Goal: Task Accomplishment & Management: Use online tool/utility

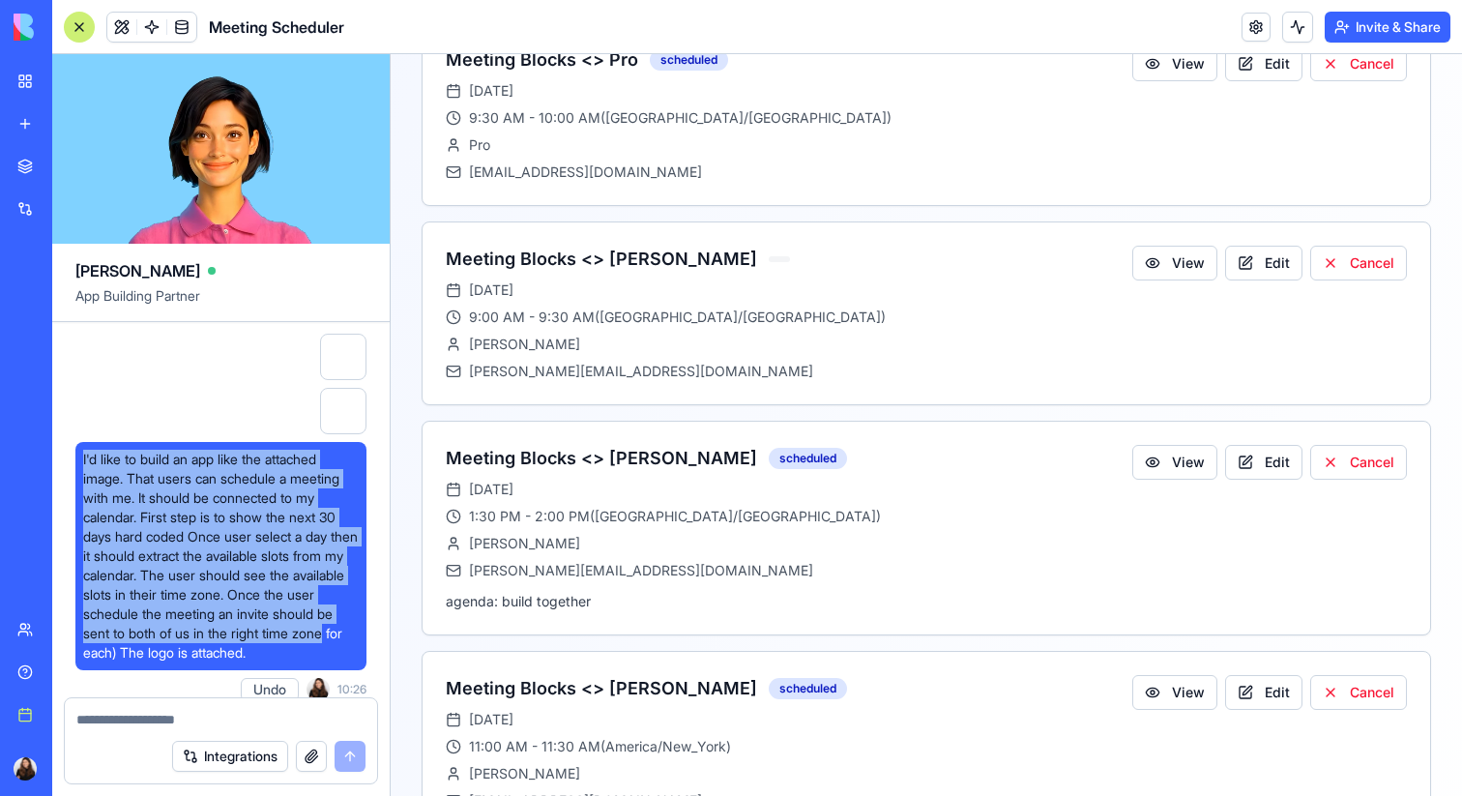
scroll to position [55, 0]
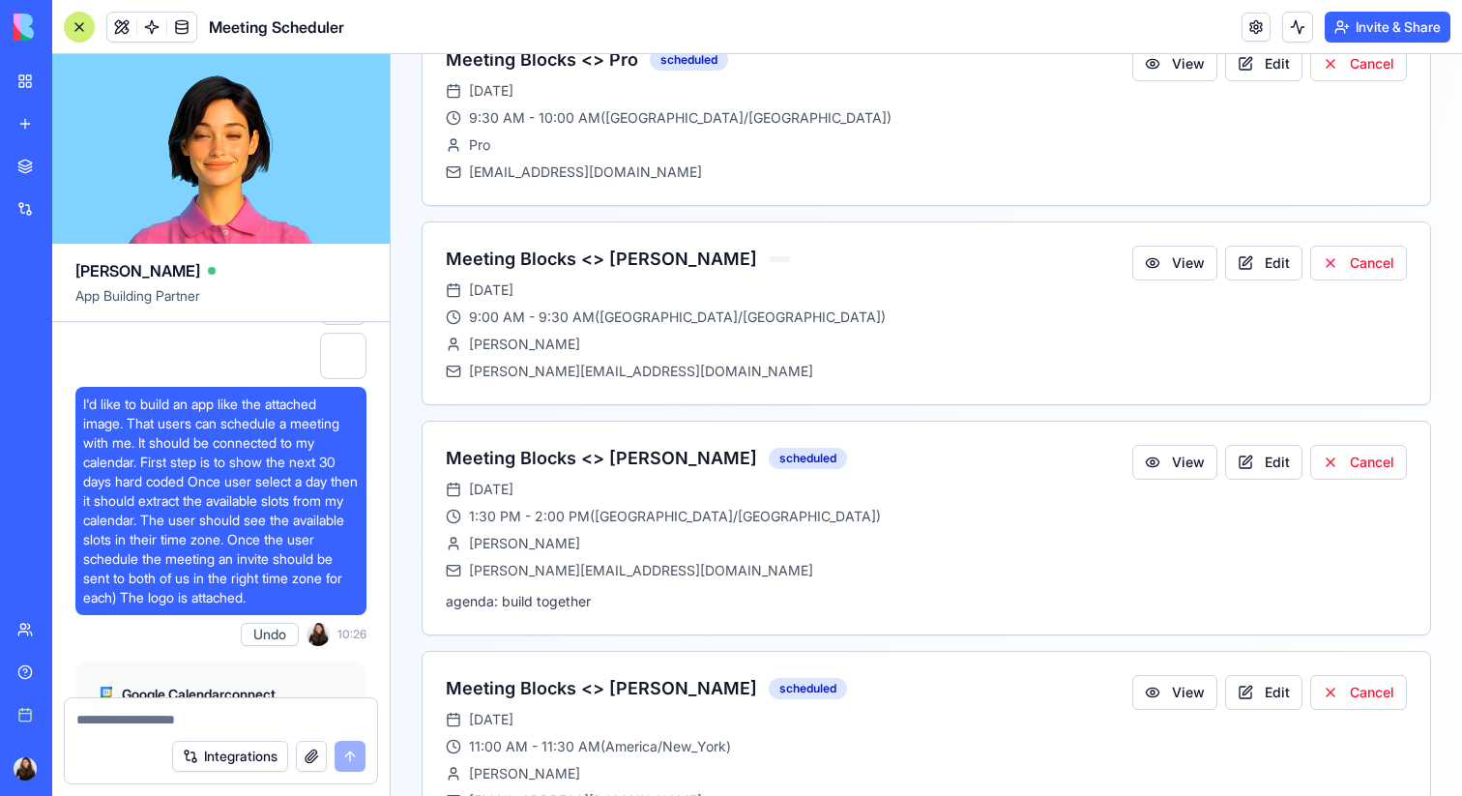
click at [234, 659] on div "Google Calendar connect Just for me Connect Cancel" at bounding box center [220, 732] width 291 height 159
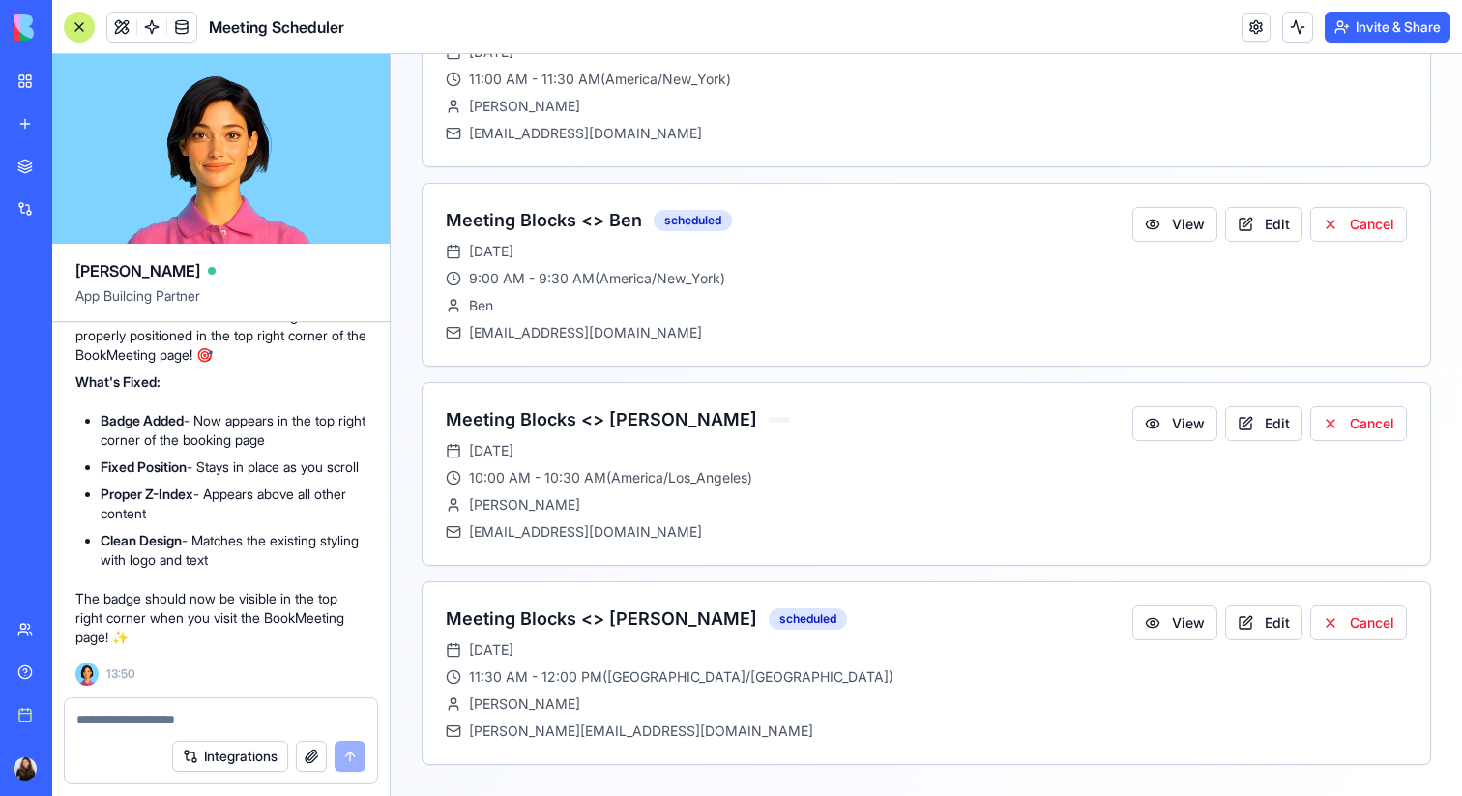
scroll to position [22369, 0]
click at [234, 760] on button "Integrations" at bounding box center [230, 755] width 116 height 31
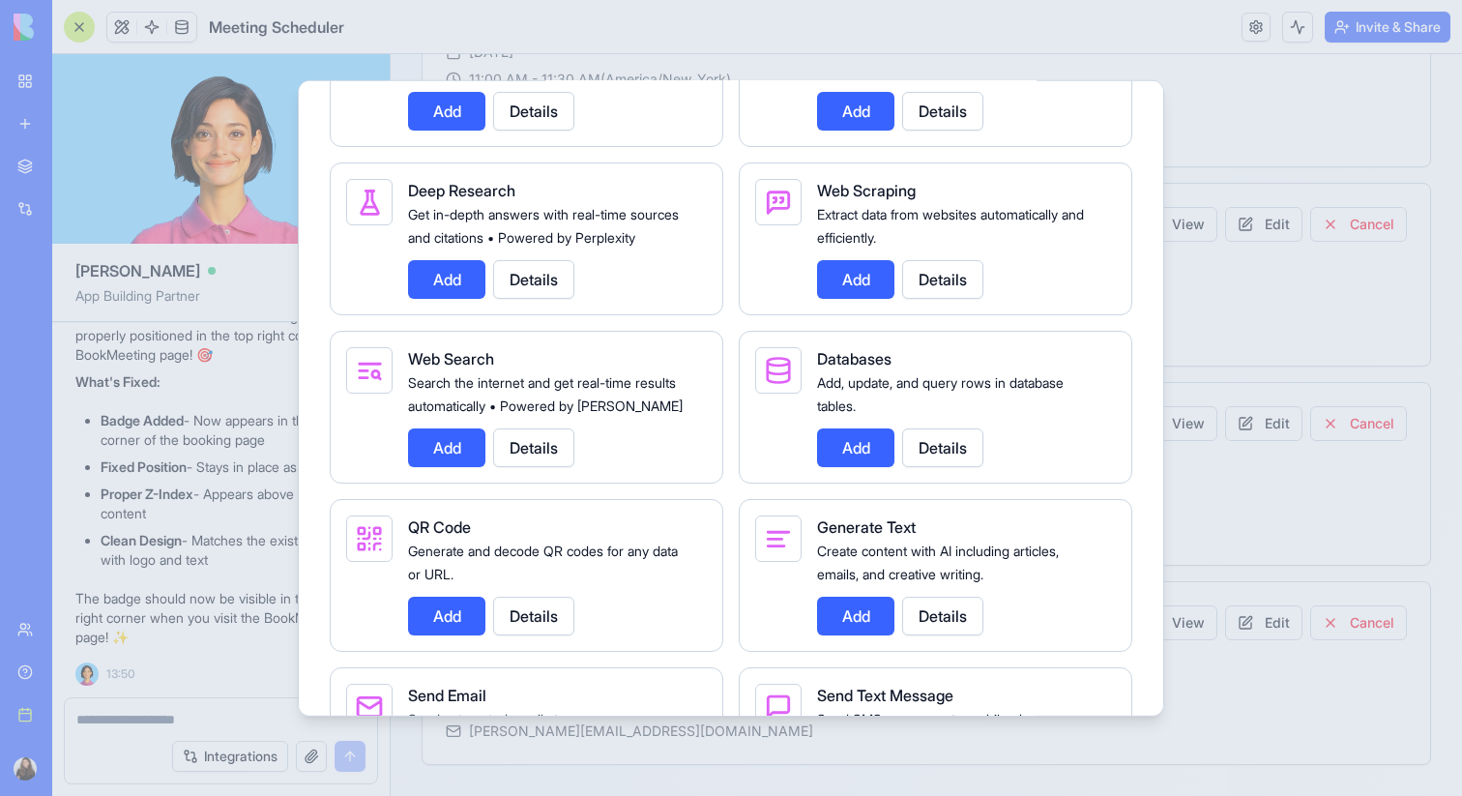
scroll to position [2425, 0]
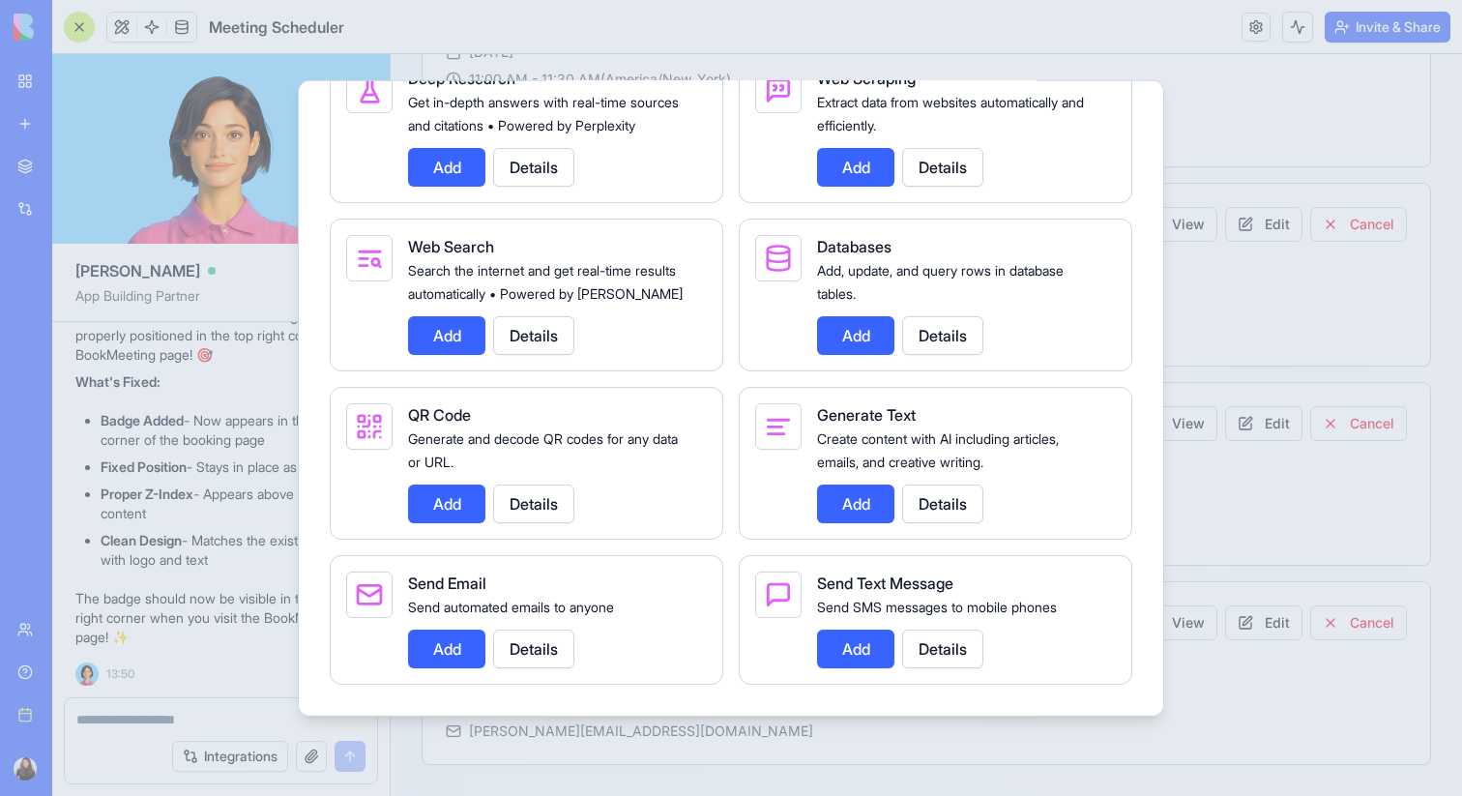
click at [589, 47] on div at bounding box center [731, 398] width 1462 height 796
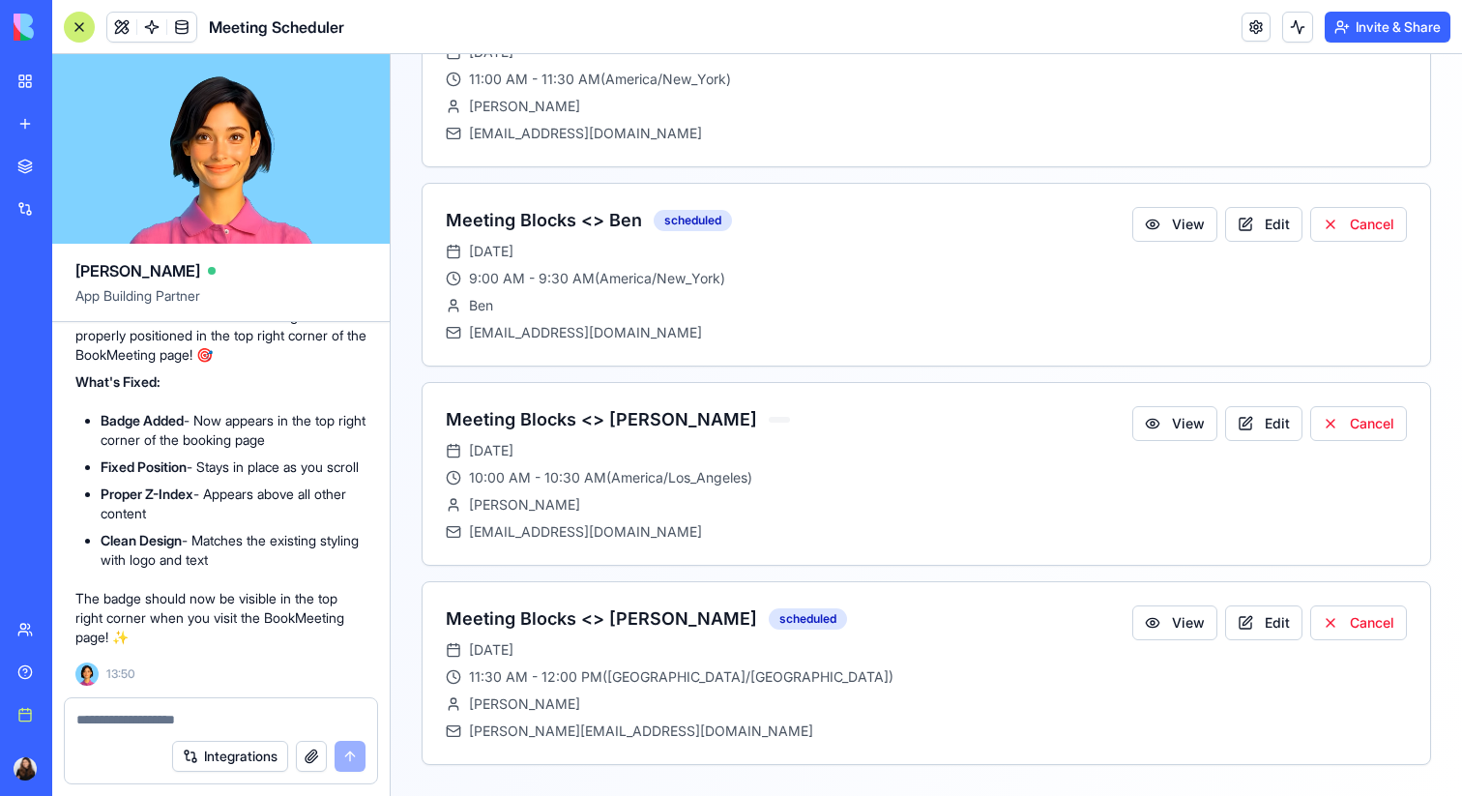
click at [72, 80] on div "My workspace" at bounding box center [58, 81] width 25 height 19
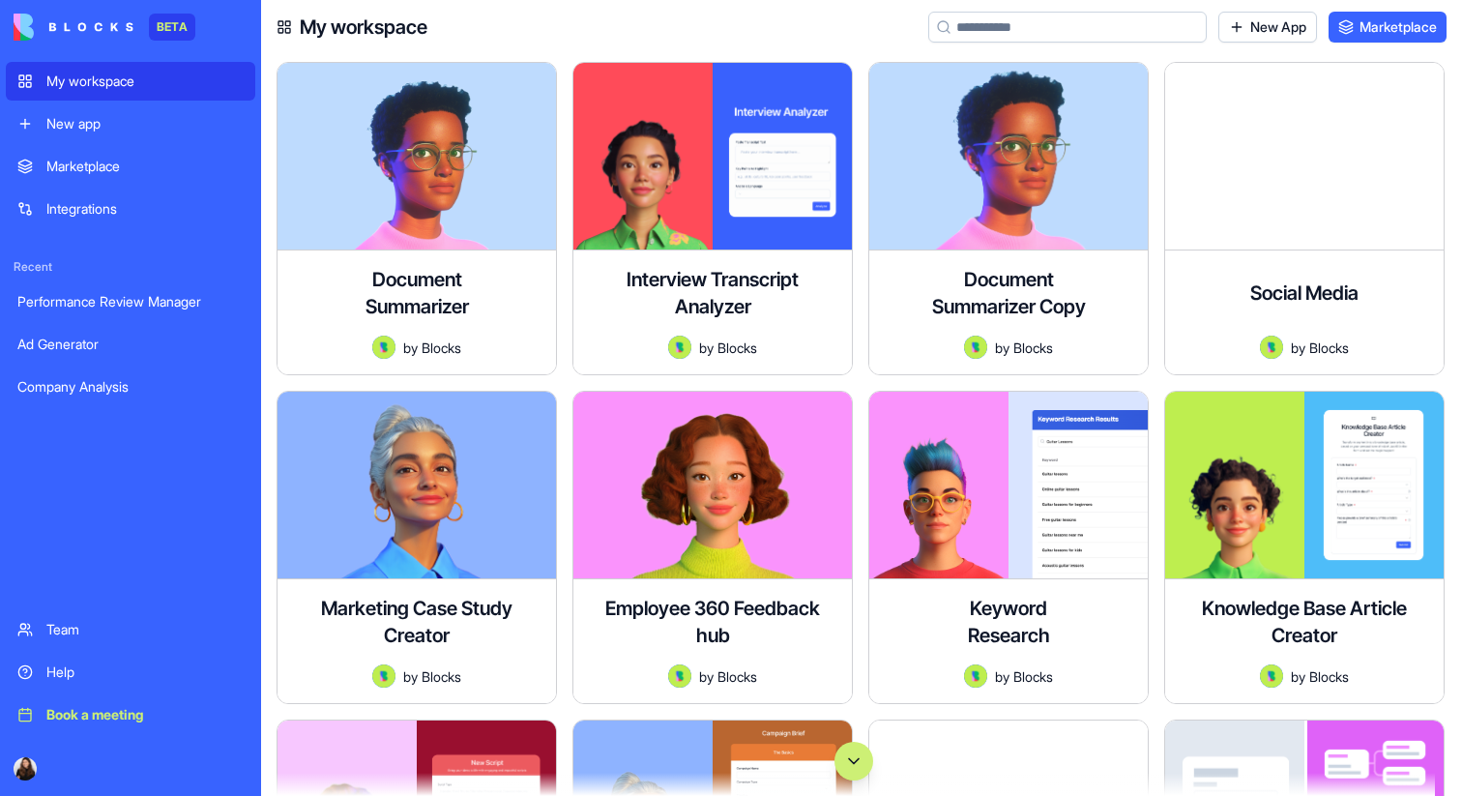
click at [1011, 16] on input at bounding box center [1067, 27] width 278 height 31
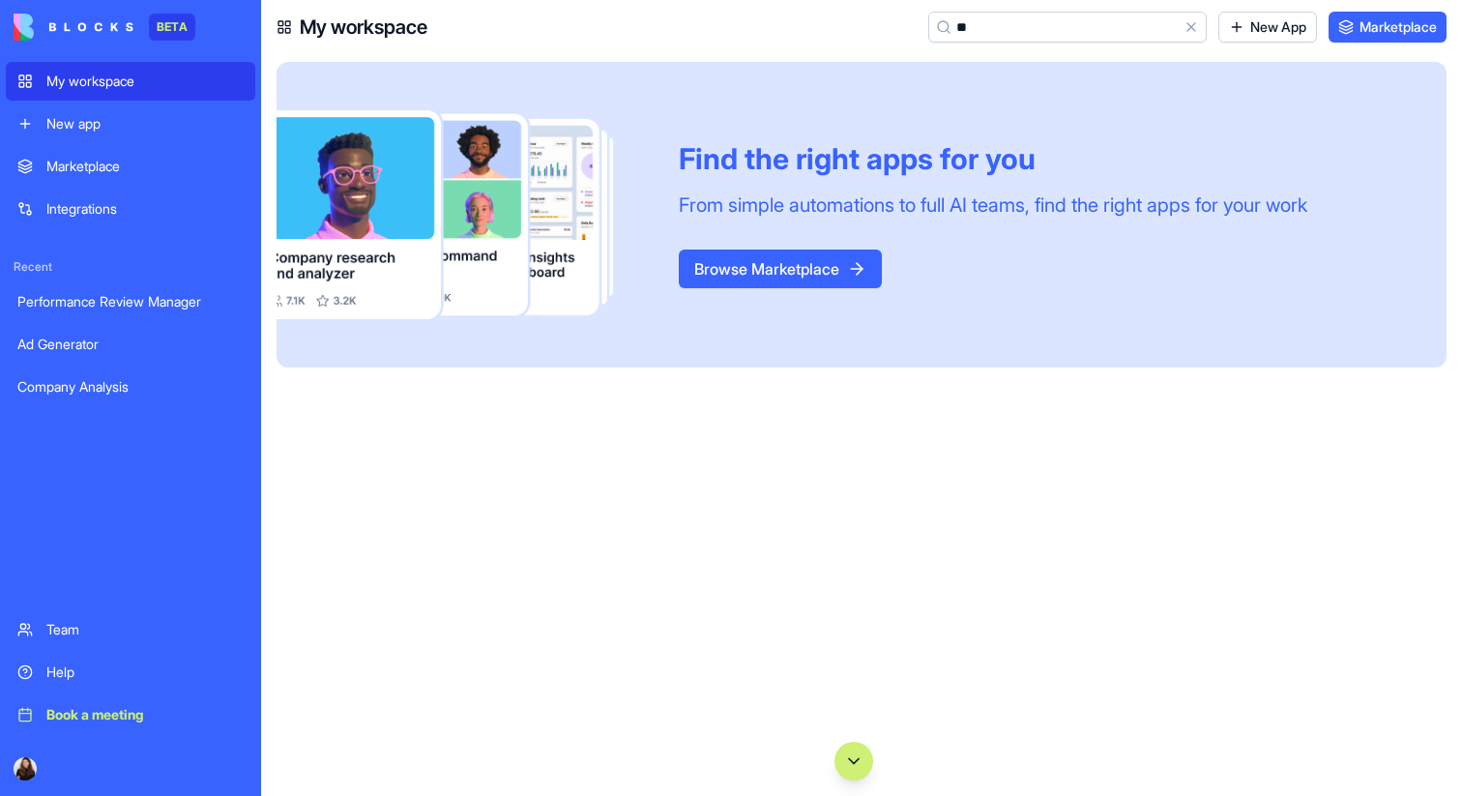
type input "*"
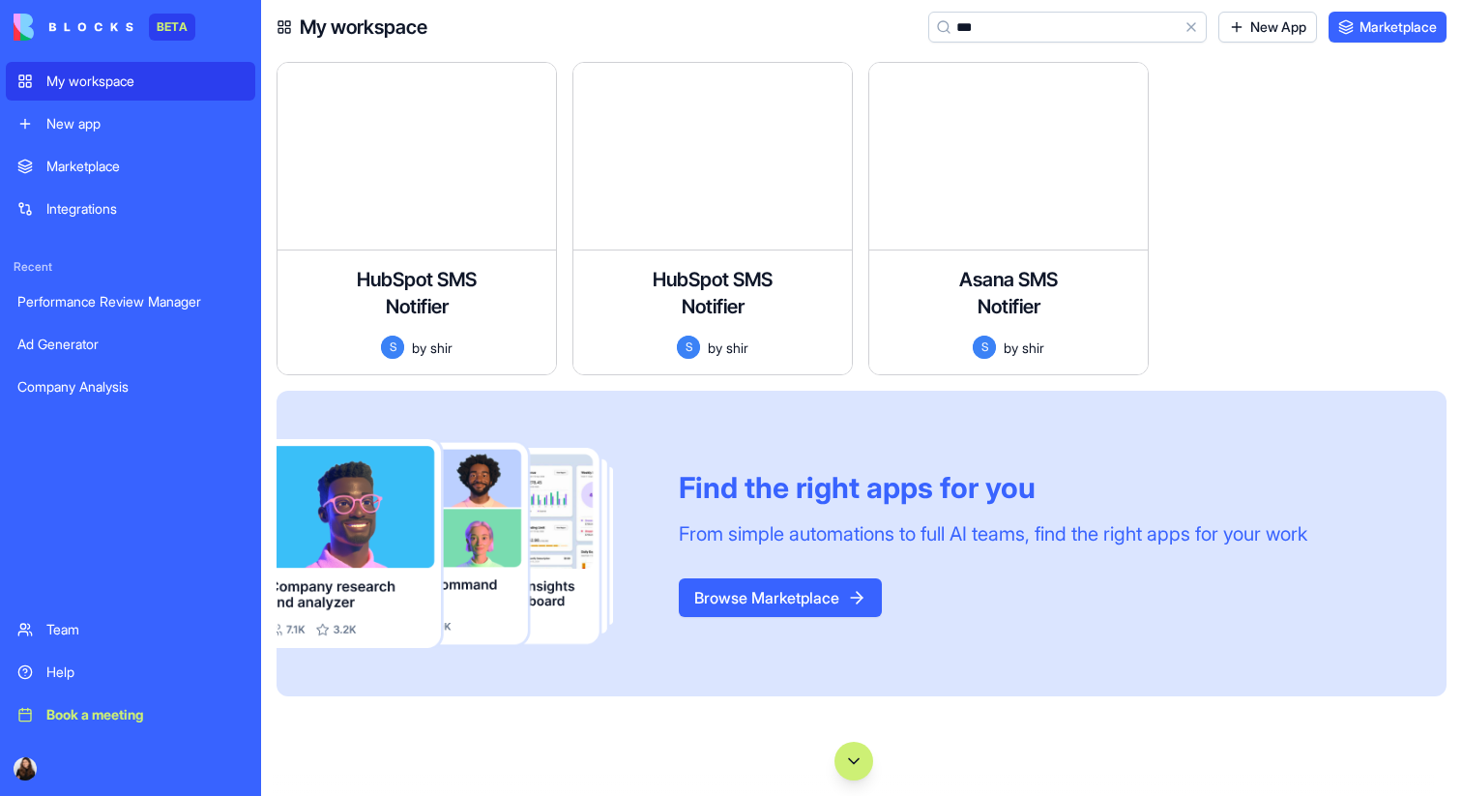
click at [1014, 30] on input "***" at bounding box center [1067, 27] width 278 height 31
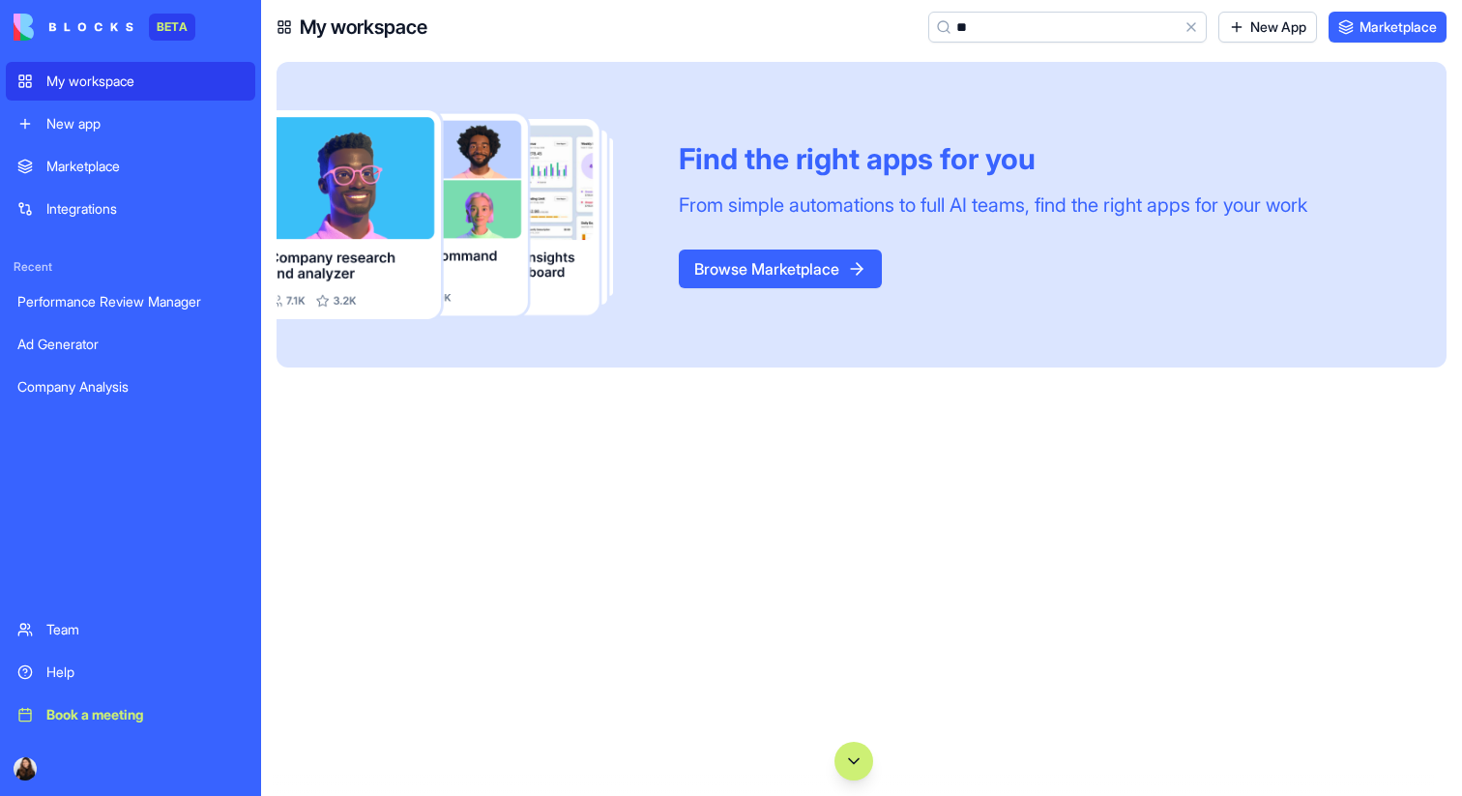
type input "*"
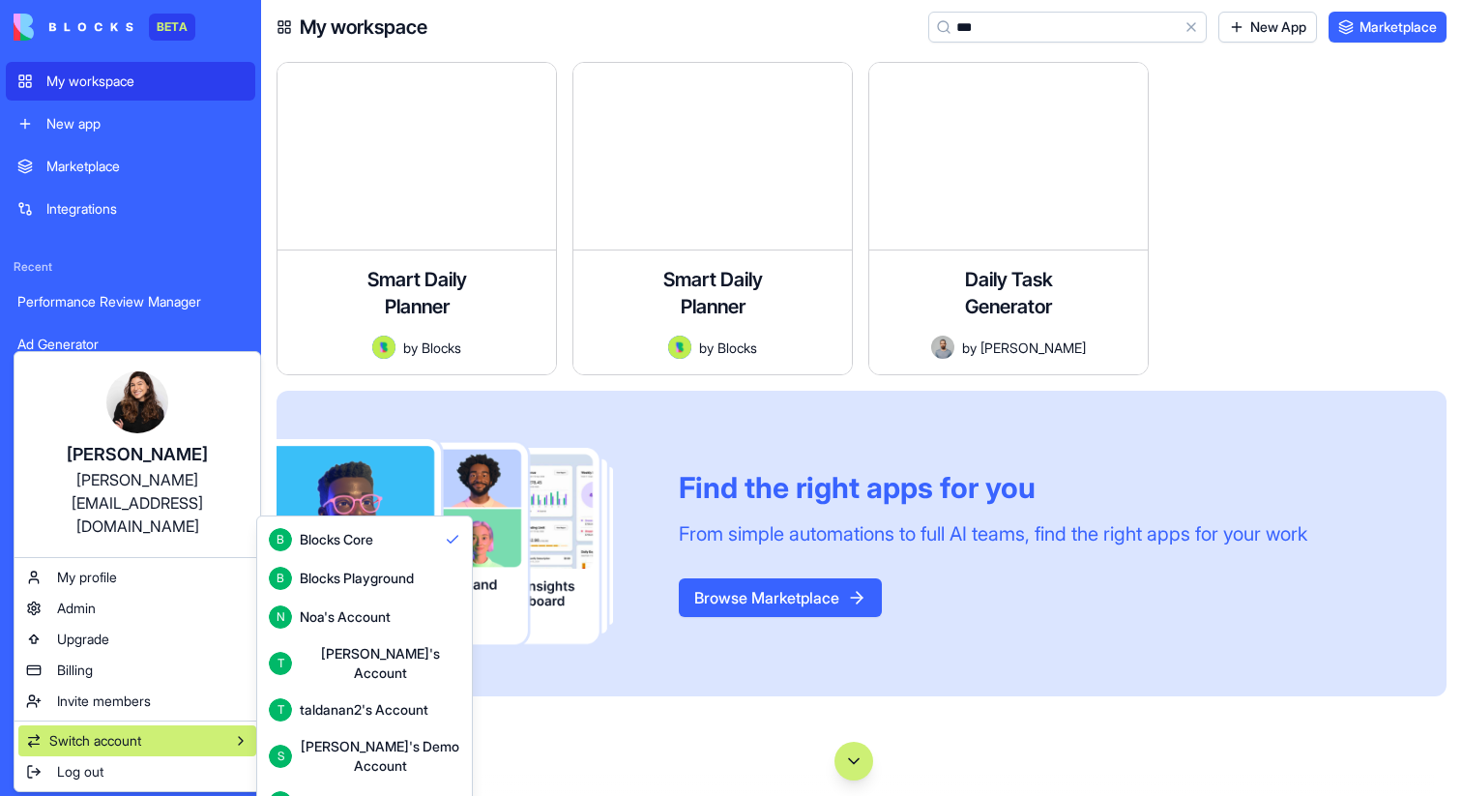
click at [554, 342] on html "BETA My workspace New app Marketplace Integrations Recent Performance Review Ma…" at bounding box center [731, 398] width 1462 height 796
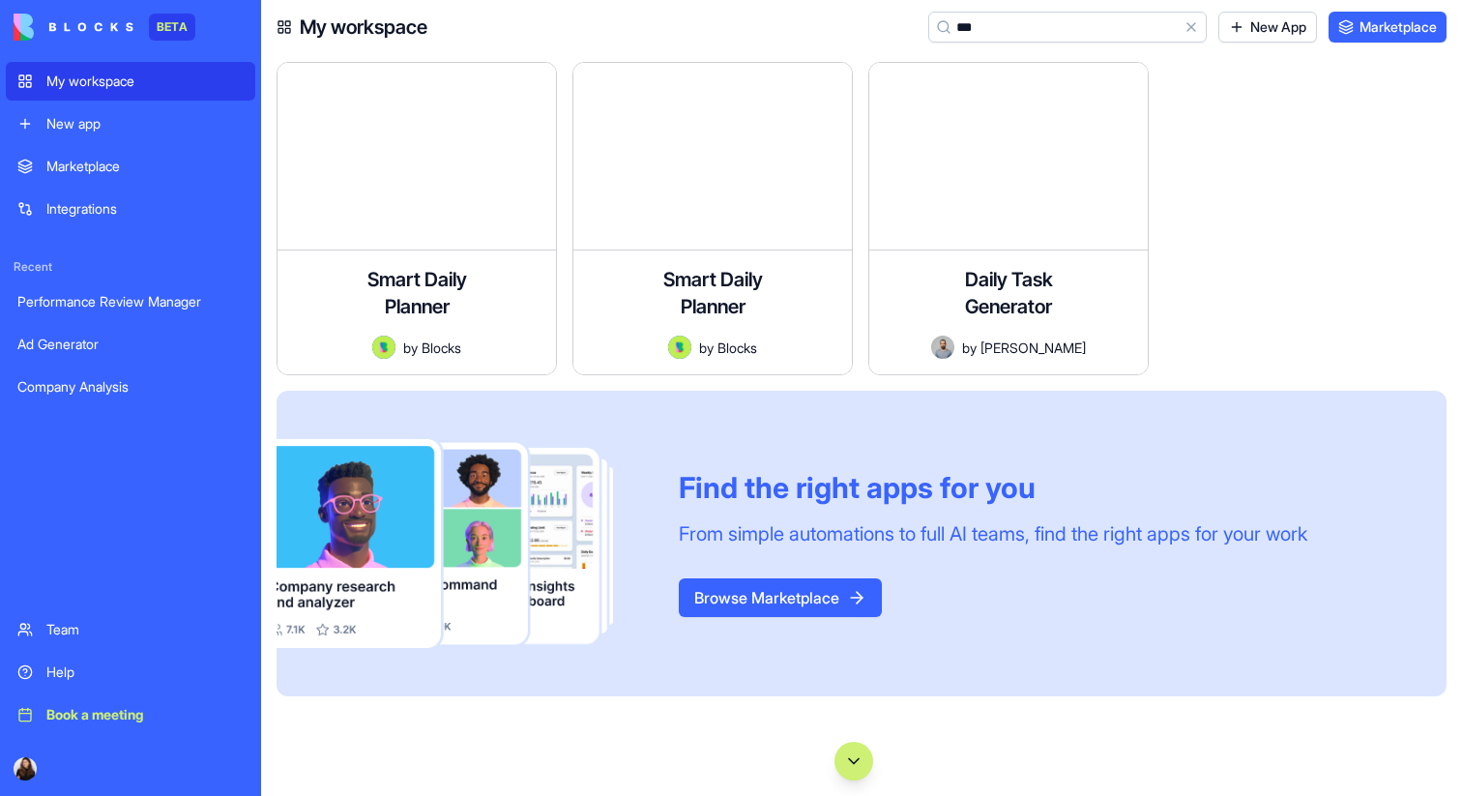
click at [1072, 30] on input "***" at bounding box center [1067, 27] width 278 height 31
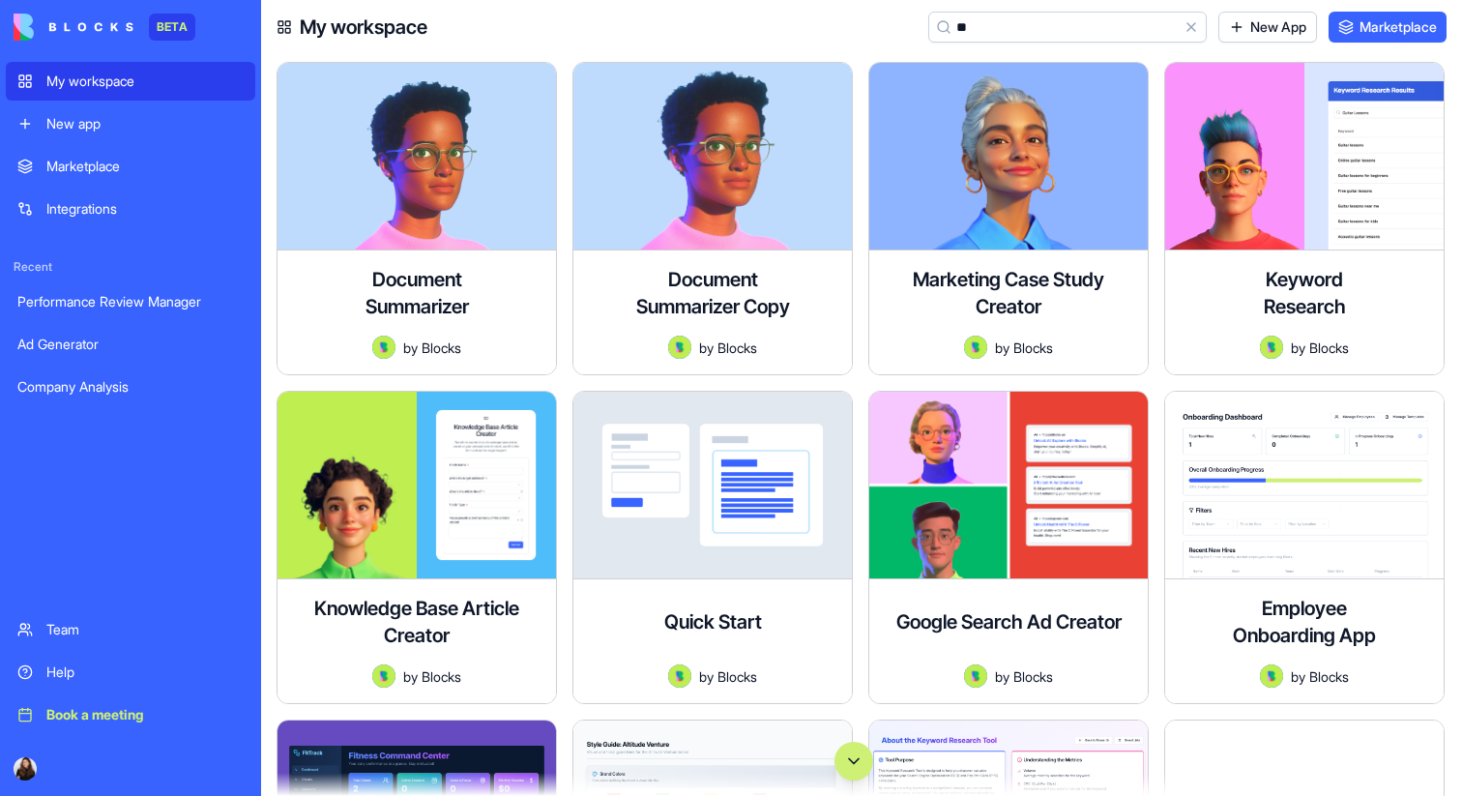
type input "*"
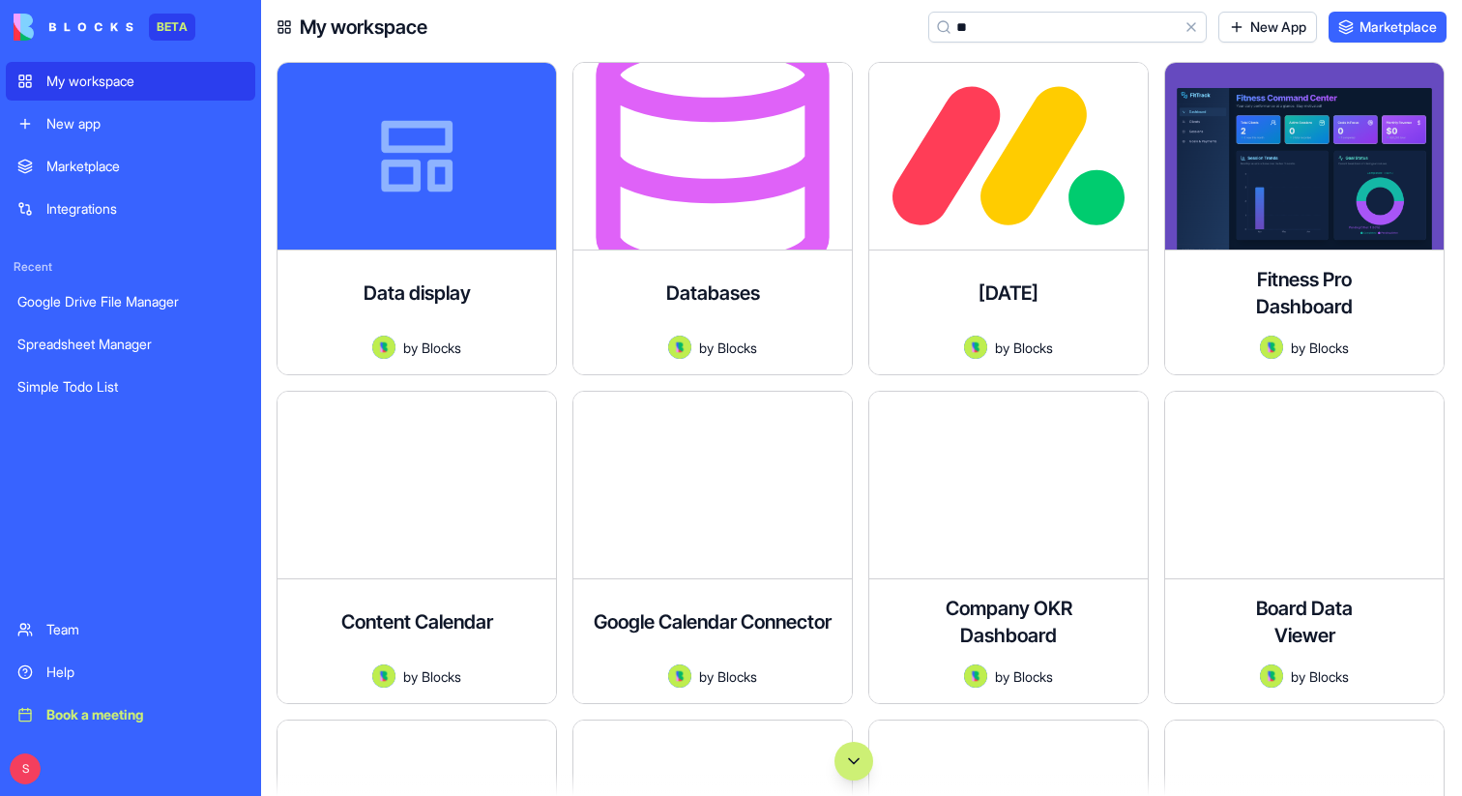
type input "*"
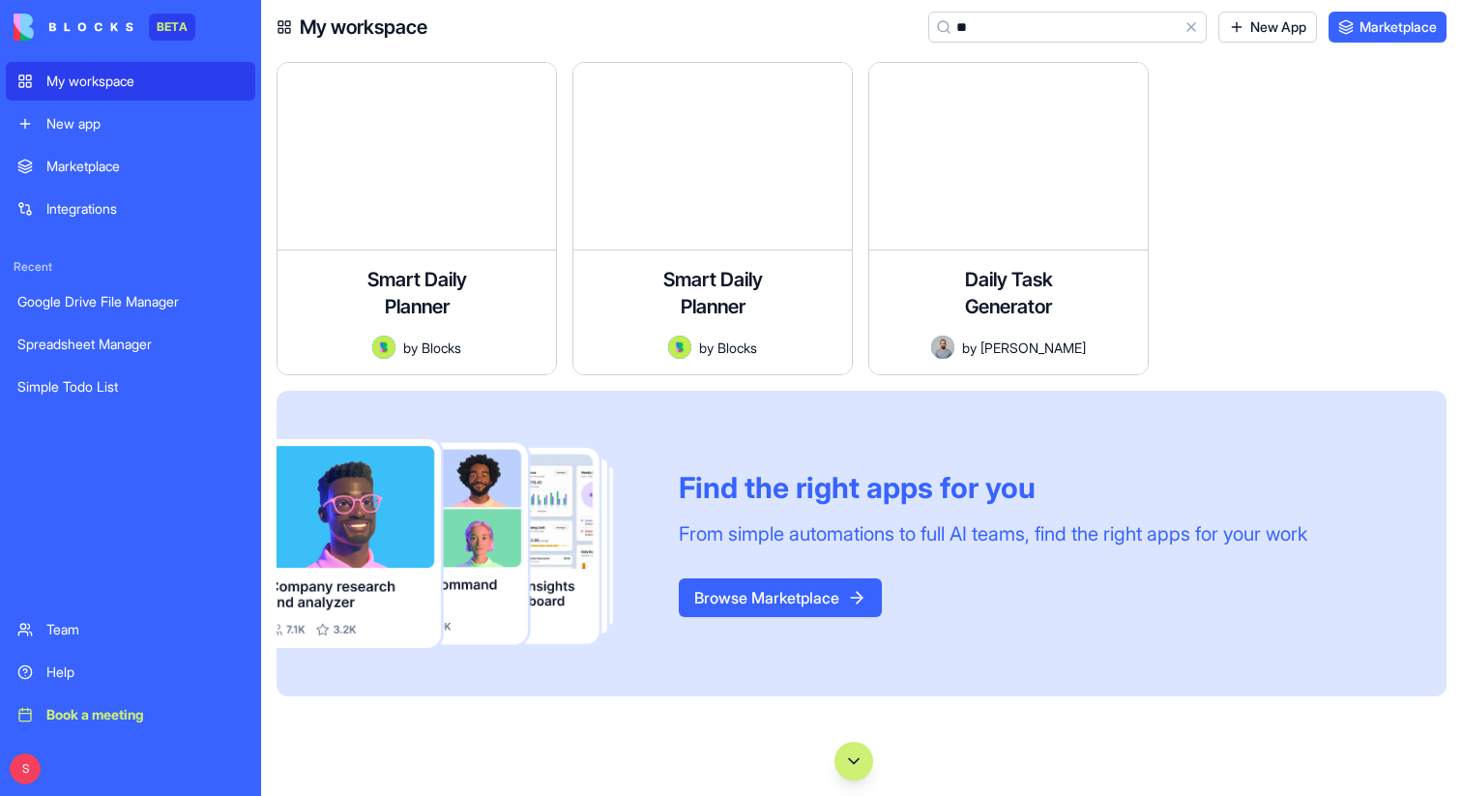
type input "*"
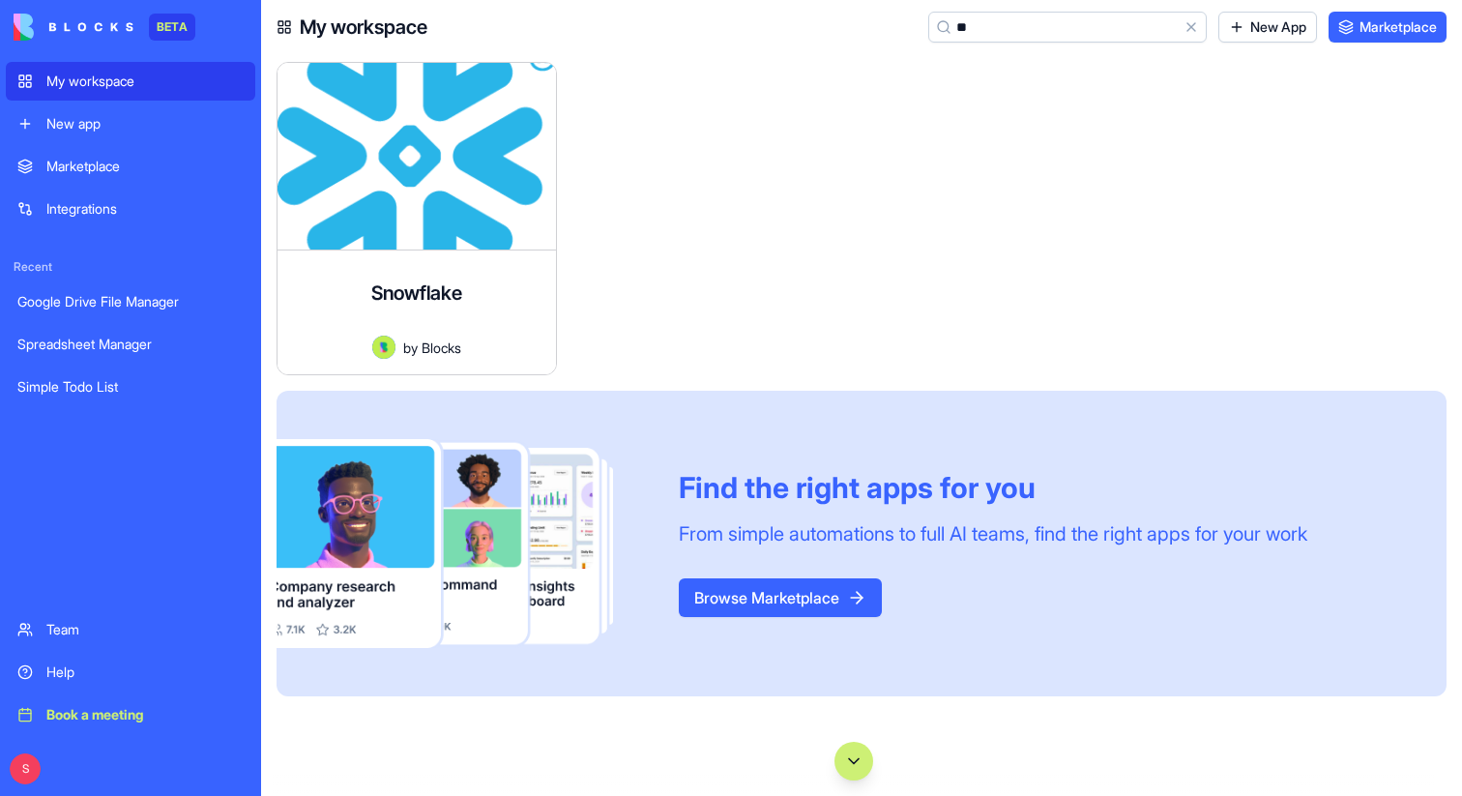
type input "*"
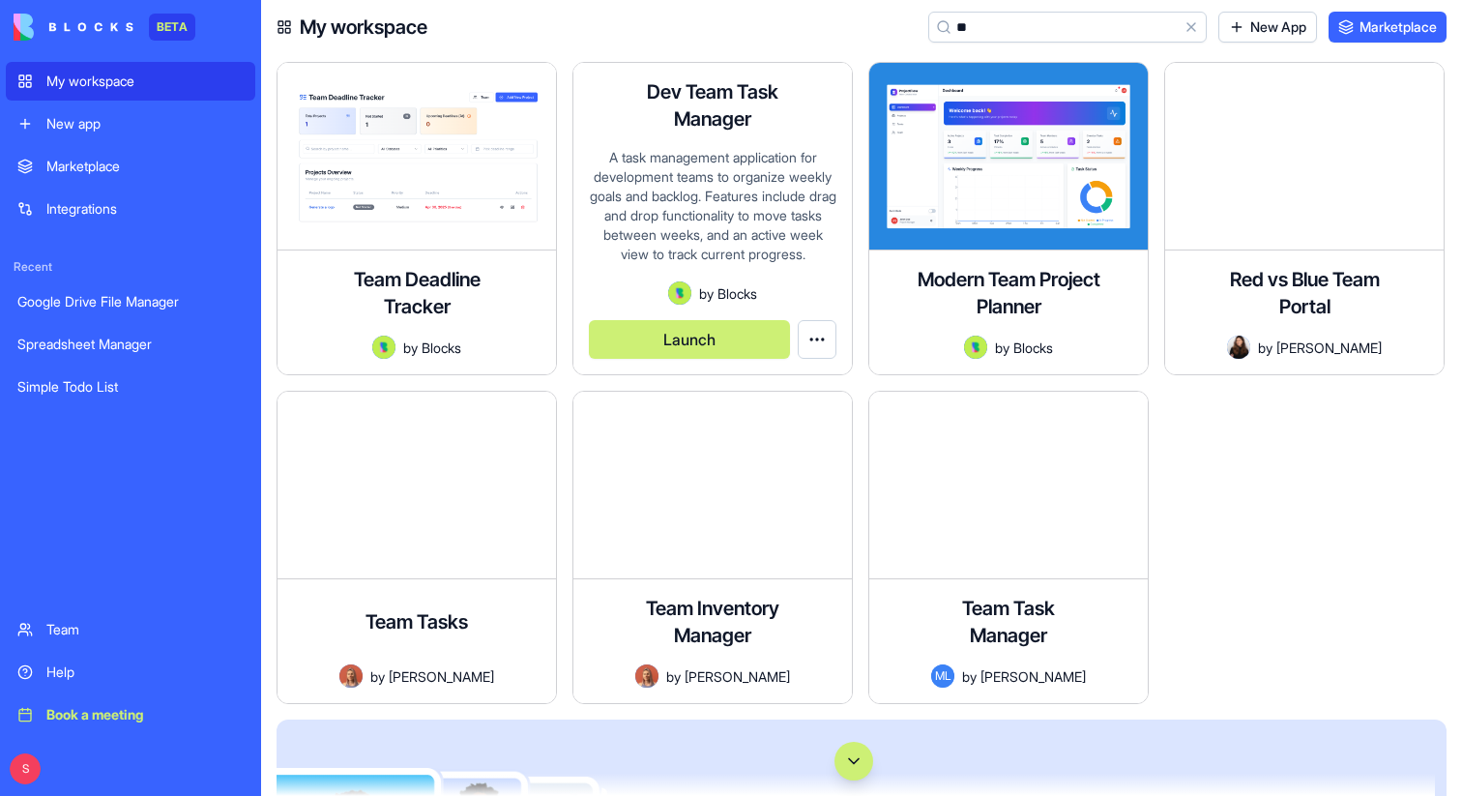
type input "*"
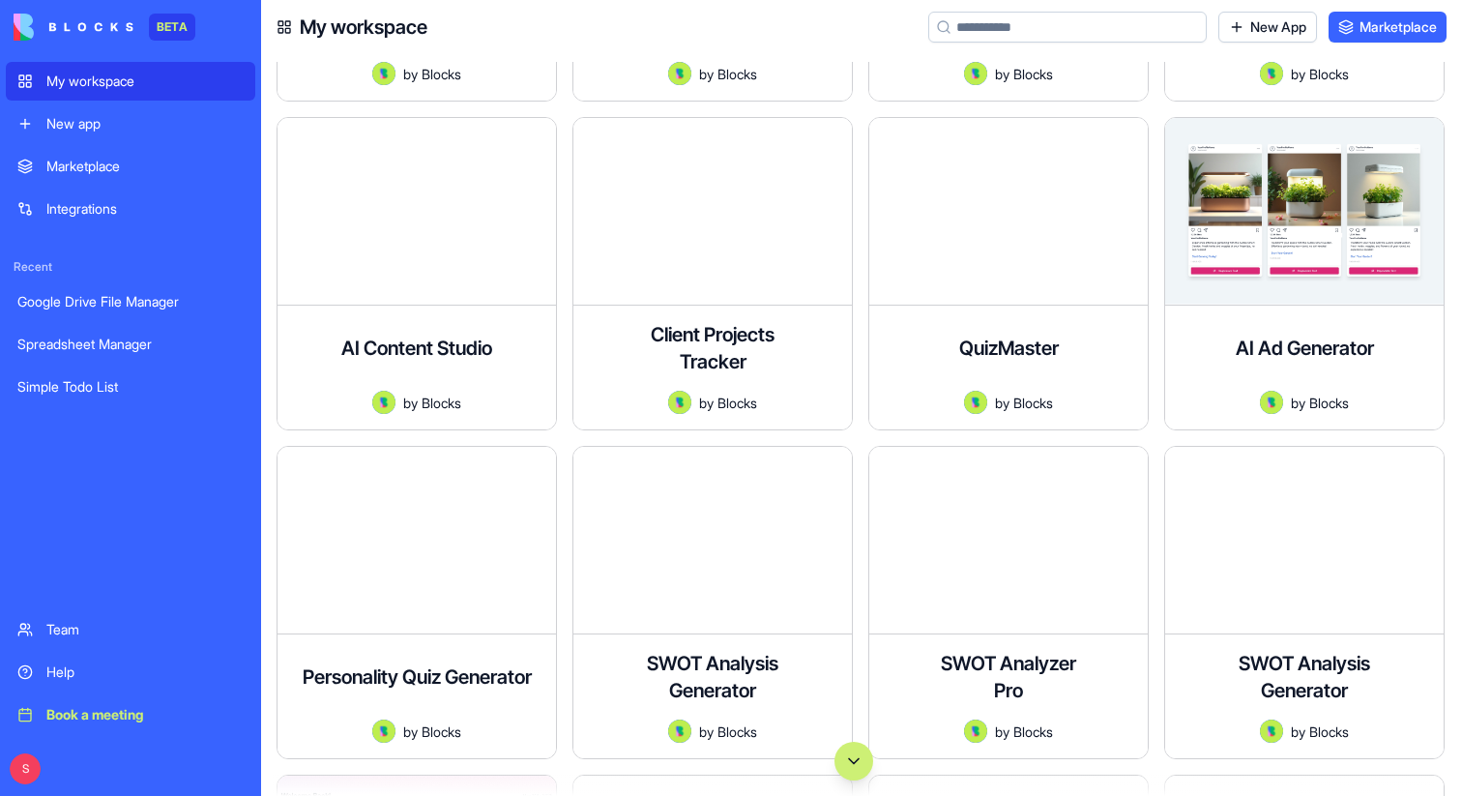
click at [856, 763] on button "Scroll to bottom" at bounding box center [853, 760] width 39 height 39
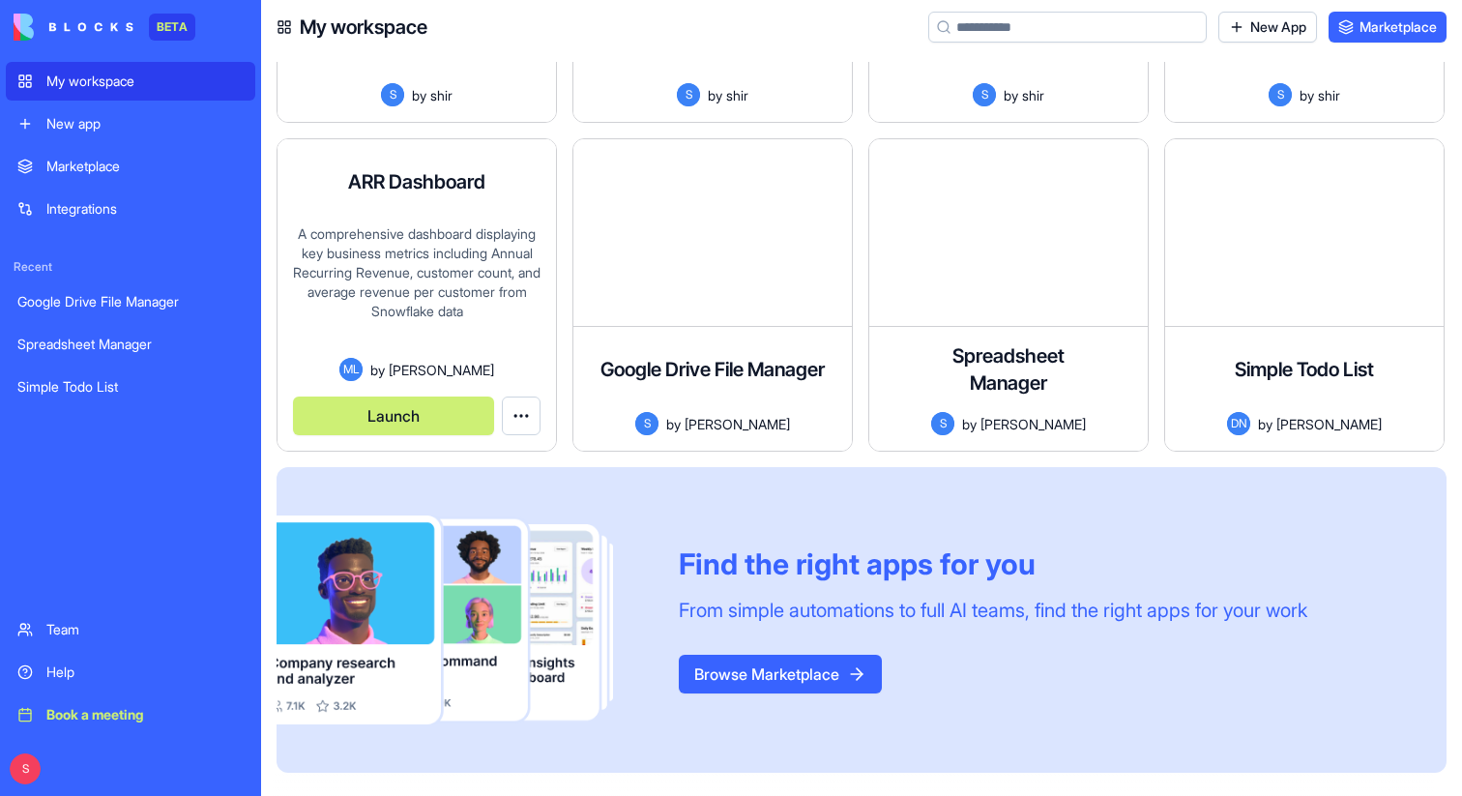
click at [425, 356] on div "A comprehensive dashboard displaying key business metrics including Annual Recu…" at bounding box center [416, 290] width 247 height 133
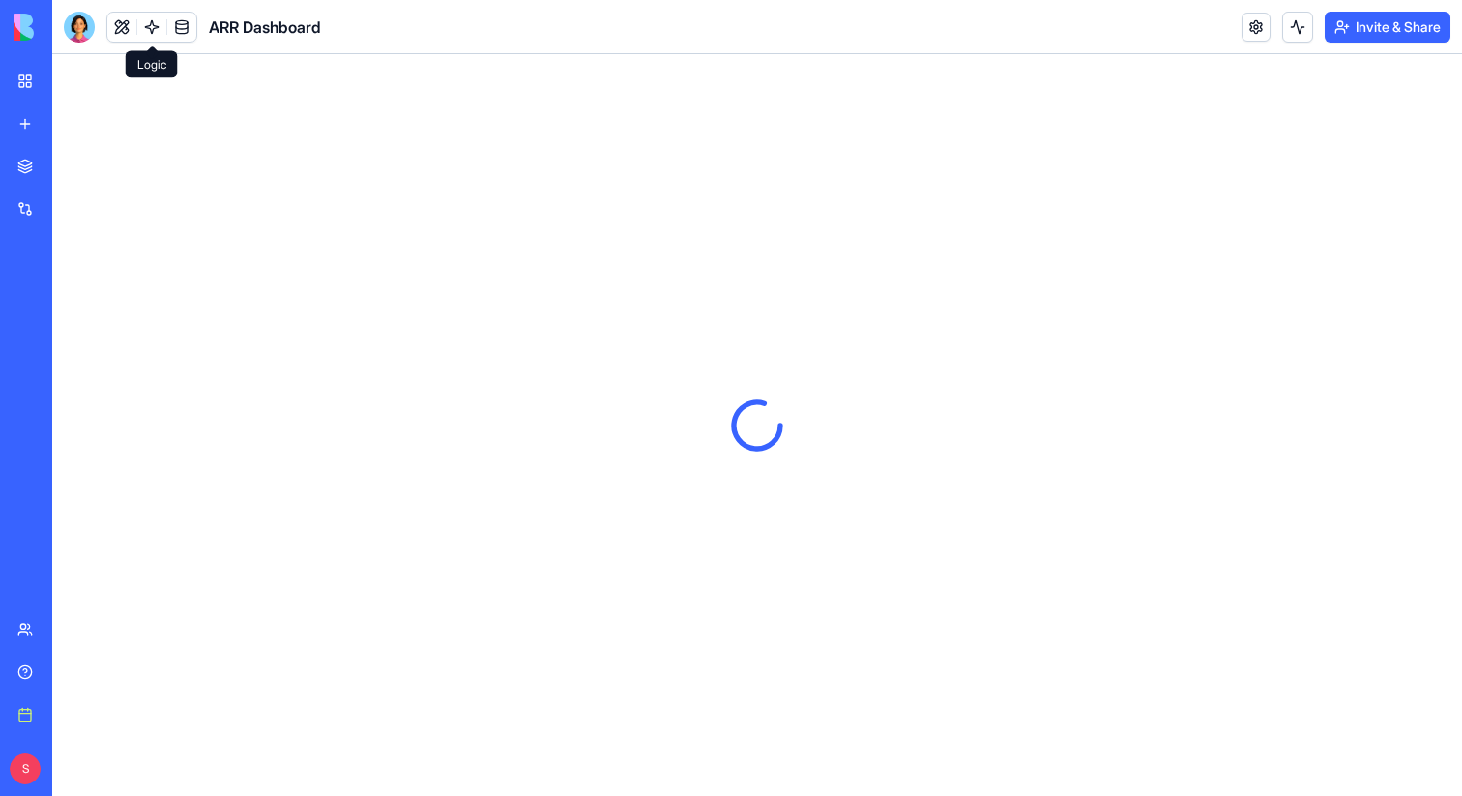
click at [155, 26] on link at bounding box center [151, 27] width 29 height 29
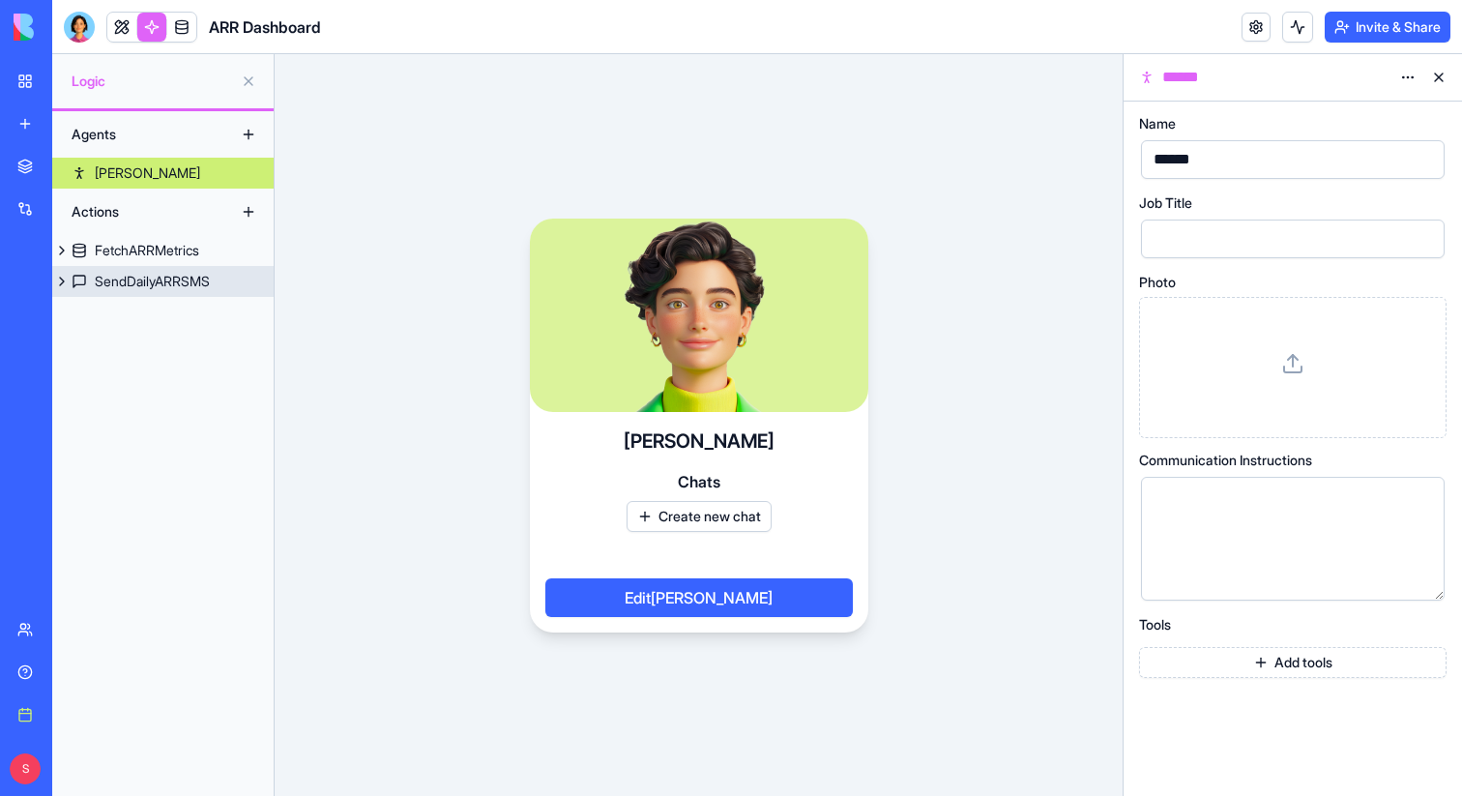
click at [151, 282] on div "SendDailyARRSMS" at bounding box center [152, 281] width 115 height 19
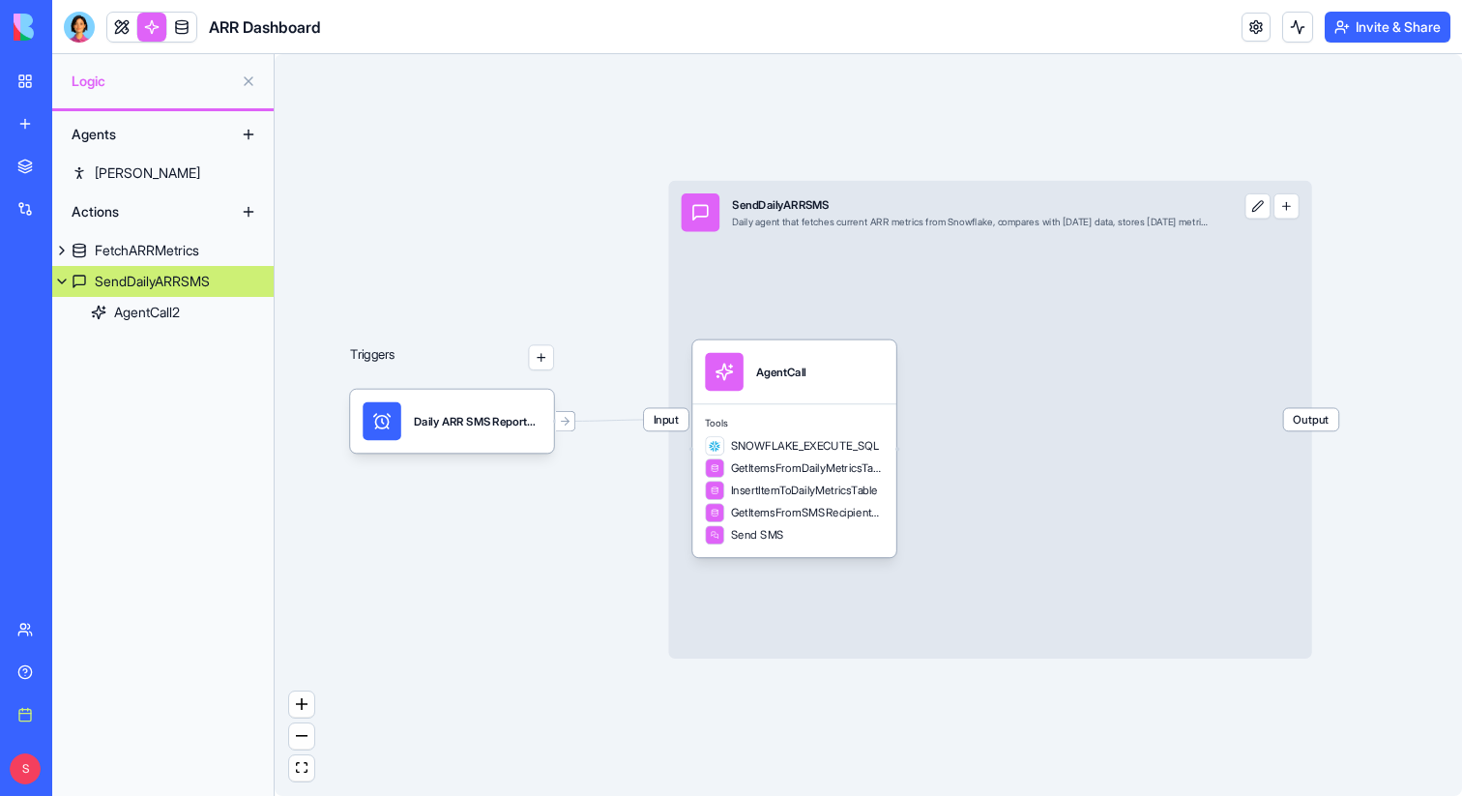
drag, startPoint x: 581, startPoint y: 205, endPoint x: 526, endPoint y: 185, distance: 58.7
click at [526, 185] on div "Triggers Daily ARR SMS ReportTrigger Input SendDailyARRSMS Daily agent that fet…" at bounding box center [868, 424] width 1187 height 741
drag, startPoint x: 1341, startPoint y: 511, endPoint x: 1258, endPoint y: 511, distance: 83.1
click at [1258, 511] on div "Triggers Daily ARR SMS ReportTrigger Input SendDailyARRSMS Daily agent that fet…" at bounding box center [868, 424] width 1187 height 741
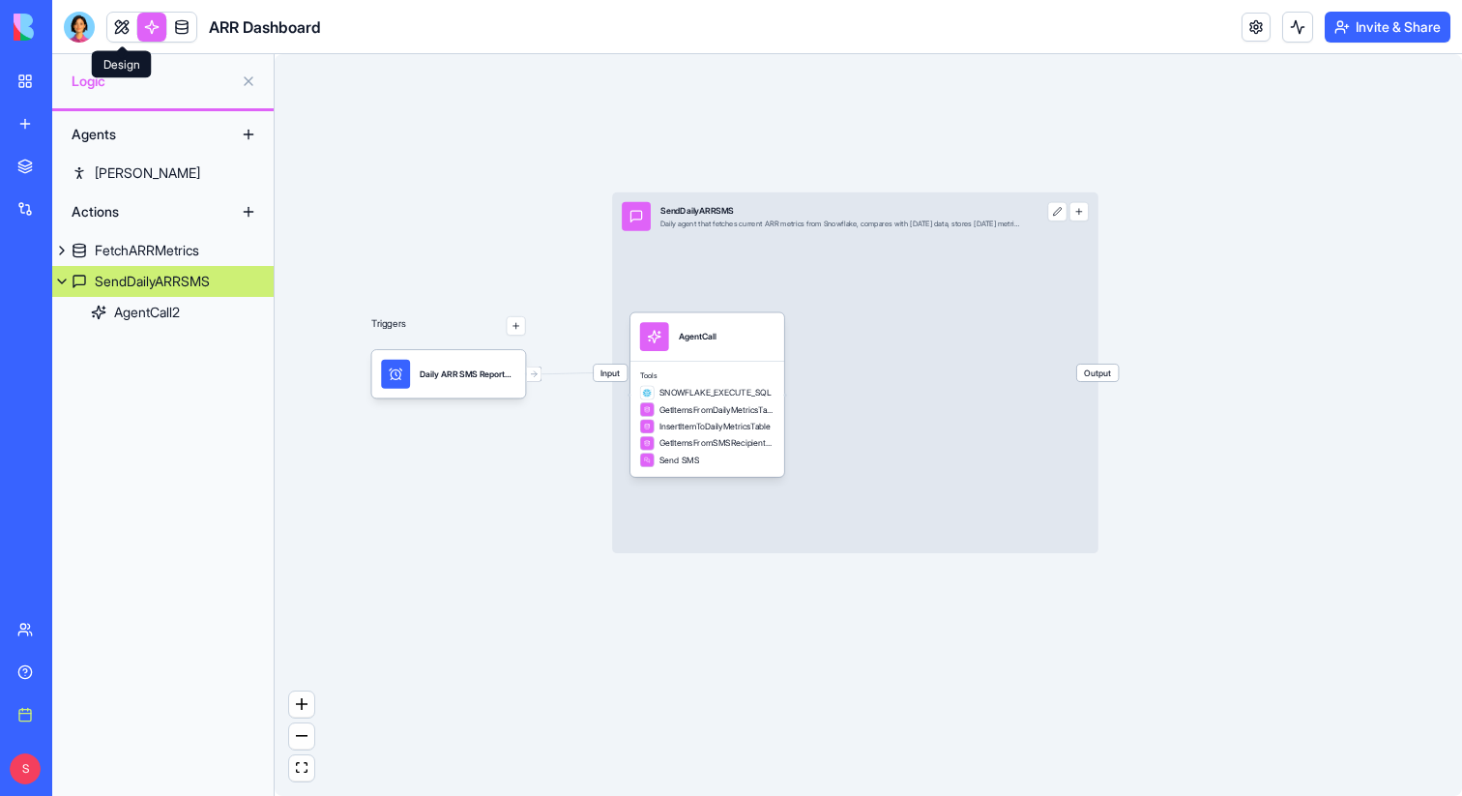
click at [113, 25] on link at bounding box center [121, 27] width 29 height 29
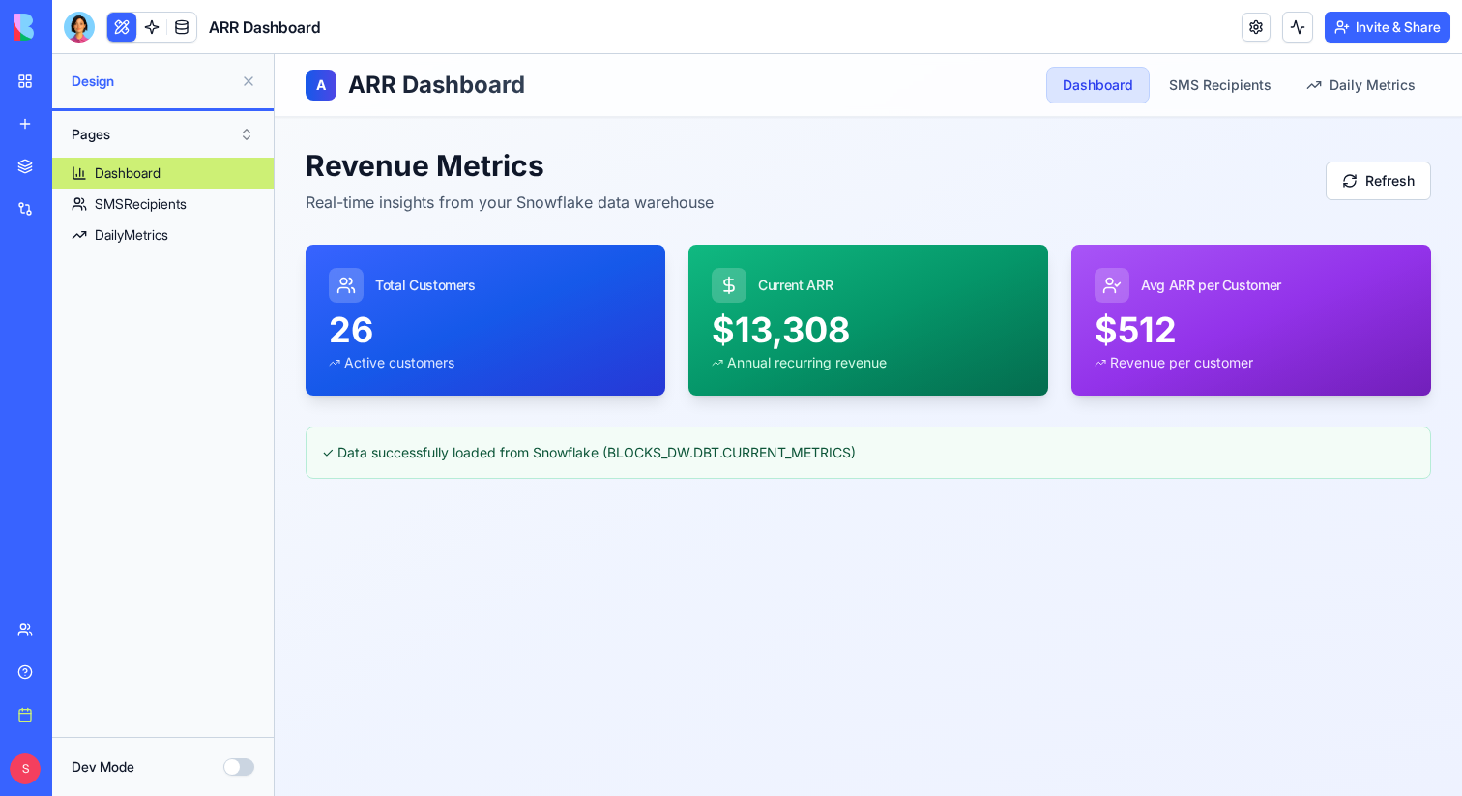
click at [36, 84] on link "My workspace" at bounding box center [44, 81] width 77 height 39
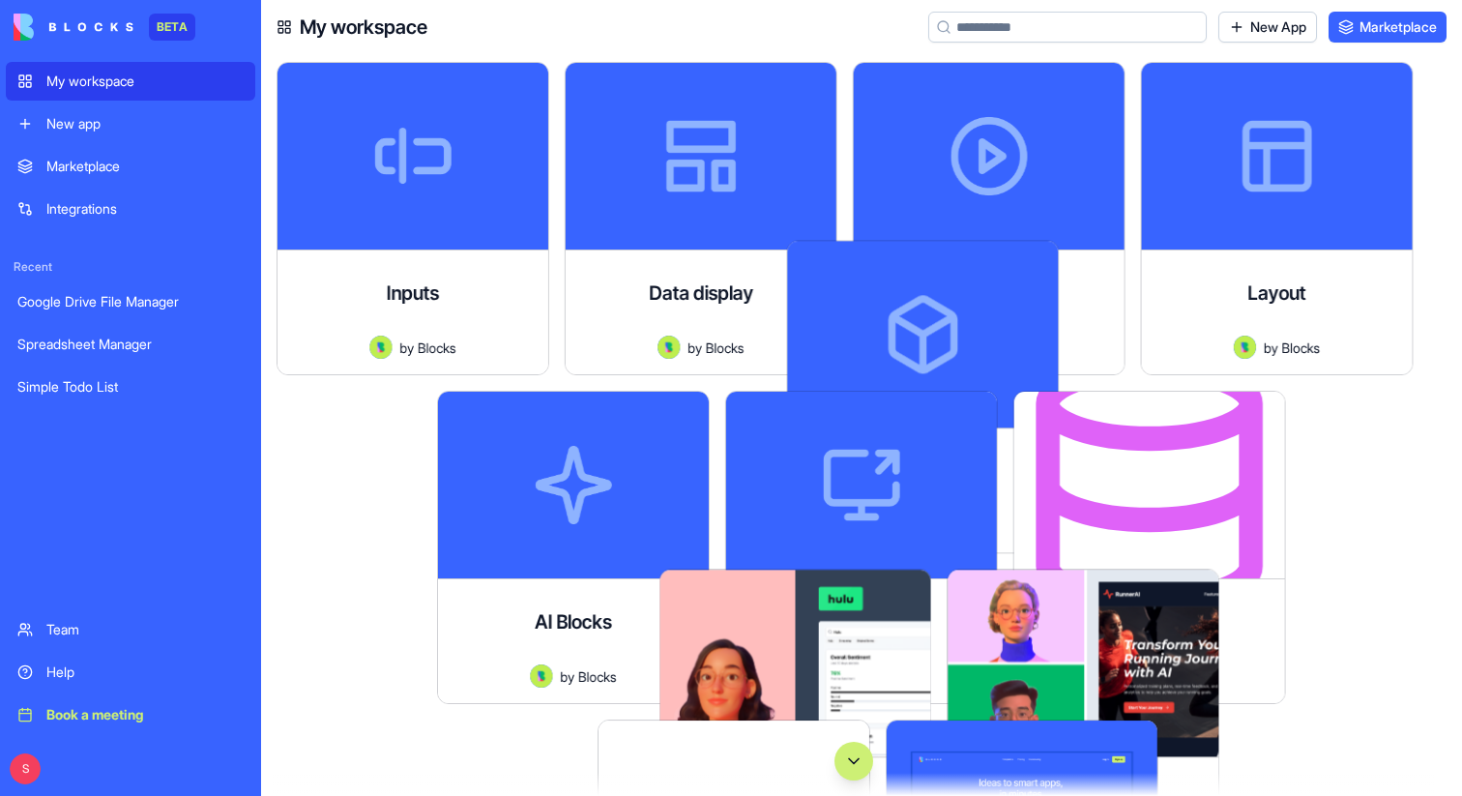
click at [68, 188] on div "Marketplace Integrations" at bounding box center [130, 187] width 249 height 81
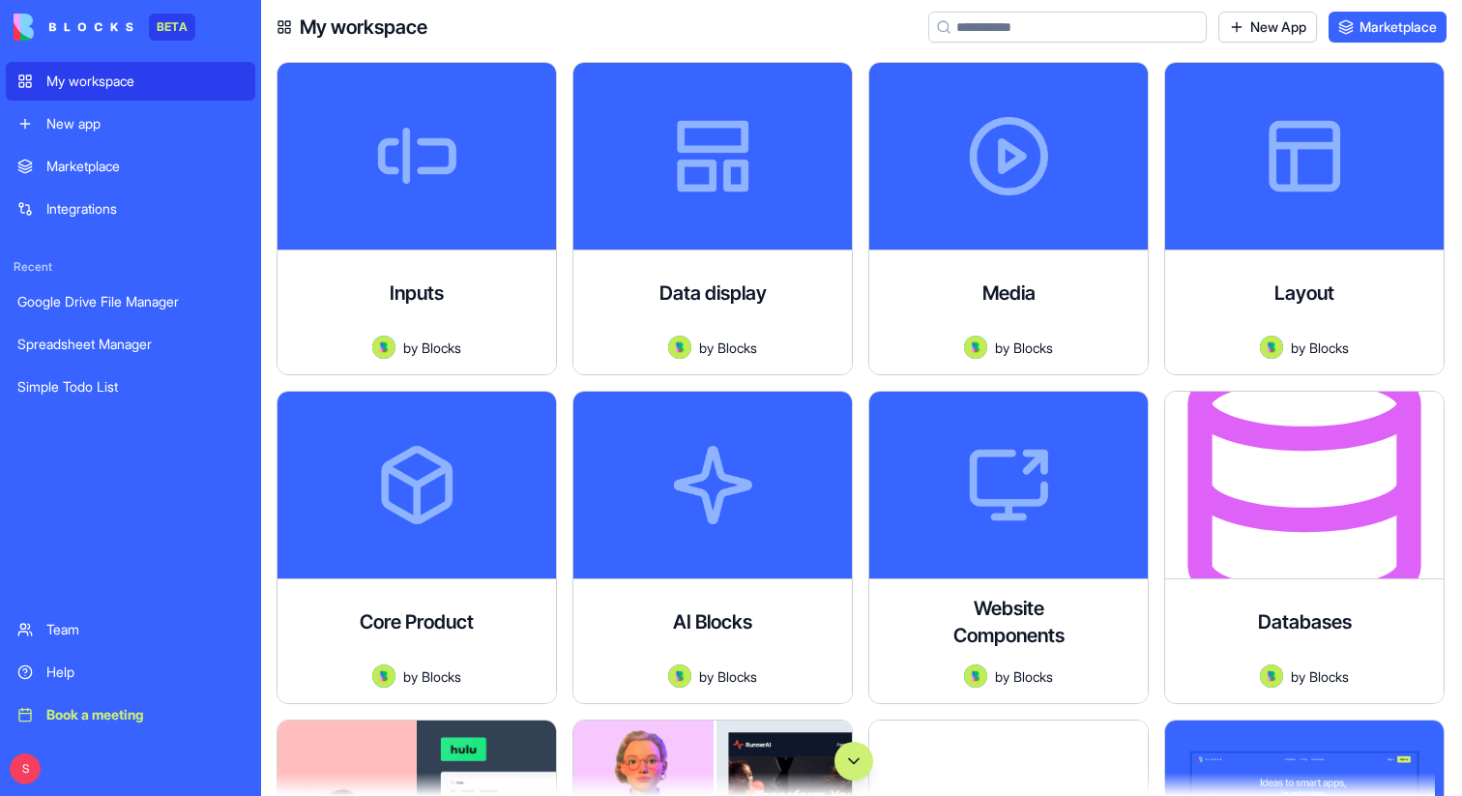
click at [71, 179] on link "Marketplace" at bounding box center [130, 166] width 249 height 39
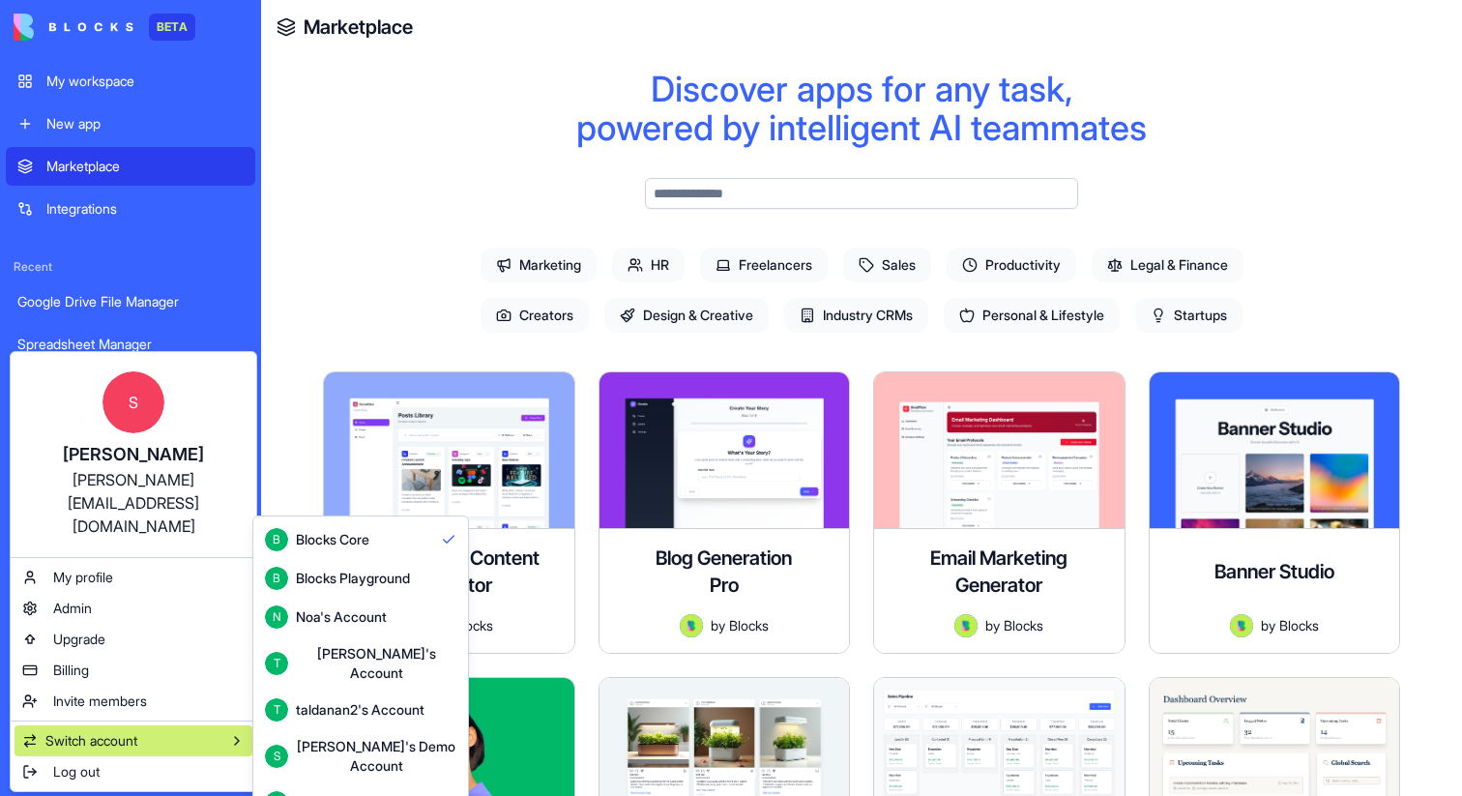
click at [327, 584] on div "Blocks Playground" at bounding box center [353, 577] width 114 height 19
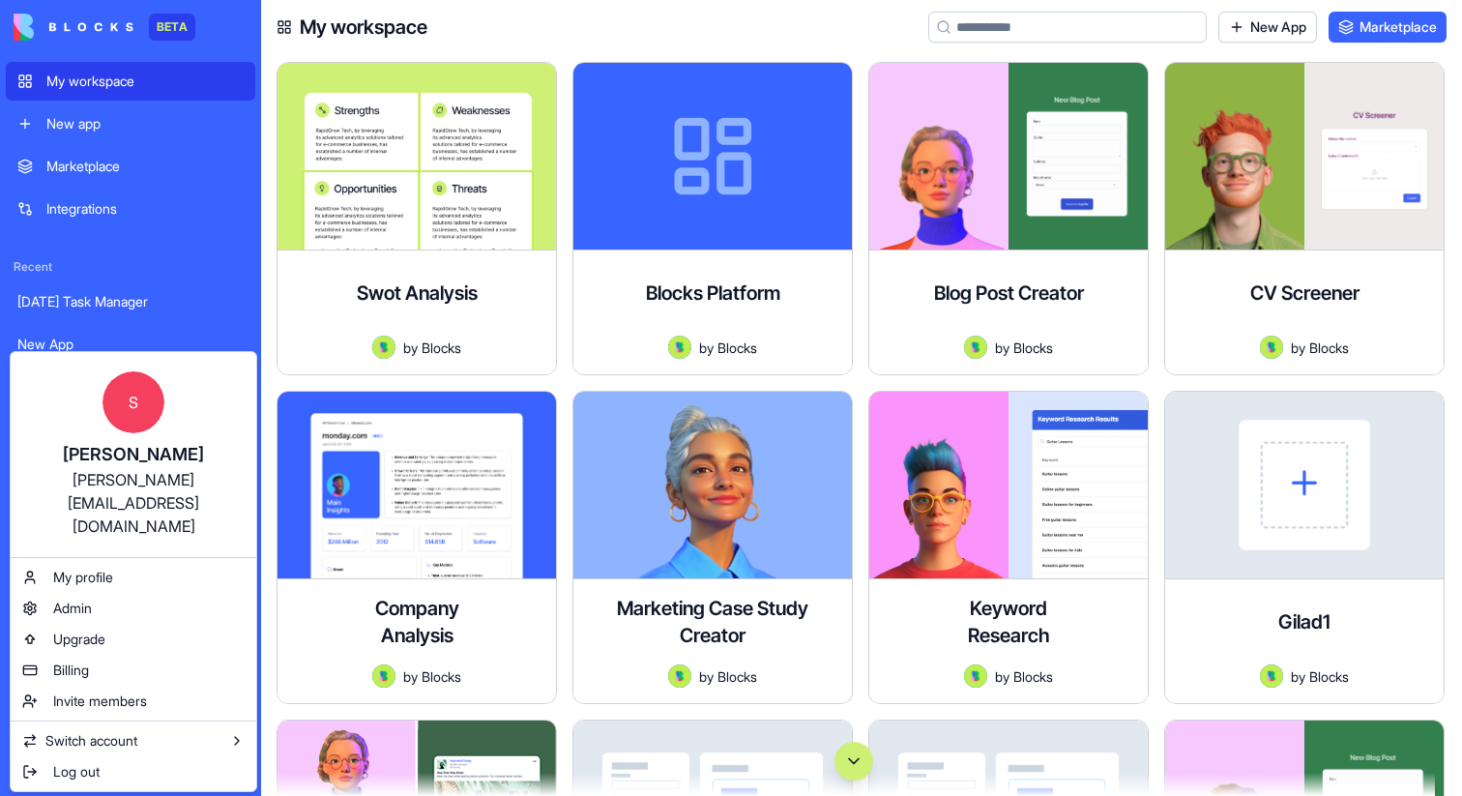
click at [132, 769] on html "BETA My workspace New app Marketplace Integrations Recent Monday Task Manager N…" at bounding box center [731, 398] width 1462 height 796
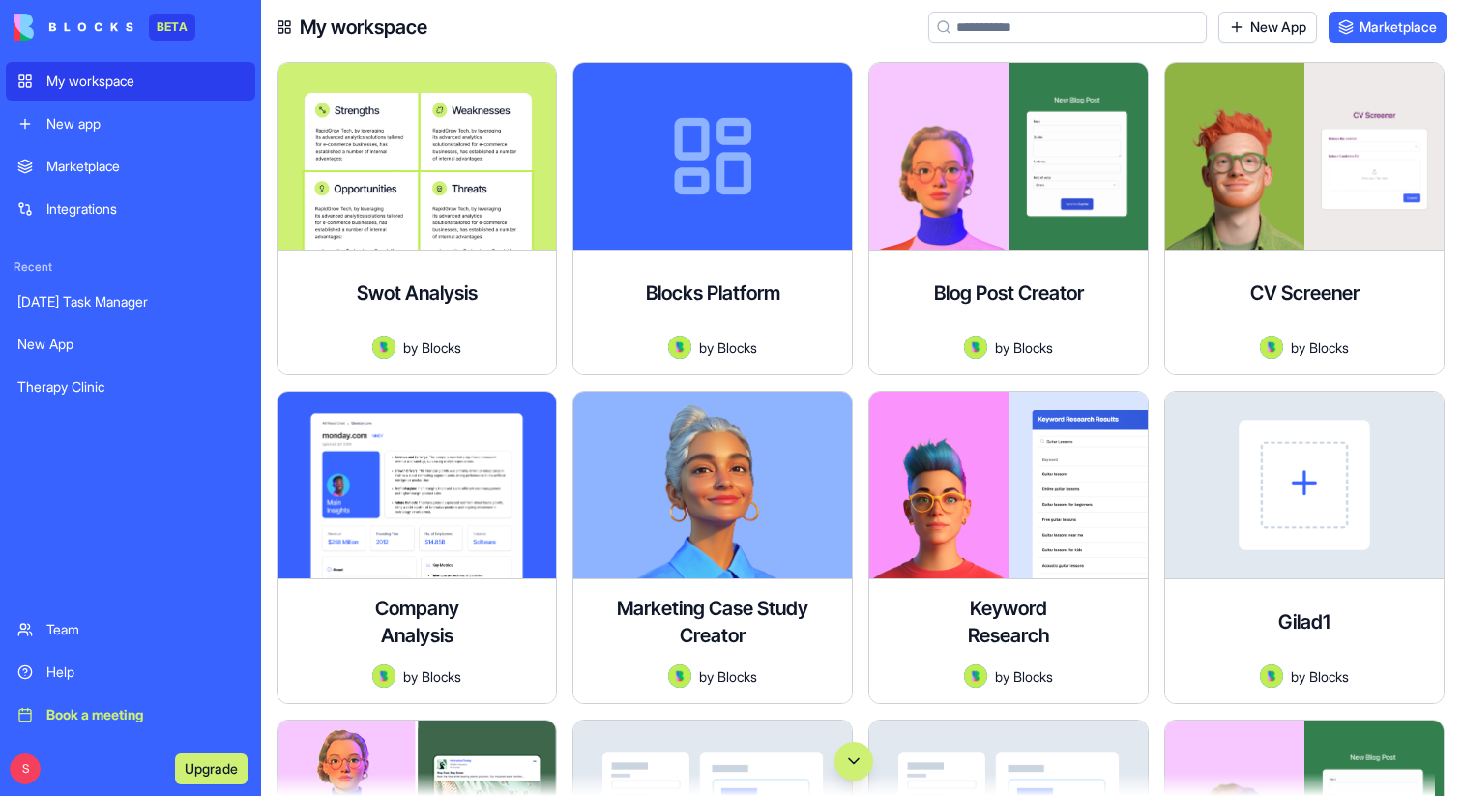
click at [63, 670] on div "Help" at bounding box center [144, 671] width 197 height 19
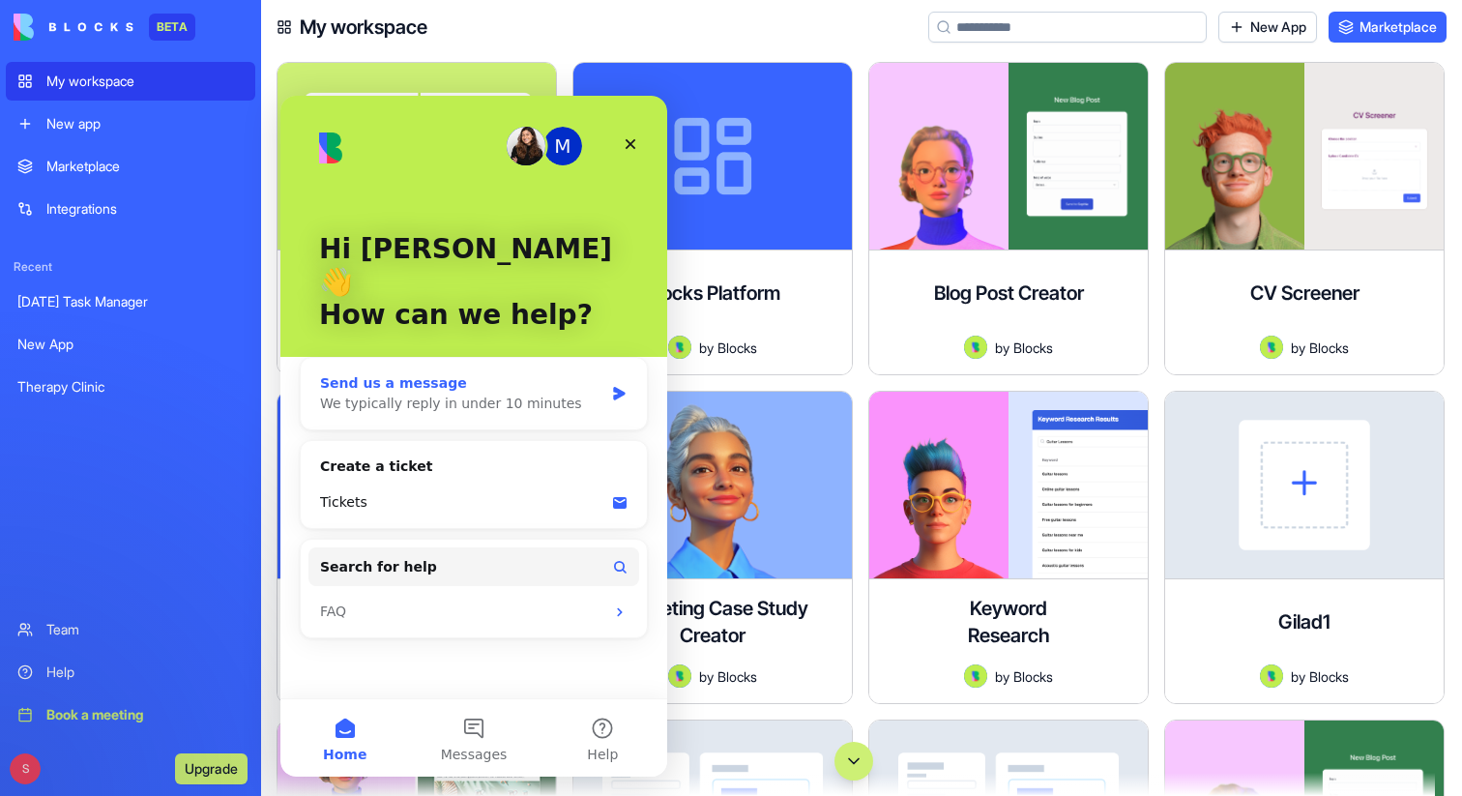
click at [465, 373] on div "Send us a message" at bounding box center [461, 383] width 283 height 20
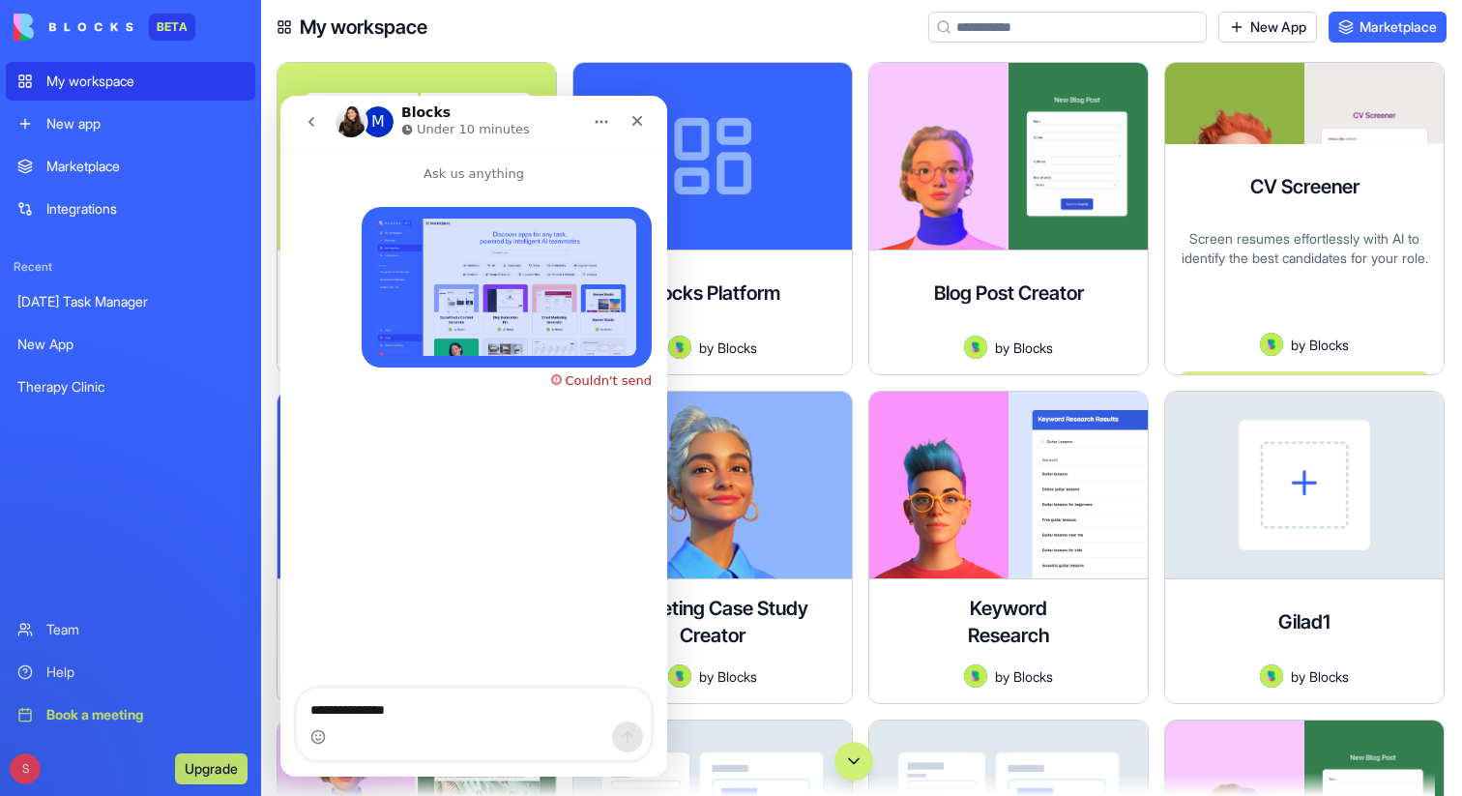
type textarea "**********"
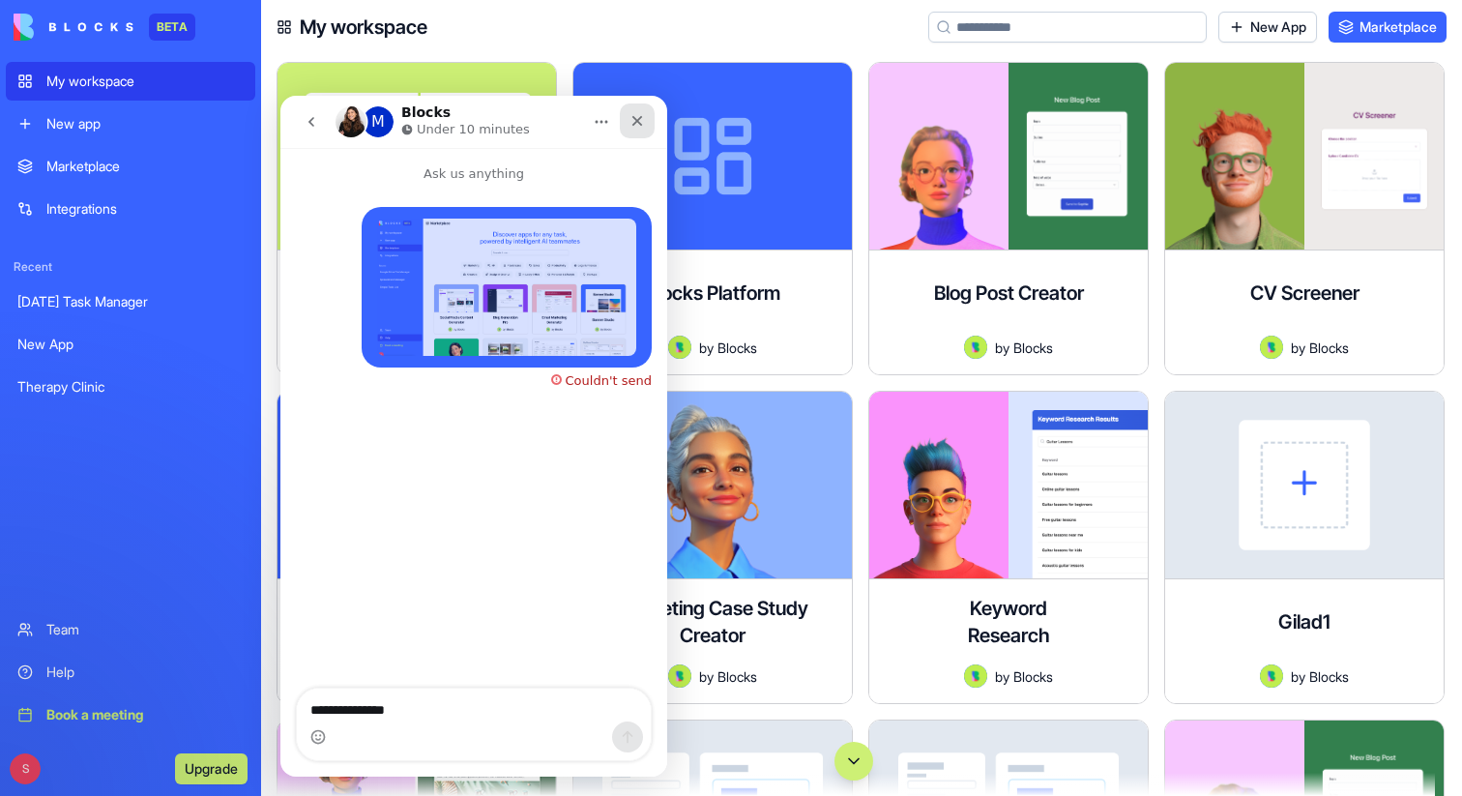
click at [638, 127] on icon "Close" at bounding box center [636, 120] width 15 height 15
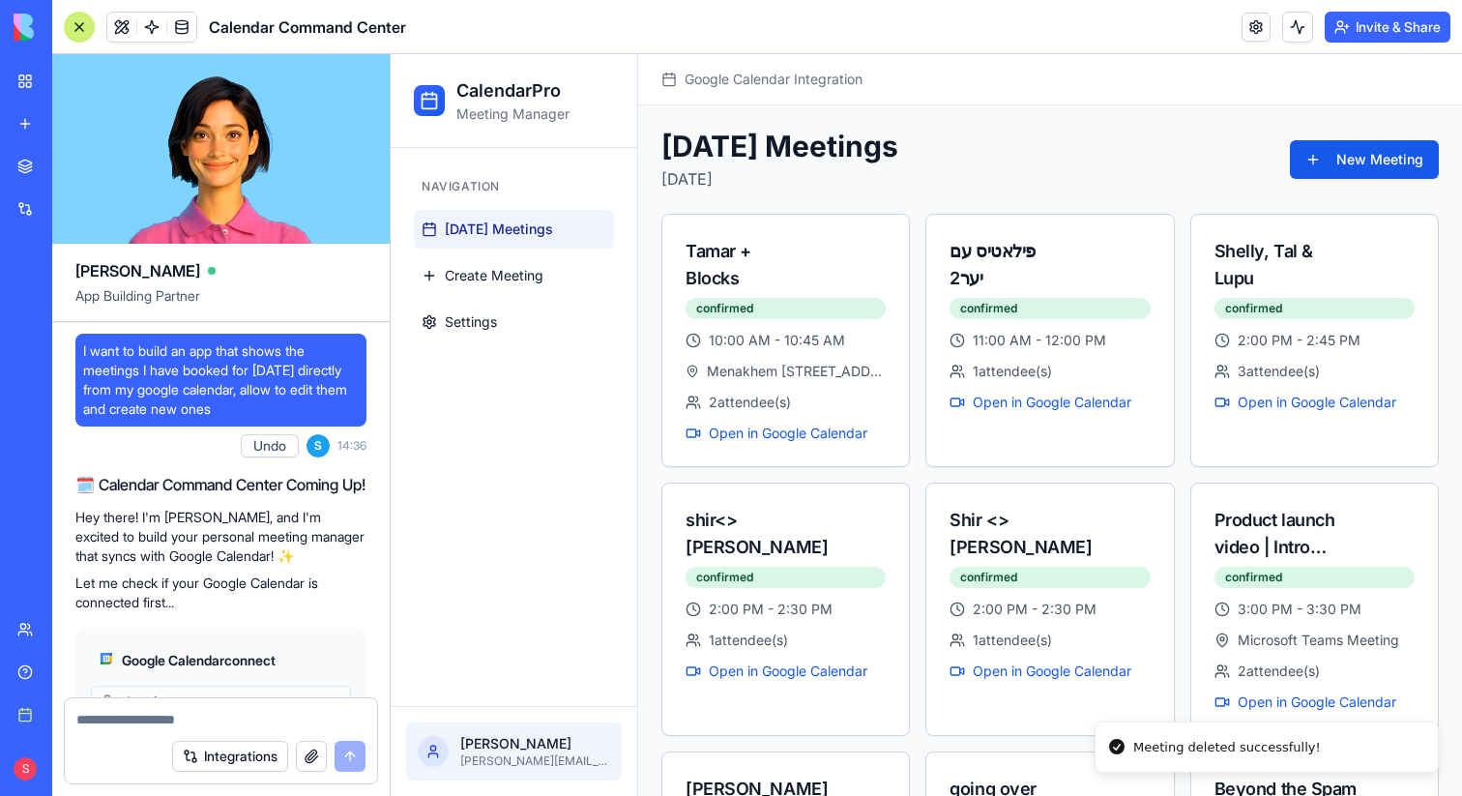
scroll to position [2277, 0]
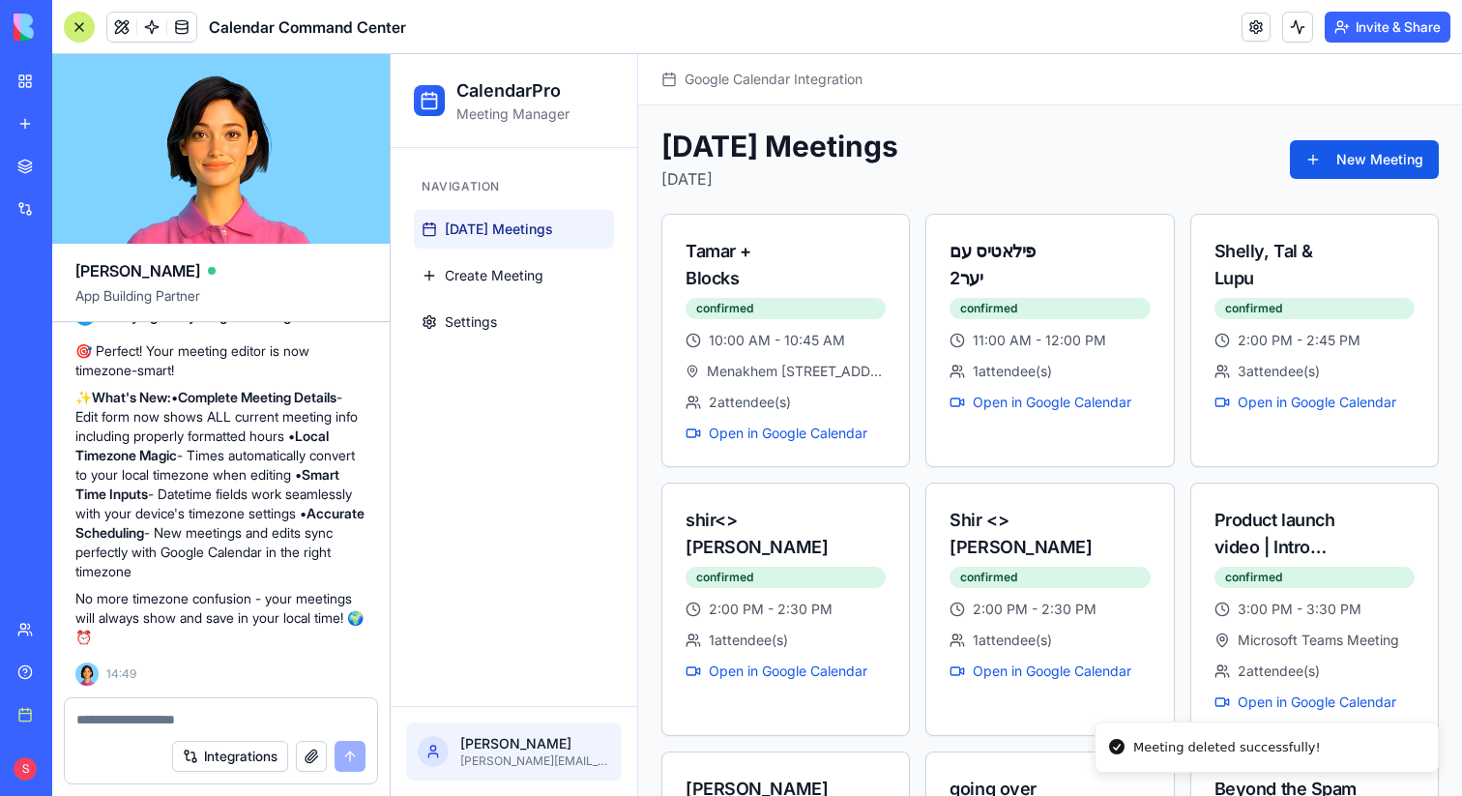
click at [1344, 36] on button "Invite & Share" at bounding box center [1387, 27] width 126 height 31
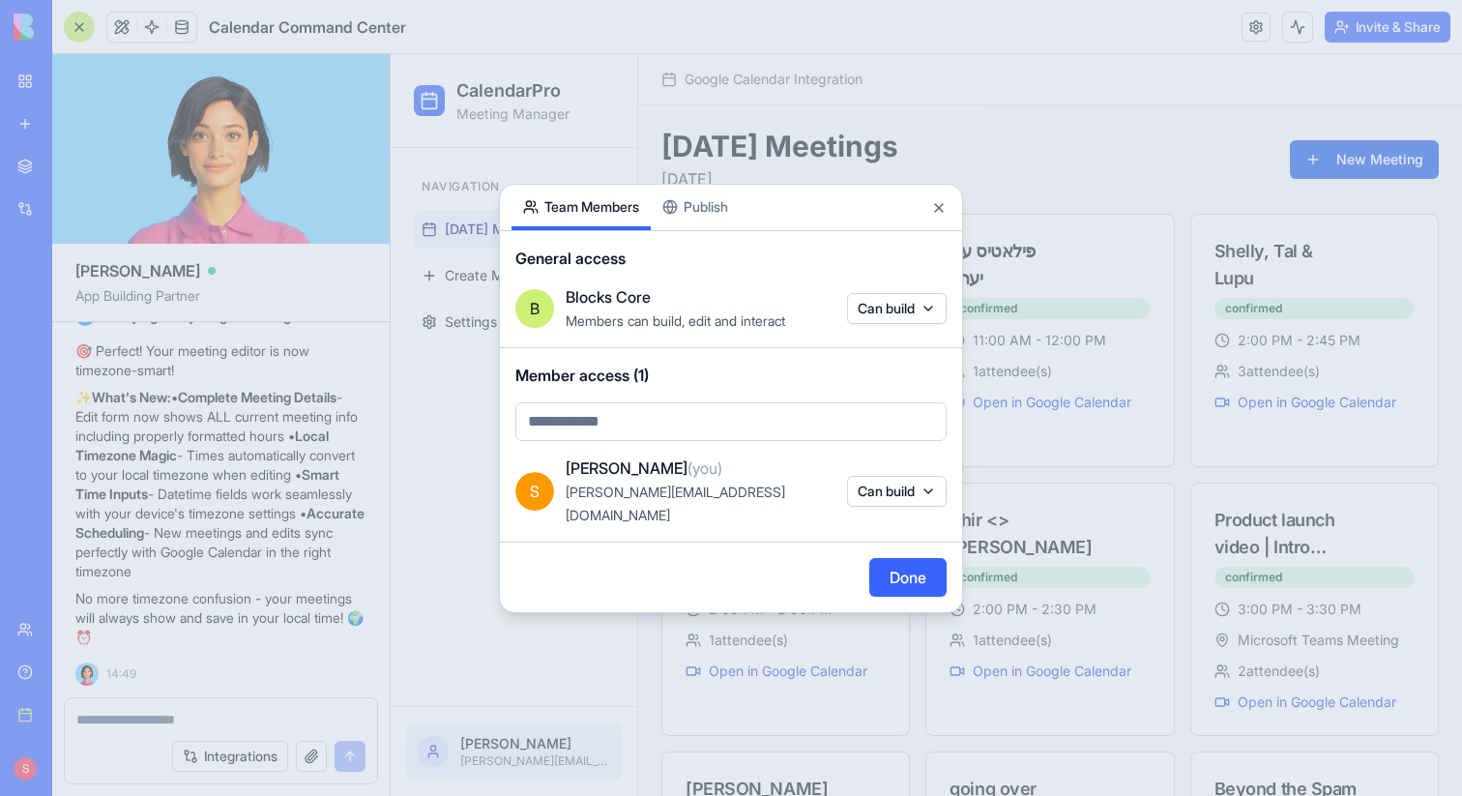
click at [719, 222] on div "Share App Team Members Publish General access B Blocks Core Members can build, …" at bounding box center [731, 398] width 464 height 429
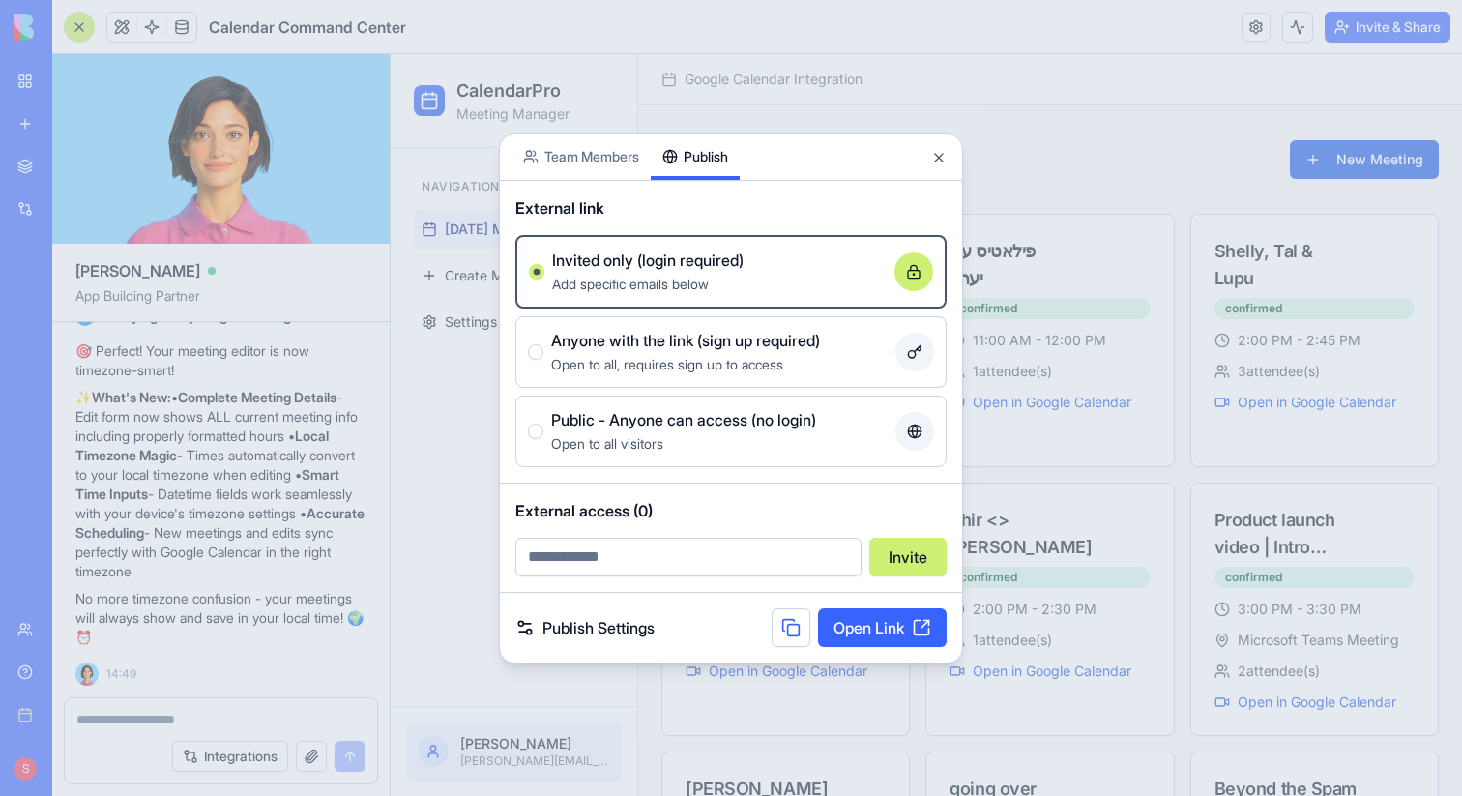
click at [733, 335] on span "Anyone with the link (sign up required)" at bounding box center [685, 340] width 269 height 23
click at [543, 344] on button "Anyone with the link (sign up required) Open to all, requires sign up to access" at bounding box center [535, 351] width 15 height 15
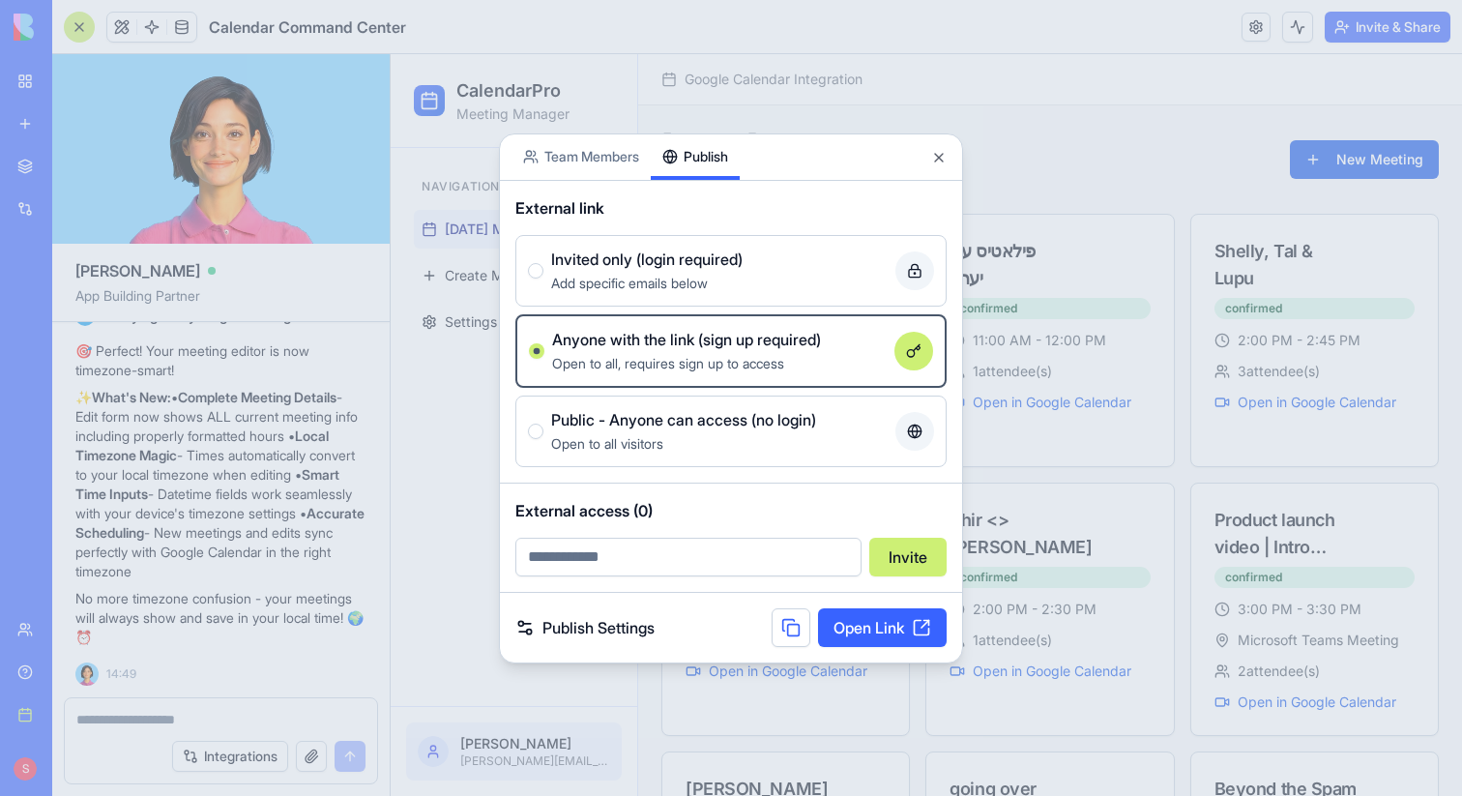
type button "signup"
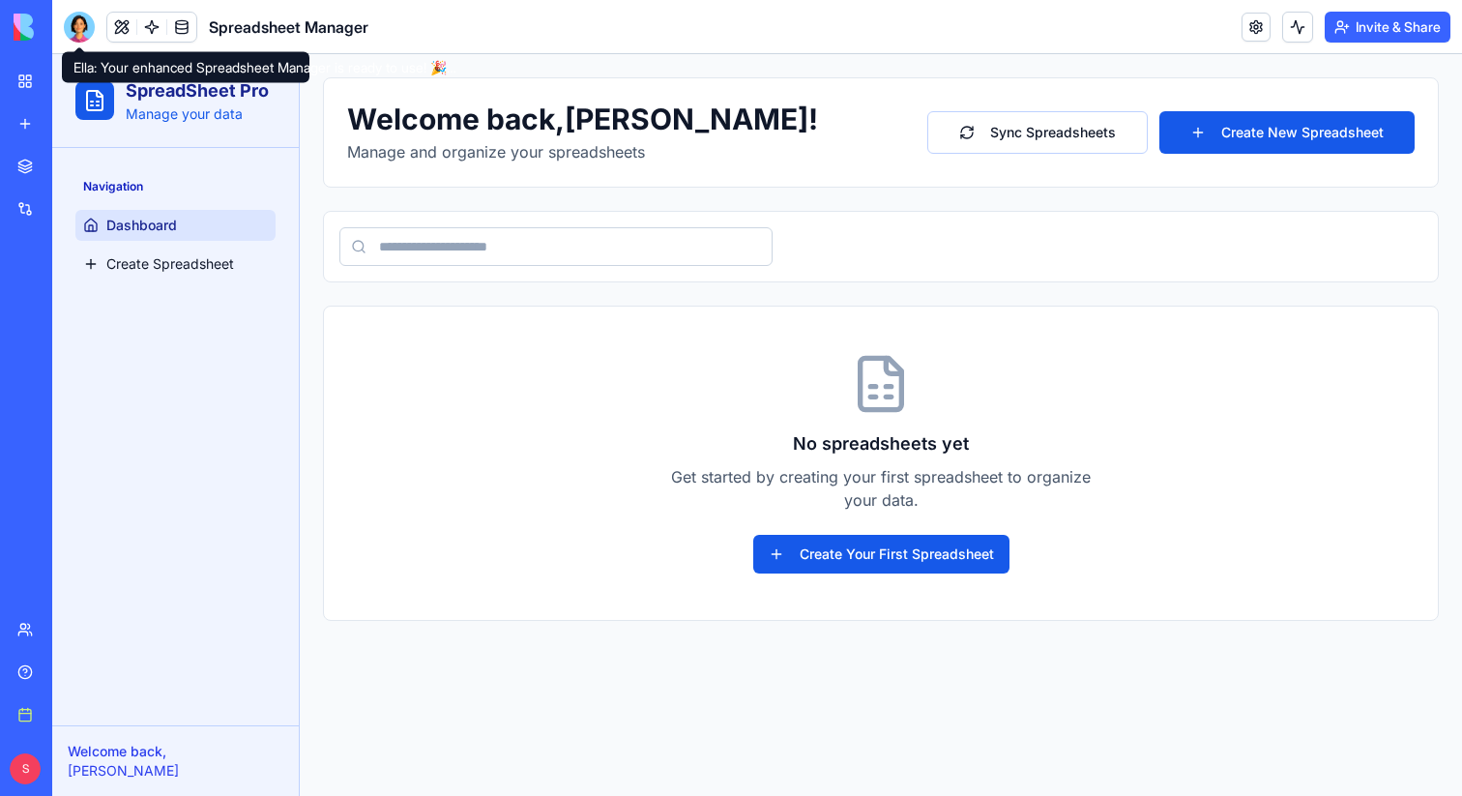
click at [52, 124] on div "New app" at bounding box center [58, 123] width 25 height 19
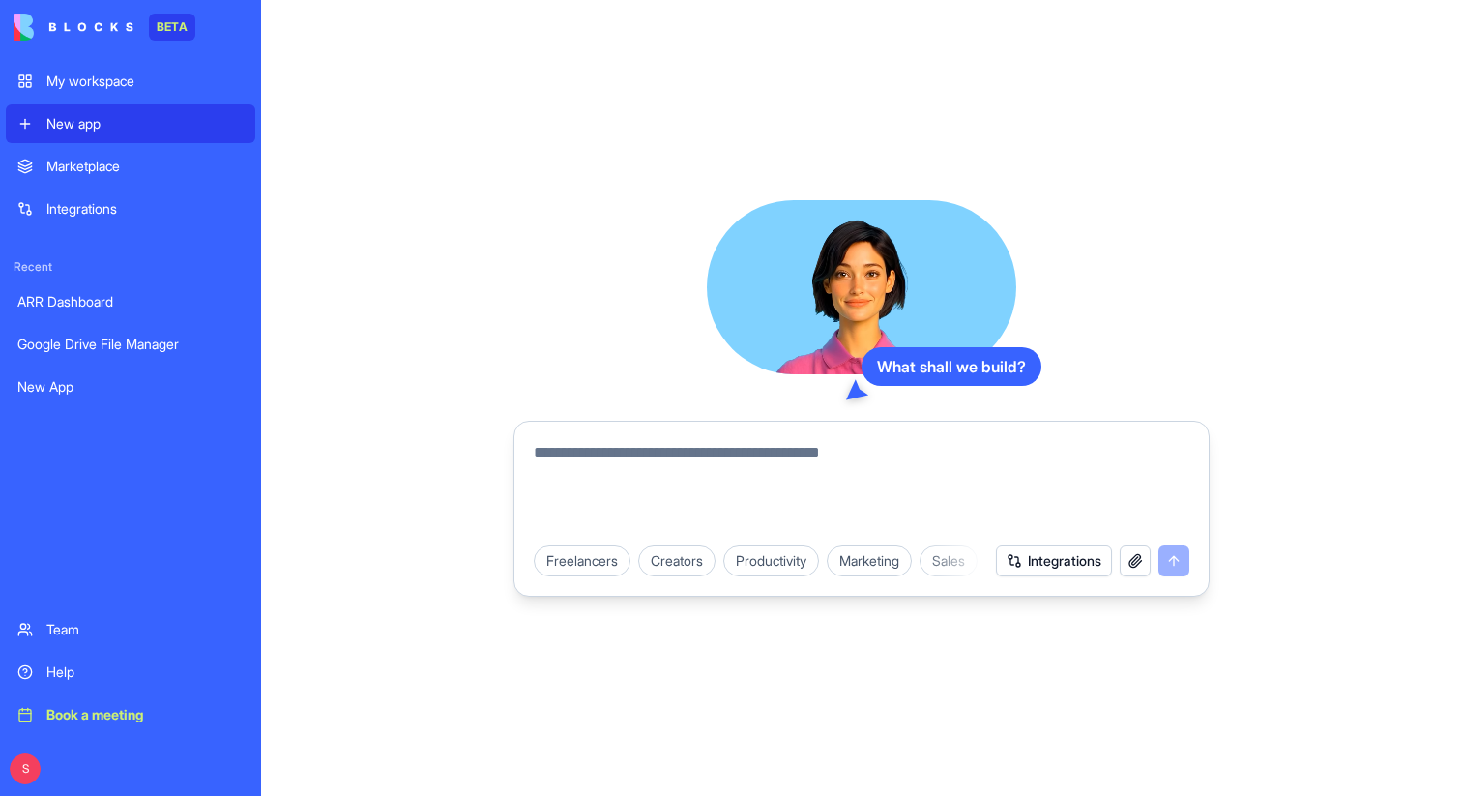
click at [571, 444] on textarea at bounding box center [861, 487] width 655 height 93
click at [609, 455] on textarea at bounding box center [861, 487] width 655 height 93
paste textarea "**********"
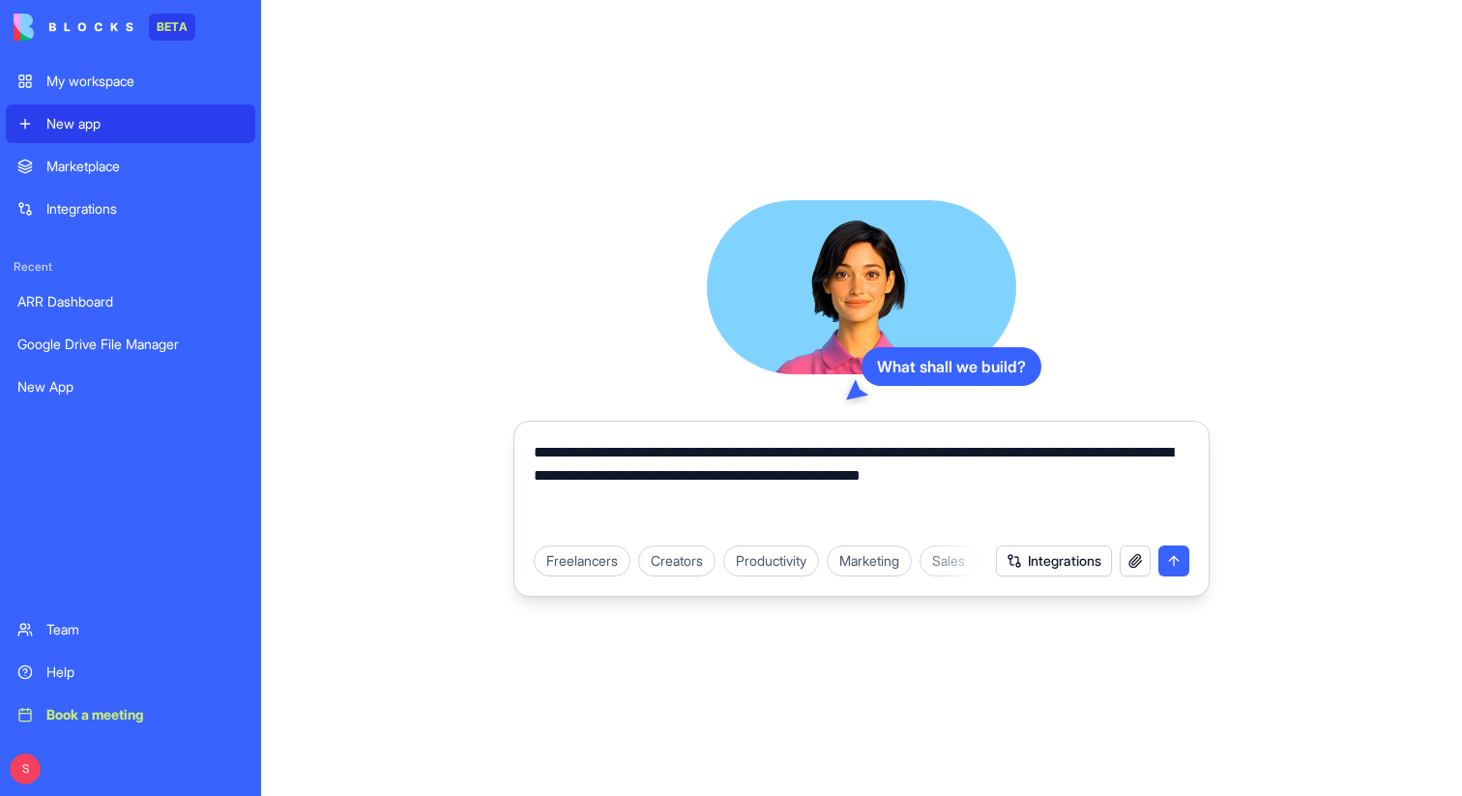
type textarea "**********"
click at [1177, 559] on button "submit" at bounding box center [1173, 560] width 31 height 31
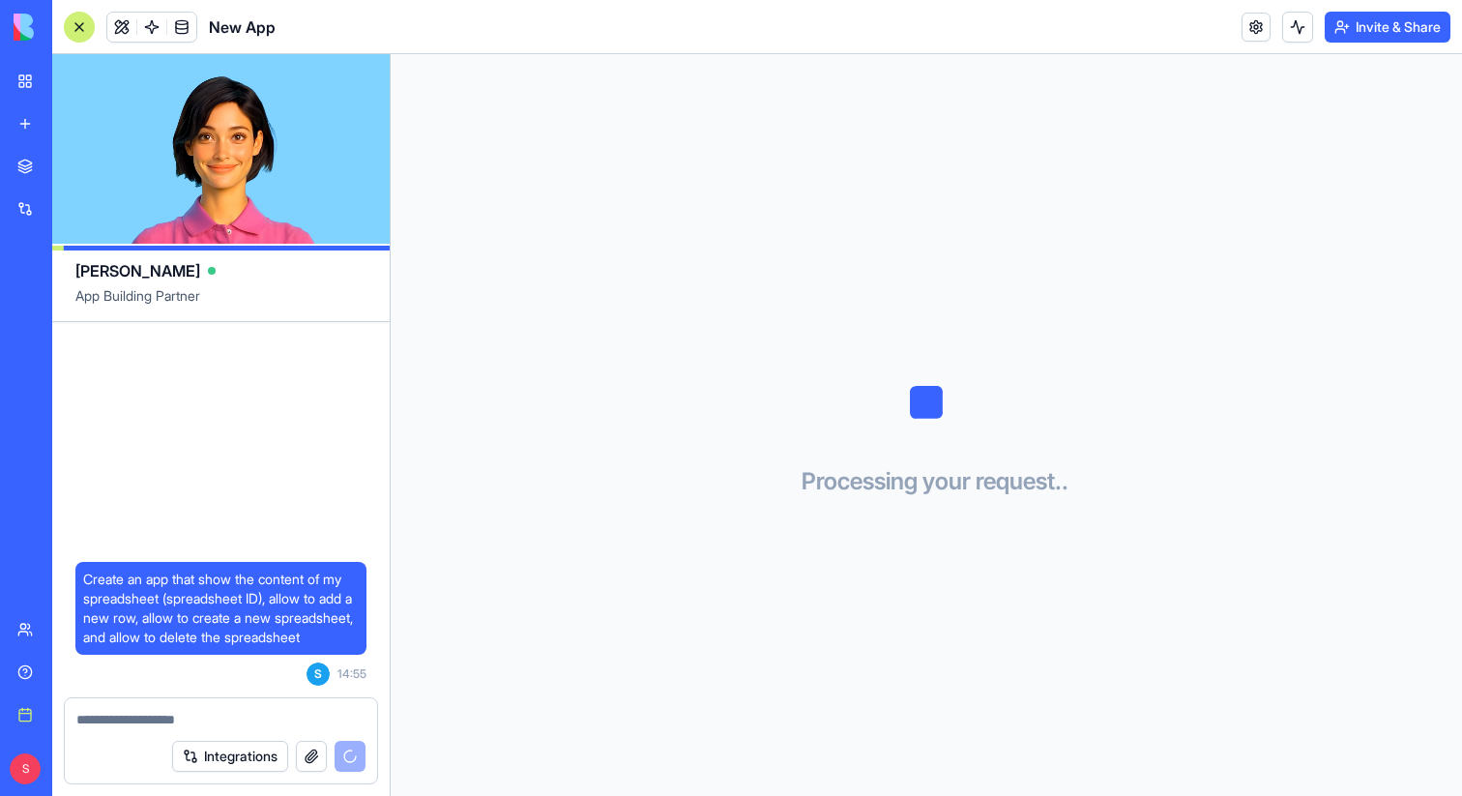
click at [15, 120] on link "New app" at bounding box center [44, 123] width 77 height 39
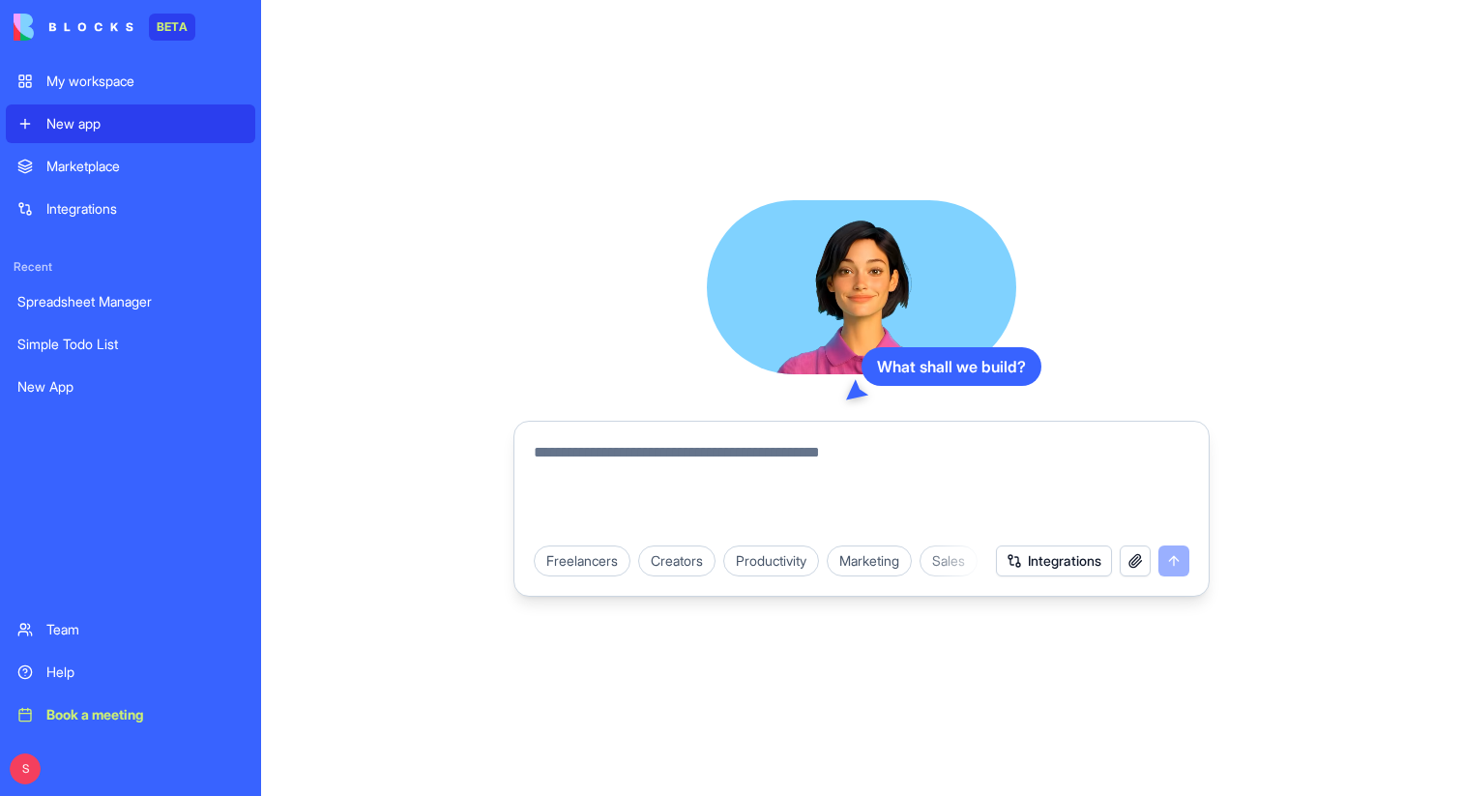
click at [640, 464] on textarea at bounding box center [861, 487] width 655 height 93
paste textarea "**********"
type textarea "**********"
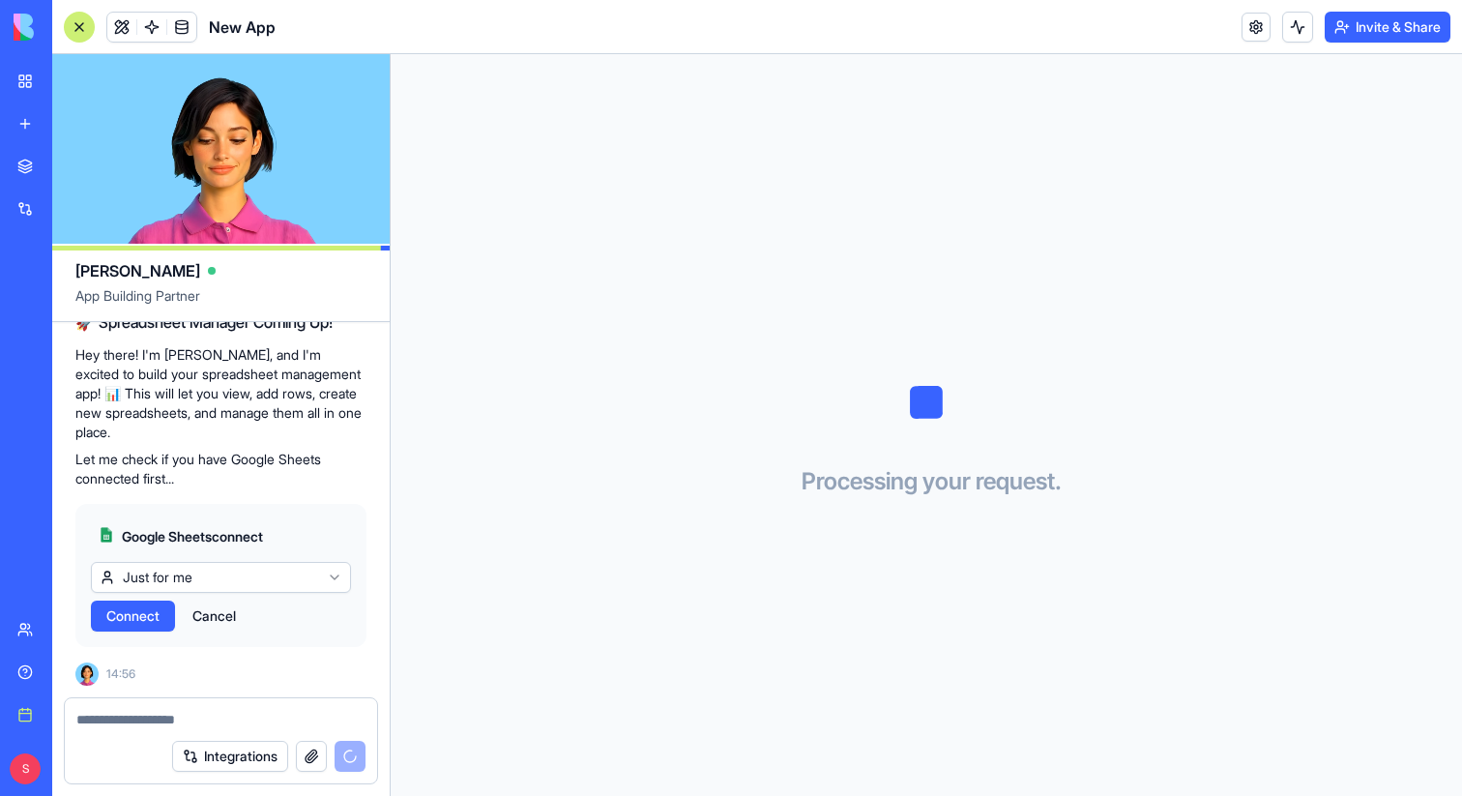
scroll to position [379, 0]
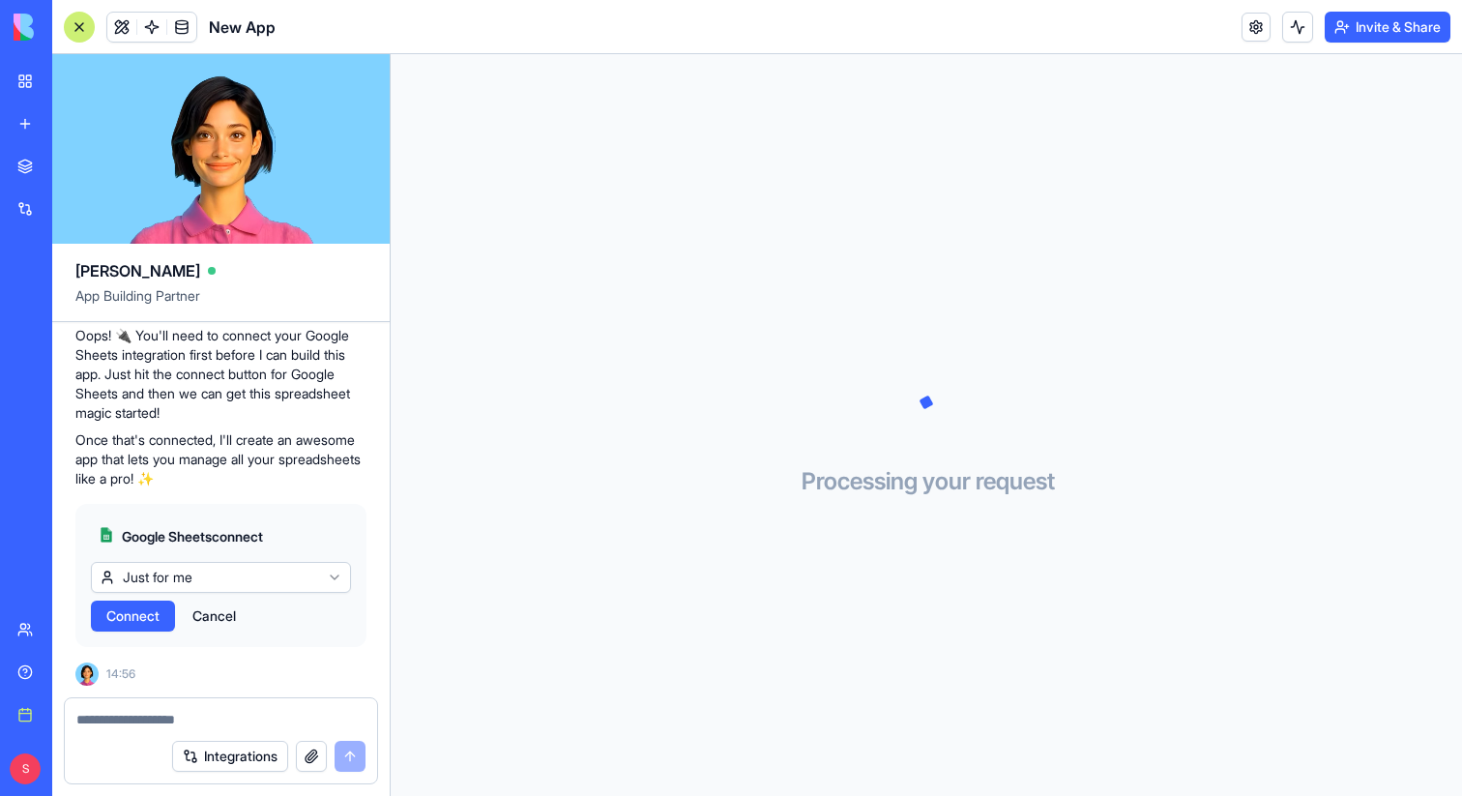
click at [268, 572] on html "BETA My workspace New app Marketplace Integrations Recent Simple Todo List New …" at bounding box center [731, 398] width 1462 height 796
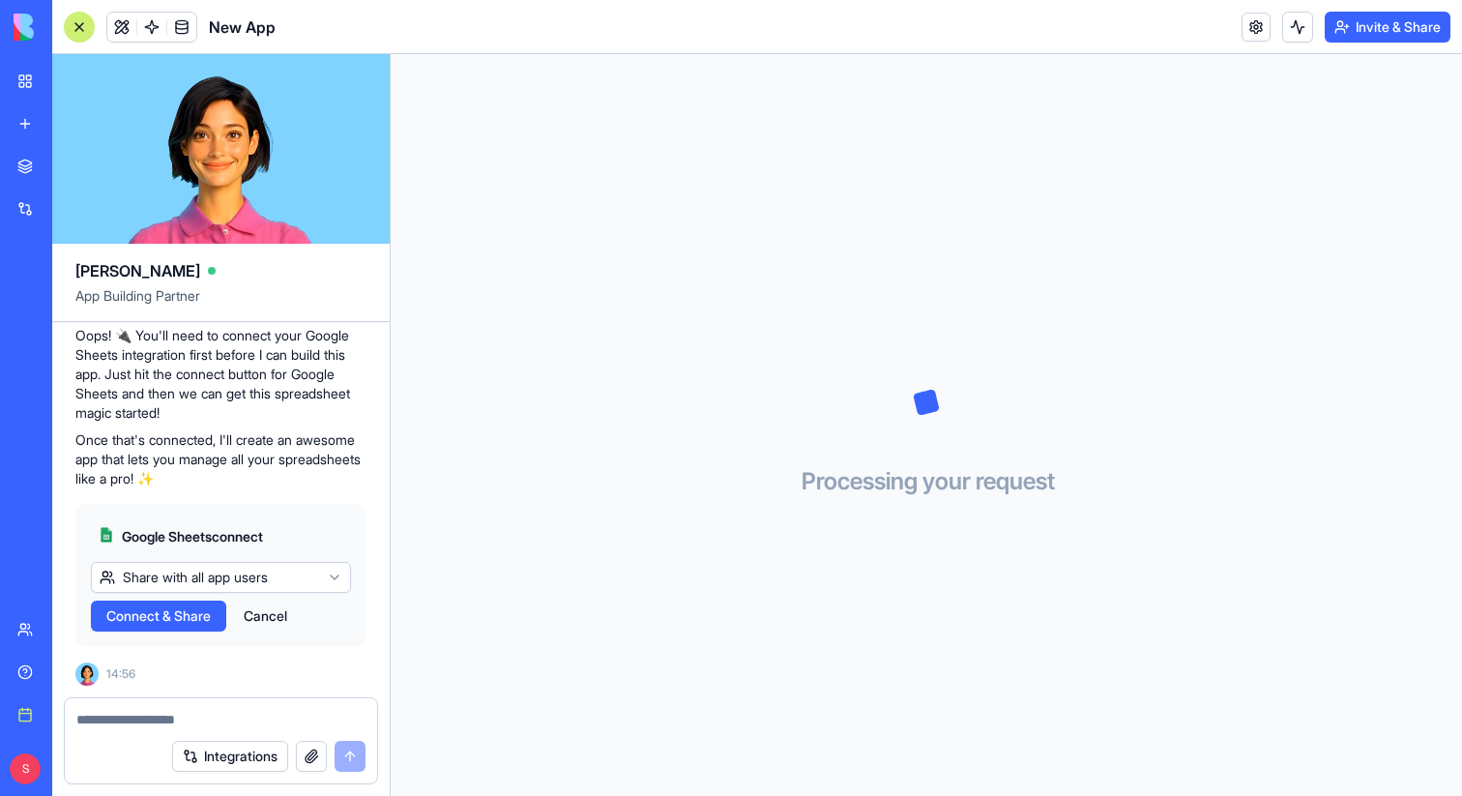
click at [193, 615] on span "Connect & Share" at bounding box center [158, 615] width 104 height 19
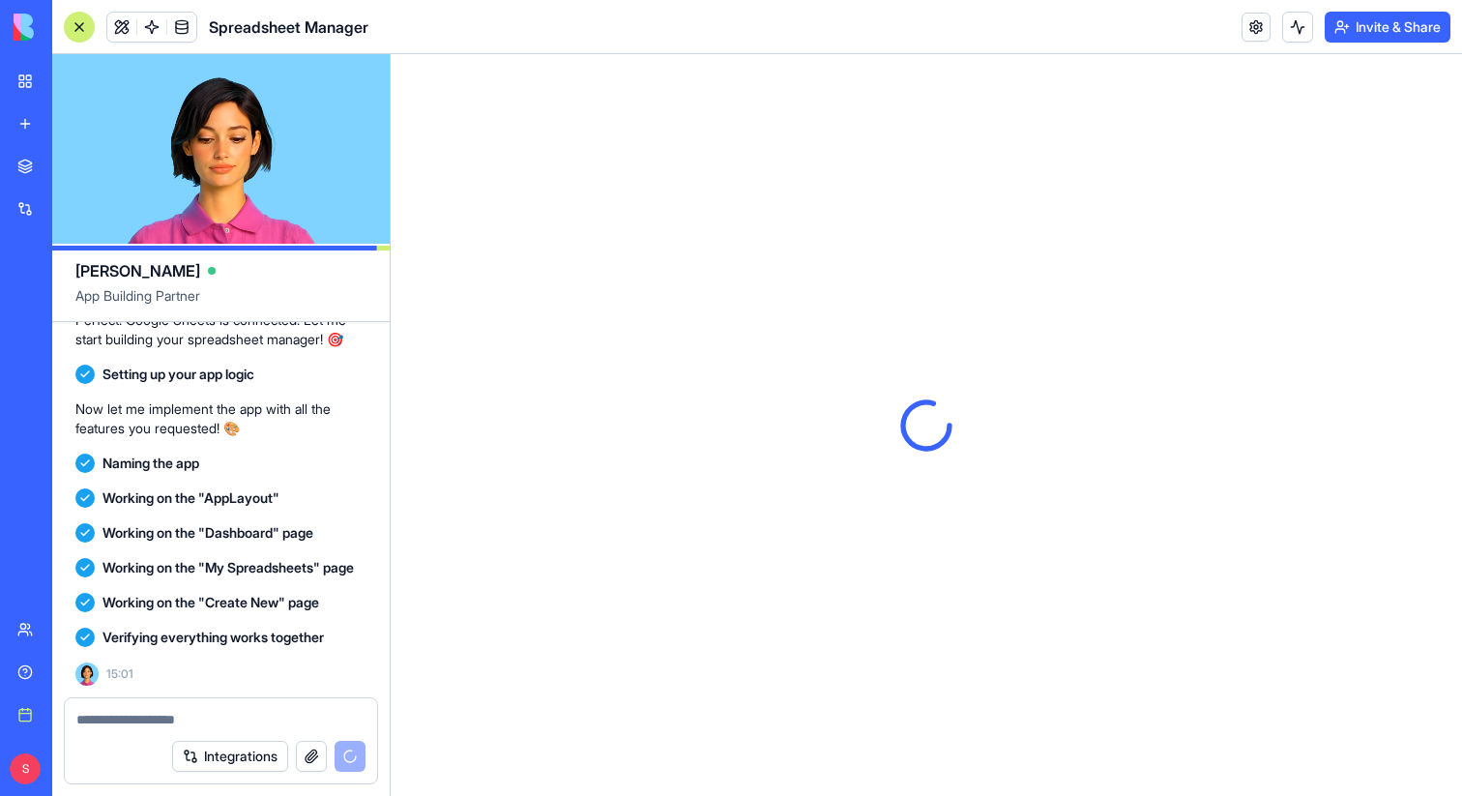
scroll to position [0, 0]
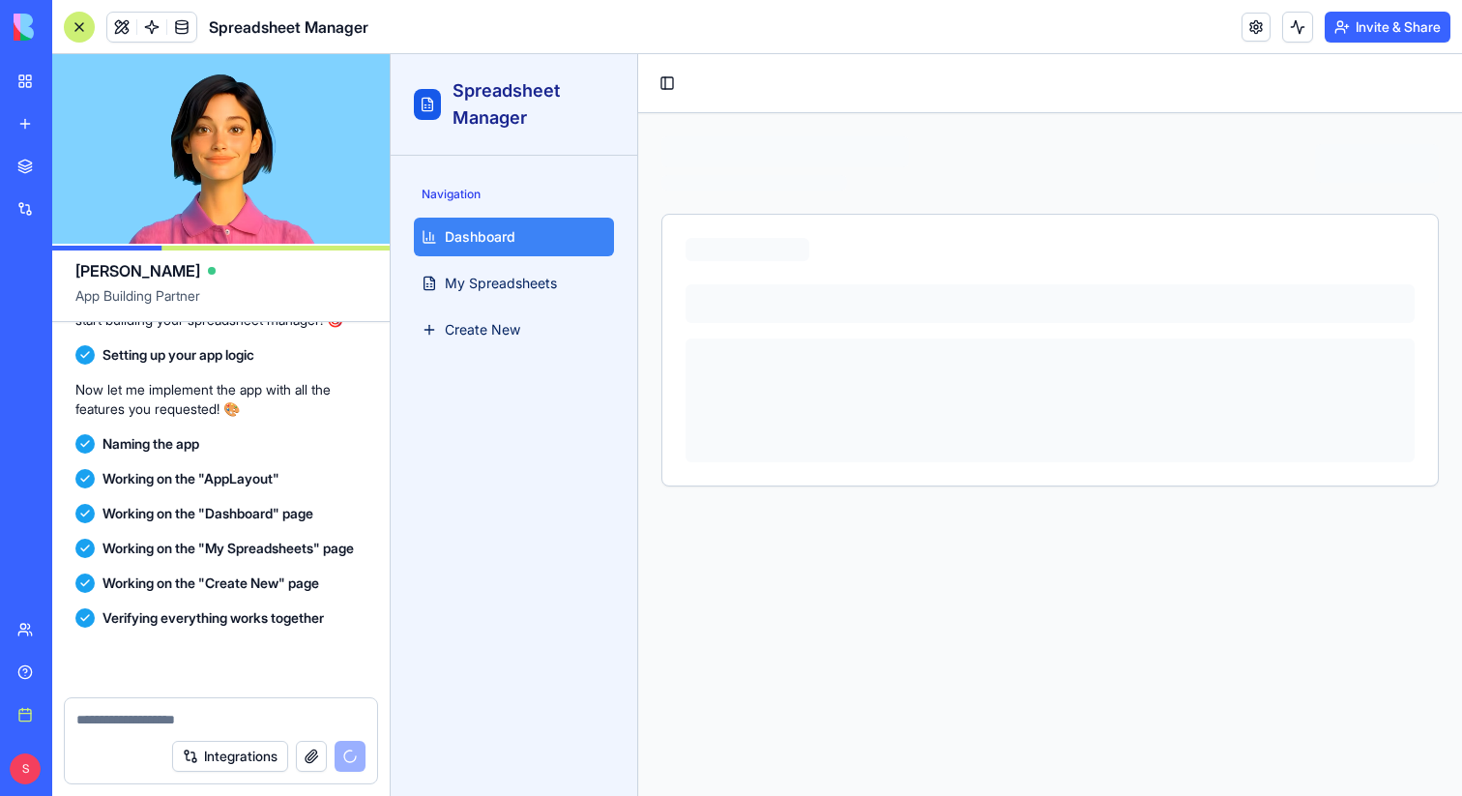
scroll to position [963, 0]
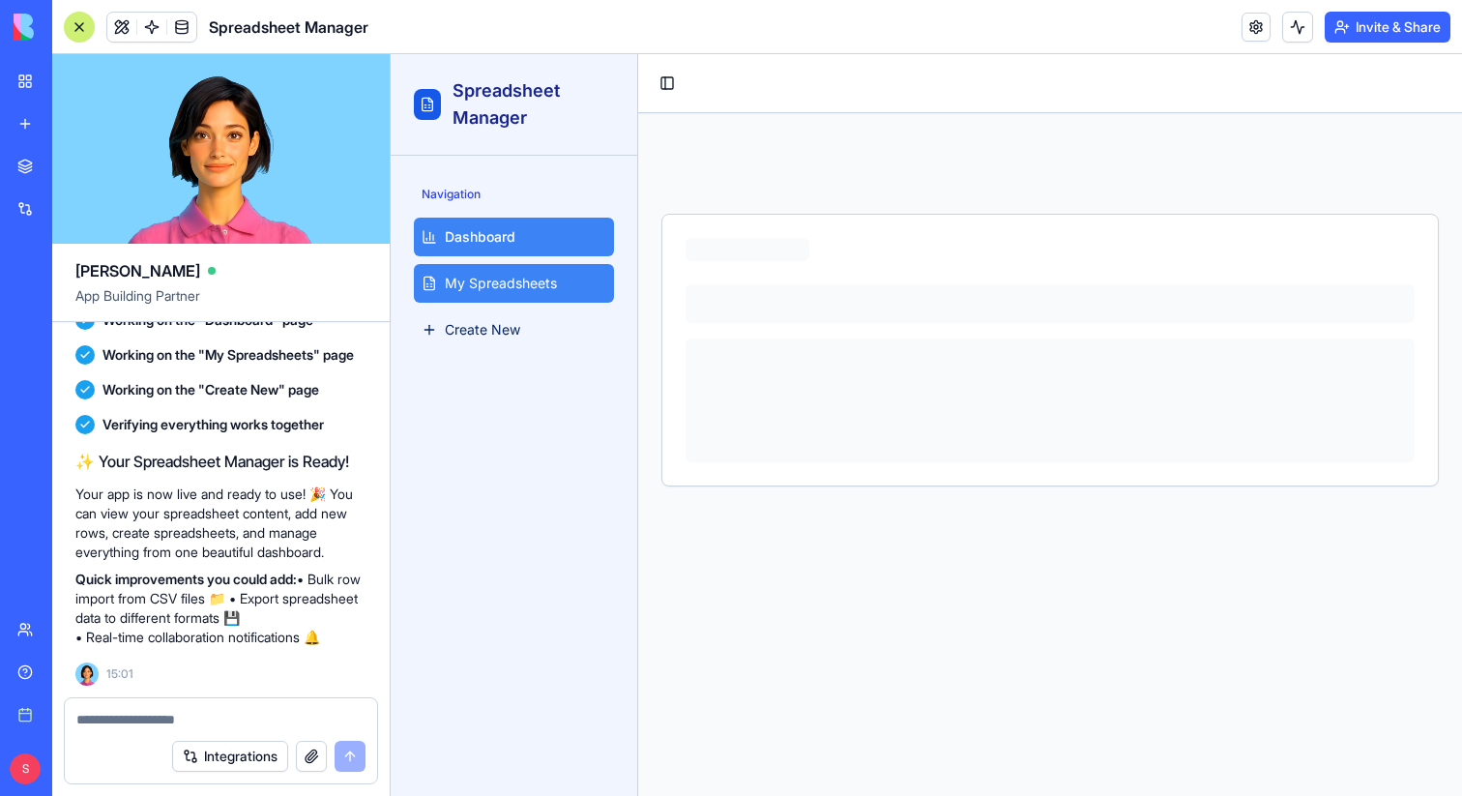
click at [525, 285] on span "My Spreadsheets" at bounding box center [501, 283] width 112 height 19
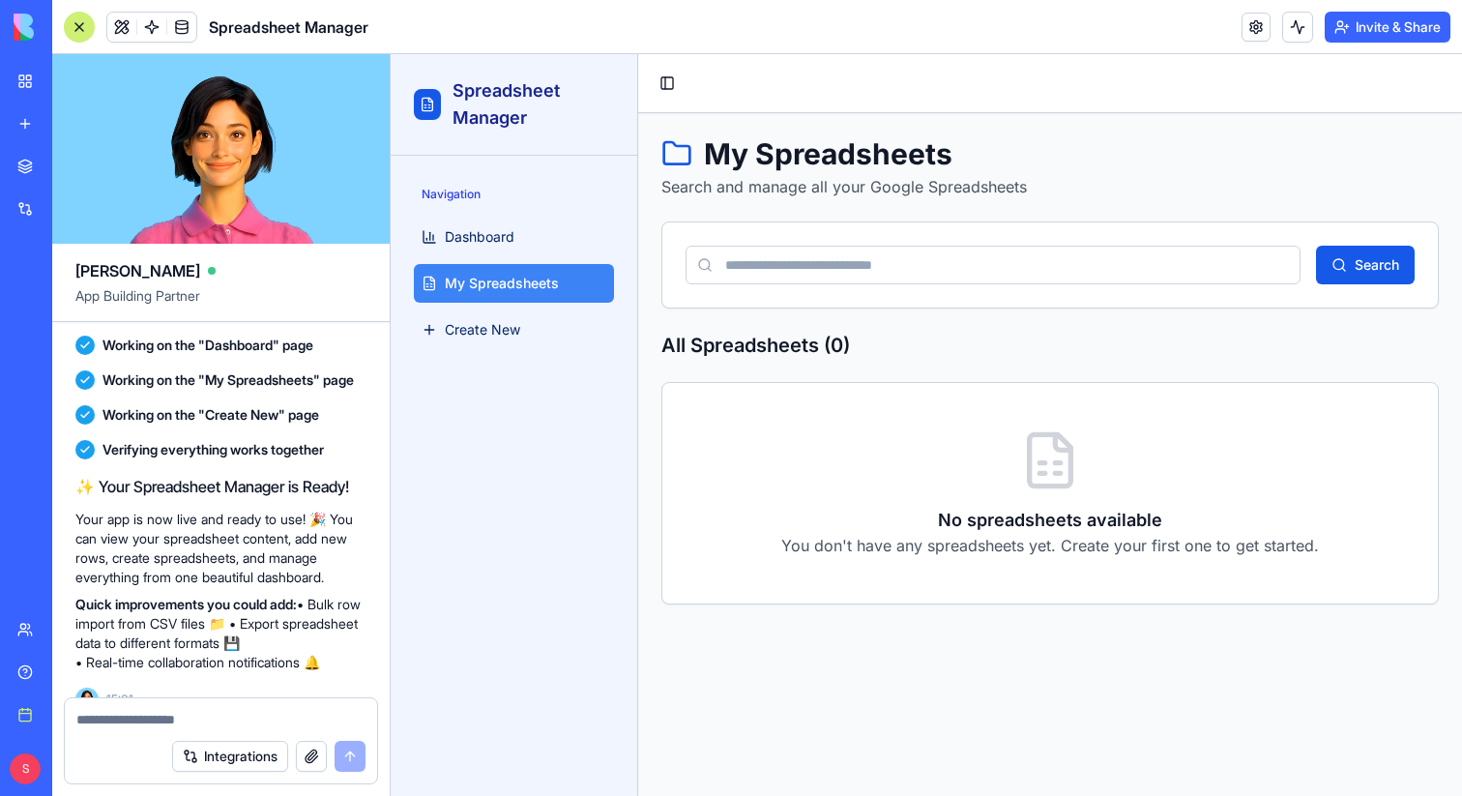
scroll to position [963, 0]
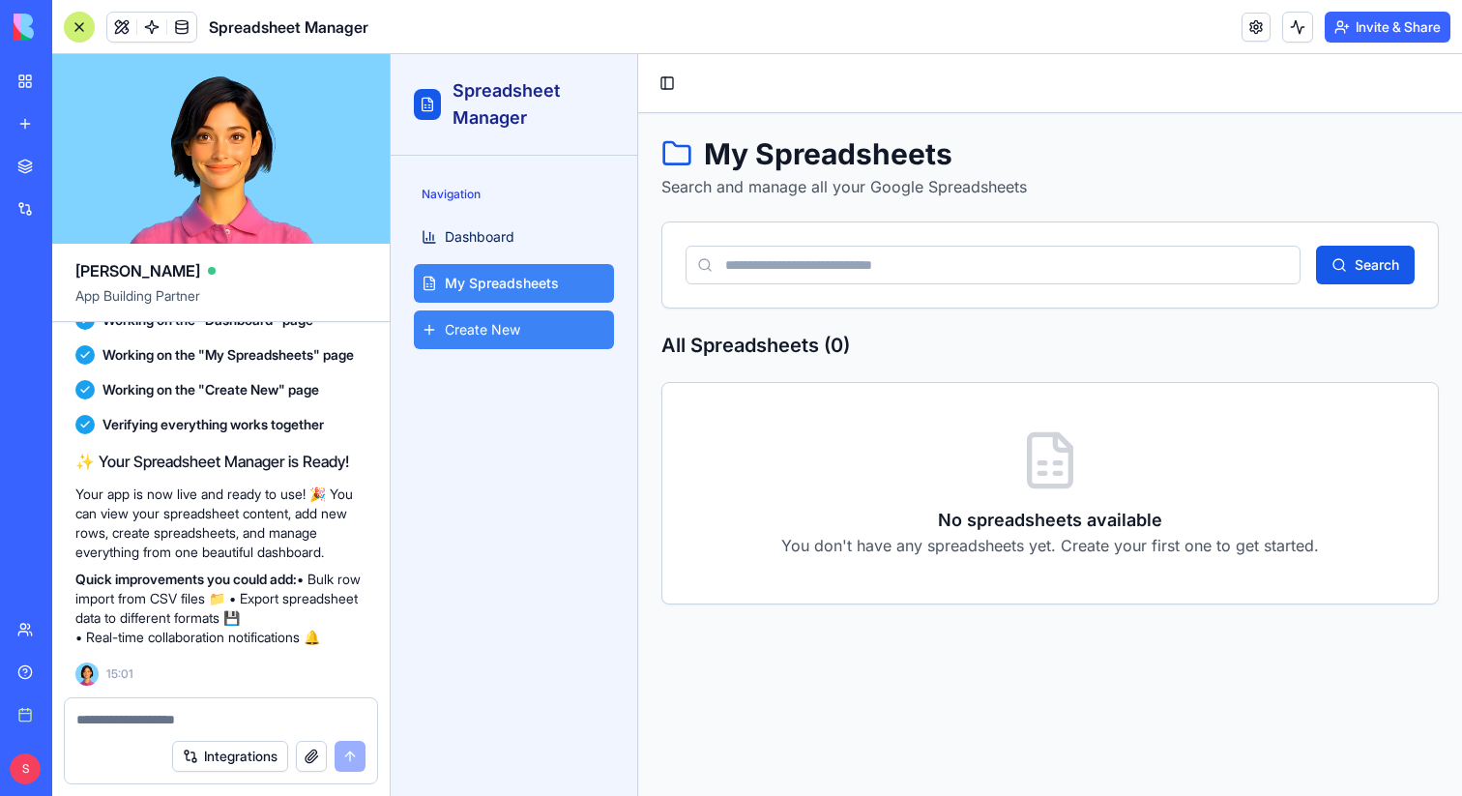
click at [499, 334] on span "Create New" at bounding box center [482, 329] width 75 height 19
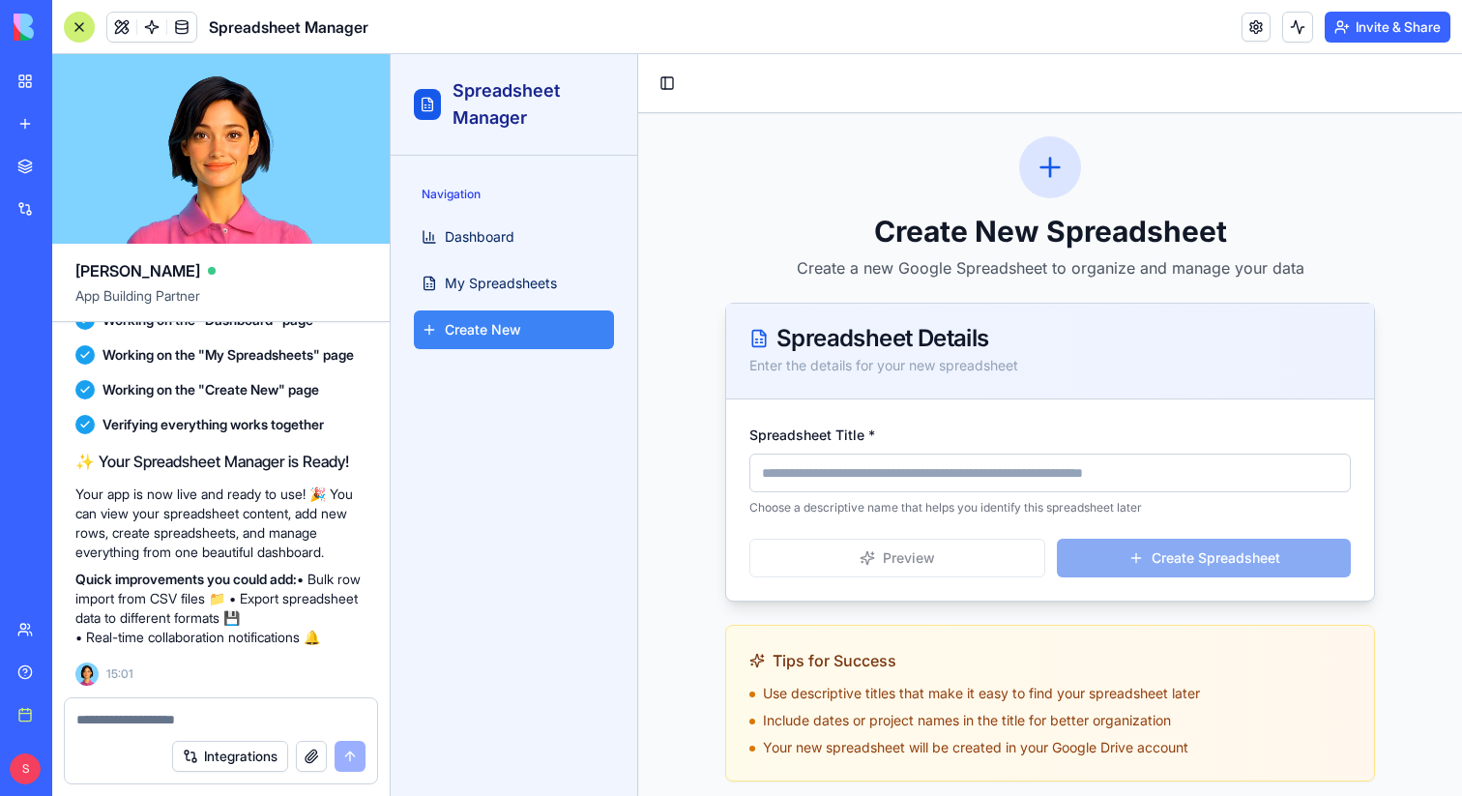
click at [913, 471] on input "Spreadsheet Title *" at bounding box center [1049, 472] width 601 height 39
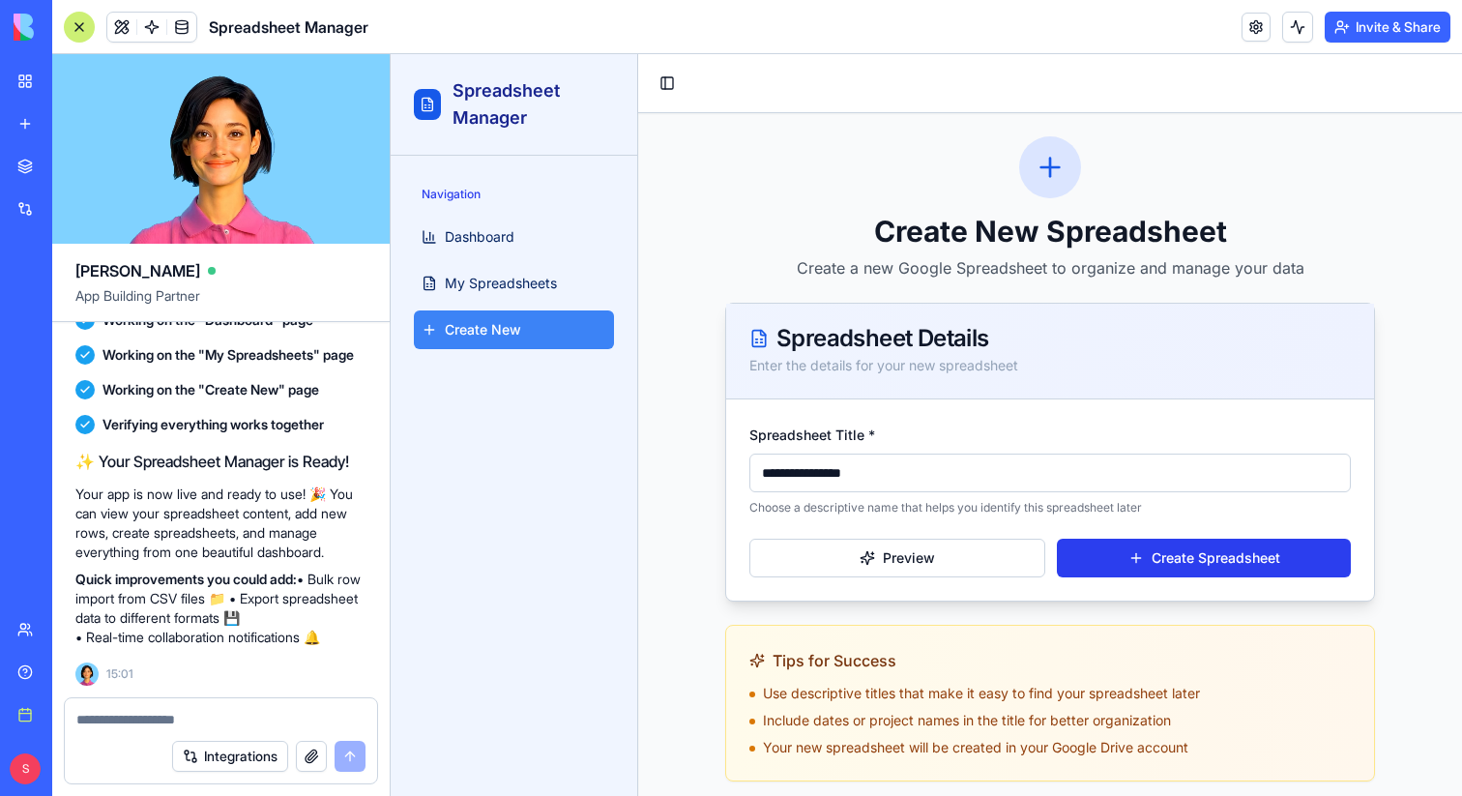
type input "**********"
click at [1261, 563] on button "Create Spreadsheet" at bounding box center [1204, 557] width 294 height 39
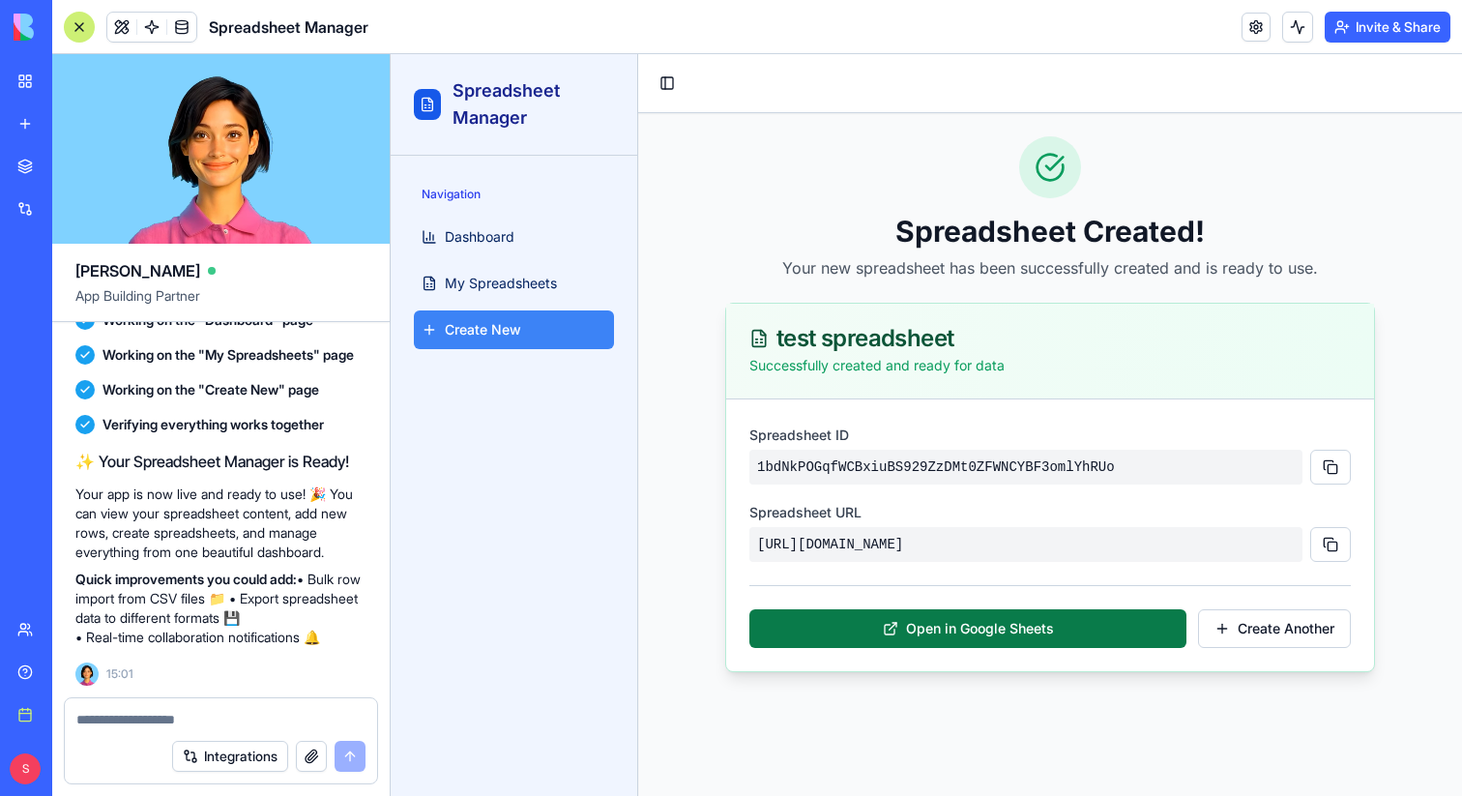
click at [1032, 648] on button "Open in Google Sheets" at bounding box center [967, 628] width 437 height 39
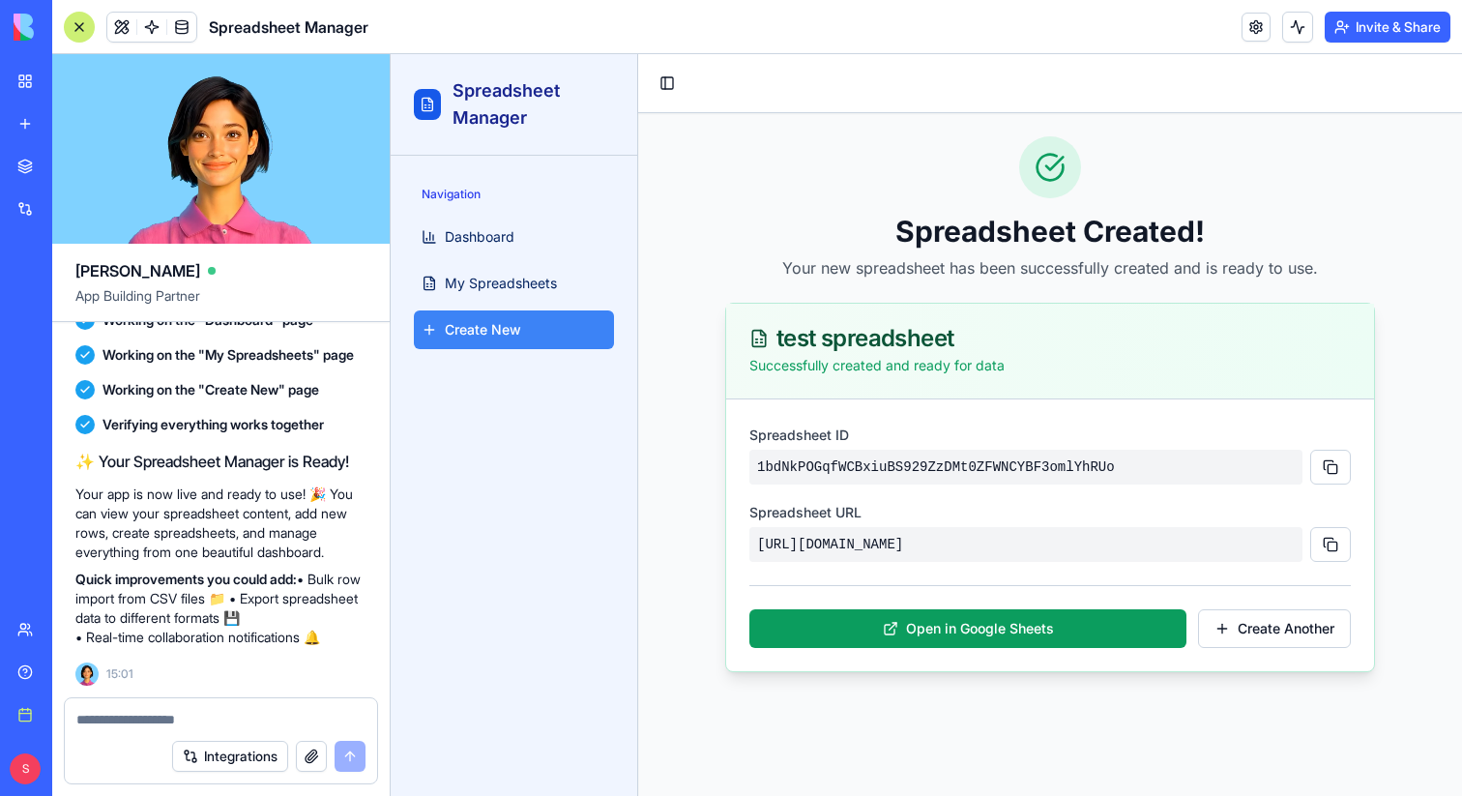
click at [26, 120] on link "New app" at bounding box center [44, 123] width 77 height 39
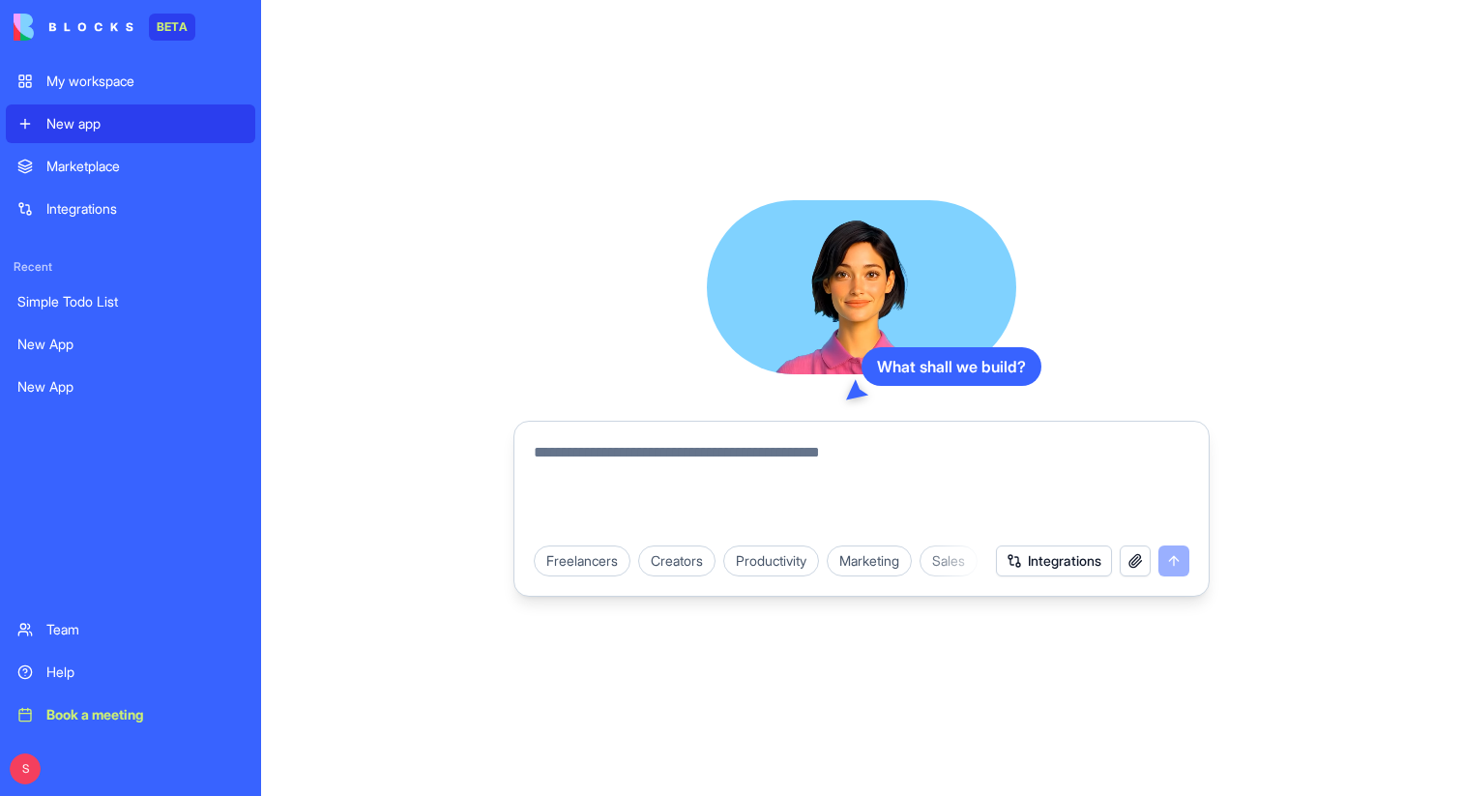
click at [101, 86] on div "My workspace" at bounding box center [144, 81] width 197 height 19
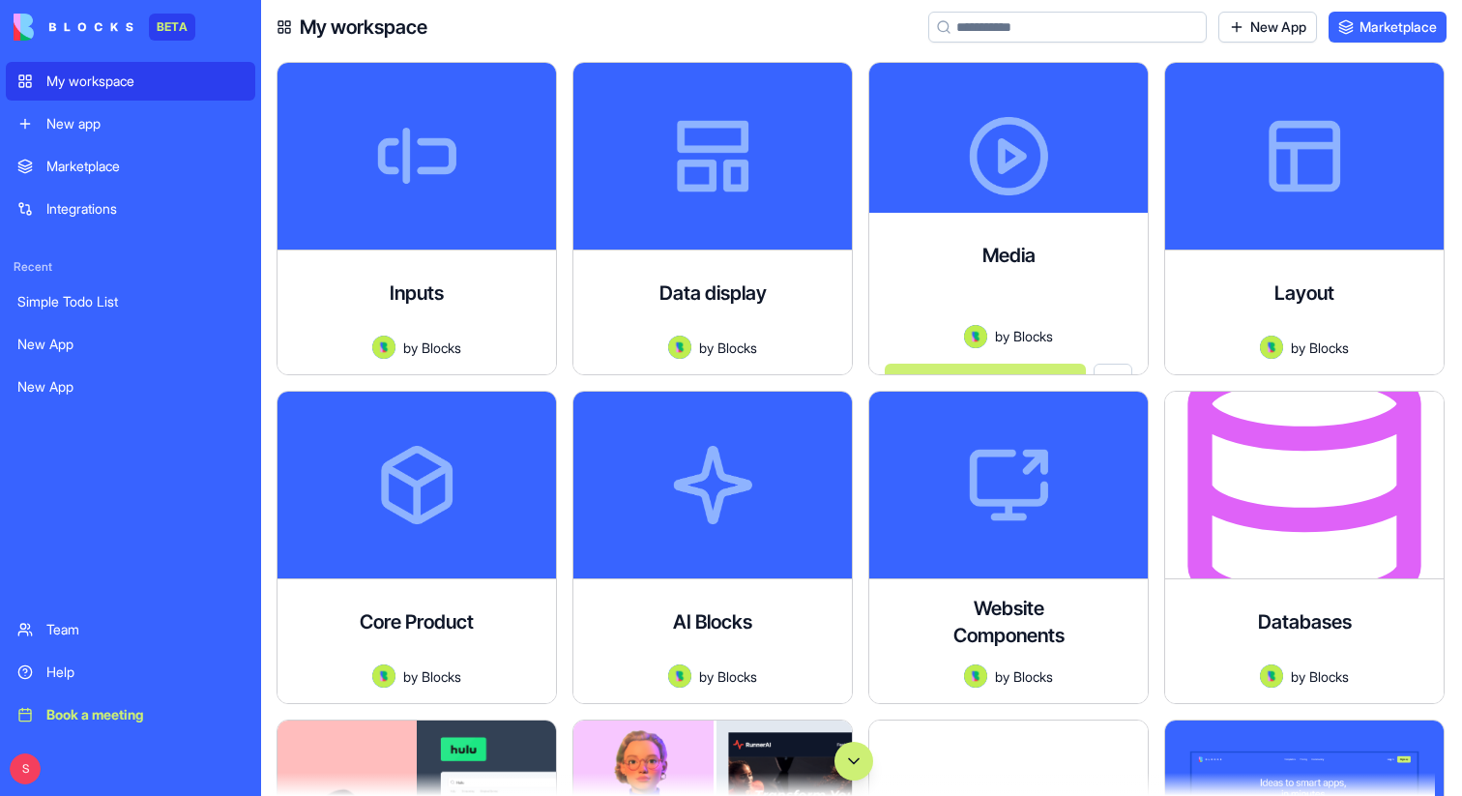
click at [1019, 27] on input at bounding box center [1067, 27] width 278 height 31
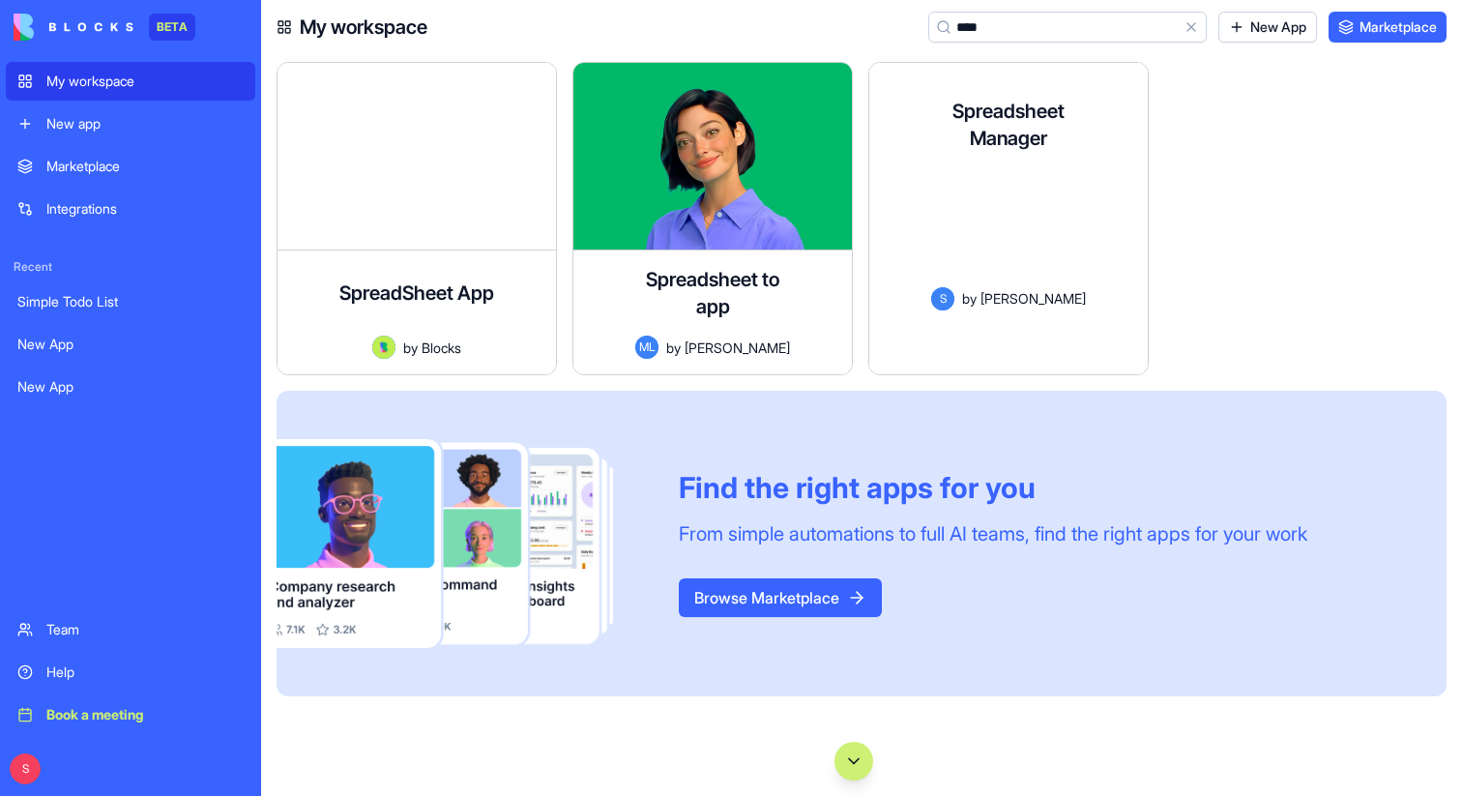
type input "****"
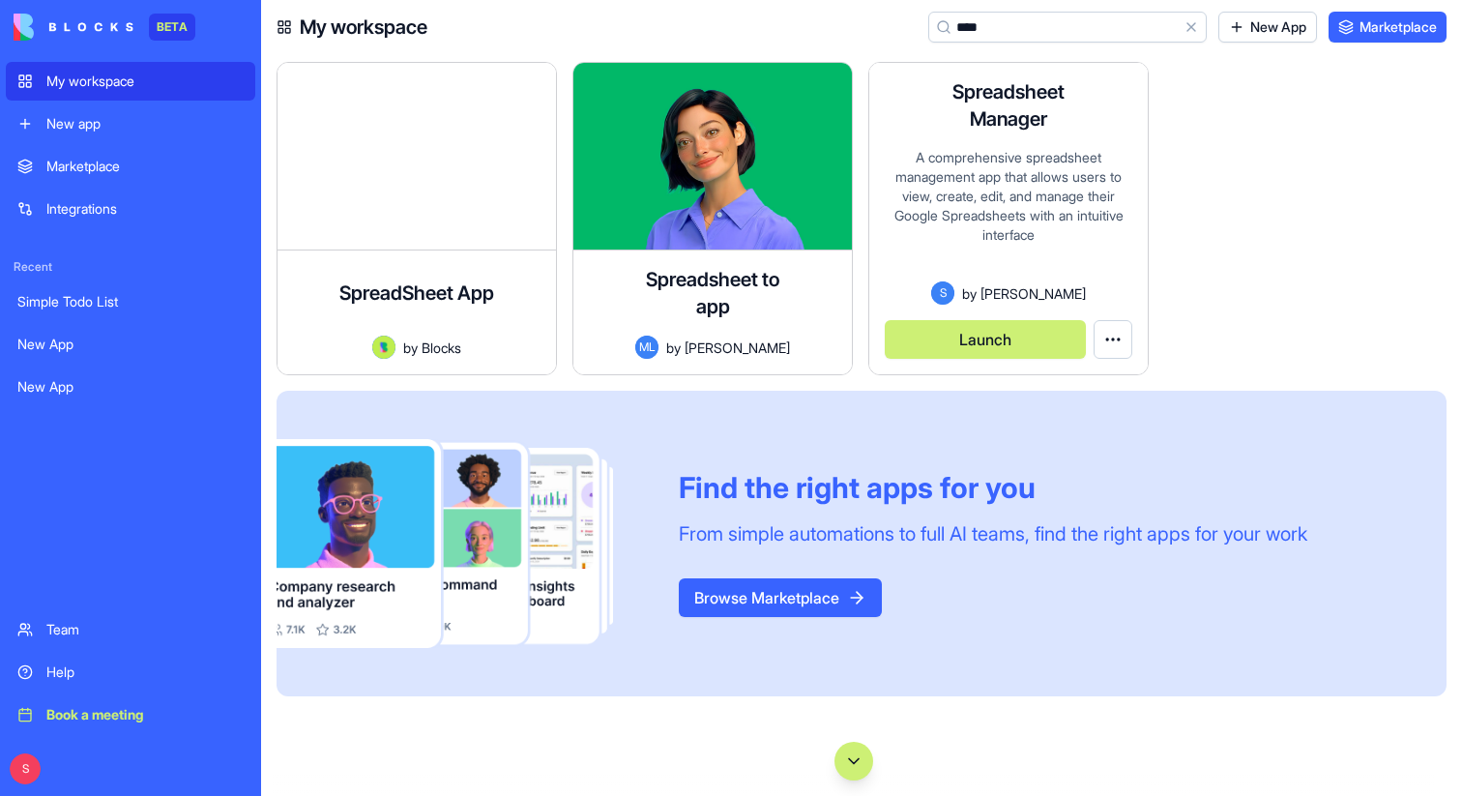
click at [1036, 278] on div "A comprehensive spreadsheet management app that allows users to view, create, e…" at bounding box center [1007, 214] width 247 height 133
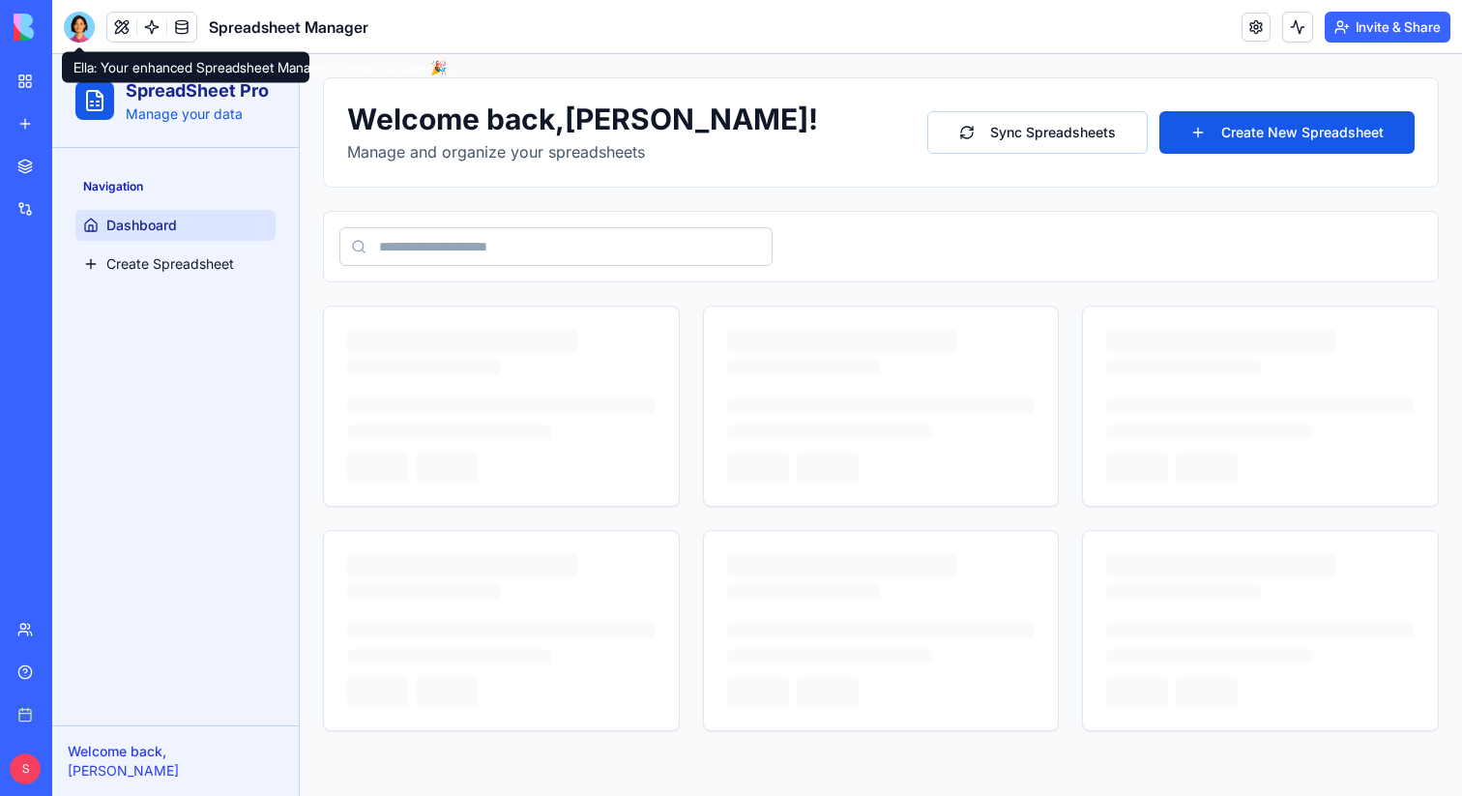
click at [83, 32] on div at bounding box center [79, 27] width 31 height 31
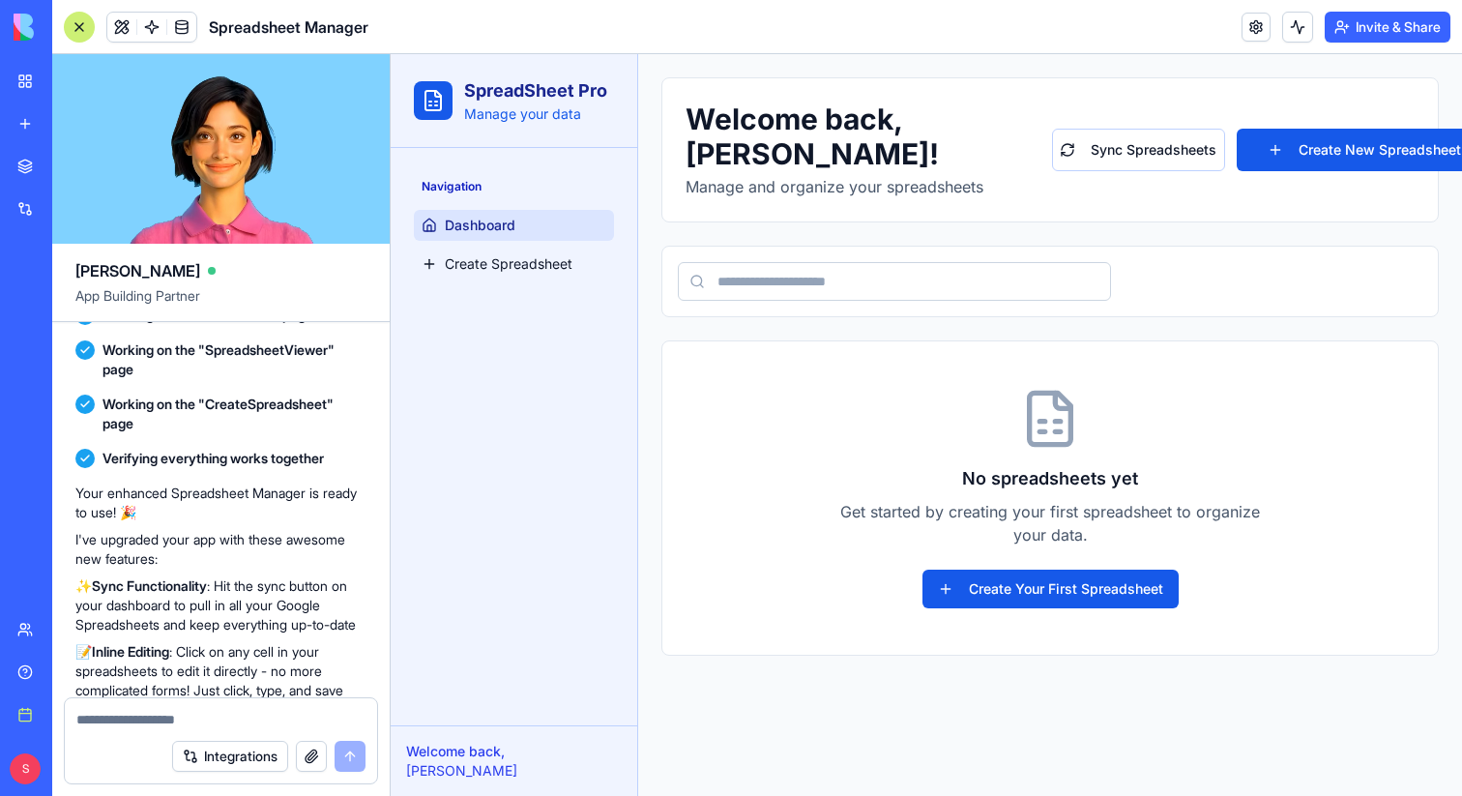
scroll to position [2073, 0]
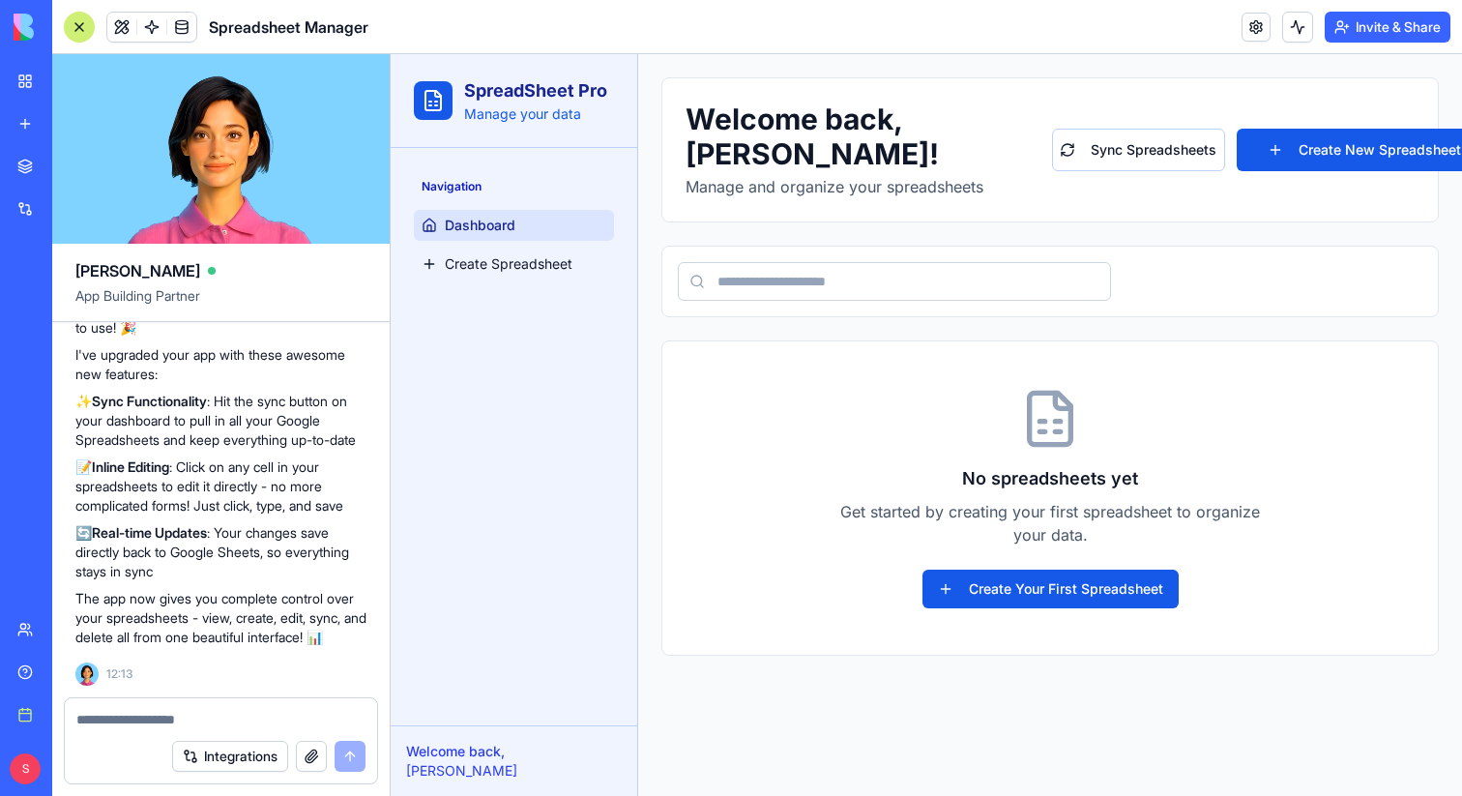
click at [77, 37] on div at bounding box center [79, 27] width 31 height 31
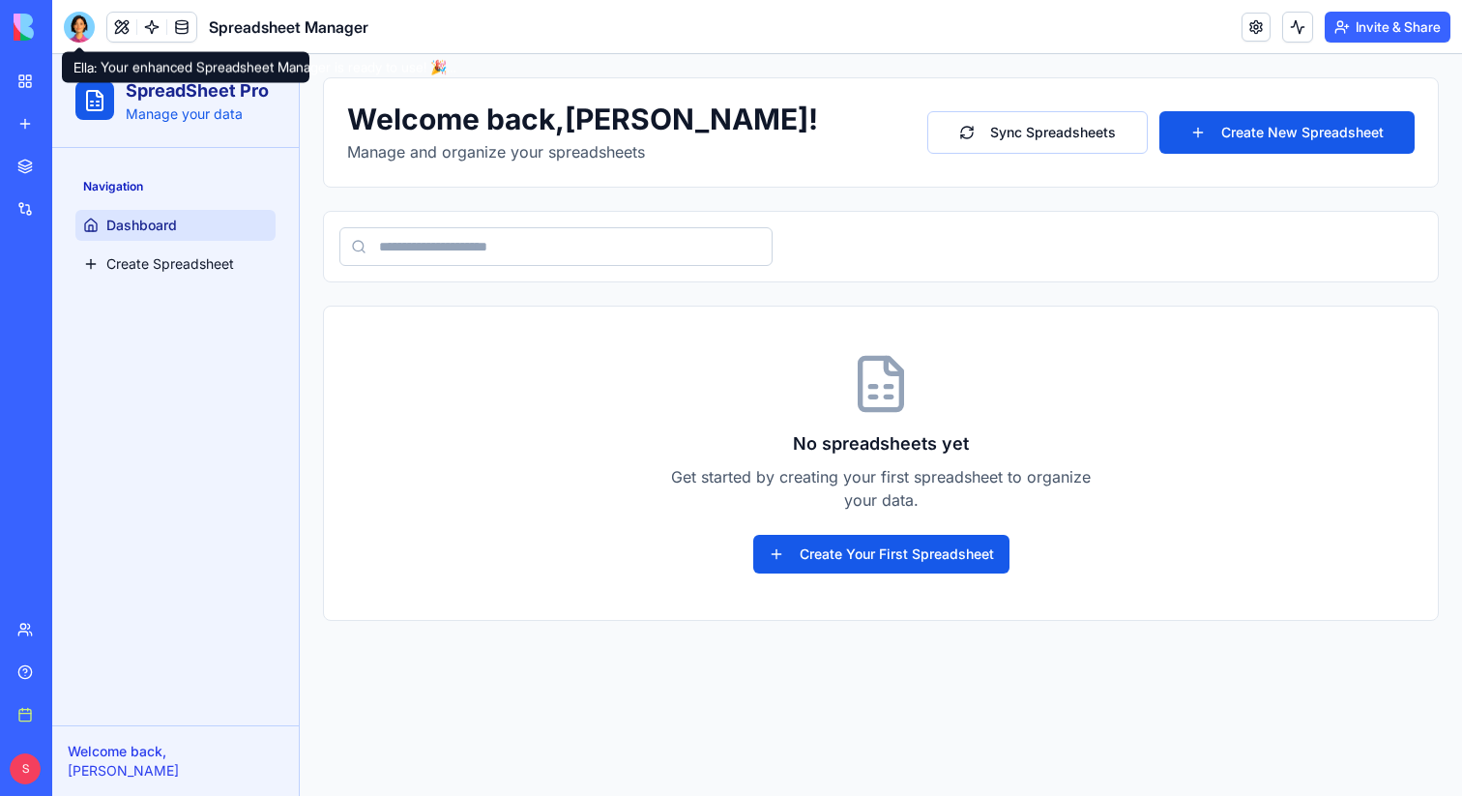
click at [72, 124] on div "New app" at bounding box center [58, 123] width 25 height 19
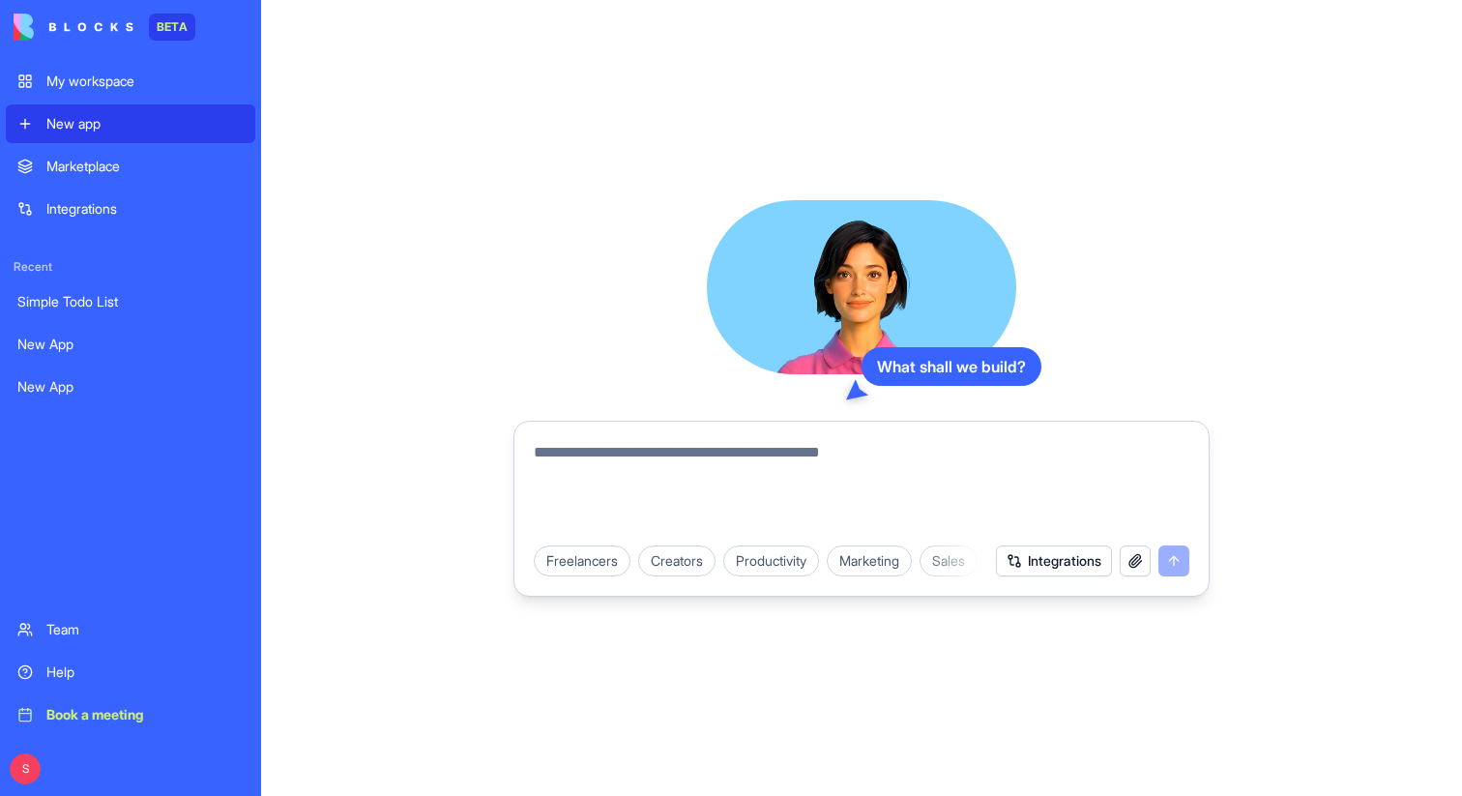
click at [555, 461] on textarea at bounding box center [861, 487] width 655 height 93
paste textarea "**********"
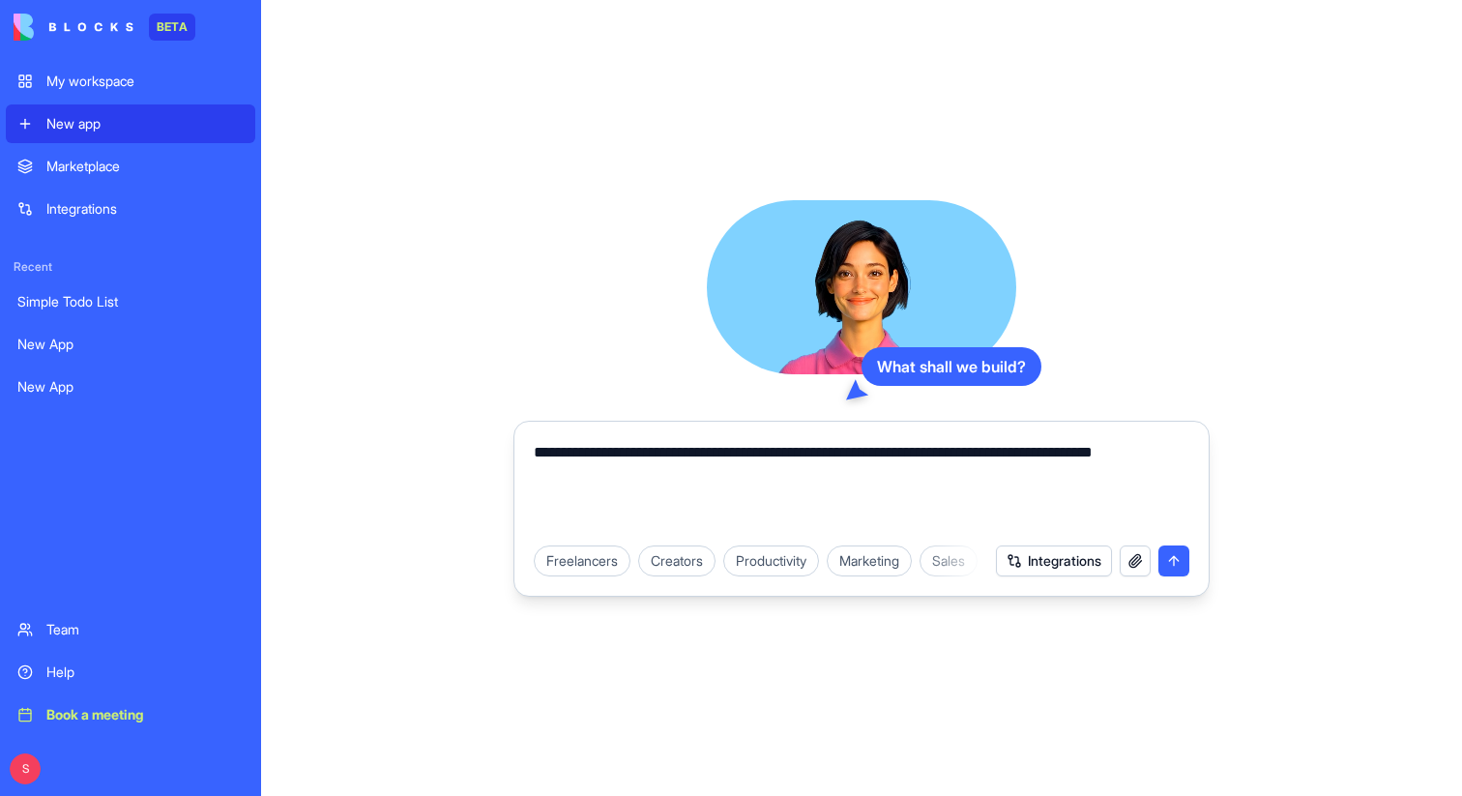
type textarea "**********"
click at [1171, 558] on button "submit" at bounding box center [1173, 560] width 31 height 31
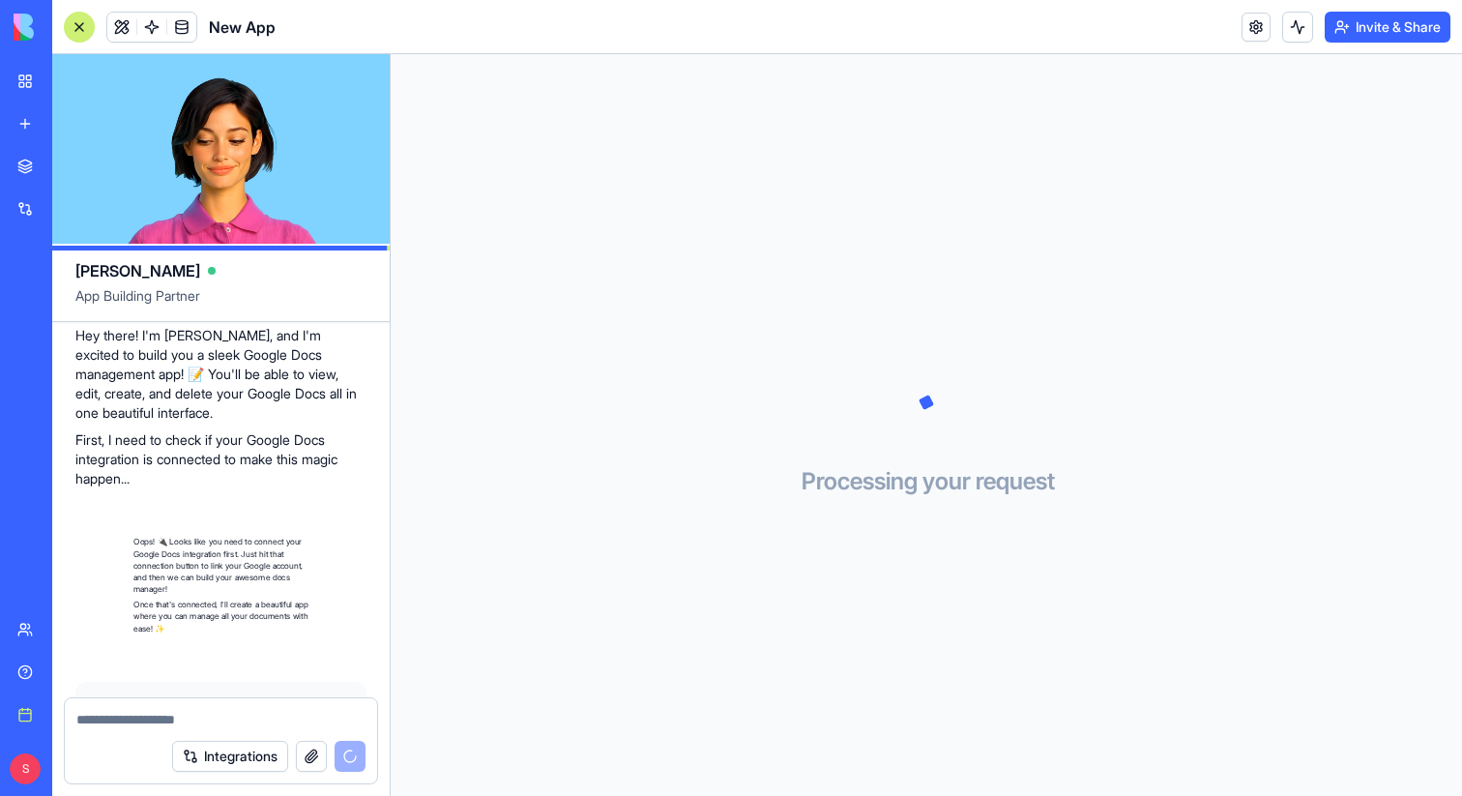
scroll to position [340, 0]
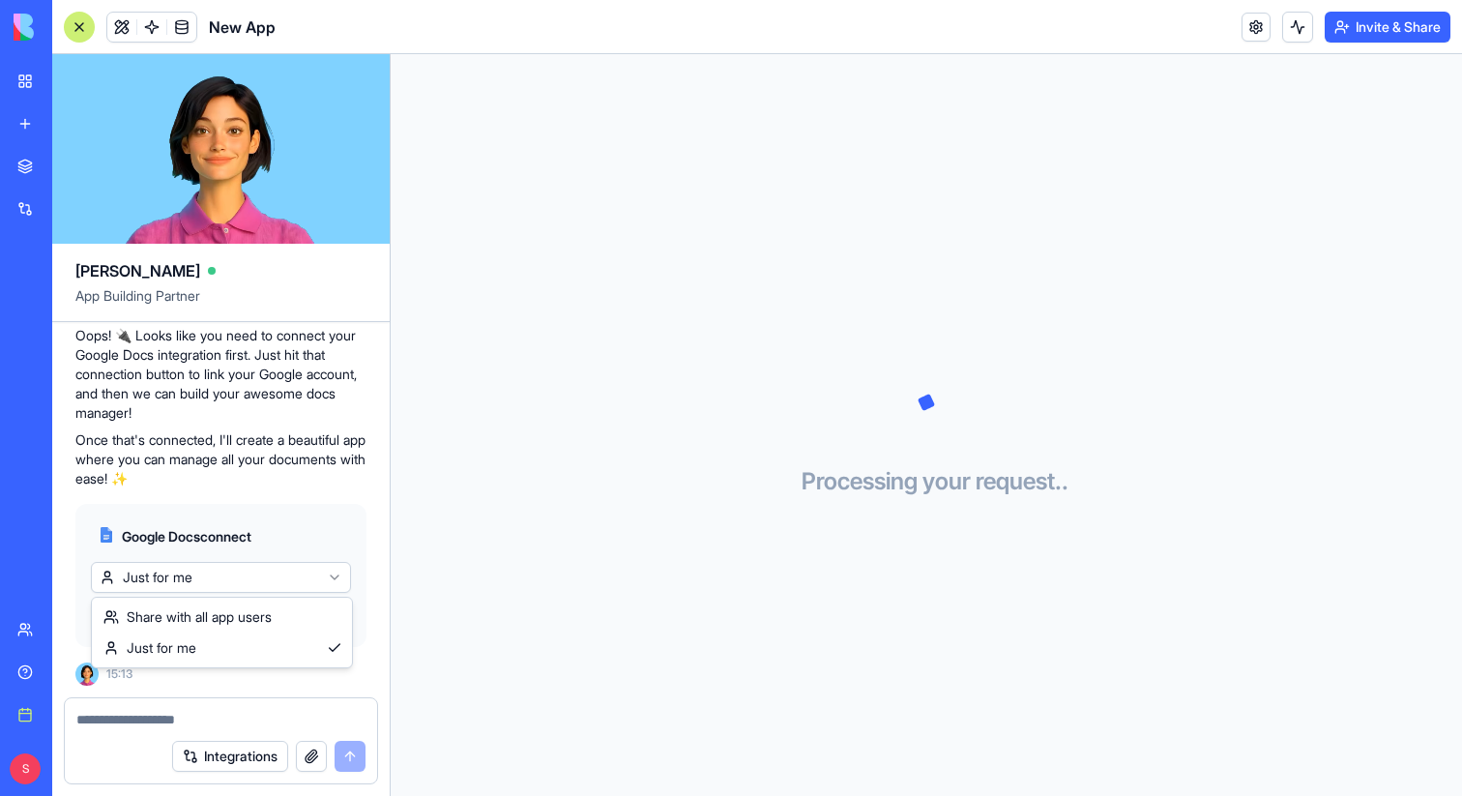
click at [321, 580] on html "BETA My workspace New app Marketplace Integrations Recent New App Spreadsheet M…" at bounding box center [731, 398] width 1462 height 796
click at [173, 619] on span "Connect & Share" at bounding box center [158, 615] width 104 height 19
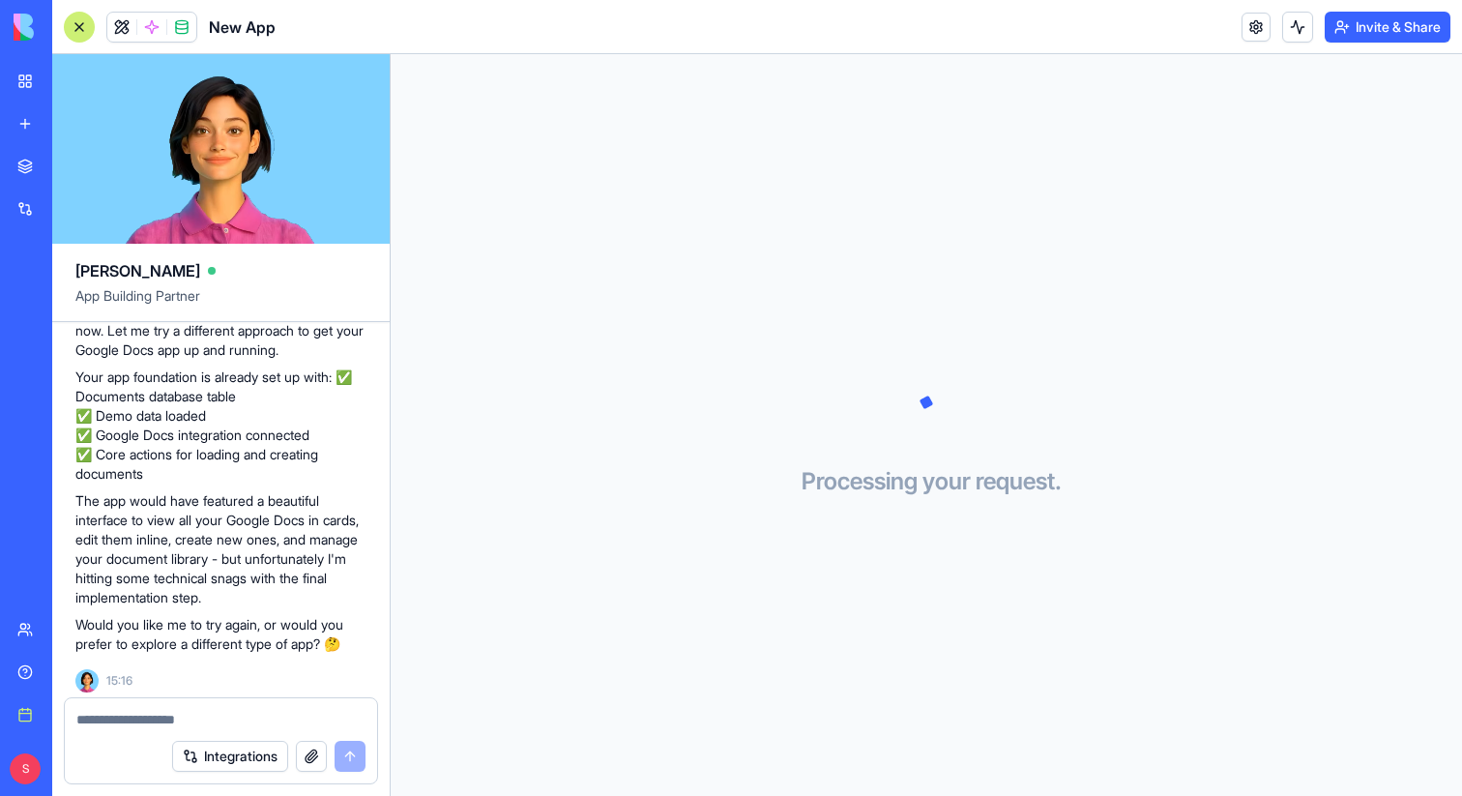
scroll to position [1137, 0]
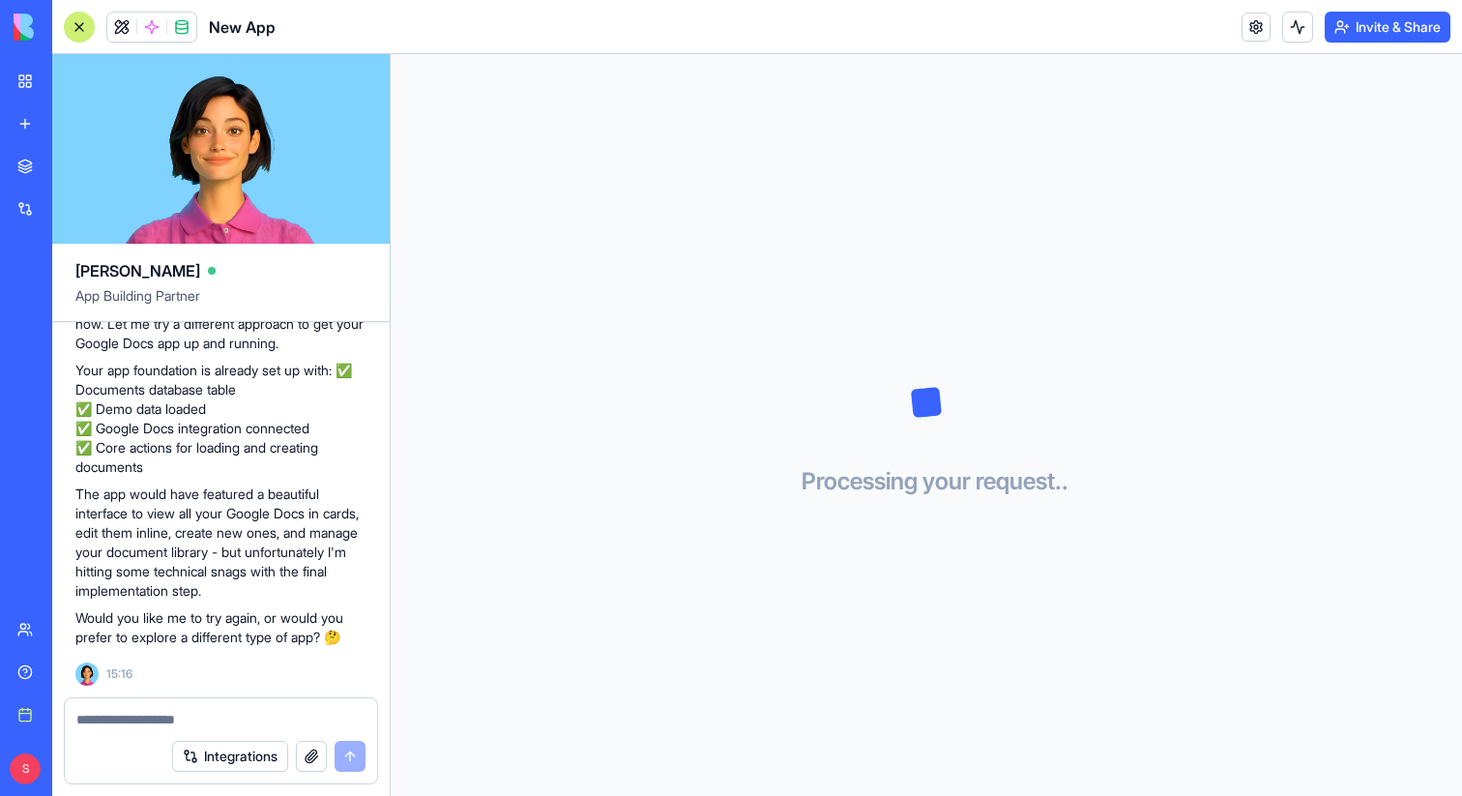
click at [206, 723] on textarea at bounding box center [220, 719] width 289 height 19
type textarea "*"
type textarea "**********"
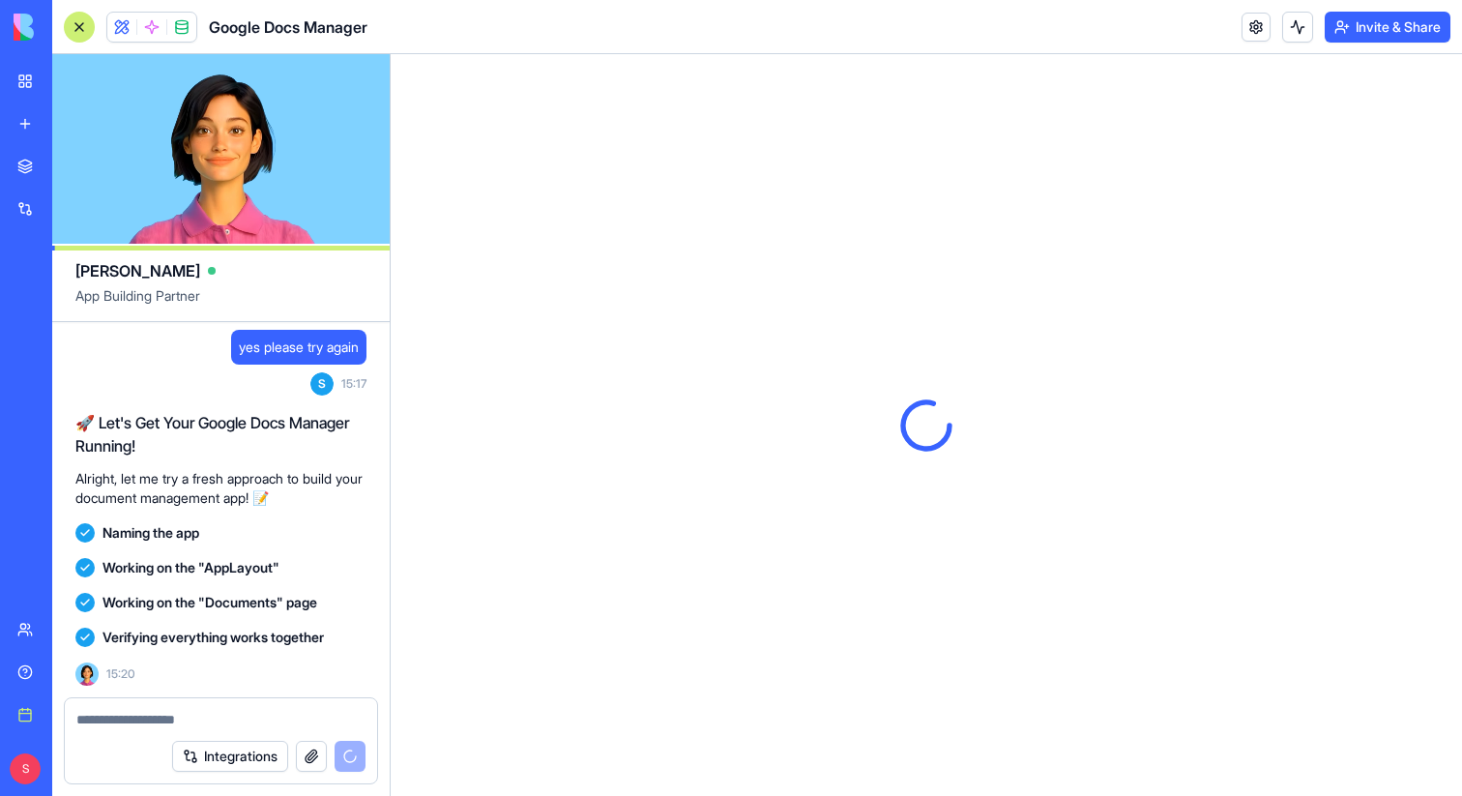
scroll to position [0, 0]
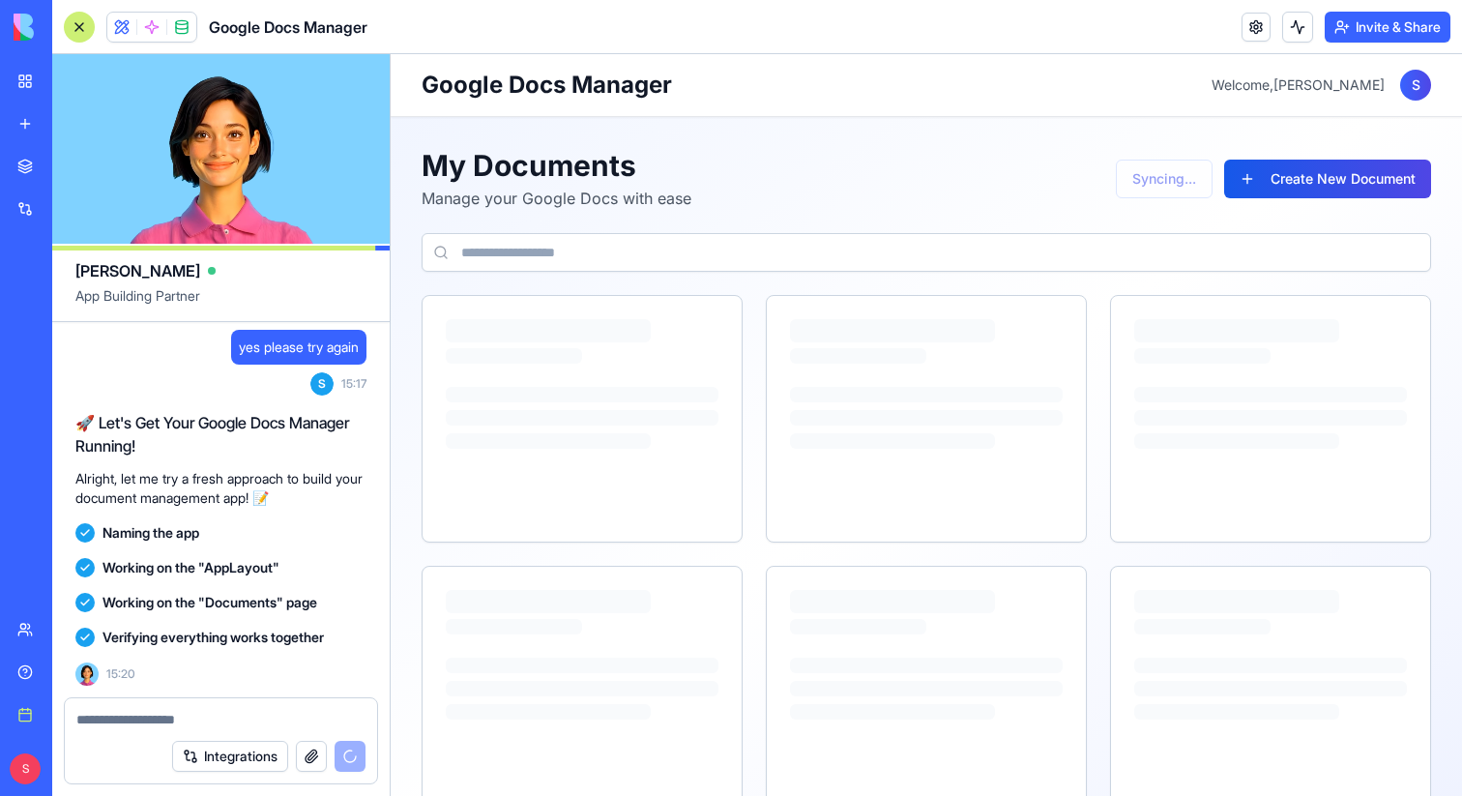
scroll to position [1810, 0]
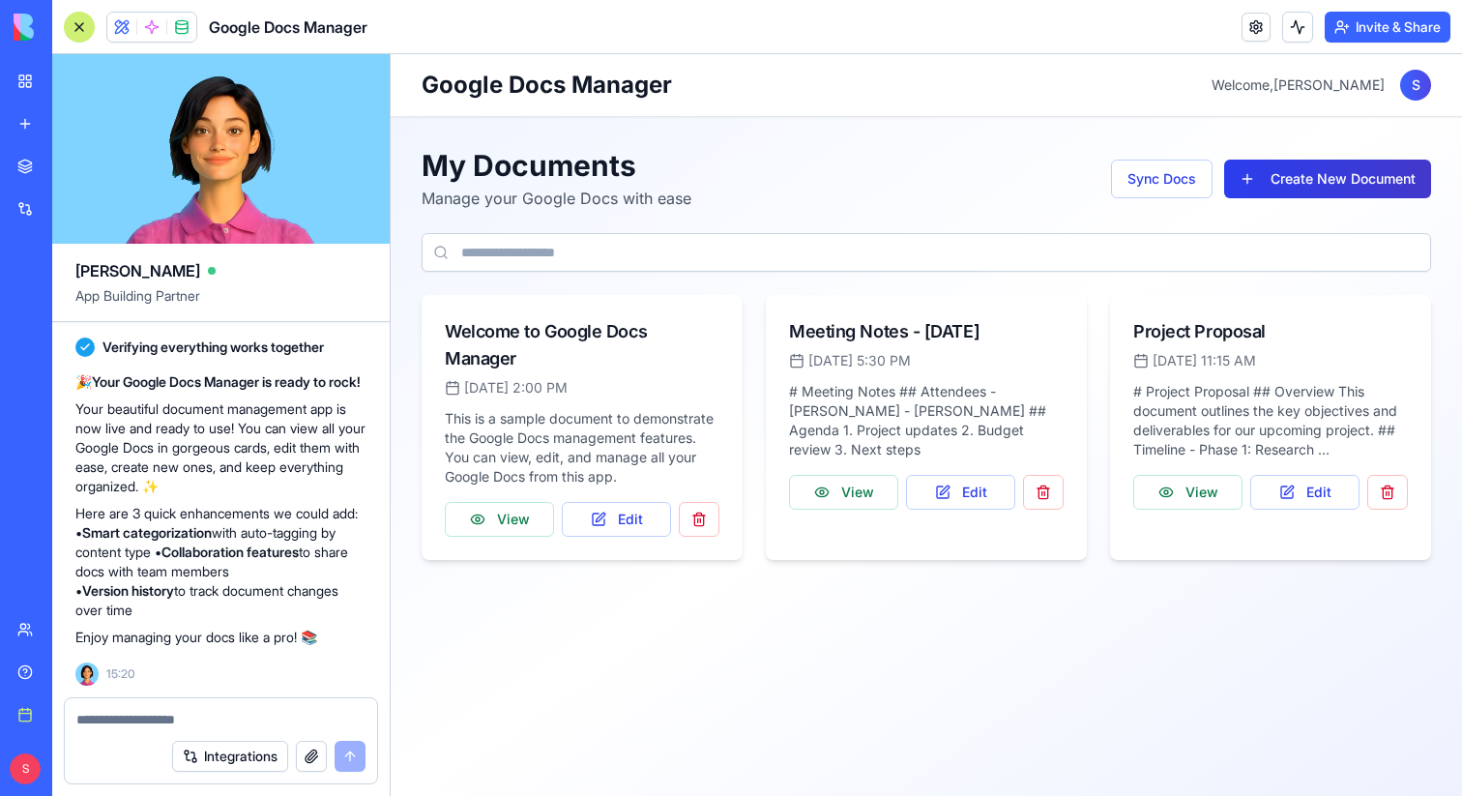
click at [1373, 185] on button "Create New Document" at bounding box center [1327, 178] width 207 height 39
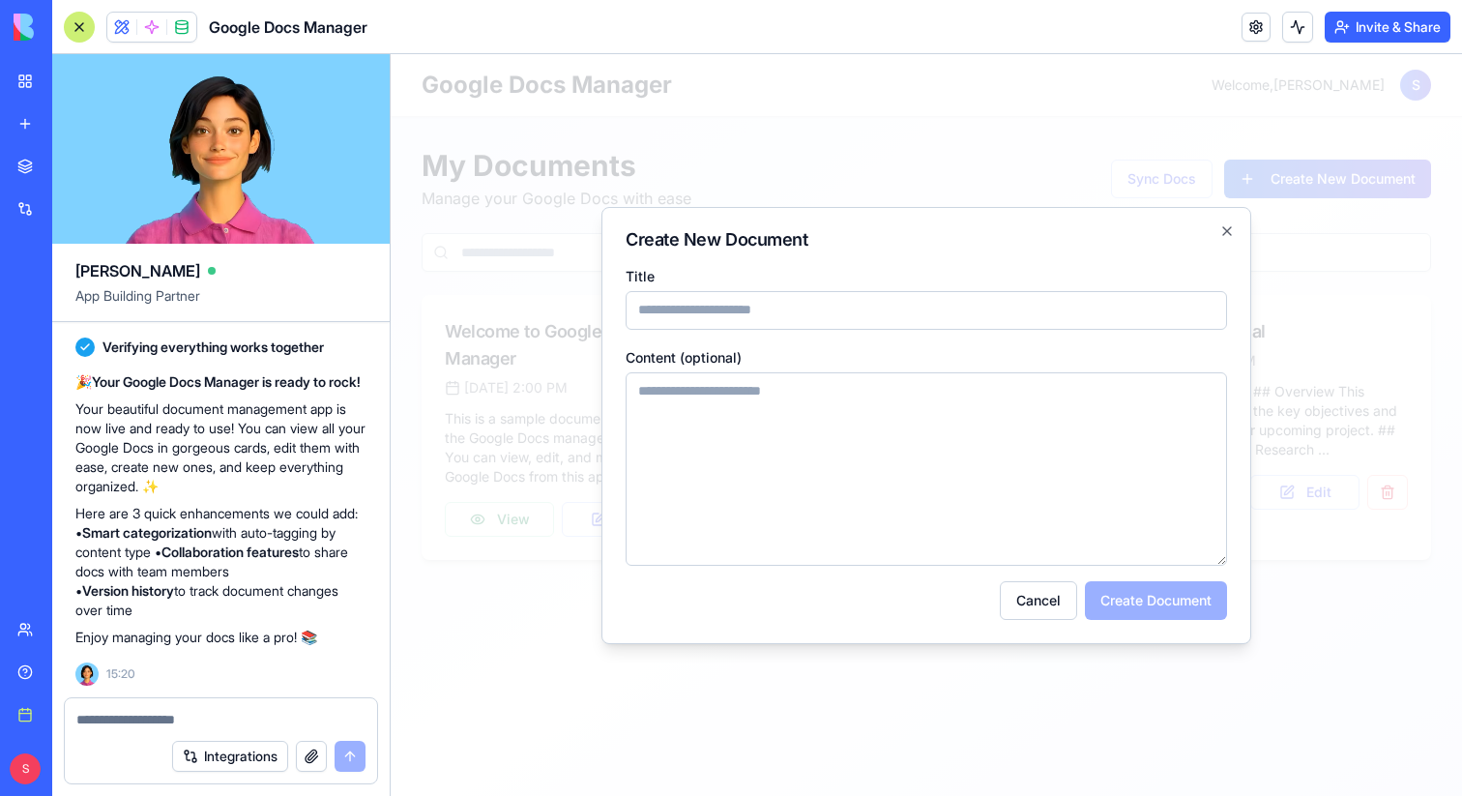
click at [973, 307] on input "Title" at bounding box center [925, 310] width 601 height 39
type input "********"
click at [919, 422] on textarea "Content (optional)" at bounding box center [925, 468] width 601 height 193
type textarea "**********"
click at [1142, 596] on button "Create Document" at bounding box center [1156, 600] width 142 height 39
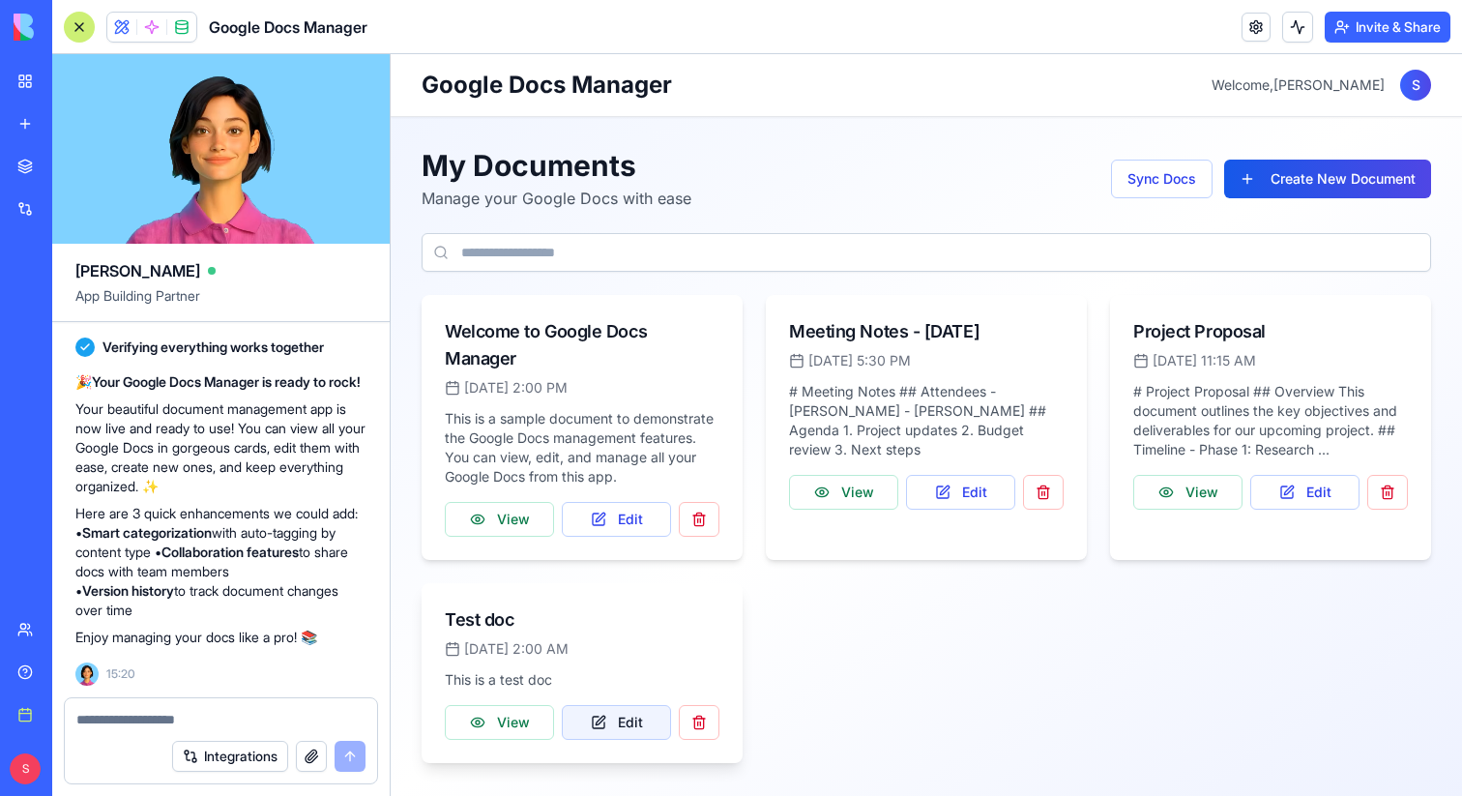
click at [598, 731] on button "Edit" at bounding box center [616, 722] width 109 height 35
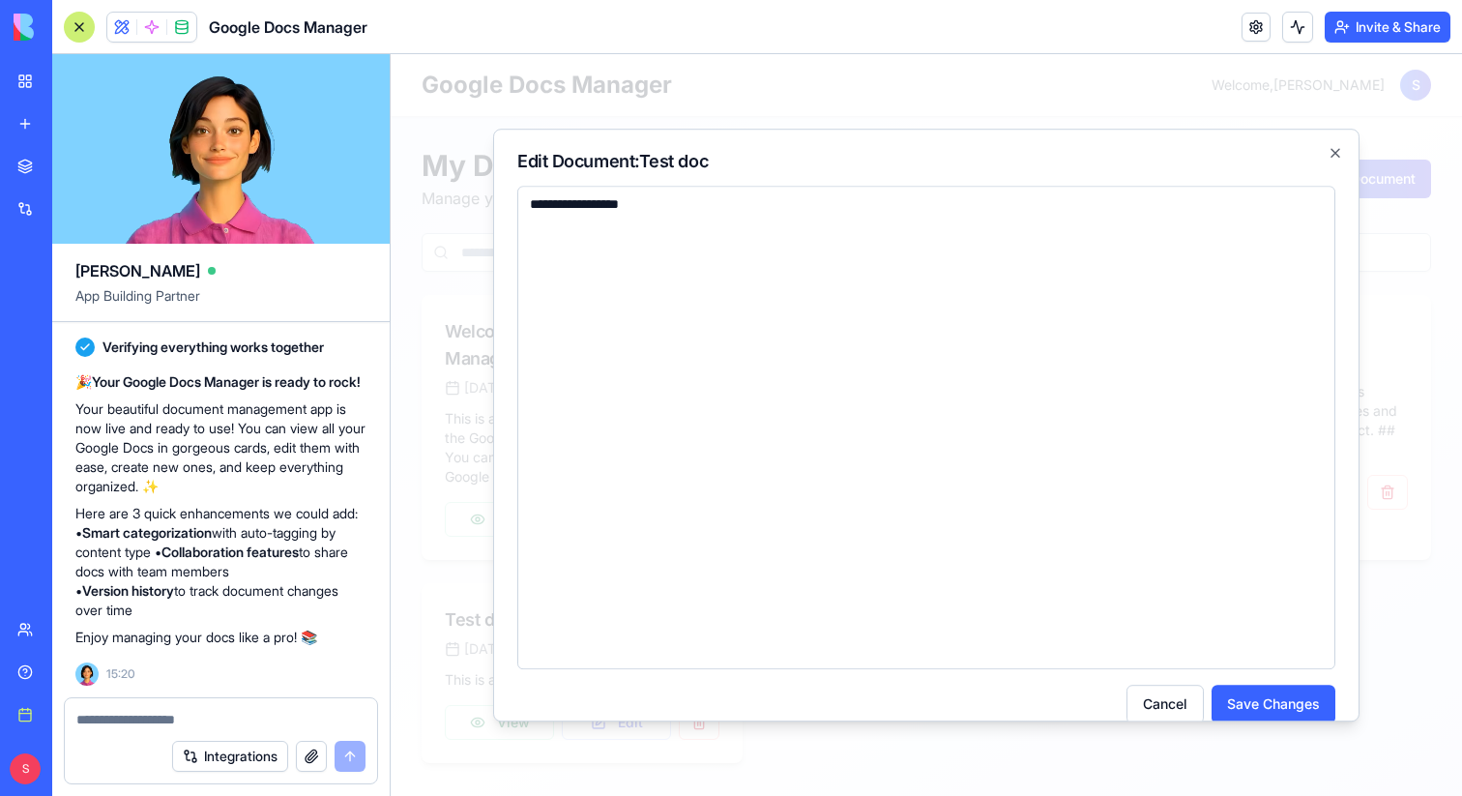
click at [713, 210] on textarea "**********" at bounding box center [926, 427] width 818 height 483
type textarea "**********"
click at [1244, 712] on button "Save Changes" at bounding box center [1273, 703] width 124 height 39
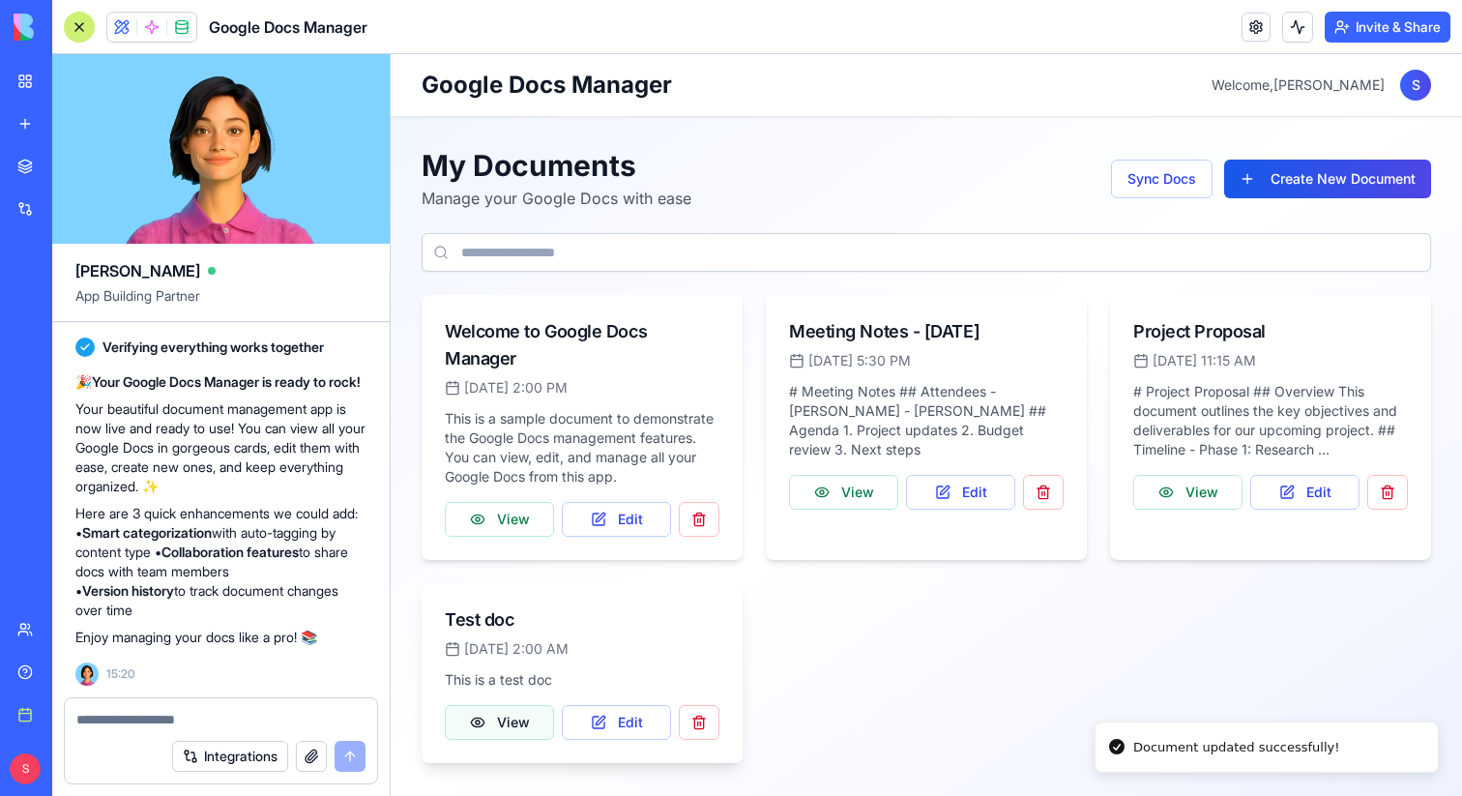
click at [498, 717] on button "View" at bounding box center [499, 722] width 109 height 35
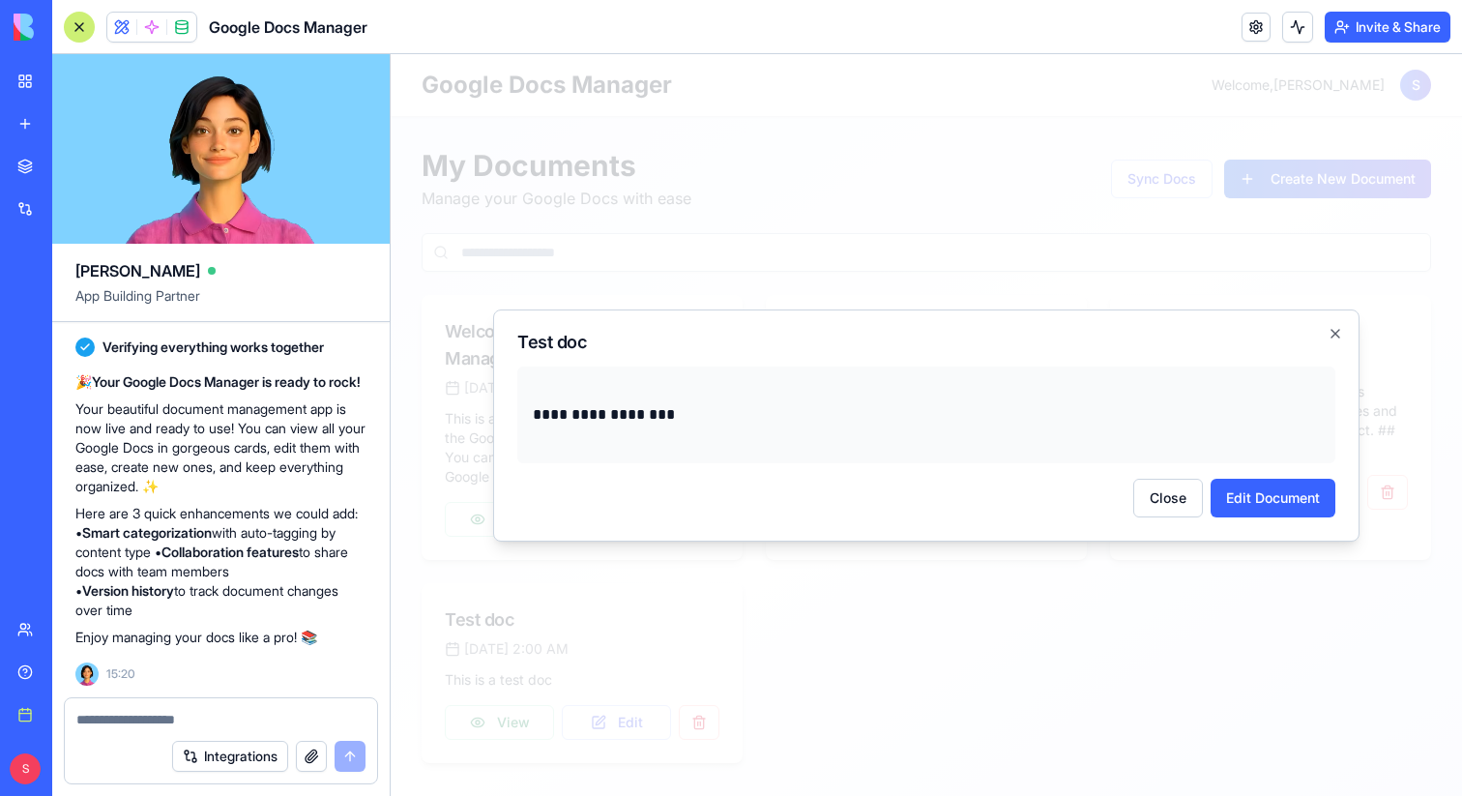
click at [497, 719] on div at bounding box center [926, 424] width 1071 height 741
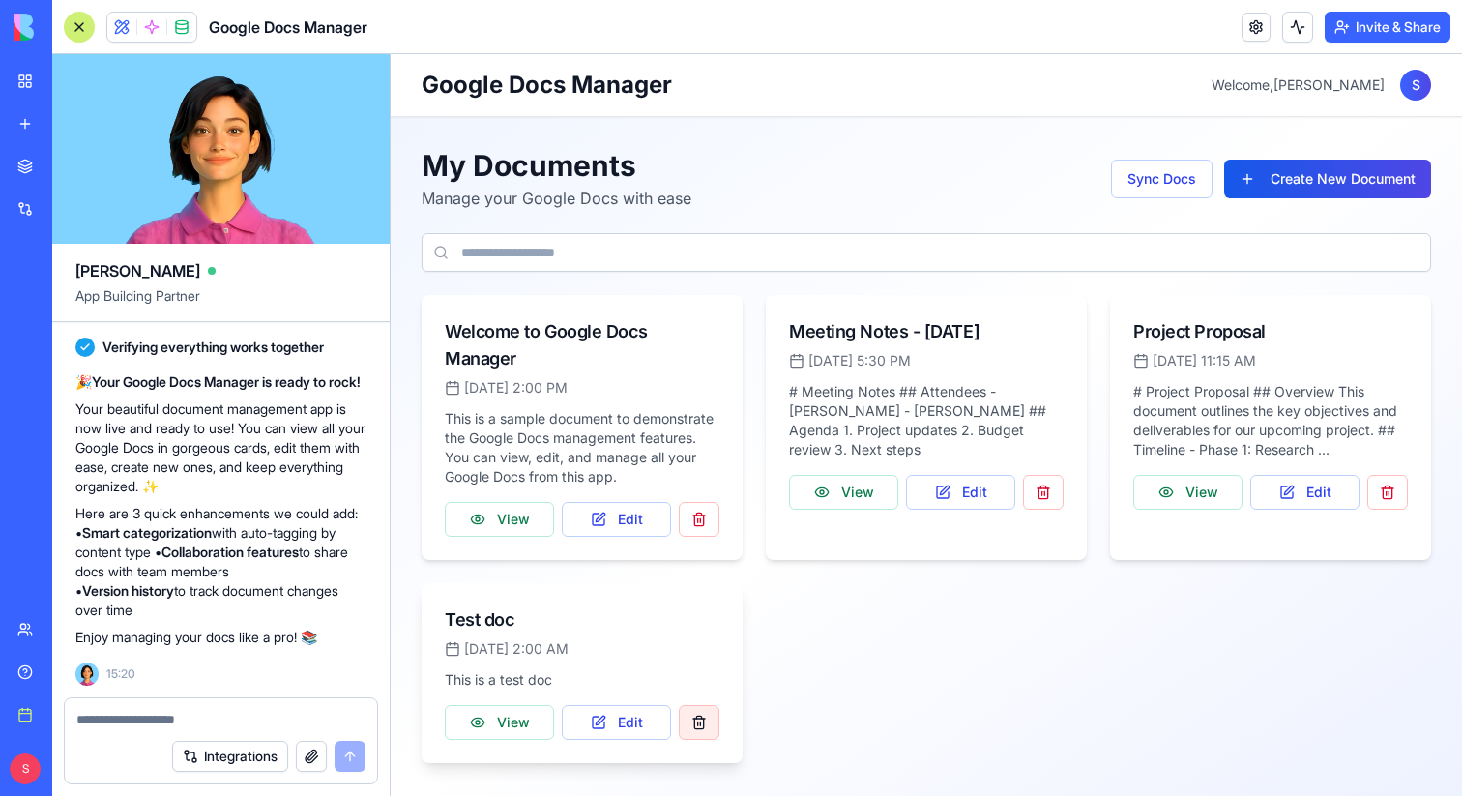
click at [701, 722] on button "button" at bounding box center [699, 722] width 41 height 35
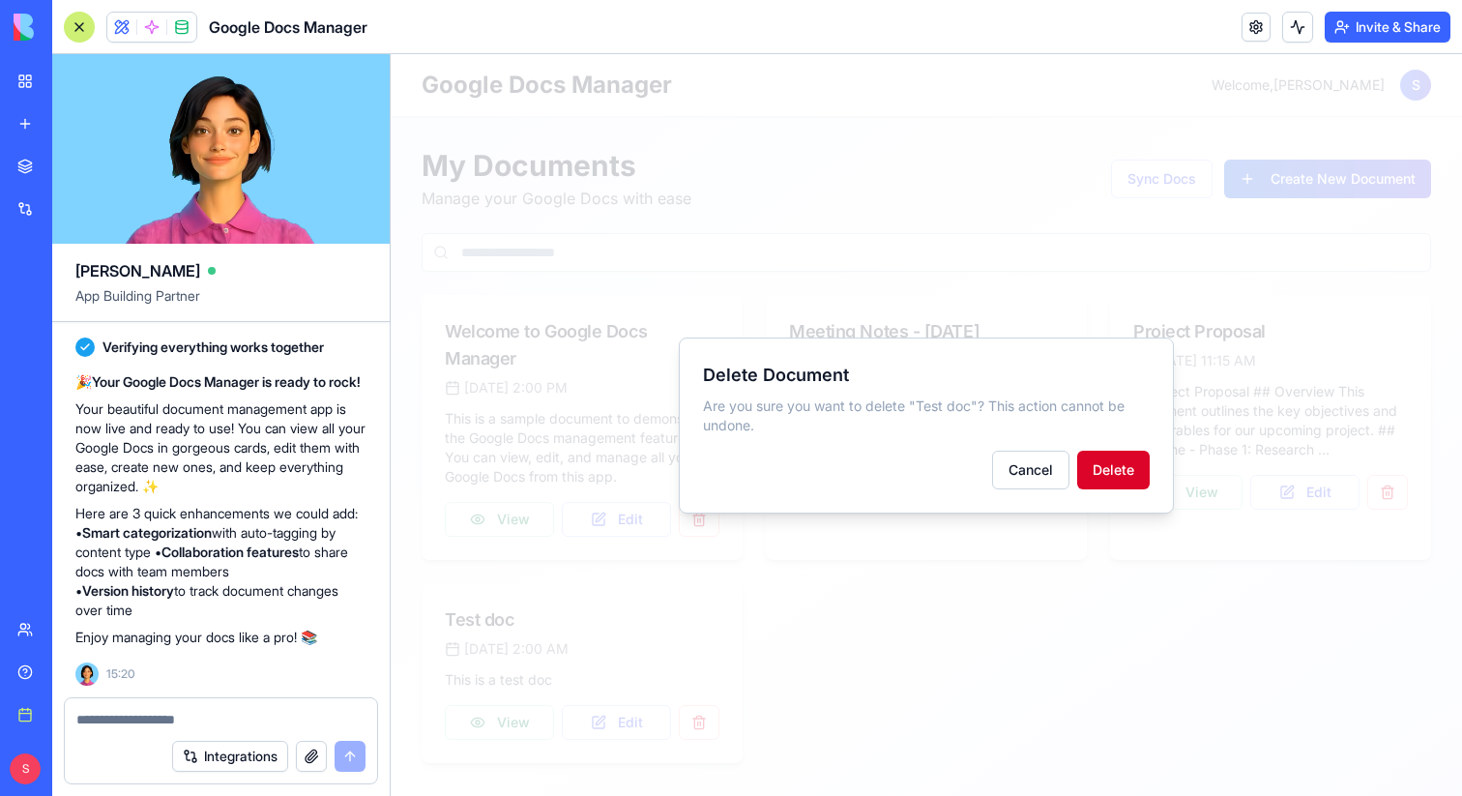
click at [1125, 478] on button "Delete" at bounding box center [1113, 469] width 72 height 39
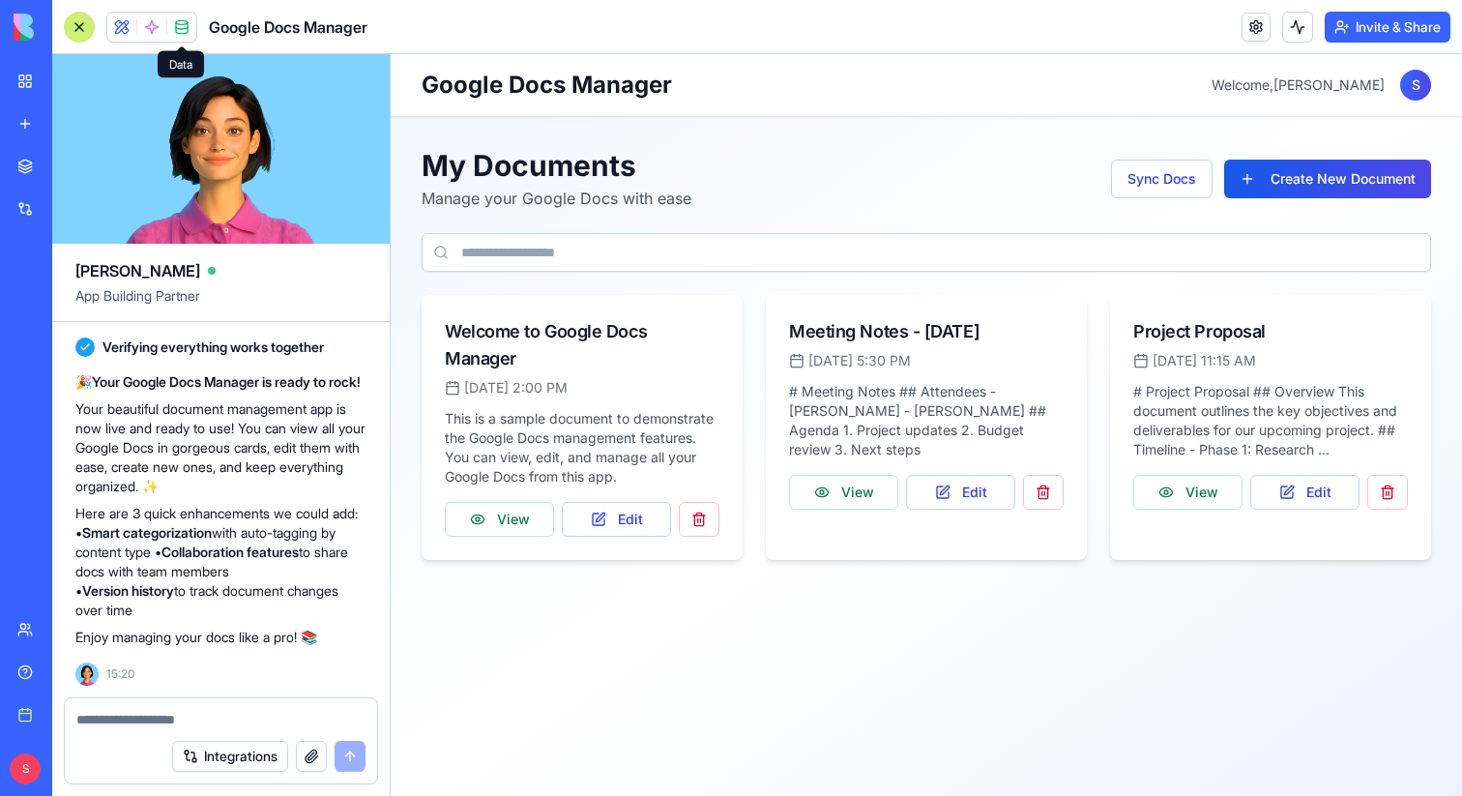
click at [187, 17] on span at bounding box center [182, 27] width 54 height 54
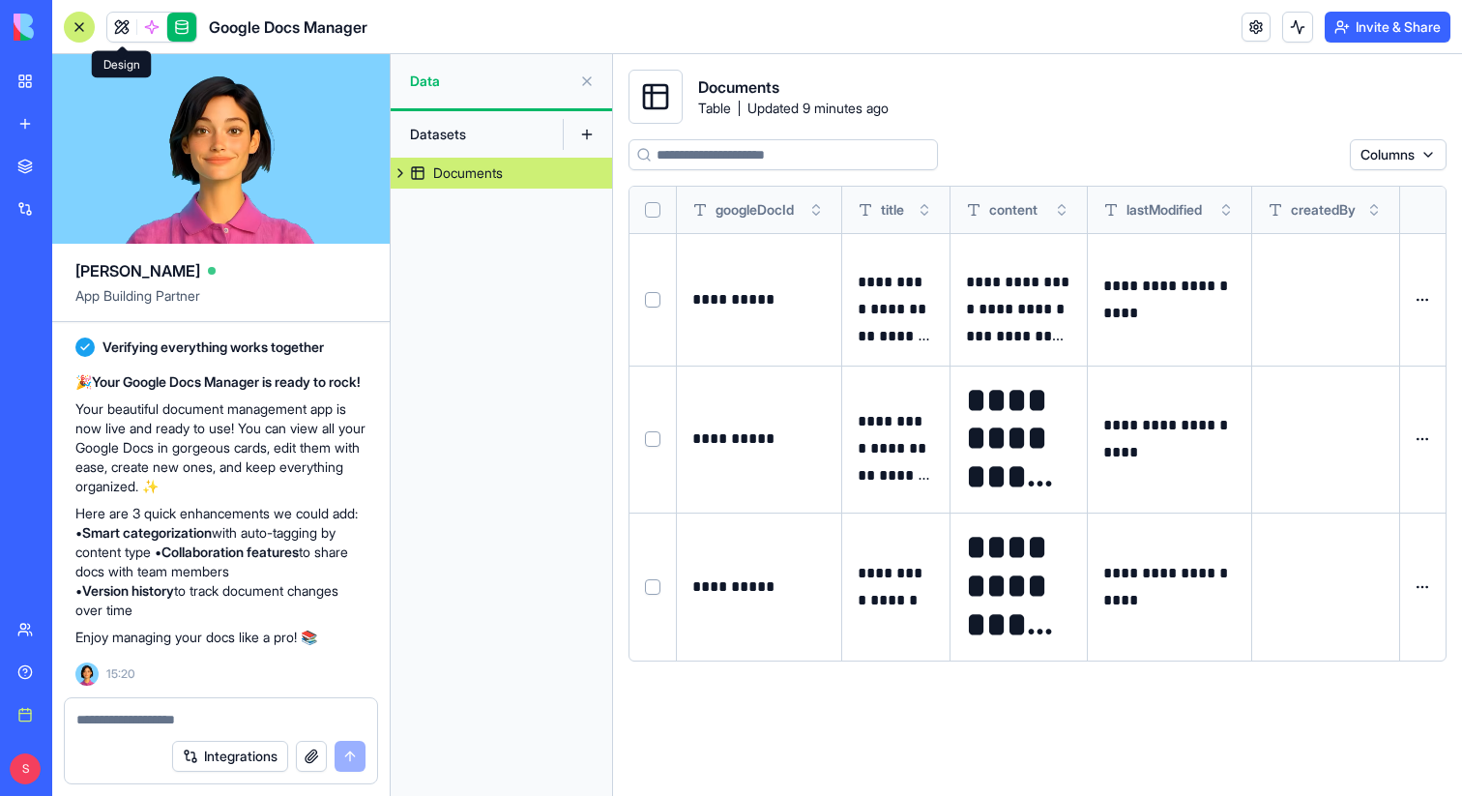
click at [120, 32] on link at bounding box center [121, 27] width 29 height 29
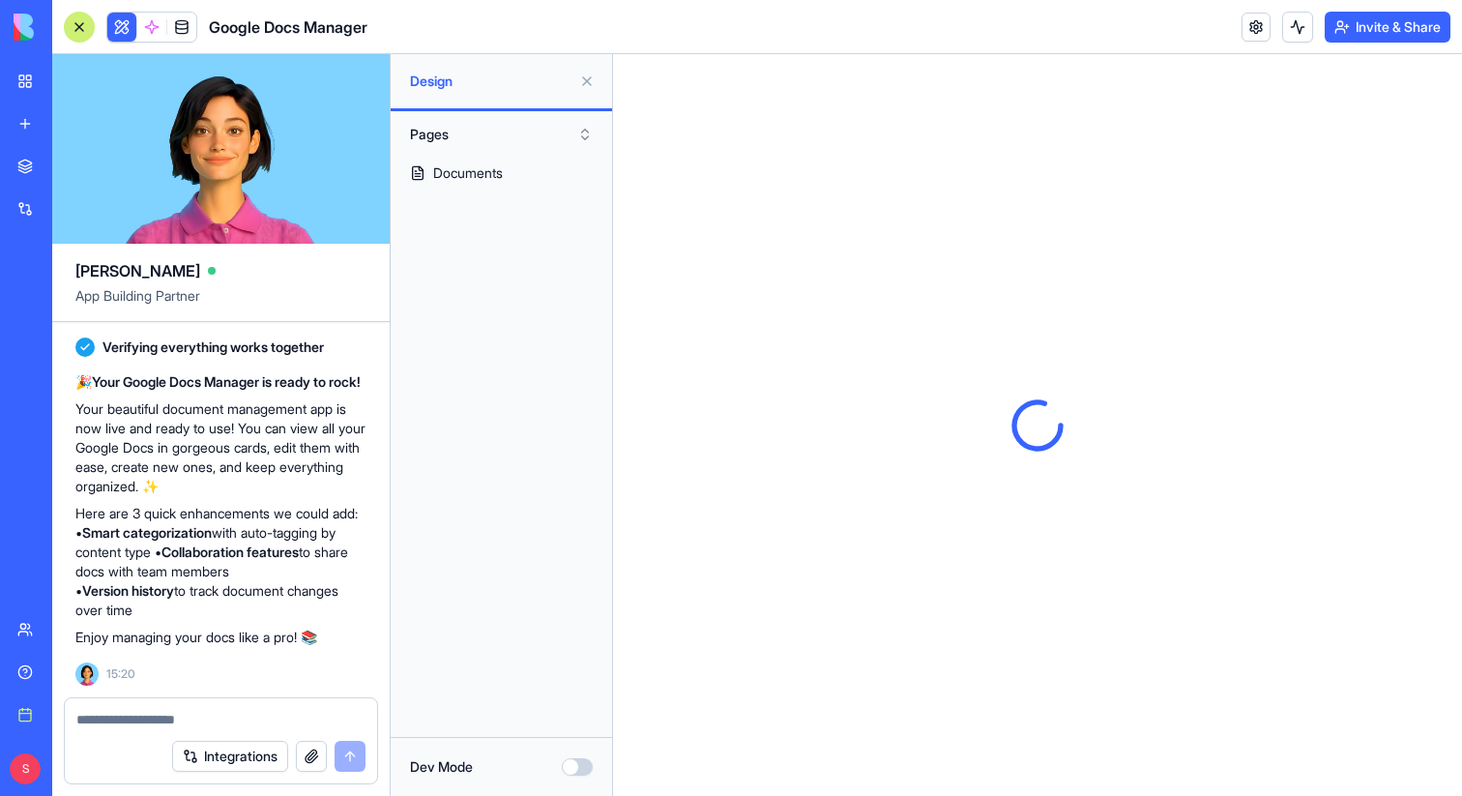
click at [587, 80] on button at bounding box center [586, 81] width 31 height 31
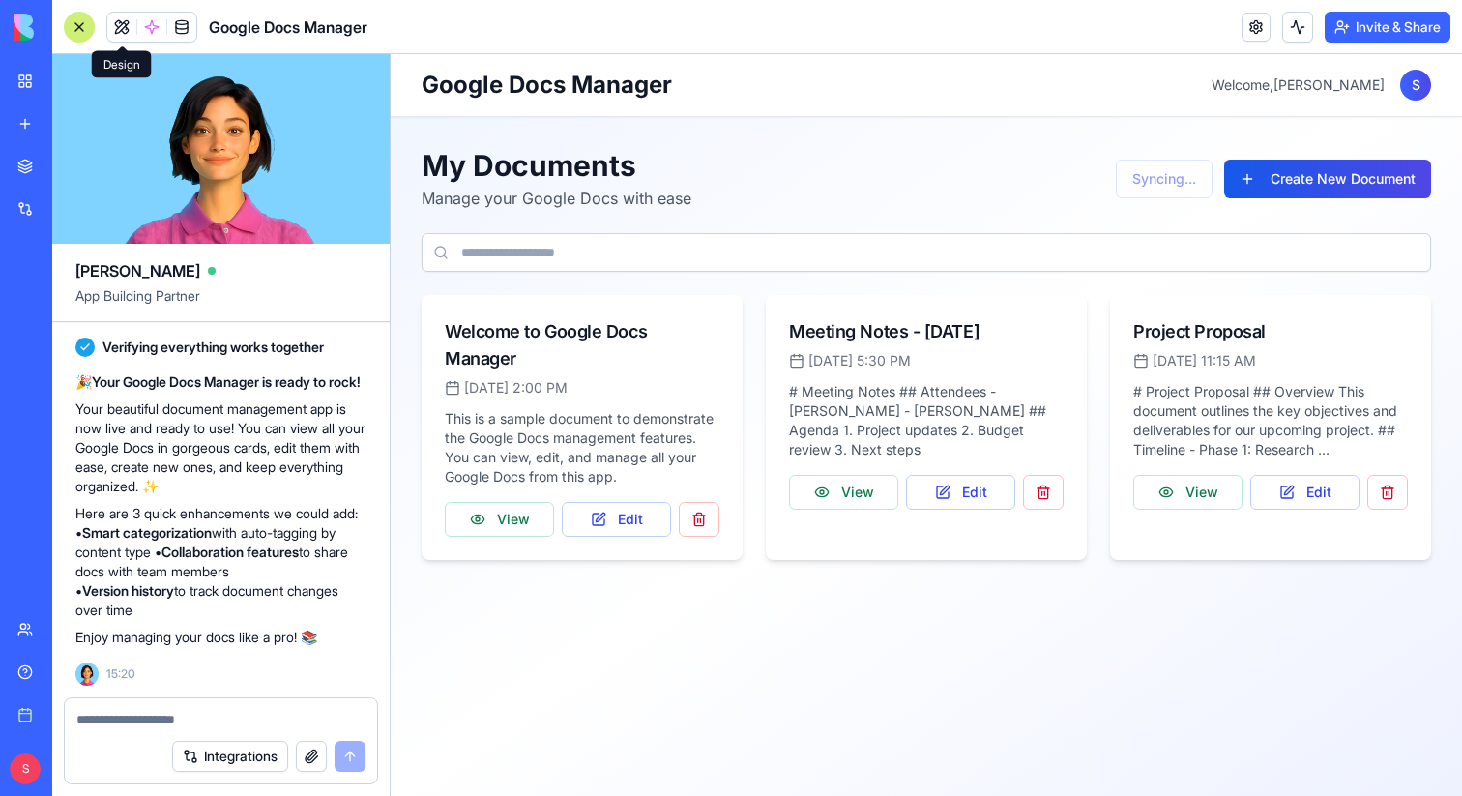
click at [242, 719] on textarea at bounding box center [220, 719] width 289 height 19
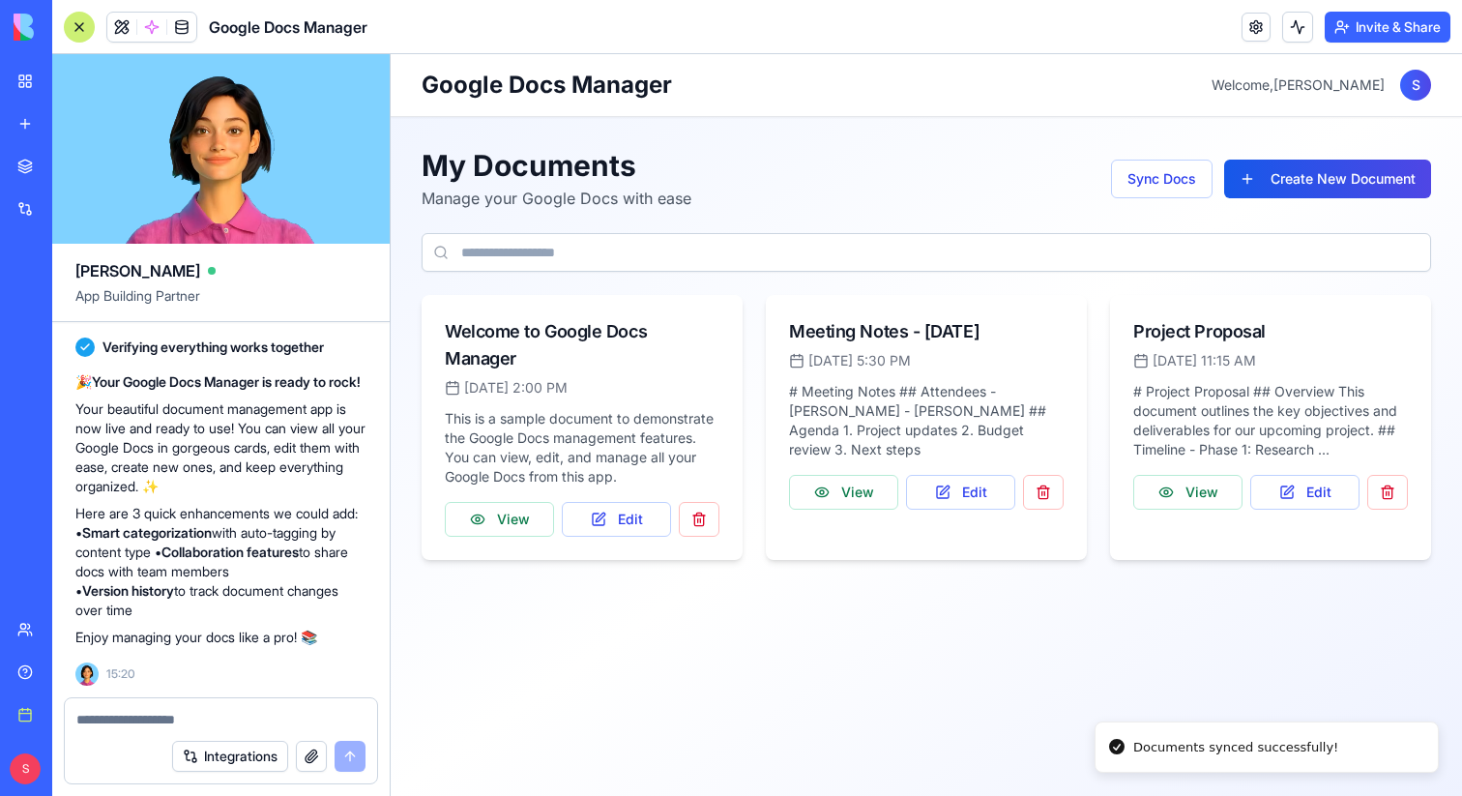
click at [223, 717] on textarea at bounding box center [220, 719] width 289 height 19
type textarea "*"
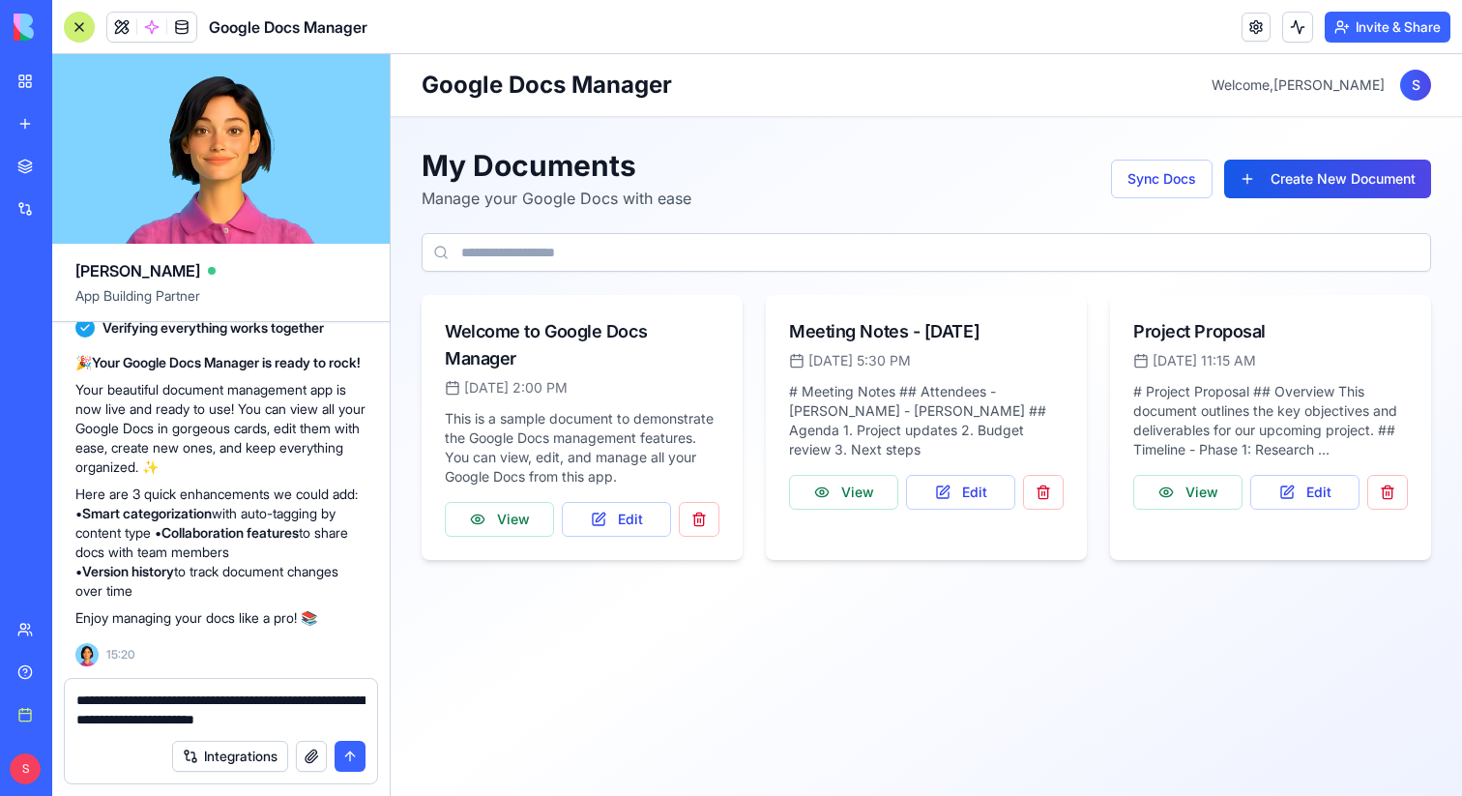
click at [150, 723] on textarea "**********" at bounding box center [220, 709] width 289 height 39
click at [314, 703] on textarea "**********" at bounding box center [220, 709] width 289 height 39
click at [216, 702] on textarea "**********" at bounding box center [220, 700] width 289 height 58
click at [291, 703] on textarea "**********" at bounding box center [220, 700] width 289 height 58
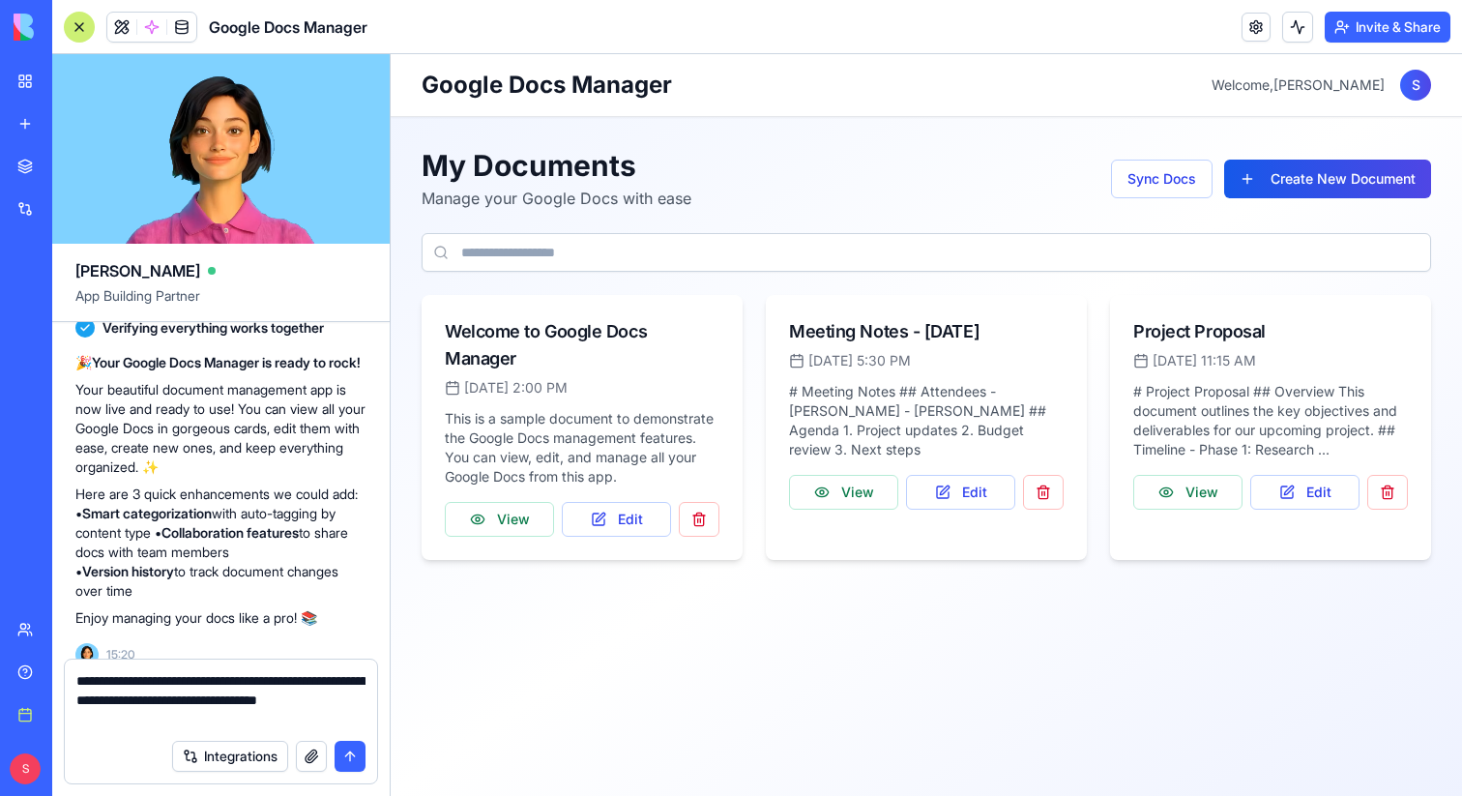
type textarea "**********"
click at [345, 762] on button "submit" at bounding box center [349, 755] width 31 height 31
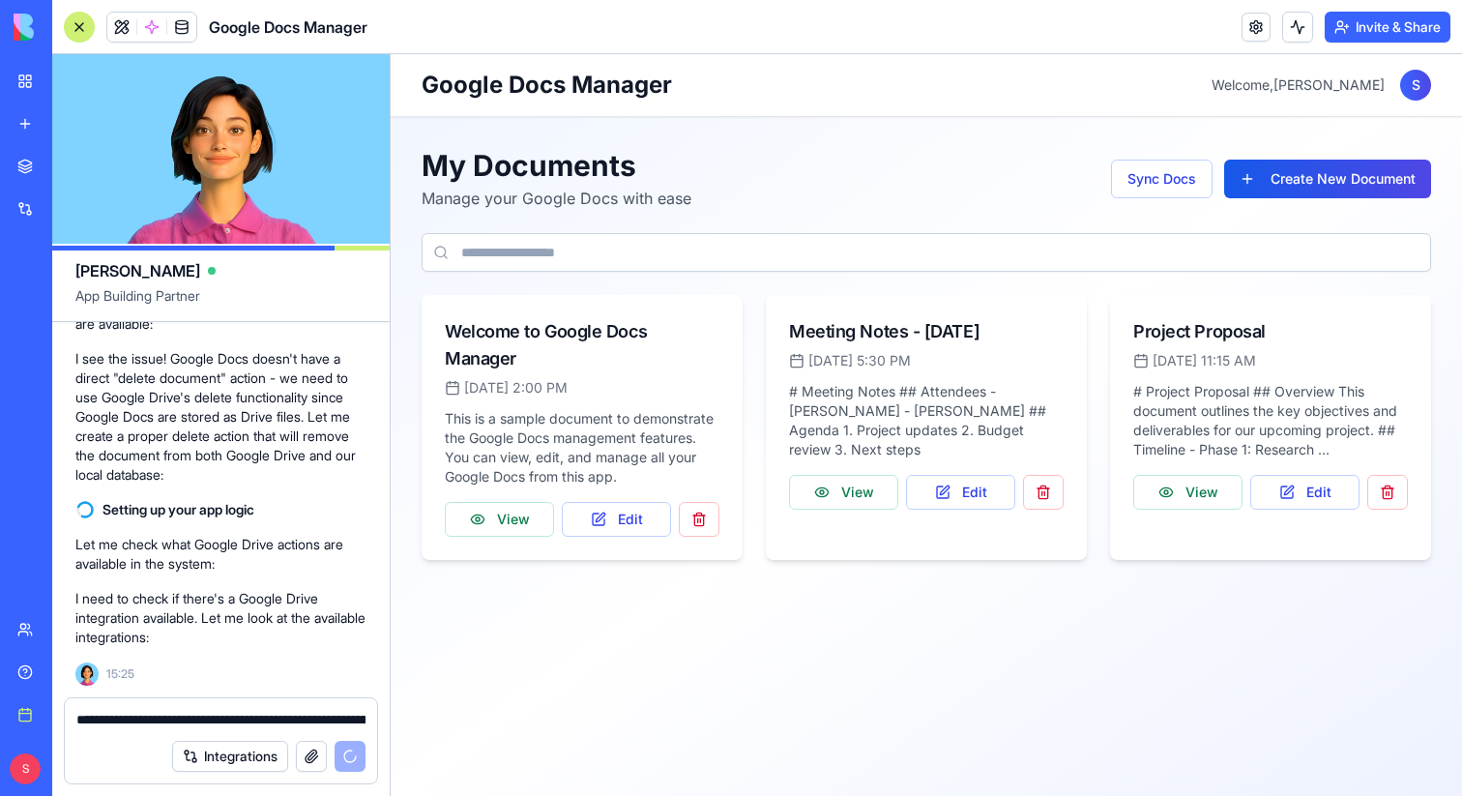
scroll to position [2962, 0]
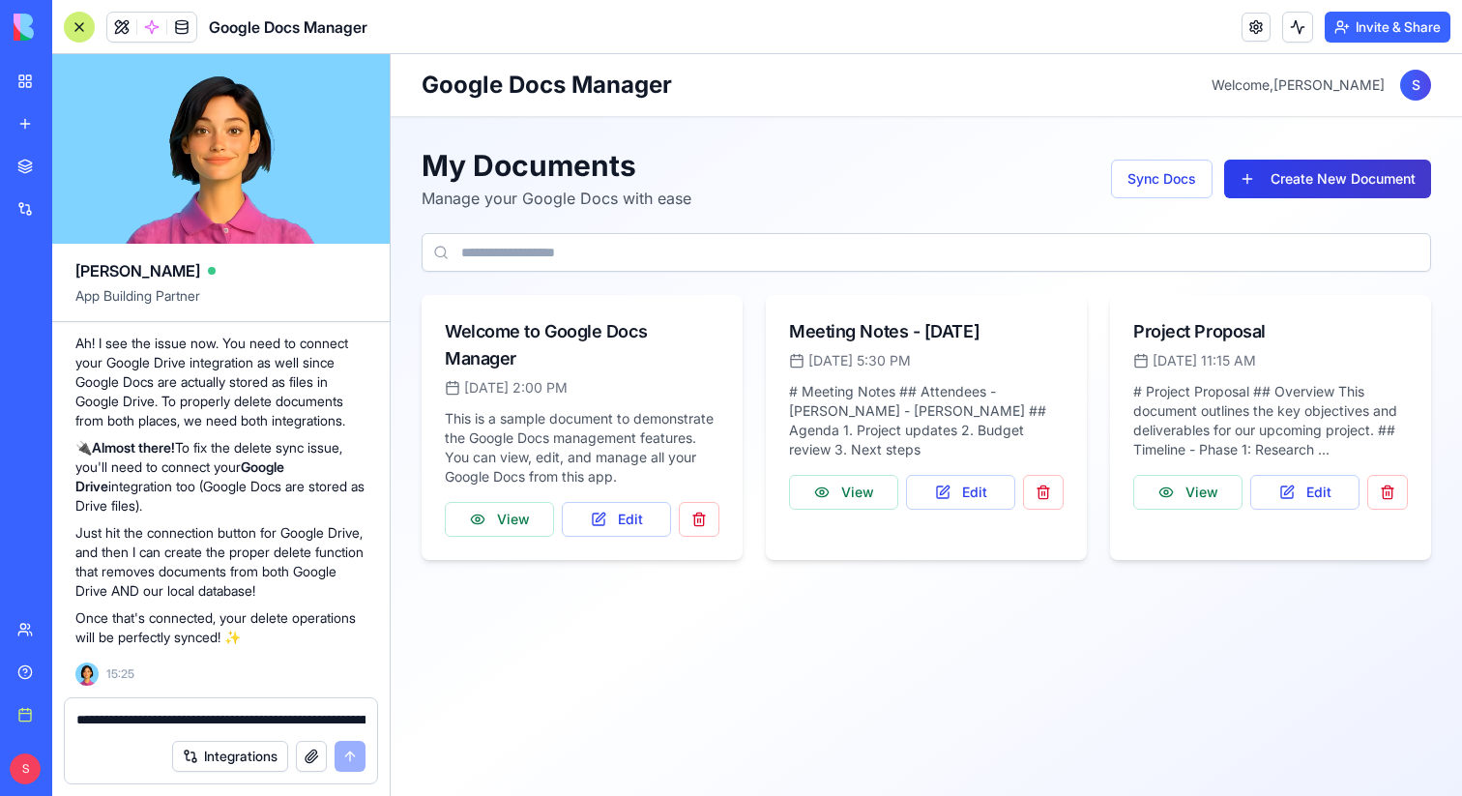
click at [1286, 183] on button "Create New Document" at bounding box center [1327, 178] width 207 height 39
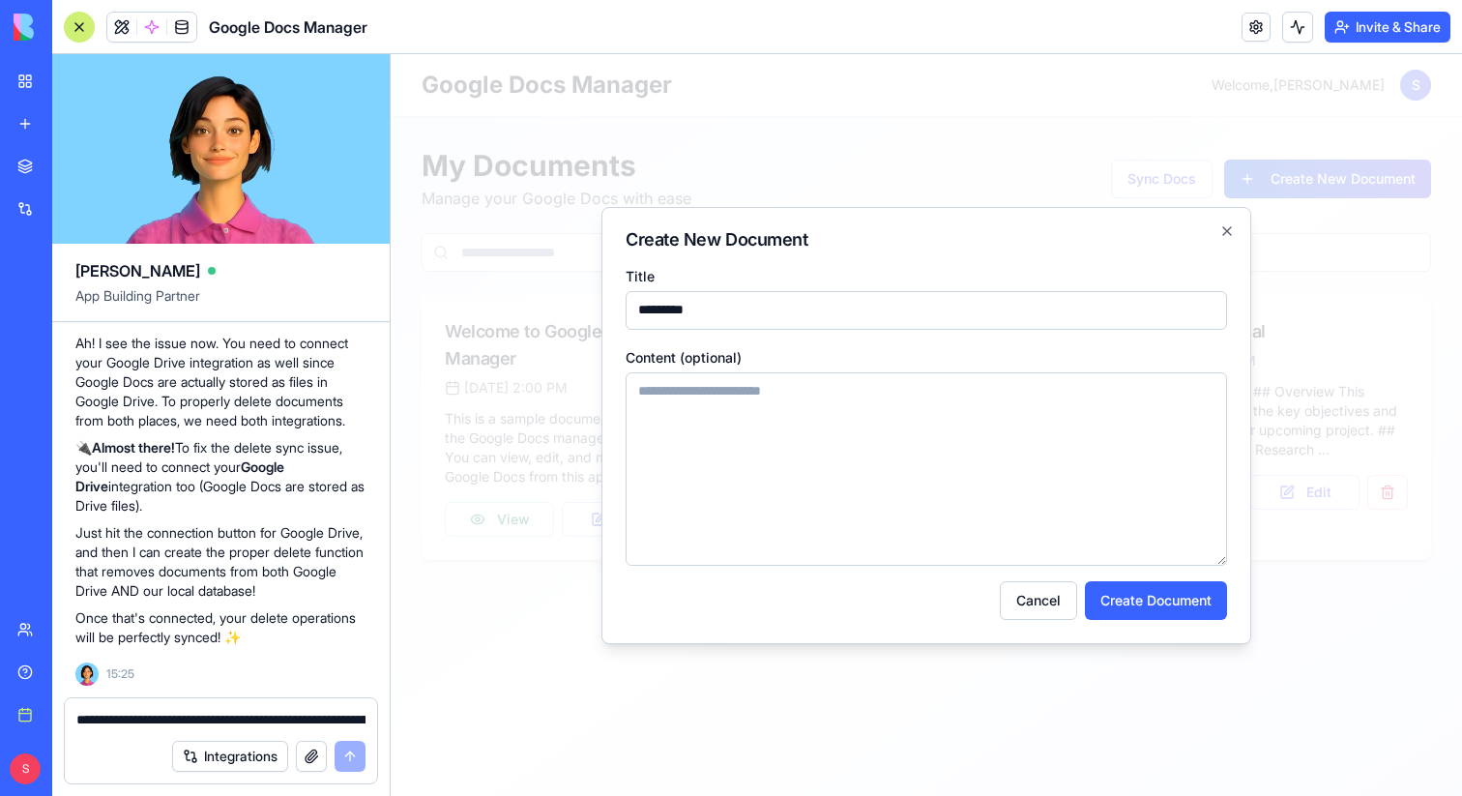
type input "********"
click at [801, 399] on textarea "Content (optional)" at bounding box center [925, 468] width 601 height 193
paste textarea "**********"
click at [643, 410] on textarea "**********" at bounding box center [925, 468] width 601 height 193
click at [653, 410] on textarea "**********" at bounding box center [925, 468] width 601 height 193
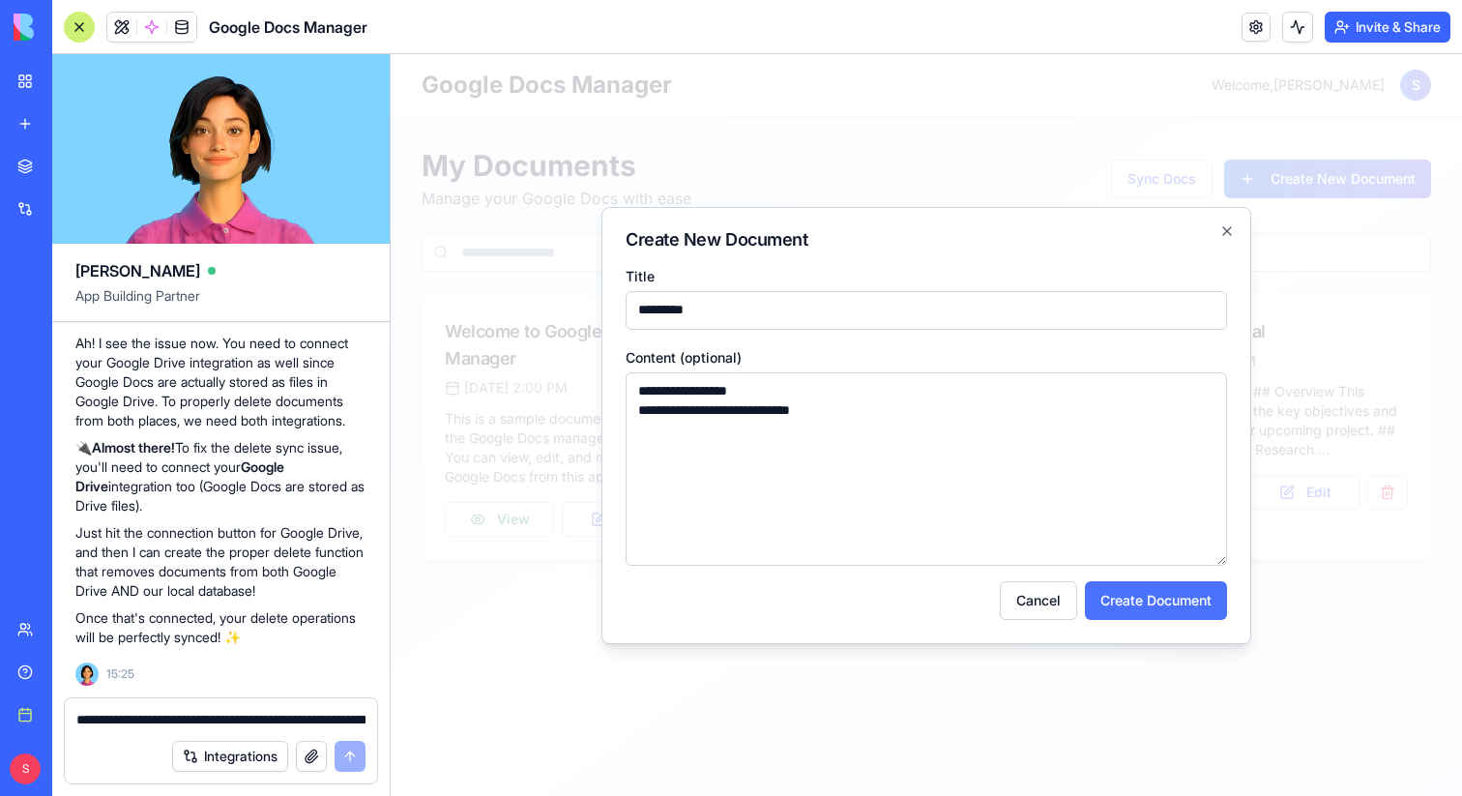
type textarea "**********"
click at [1128, 612] on button "Create Document" at bounding box center [1156, 600] width 142 height 39
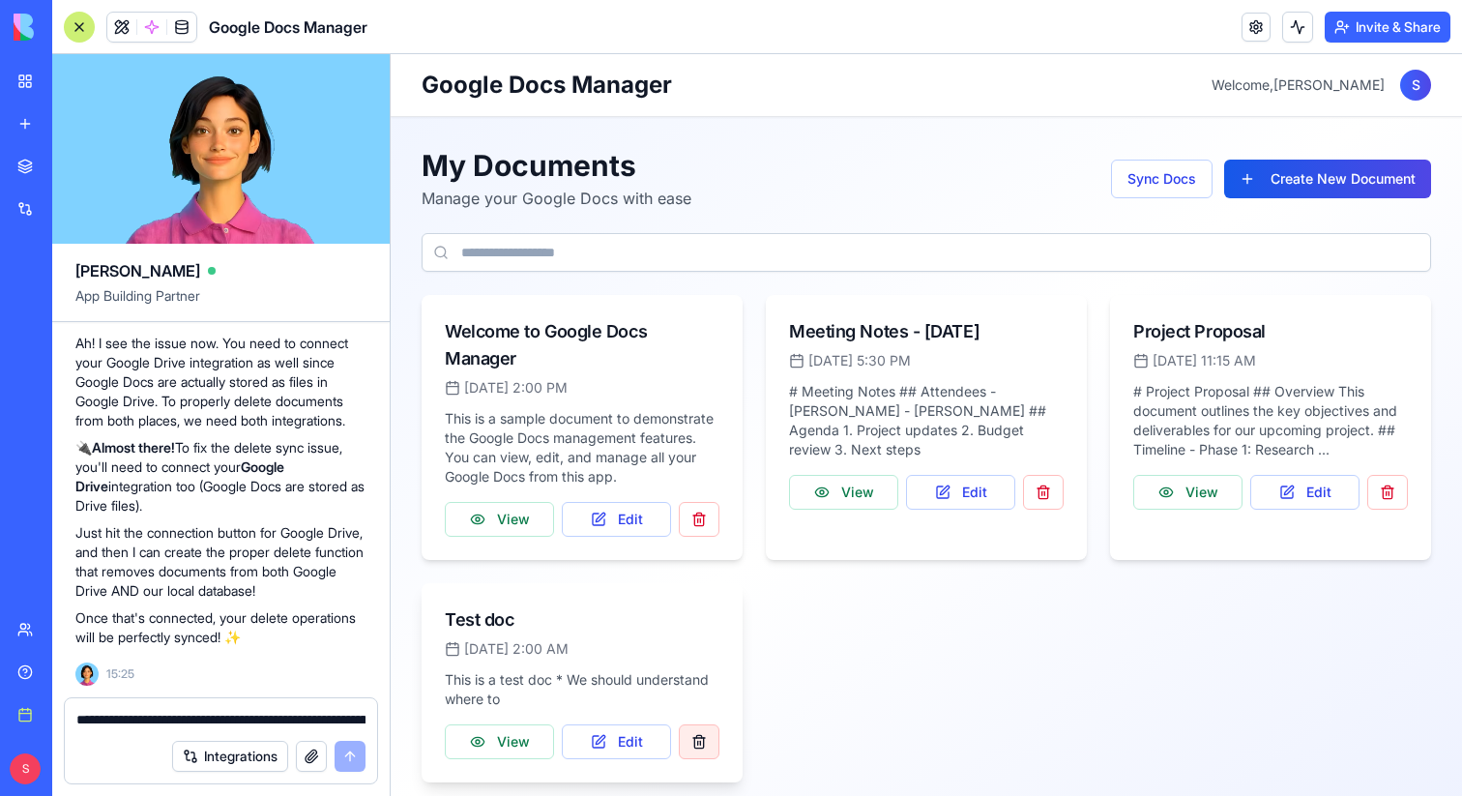
click at [698, 740] on button "button" at bounding box center [699, 741] width 41 height 35
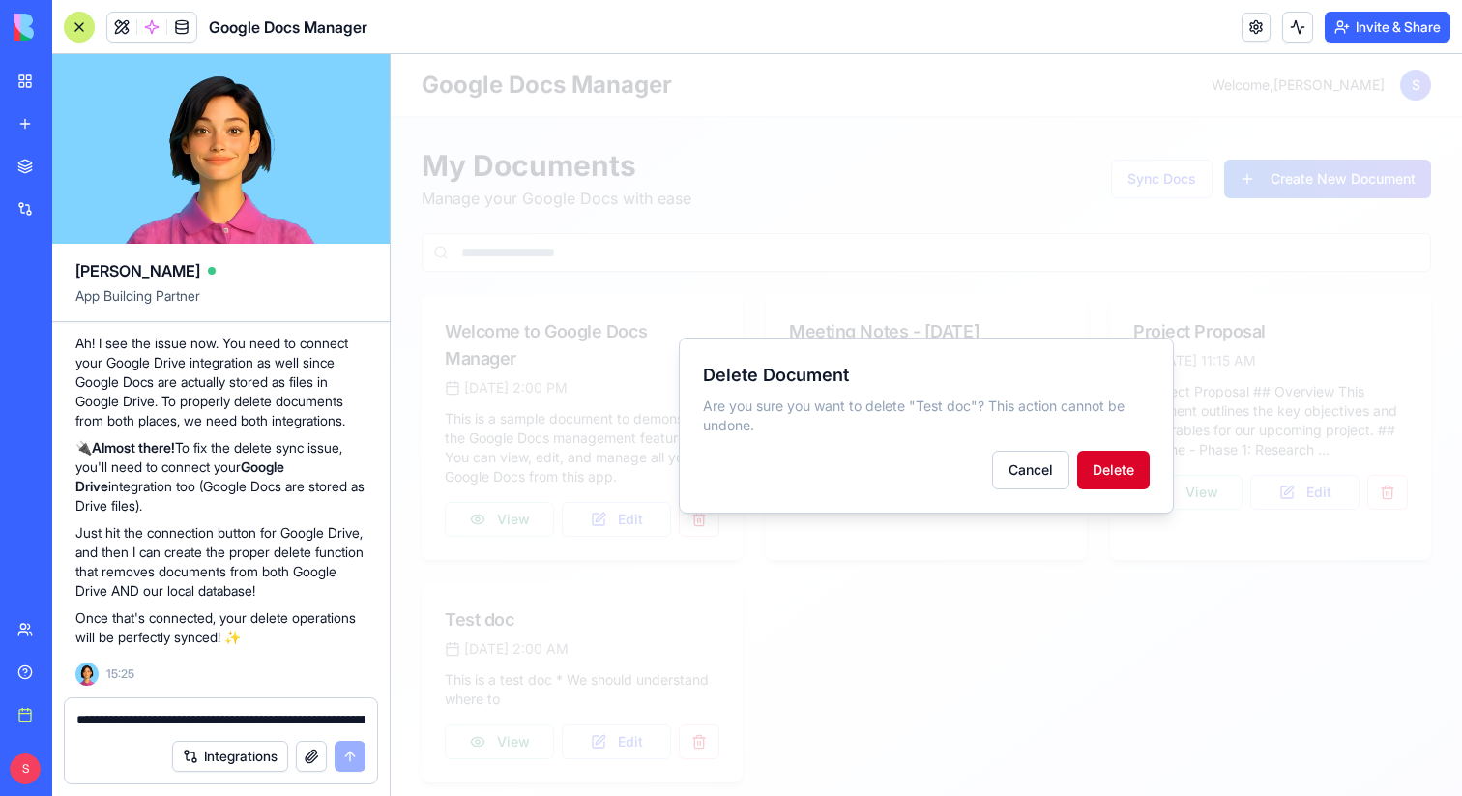
click at [1115, 471] on button "Delete" at bounding box center [1113, 469] width 72 height 39
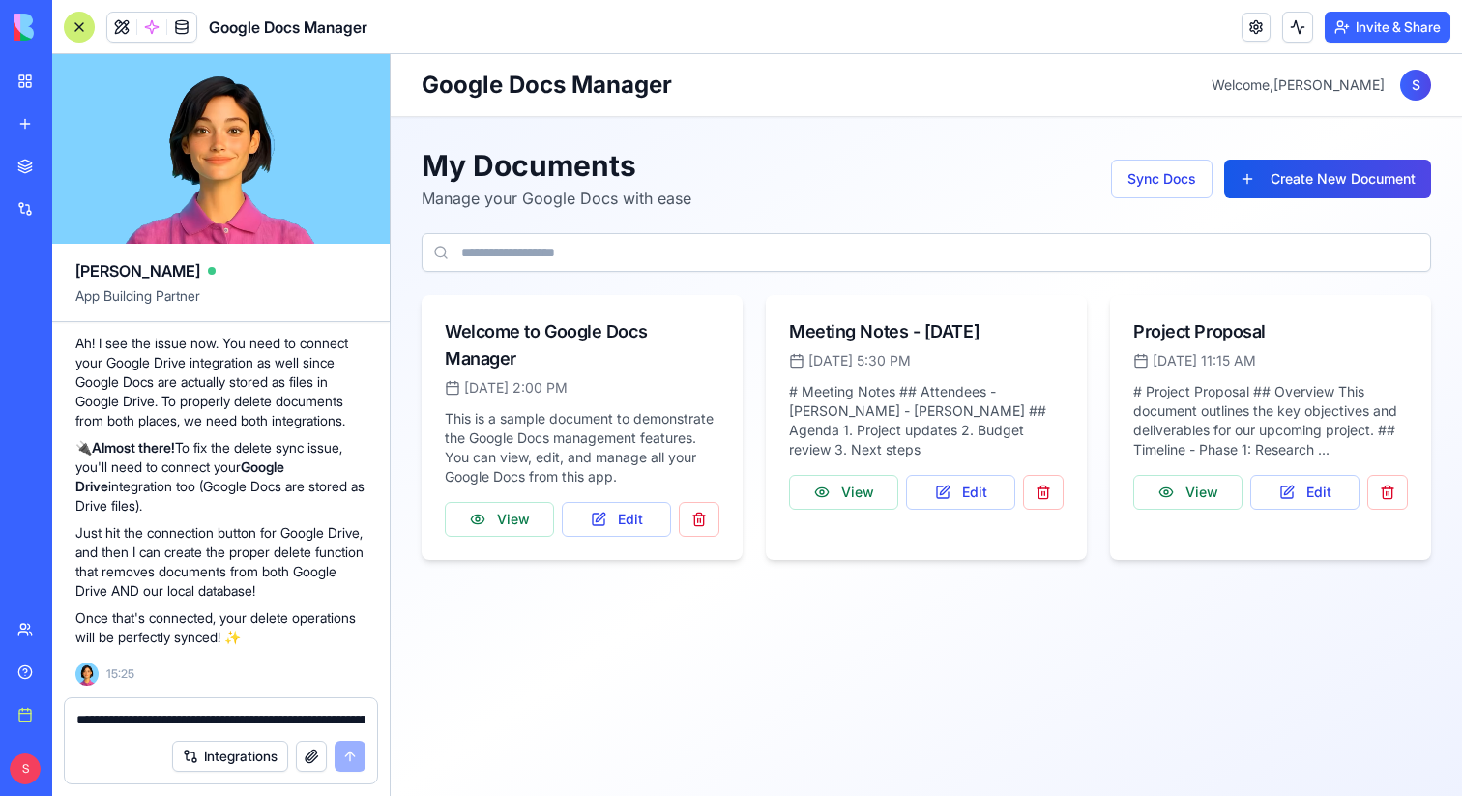
click at [26, 125] on link "New app" at bounding box center [44, 123] width 77 height 39
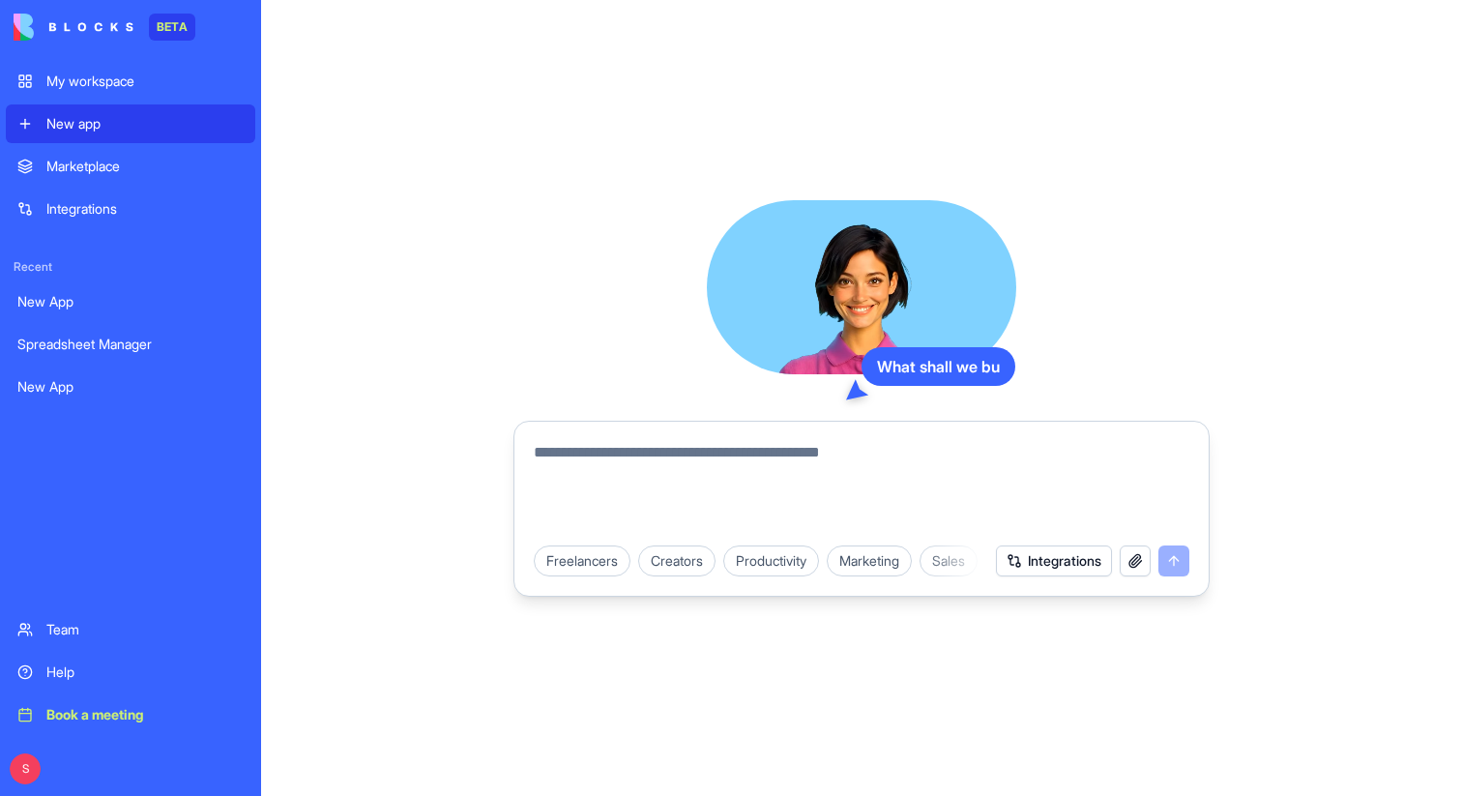
click at [575, 454] on textarea at bounding box center [861, 487] width 655 height 93
paste textarea "**********"
type textarea "**********"
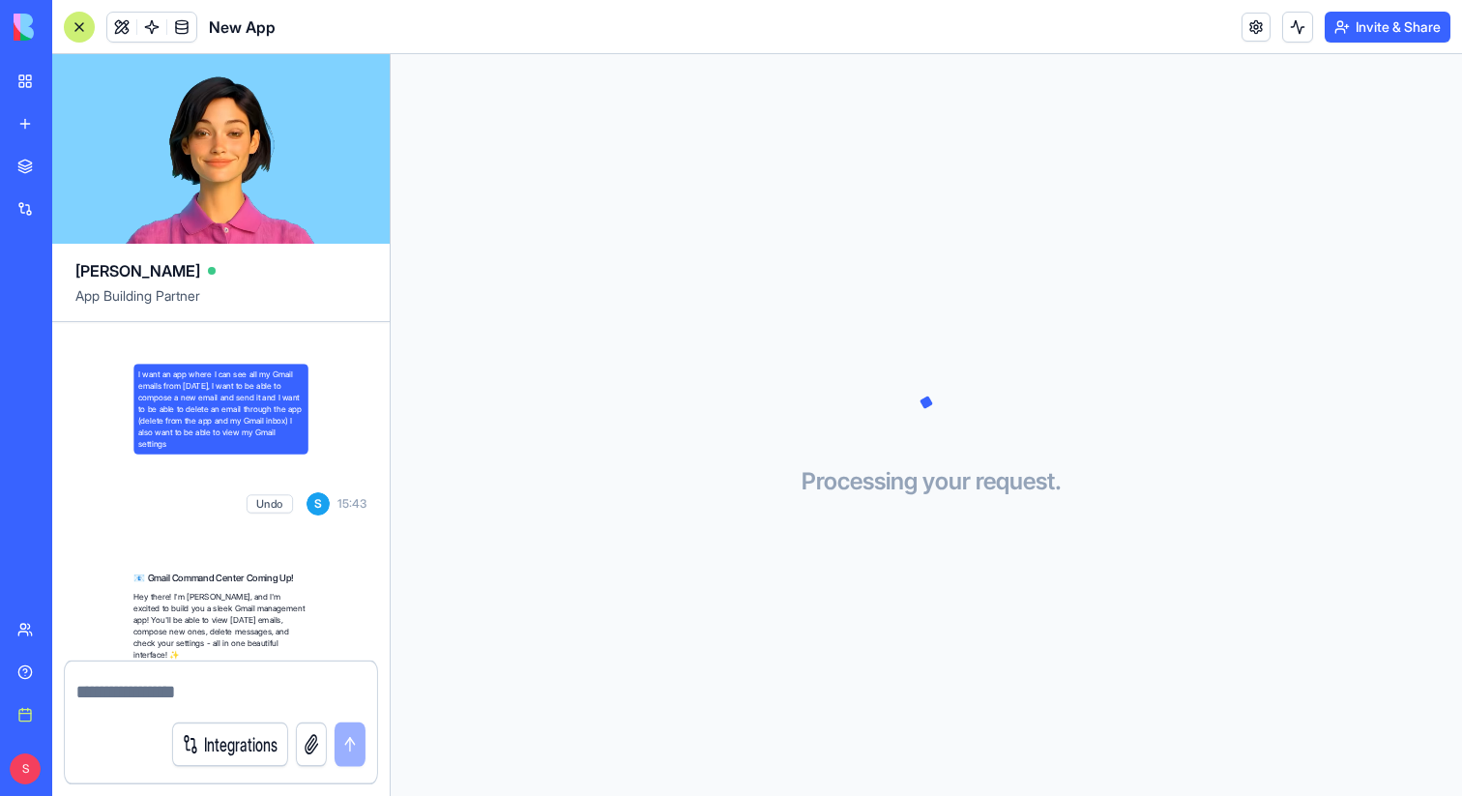
scroll to position [360, 0]
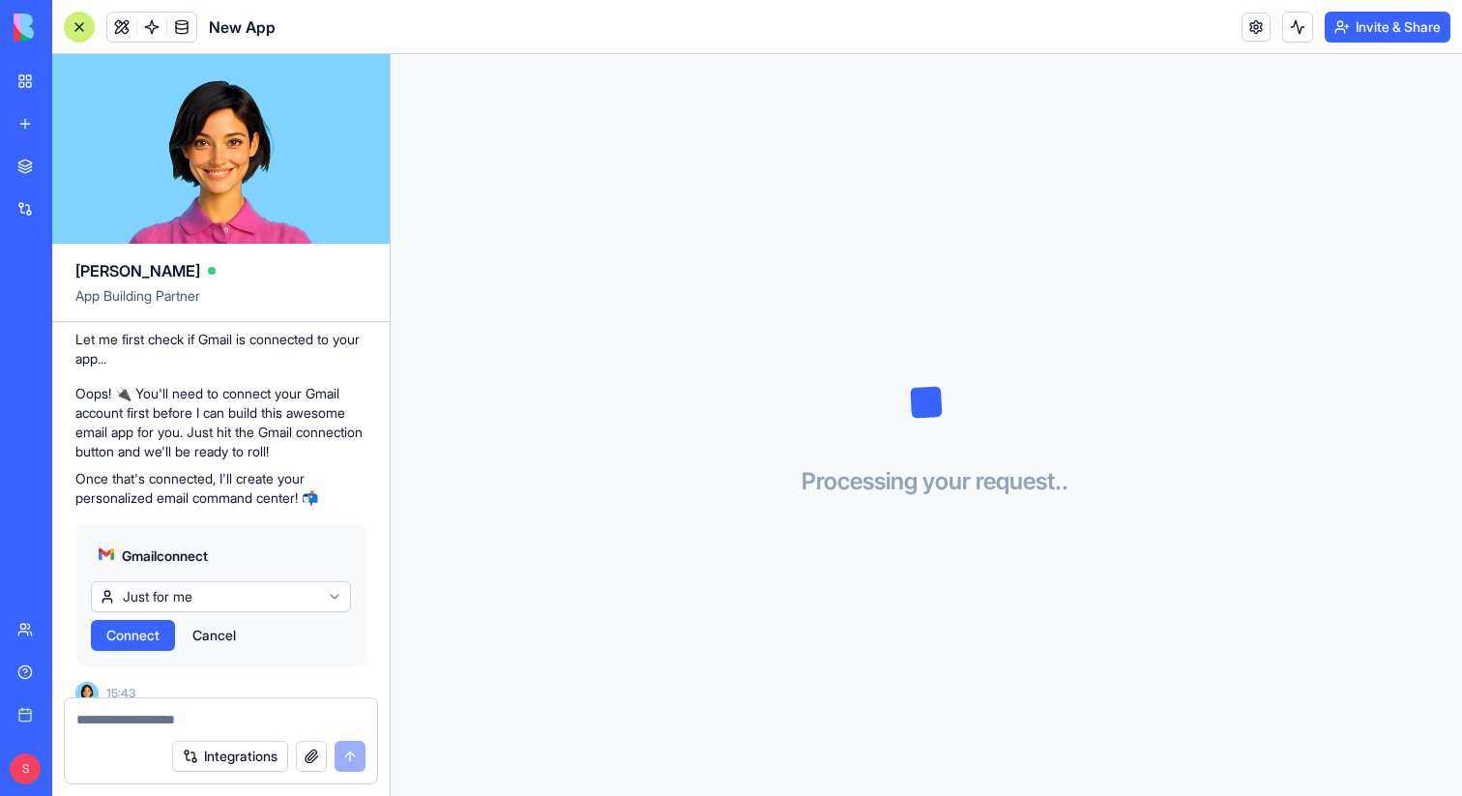
click at [273, 575] on html "BETA My workspace New app Marketplace Integrations Recent Spreadsheet Manager G…" at bounding box center [731, 398] width 1462 height 796
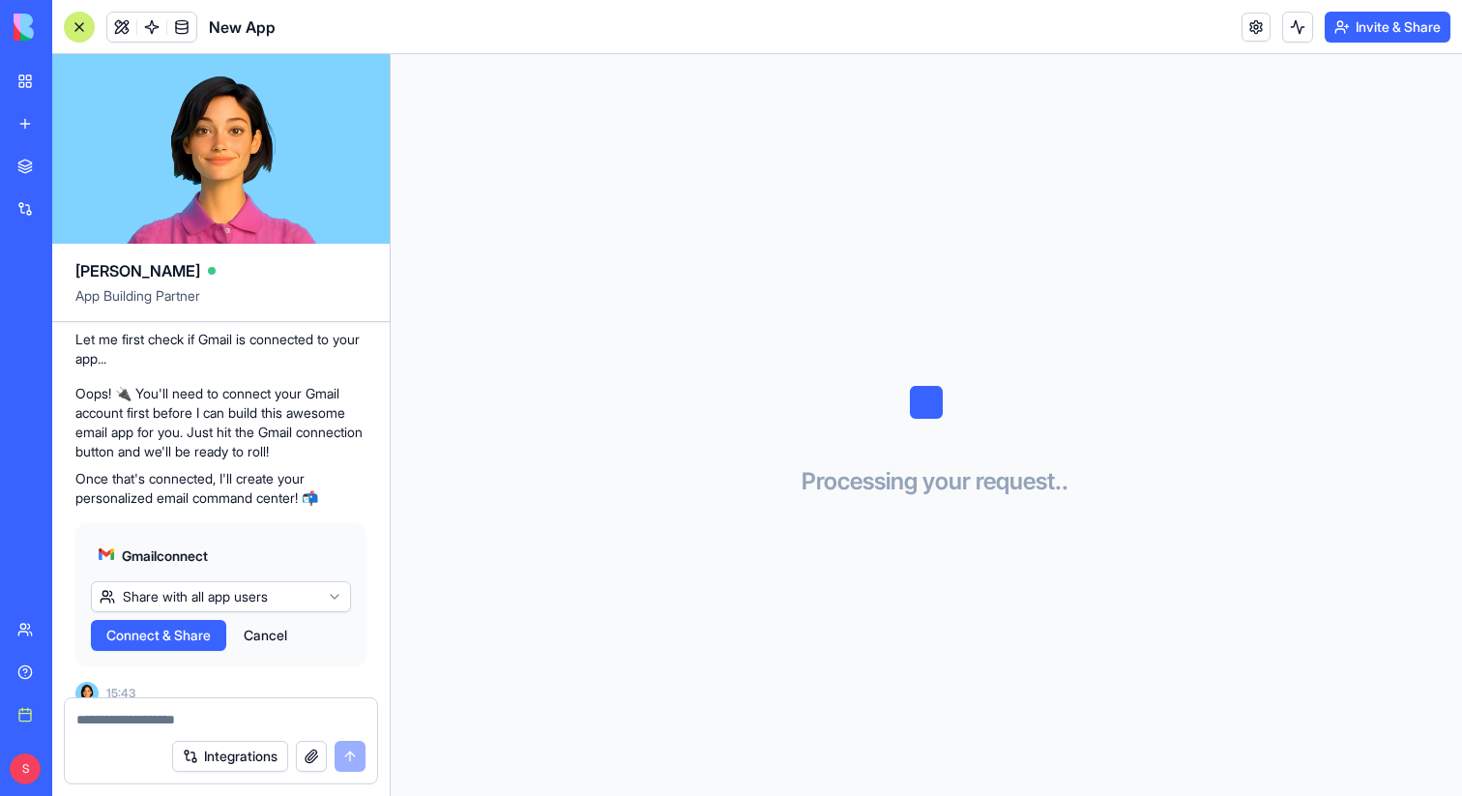
click at [185, 625] on span "Connect & Share" at bounding box center [158, 634] width 104 height 19
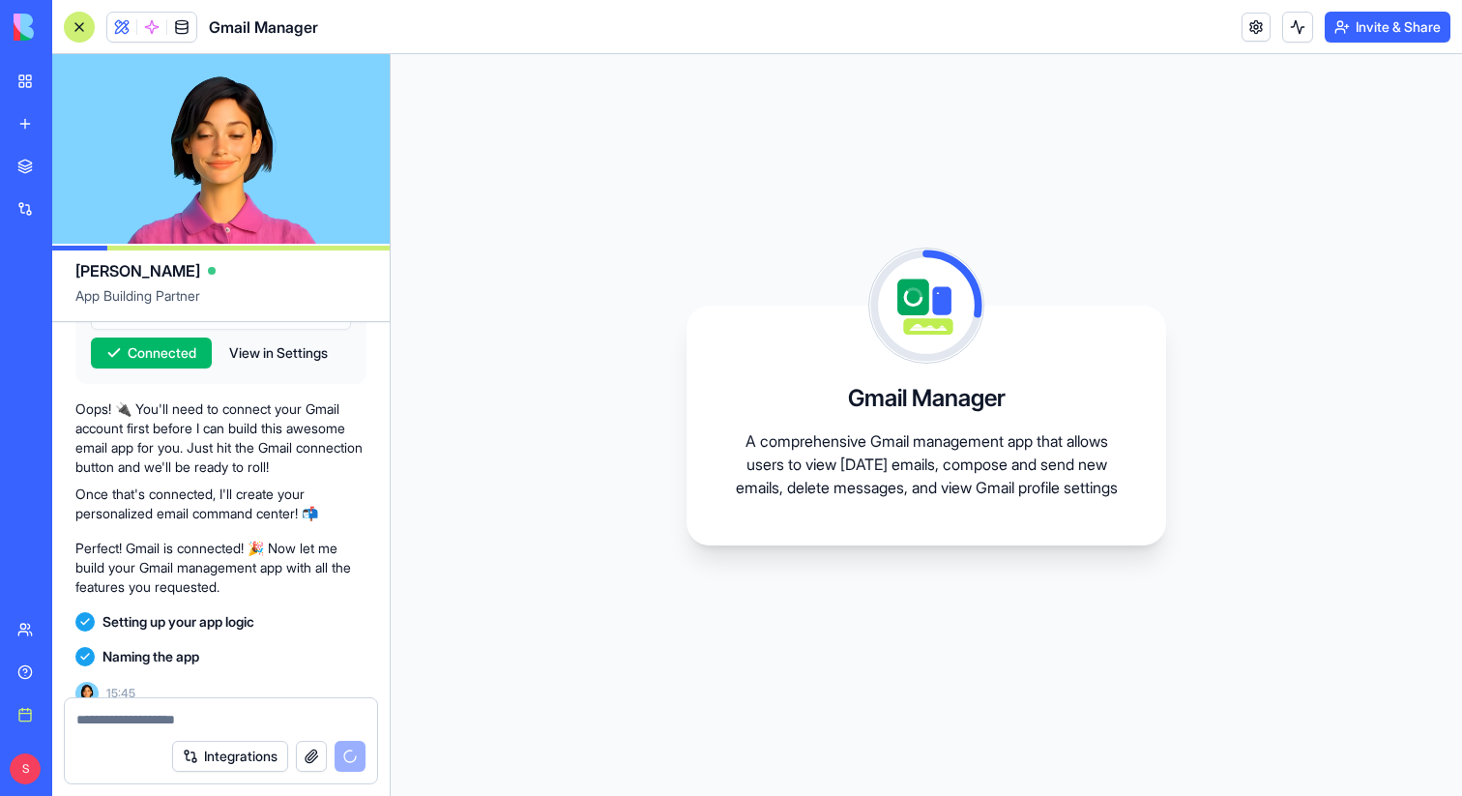
scroll to position [642, 0]
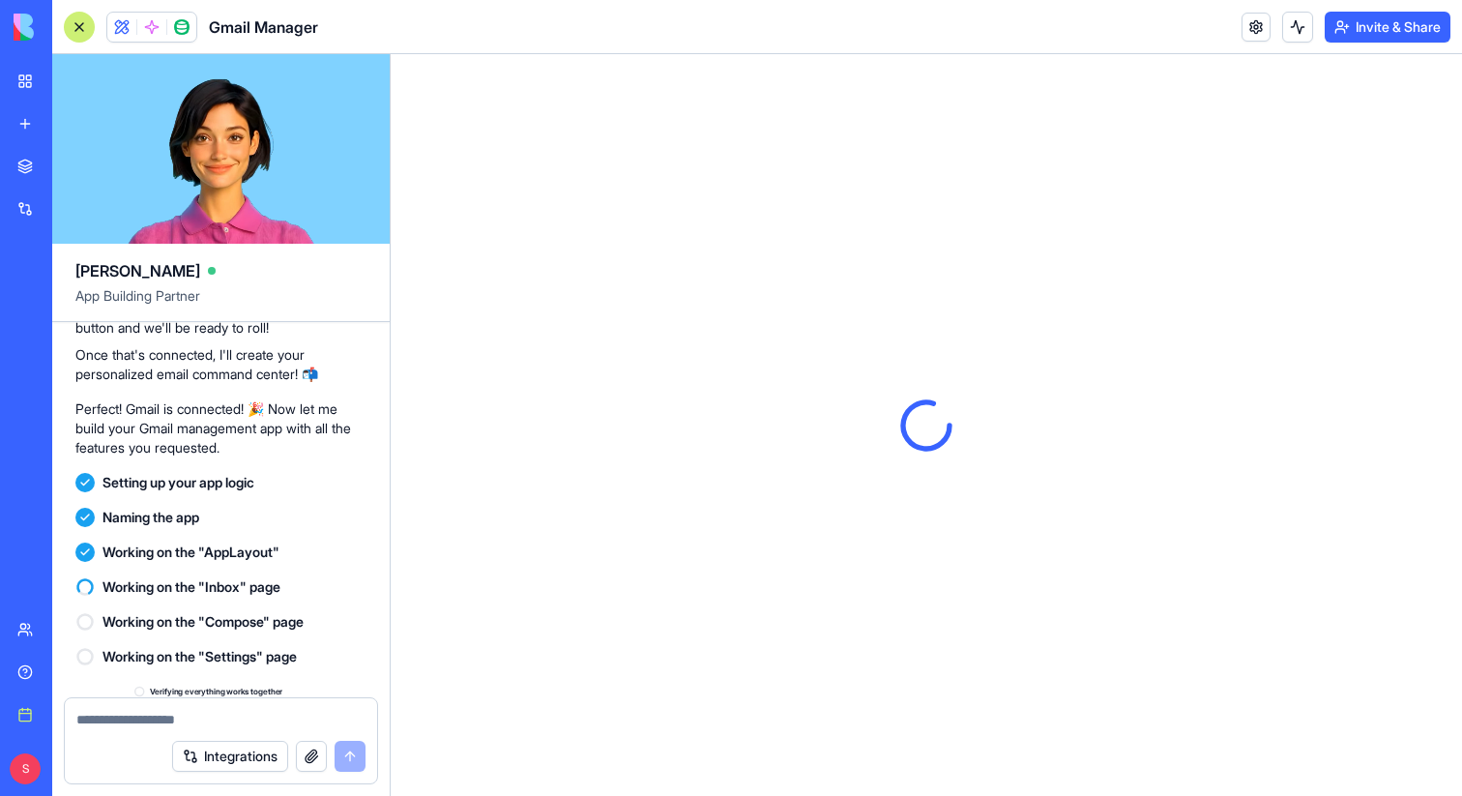
scroll to position [835, 0]
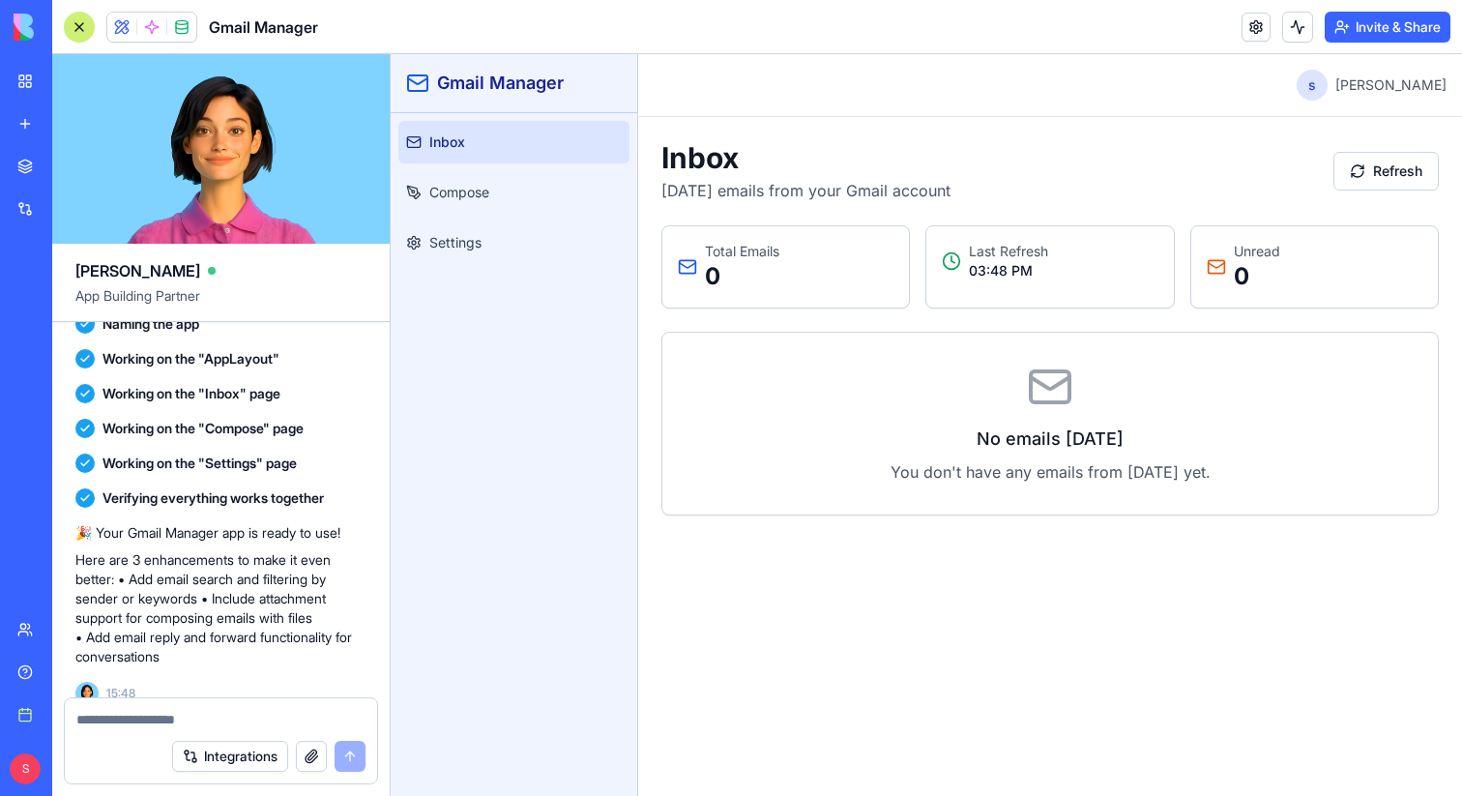
click at [71, 28] on div at bounding box center [79, 27] width 31 height 31
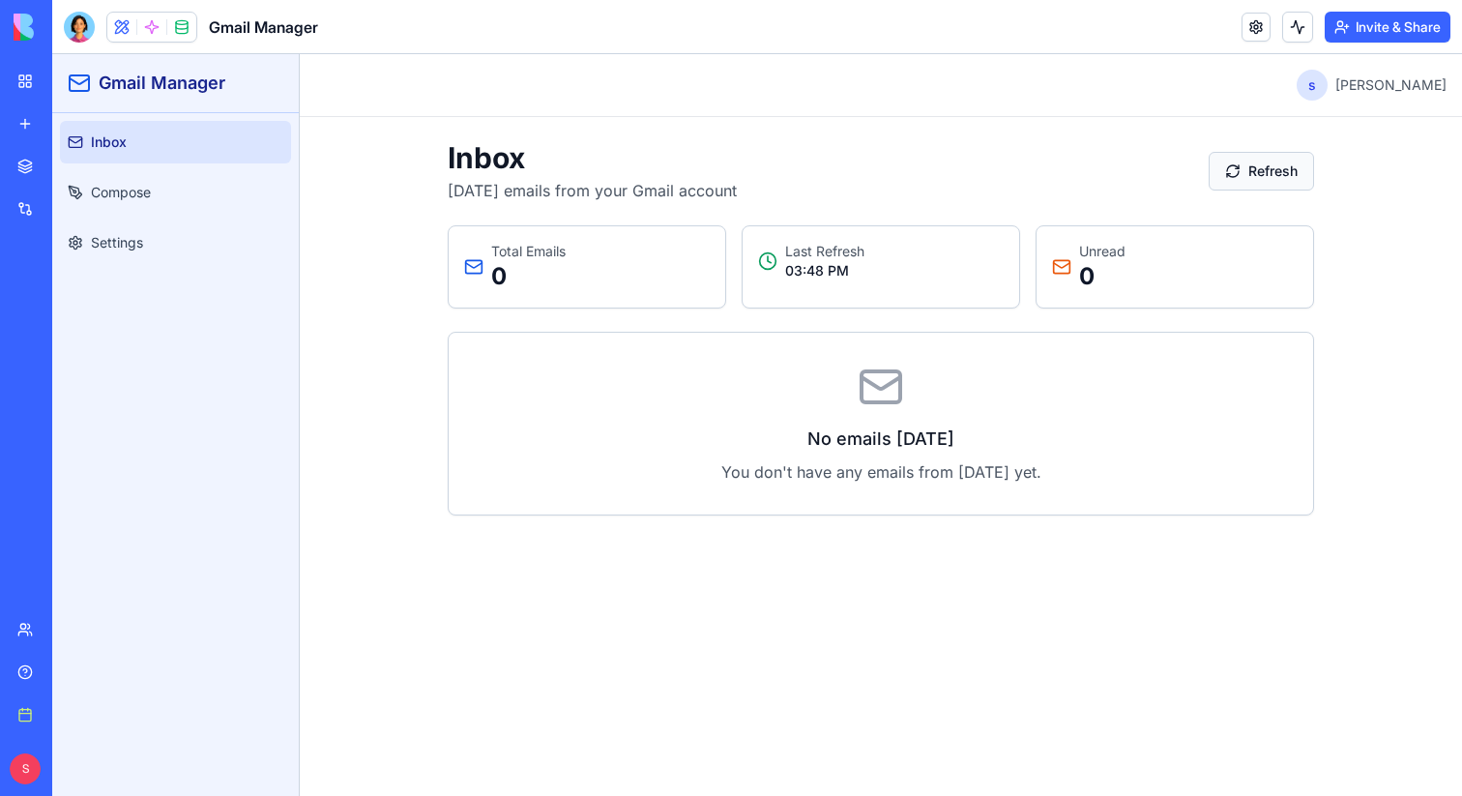
click at [1264, 172] on button "Refresh" at bounding box center [1260, 171] width 105 height 39
click at [199, 260] on link "Settings" at bounding box center [175, 242] width 231 height 43
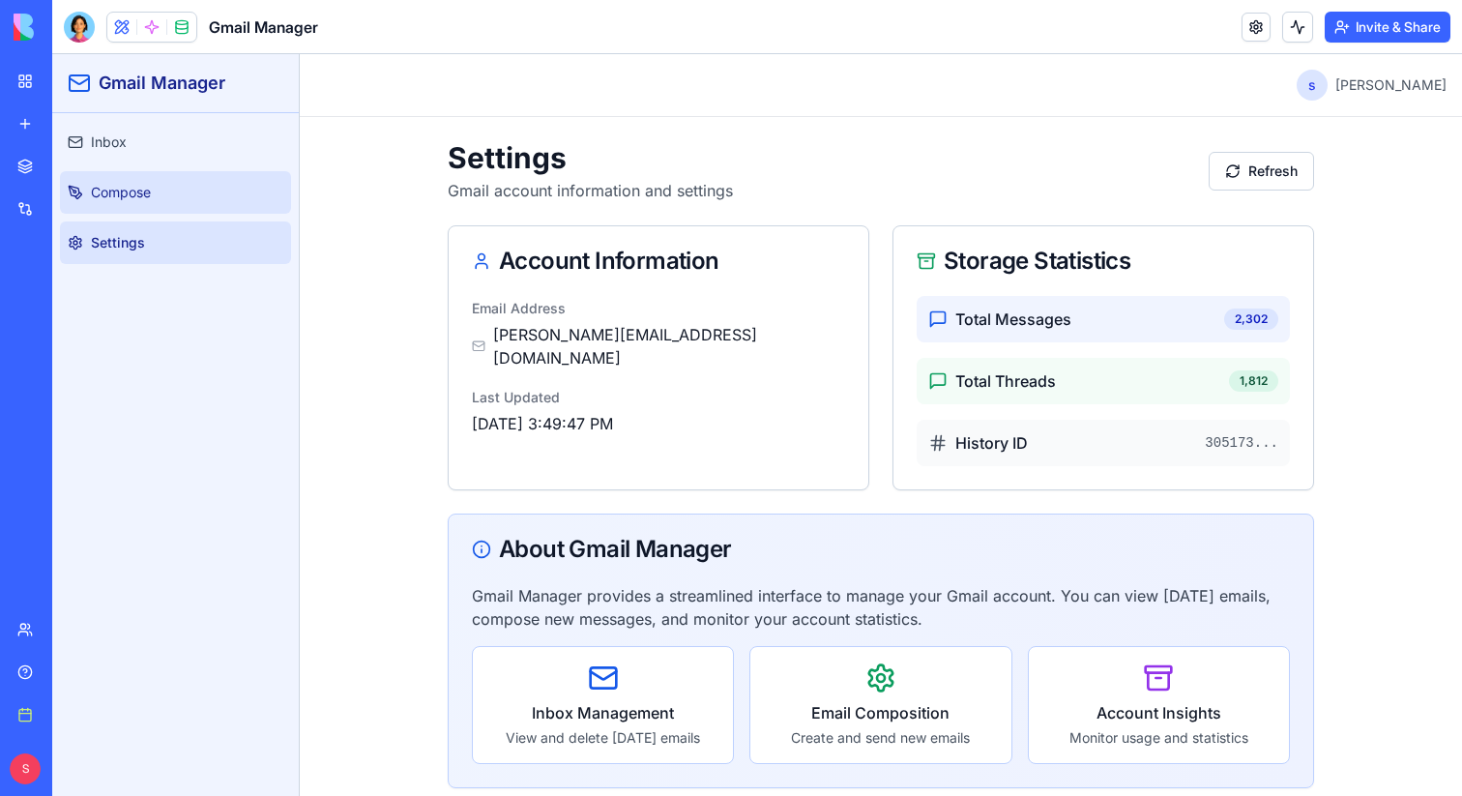
click at [162, 195] on link "Compose" at bounding box center [175, 192] width 231 height 43
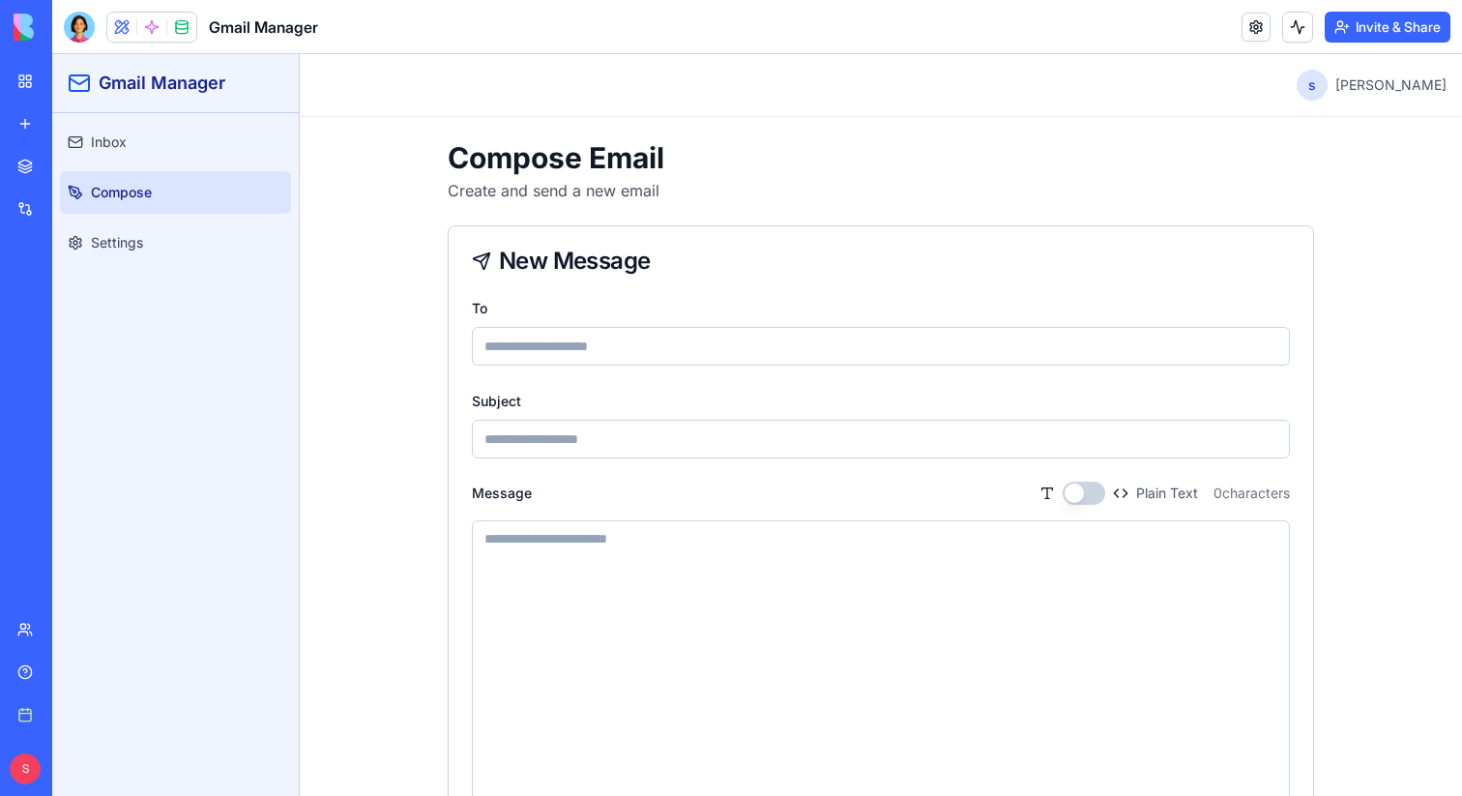
click at [602, 349] on input "To" at bounding box center [881, 346] width 818 height 39
type input "**********"
click at [594, 431] on input "Subject" at bounding box center [881, 439] width 818 height 39
type input "**********"
click at [650, 579] on textarea "Message" at bounding box center [881, 666] width 816 height 290
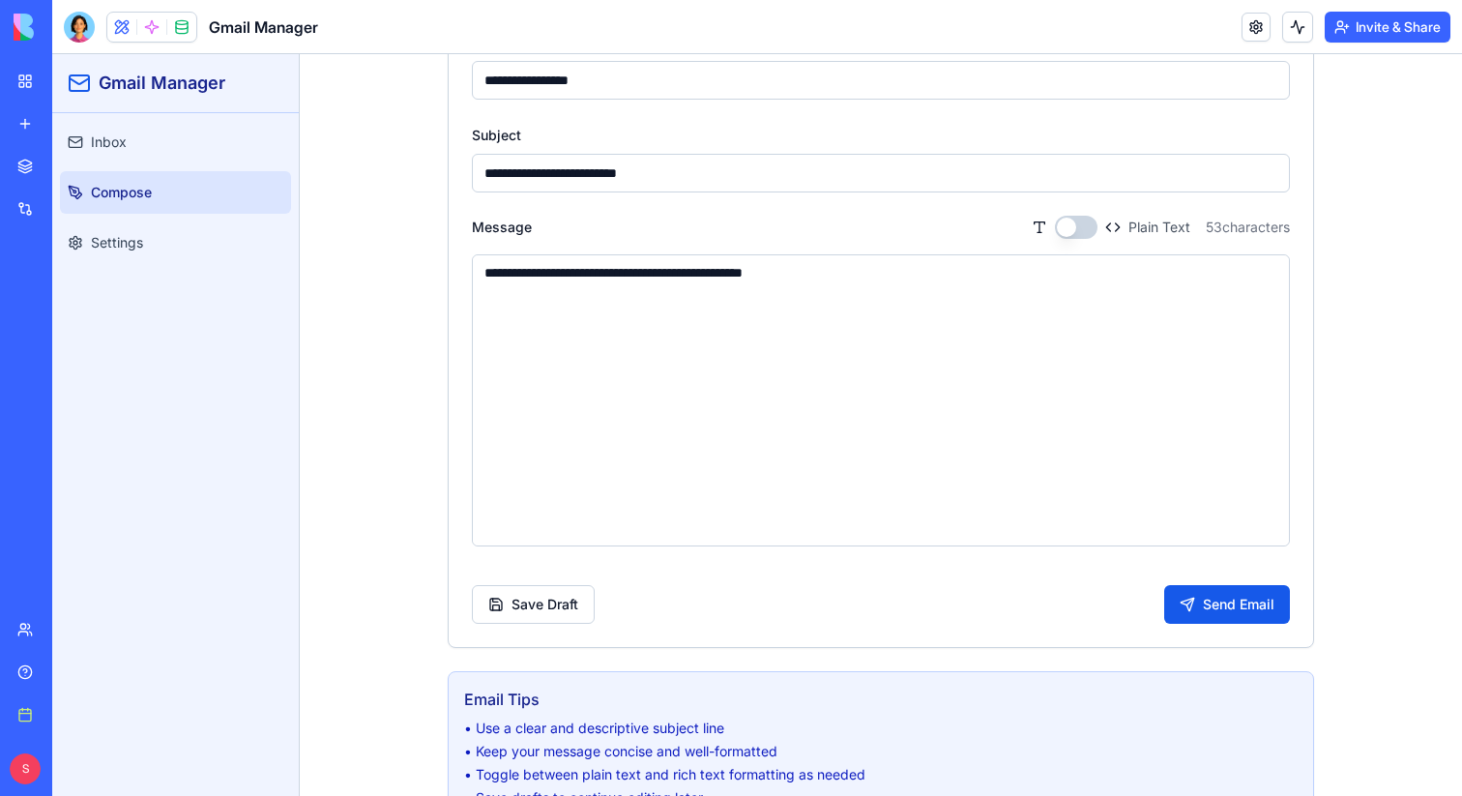
scroll to position [317, 0]
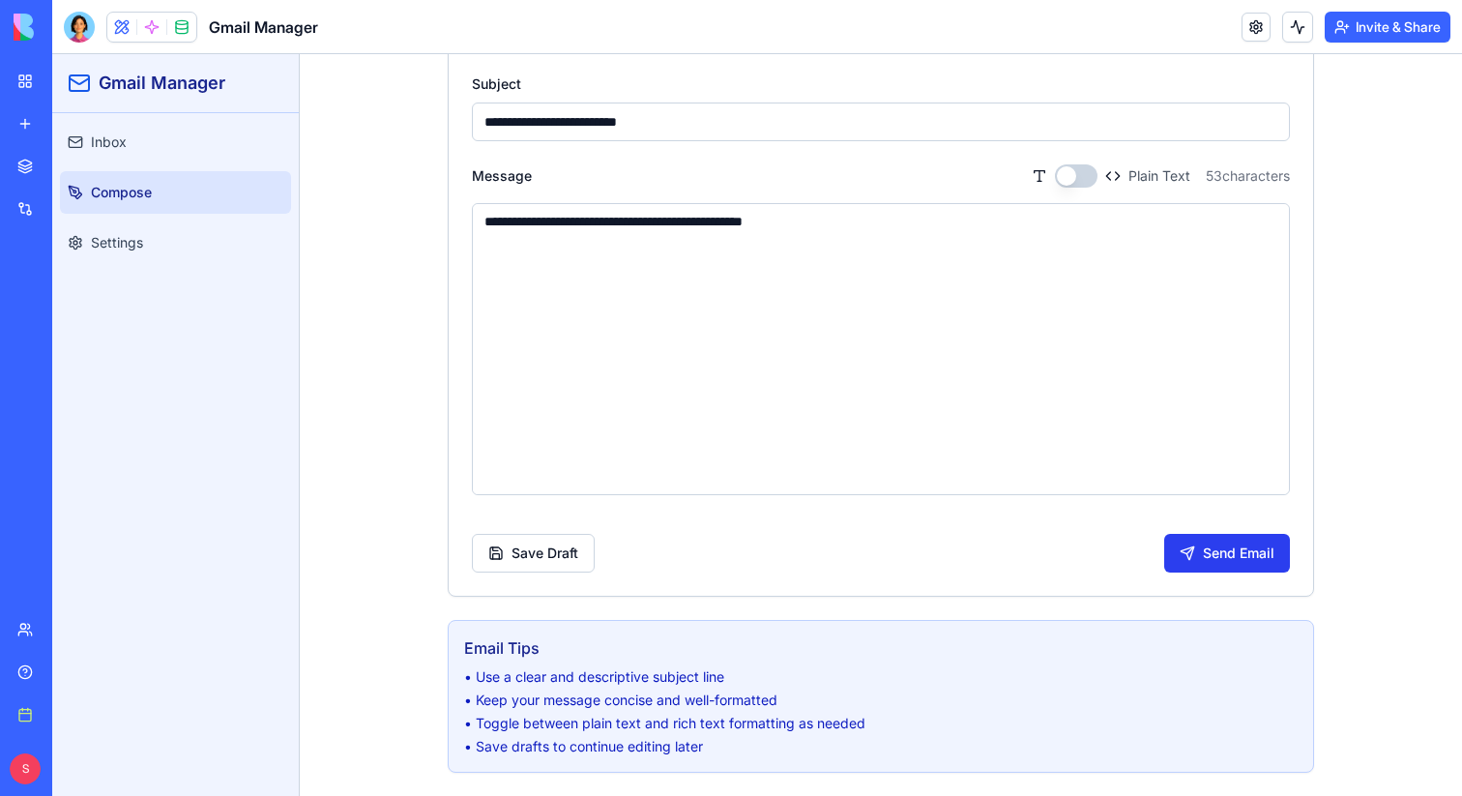
type textarea "**********"
click at [1259, 555] on button "Send Email" at bounding box center [1227, 553] width 126 height 39
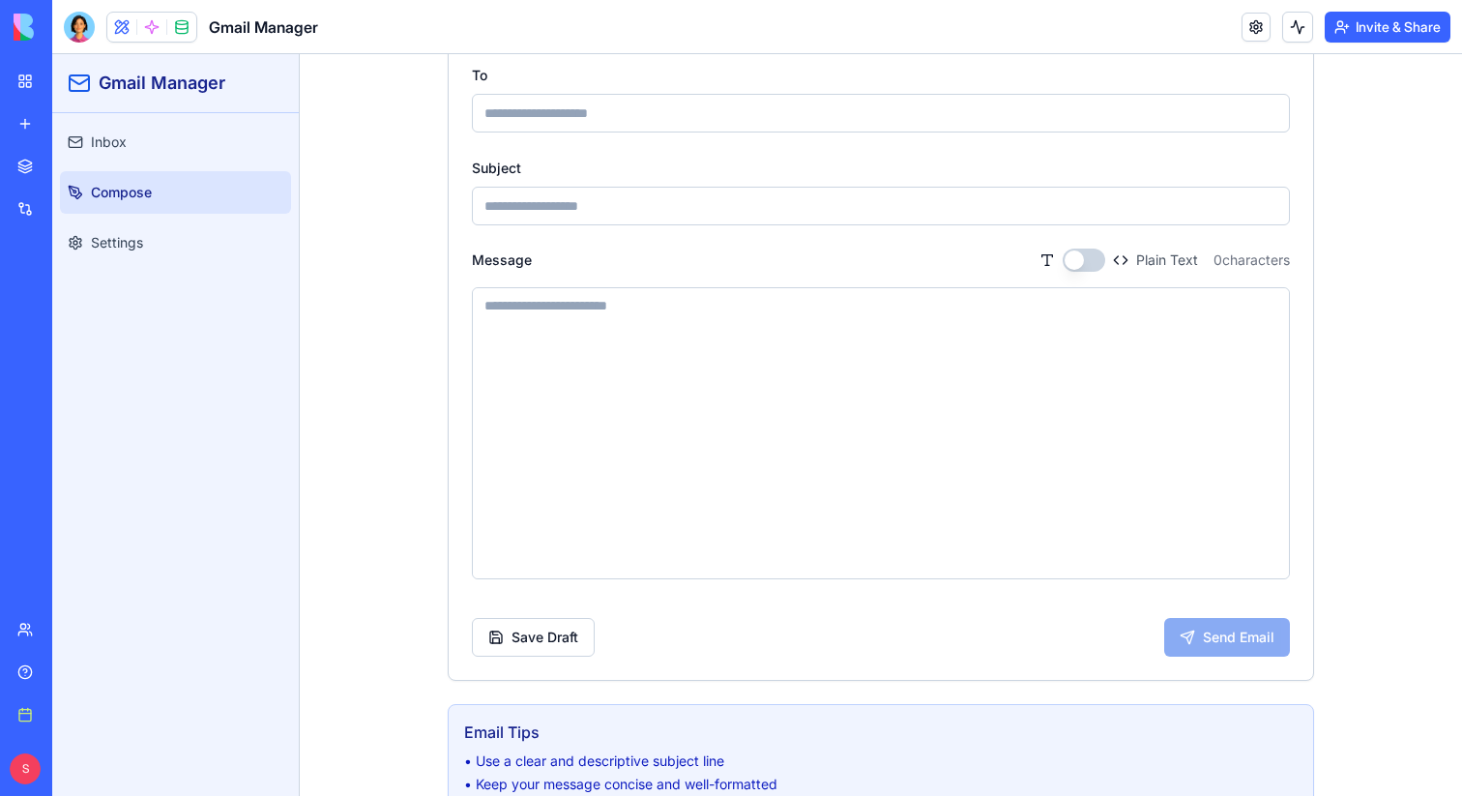
scroll to position [0, 0]
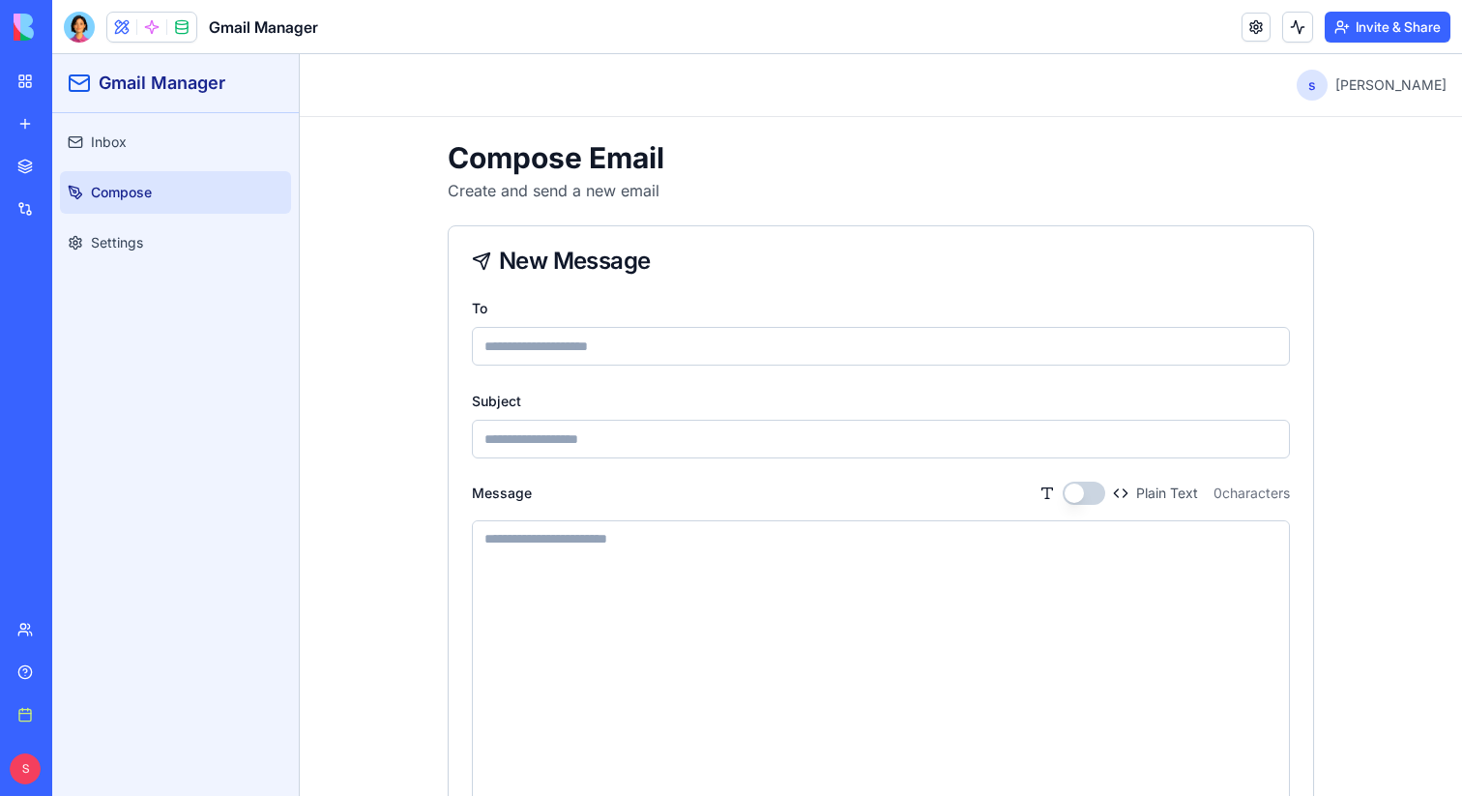
click at [568, 354] on input "To" at bounding box center [881, 346] width 818 height 39
click at [156, 35] on span at bounding box center [152, 27] width 54 height 54
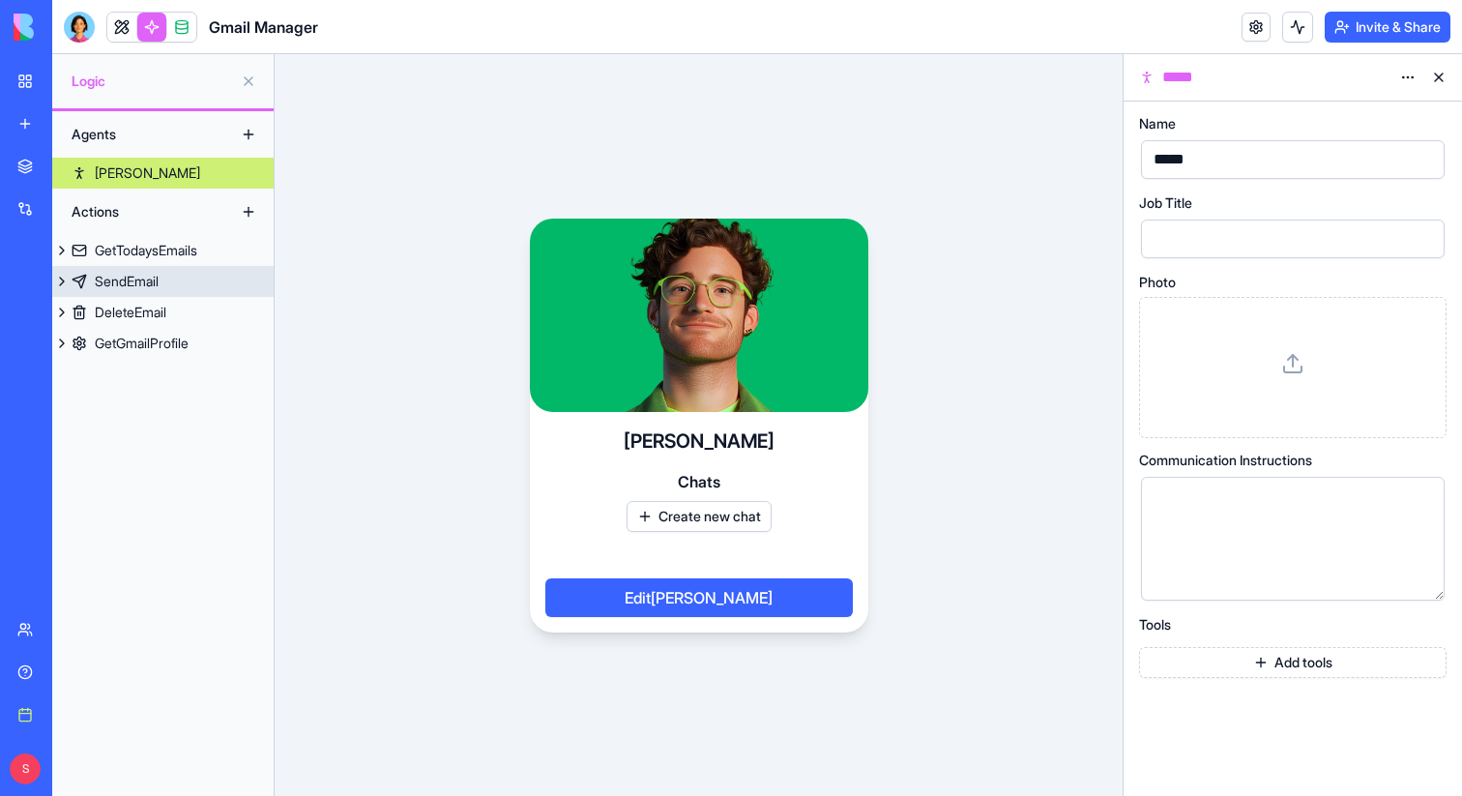
click at [154, 282] on div "SendEmail" at bounding box center [127, 281] width 64 height 19
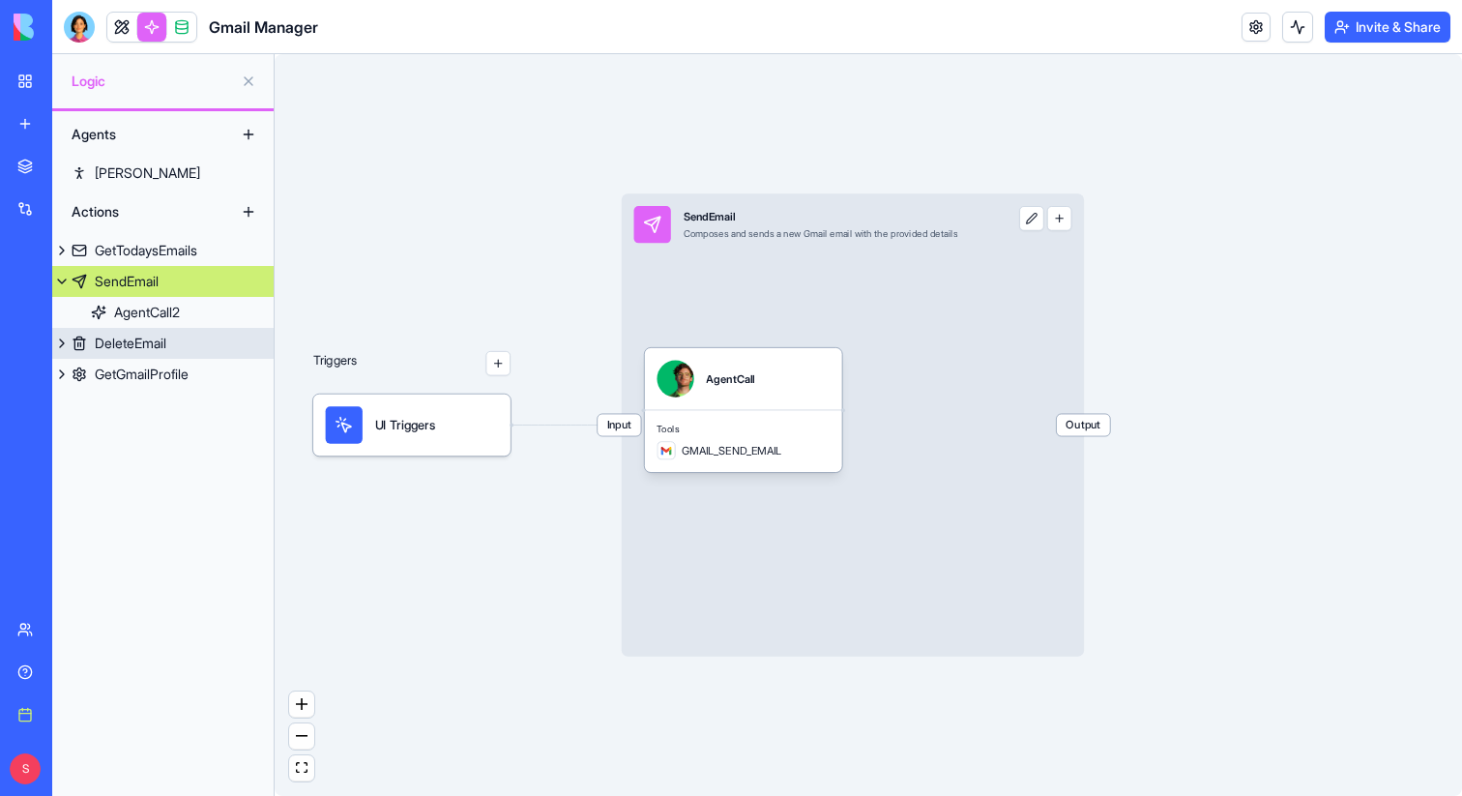
click at [144, 329] on link "DeleteEmail" at bounding box center [162, 343] width 221 height 31
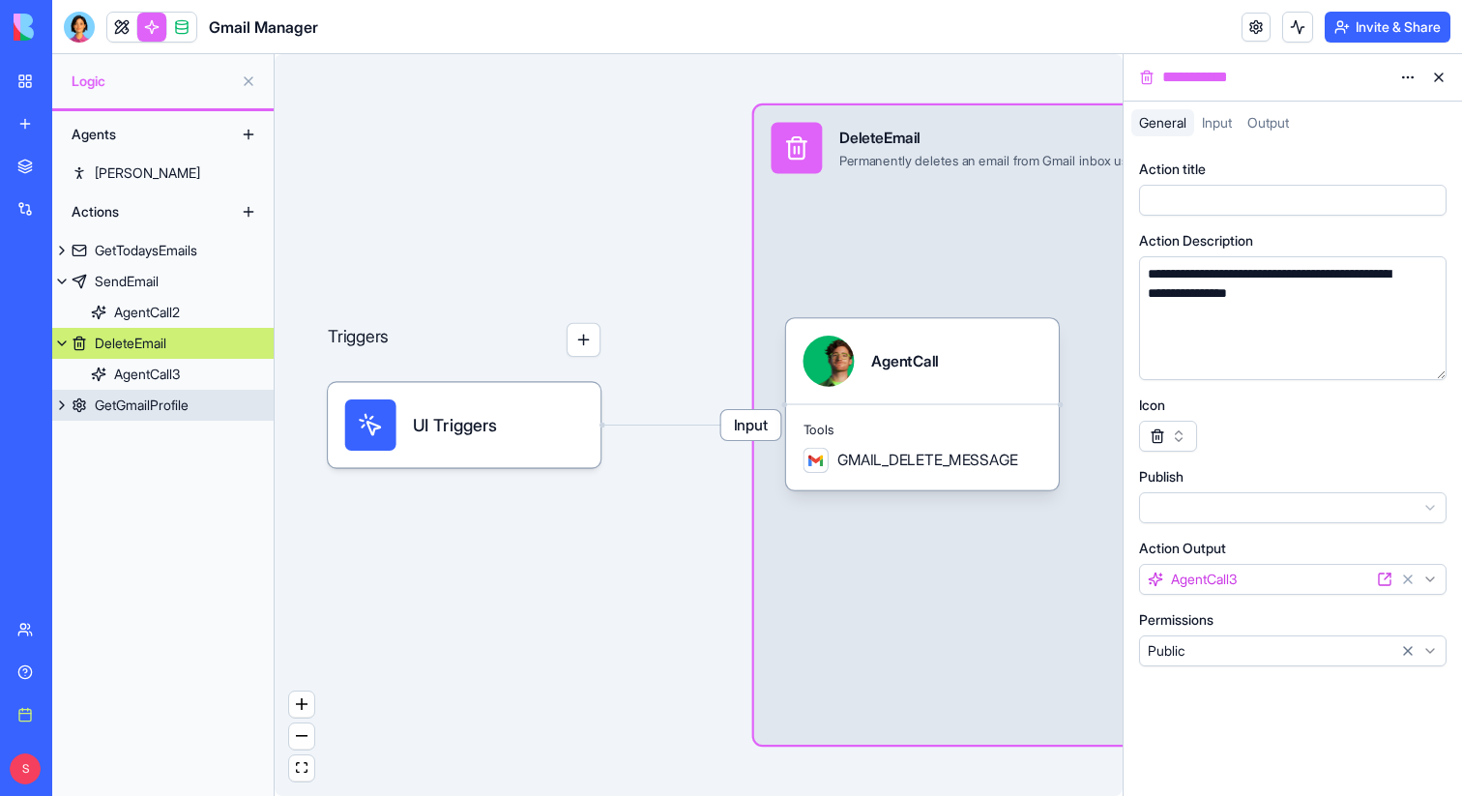
click at [158, 413] on div "GetGmailProfile" at bounding box center [142, 404] width 94 height 19
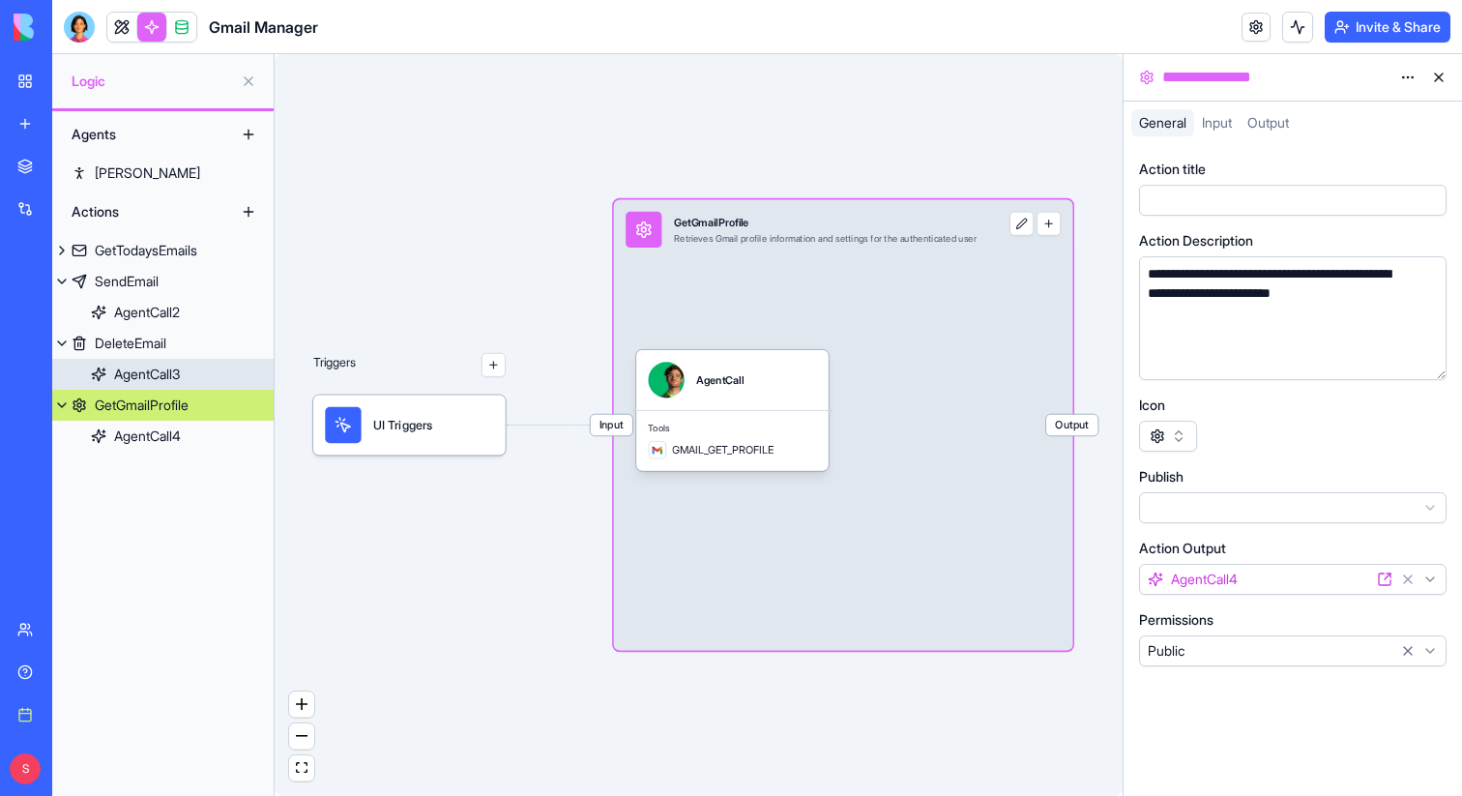
click at [161, 364] on div "AgentCall3" at bounding box center [147, 373] width 66 height 19
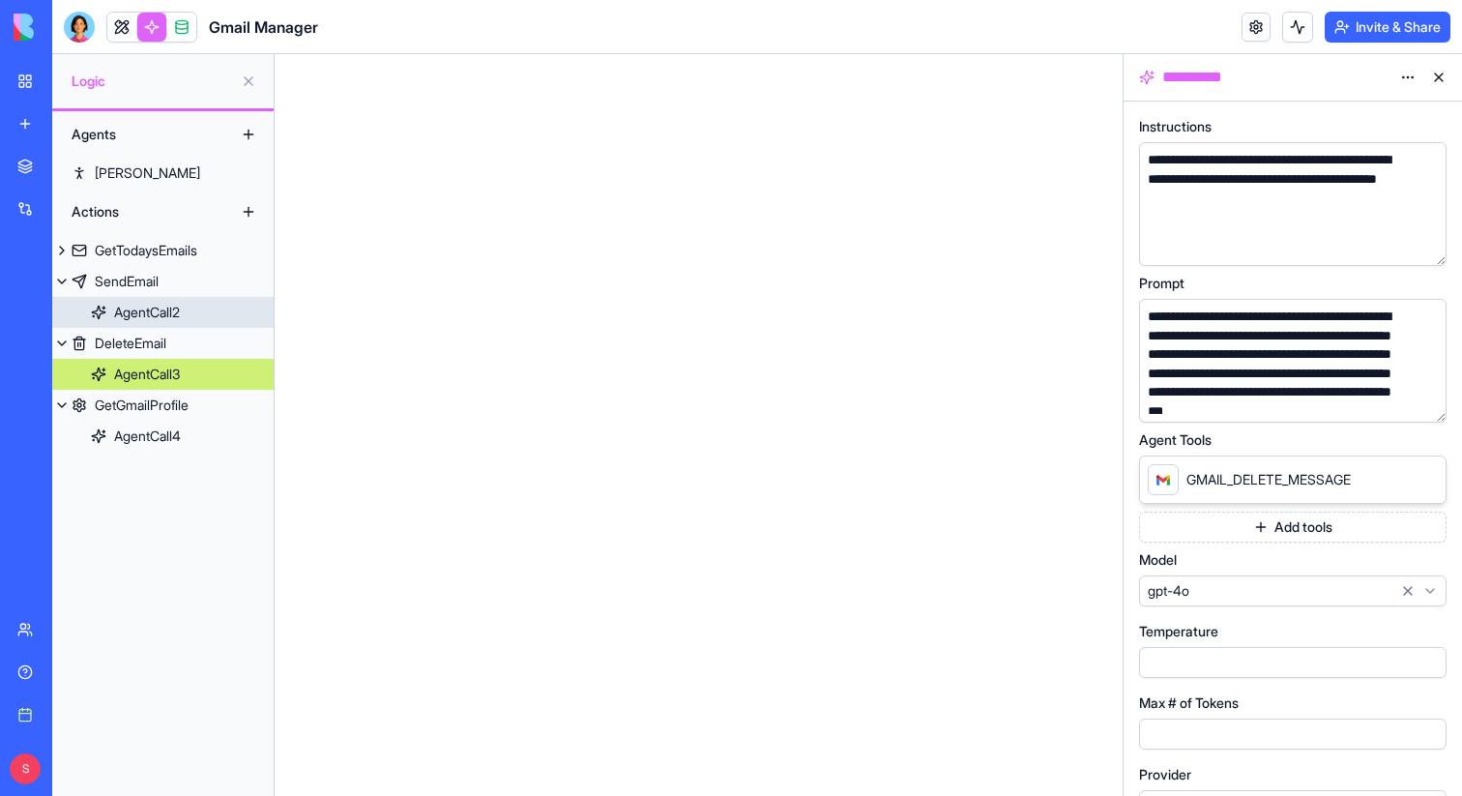
click at [173, 316] on div "AgentCall2" at bounding box center [147, 312] width 66 height 19
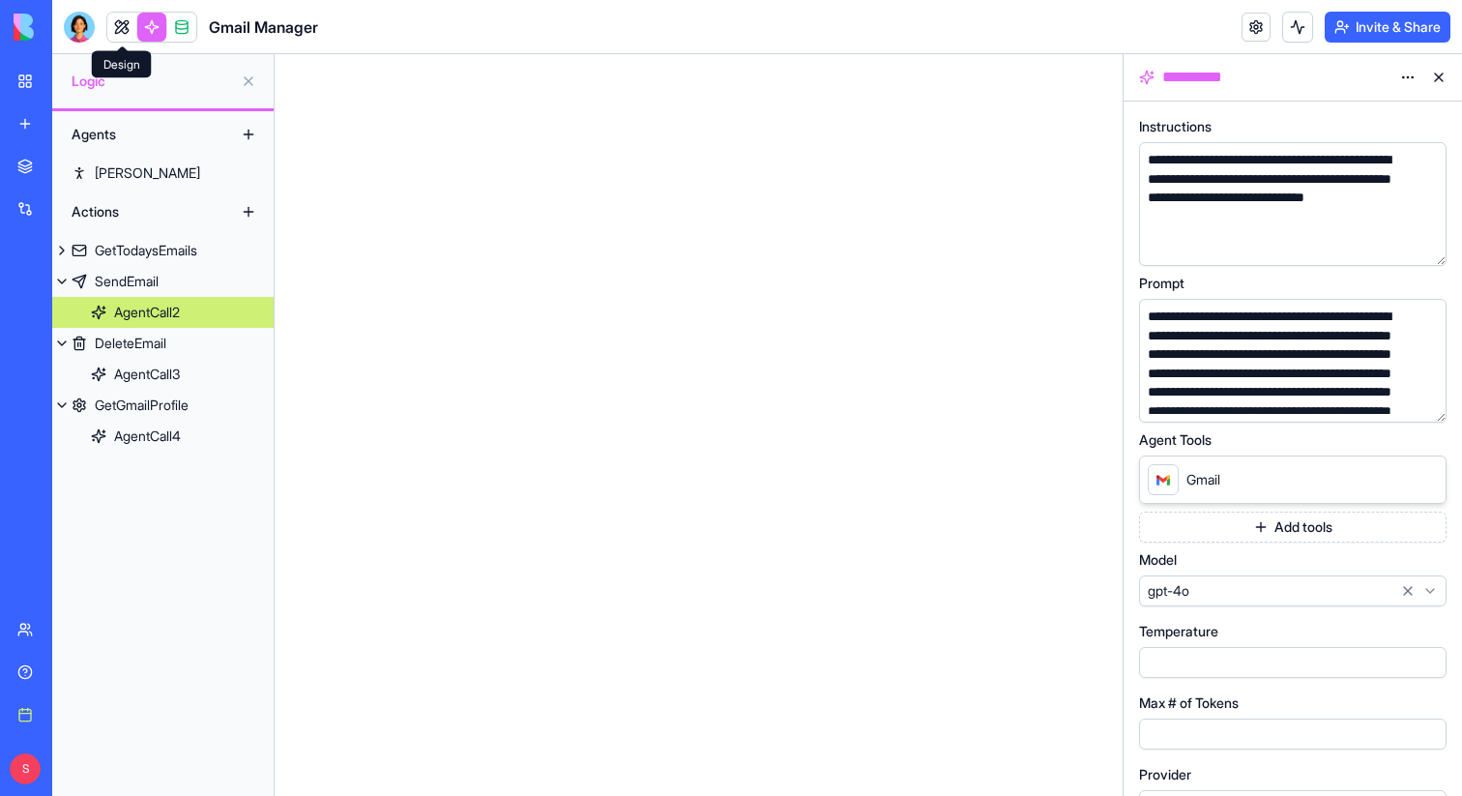
click at [117, 22] on link at bounding box center [121, 27] width 29 height 29
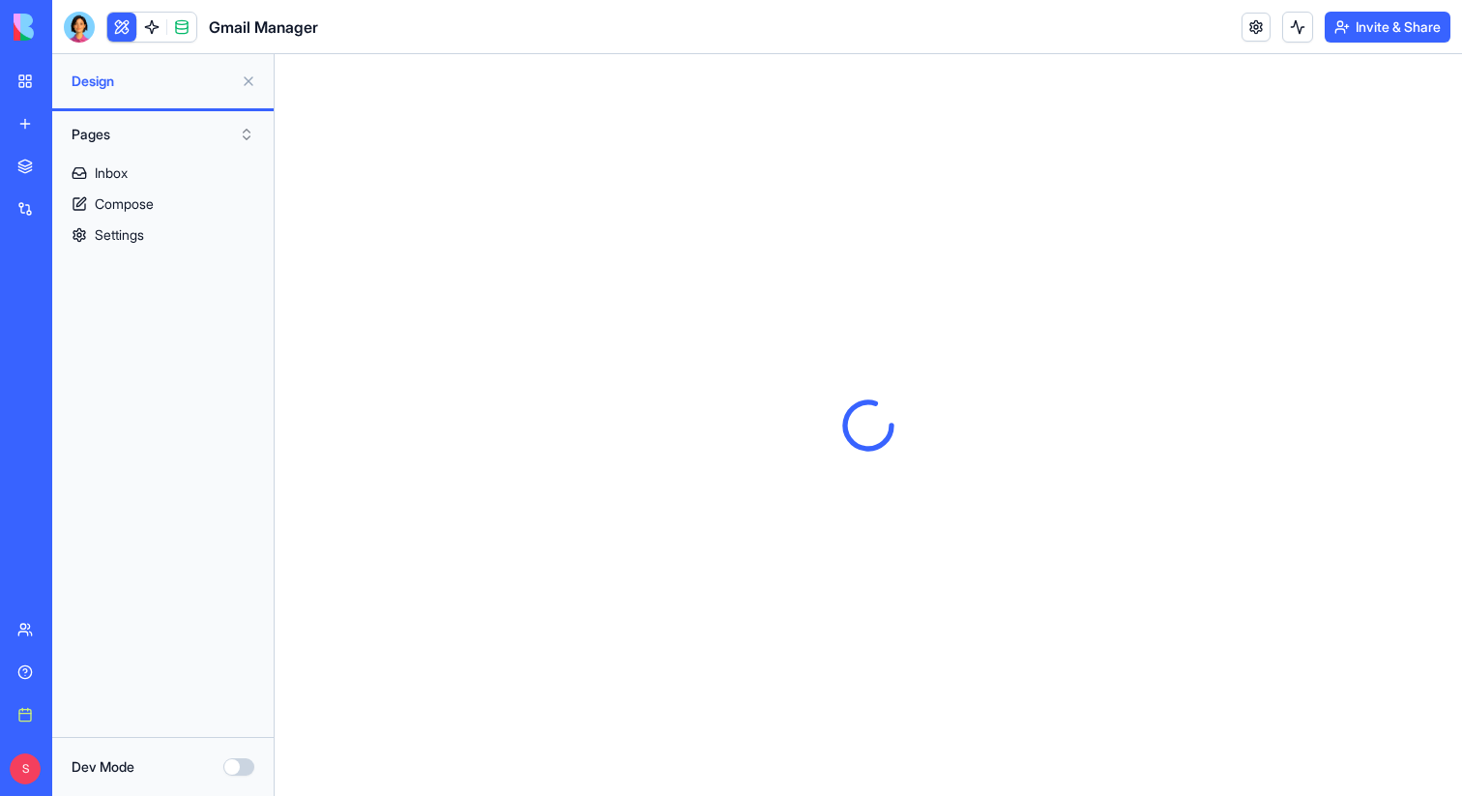
click at [250, 87] on button at bounding box center [248, 81] width 31 height 31
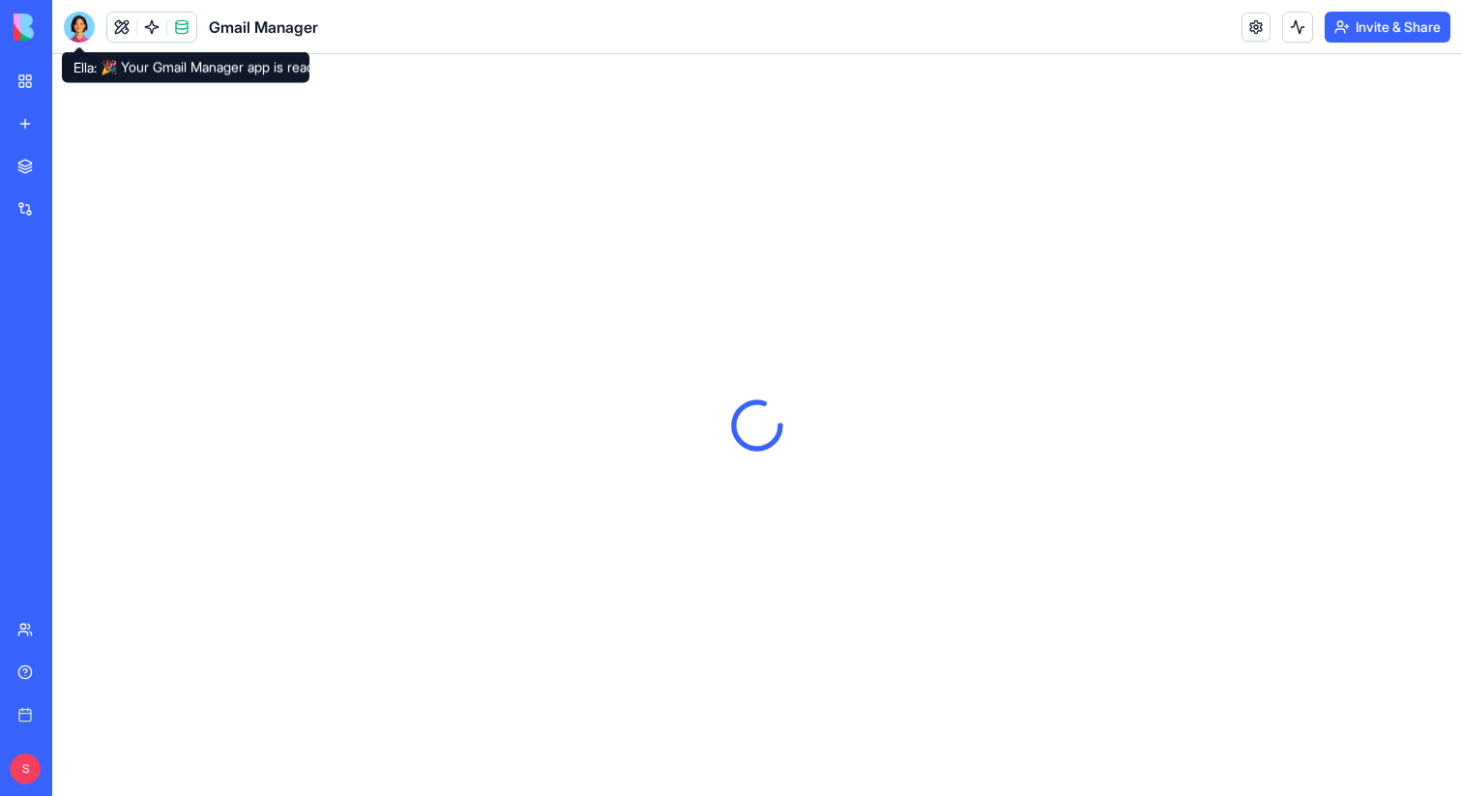
click at [57, 23] on header "Gmail Manager Invite & Share" at bounding box center [756, 27] width 1409 height 54
click at [84, 28] on div at bounding box center [79, 27] width 31 height 31
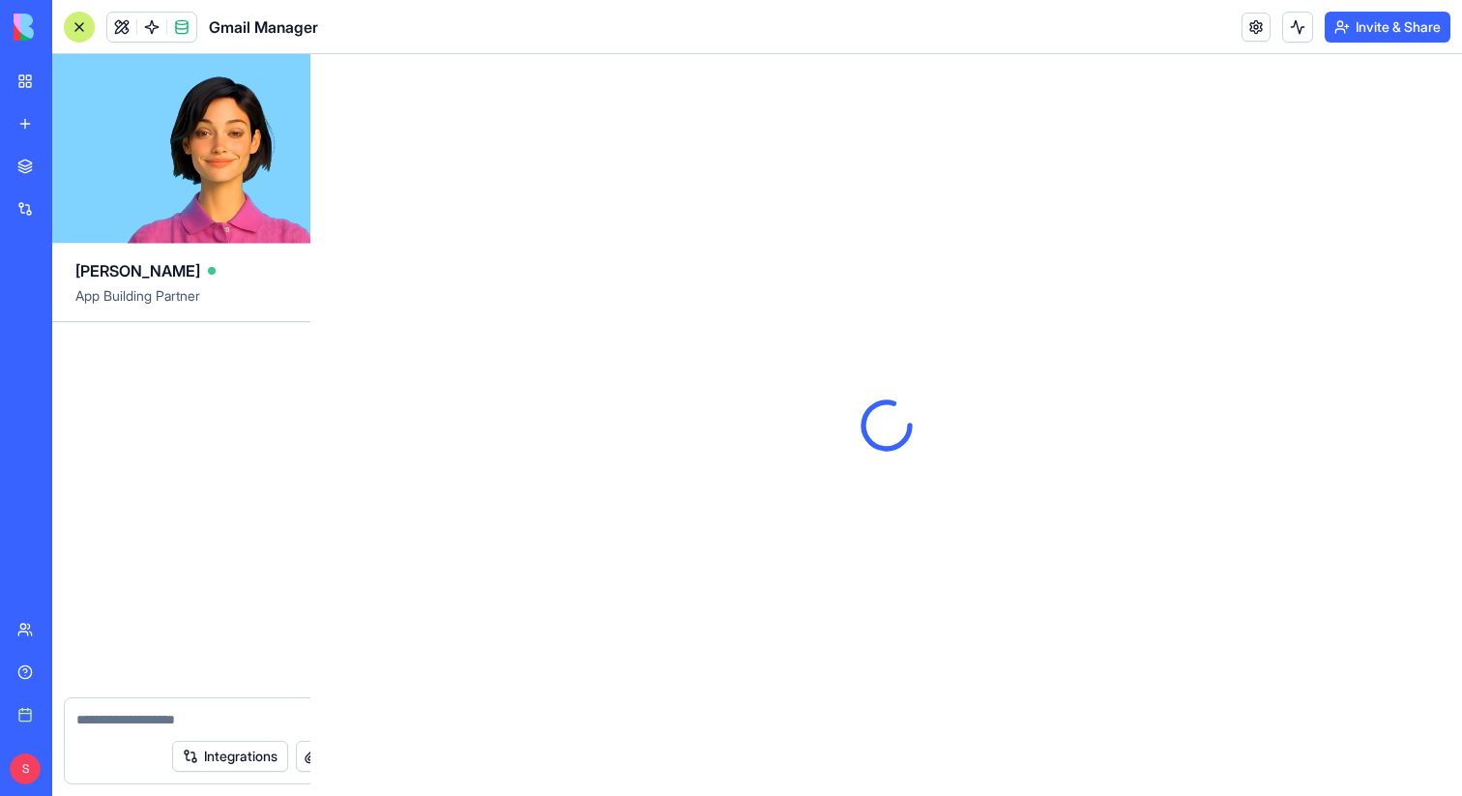
scroll to position [835, 0]
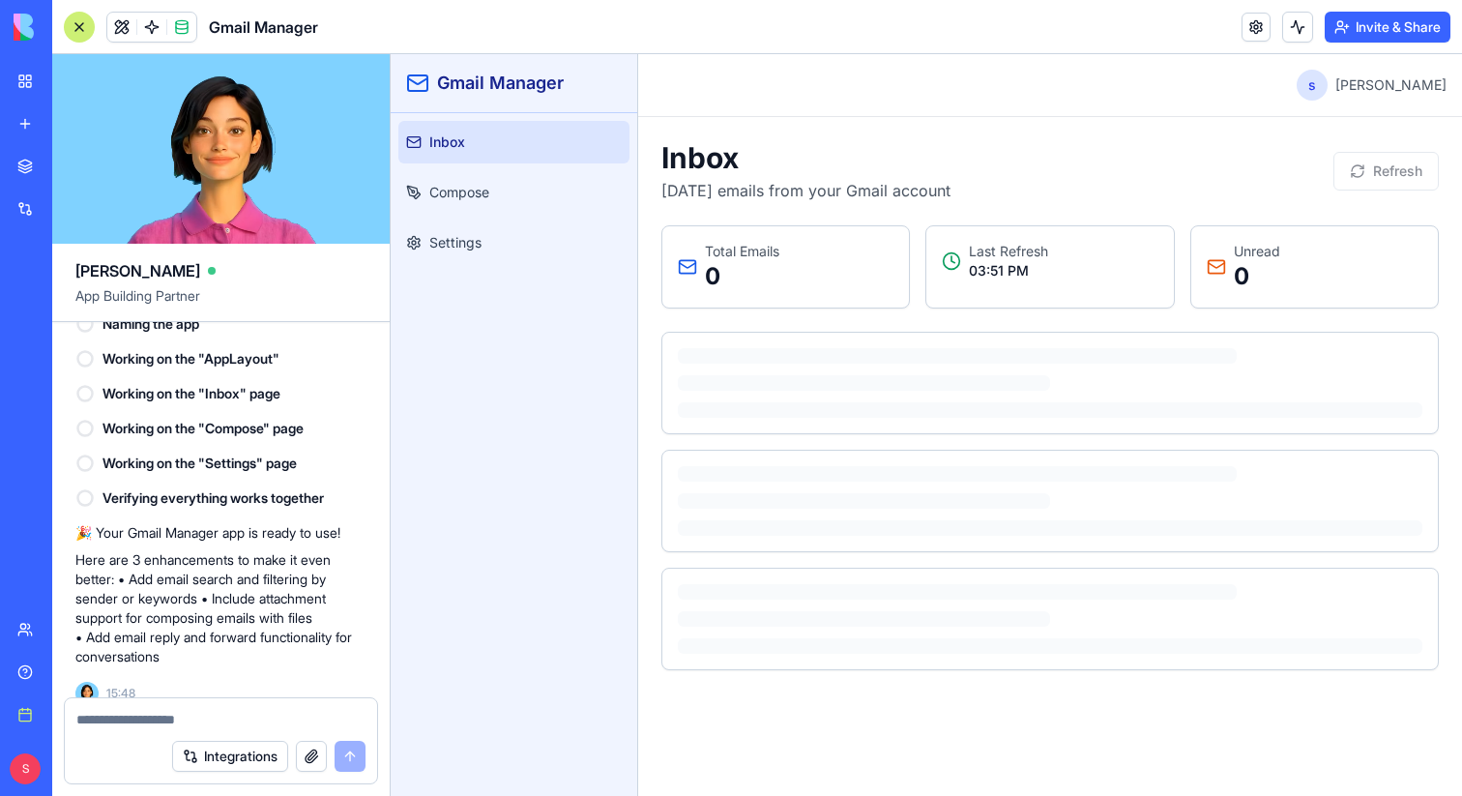
click at [222, 720] on textarea at bounding box center [220, 719] width 289 height 19
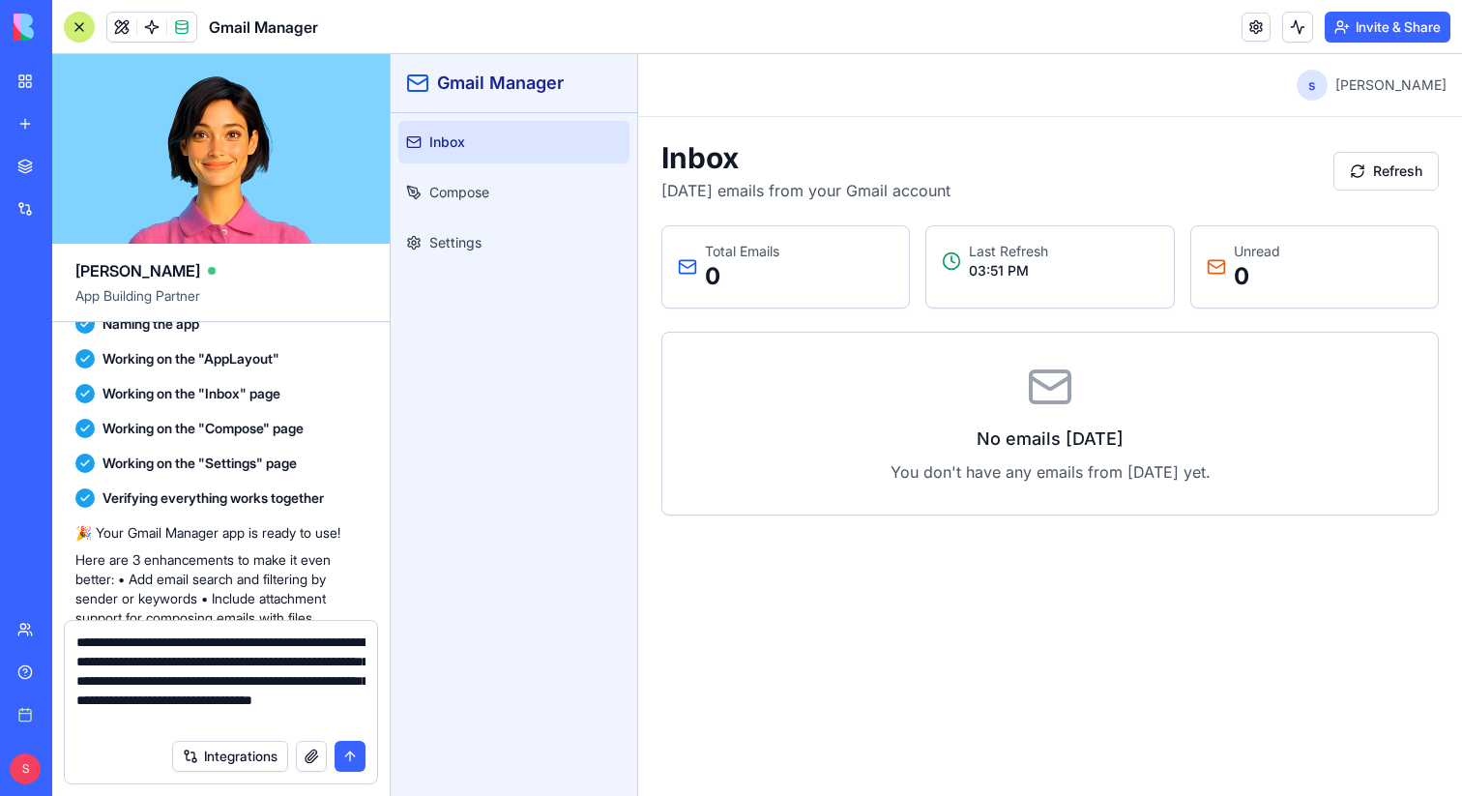
click at [159, 684] on textarea "**********" at bounding box center [220, 680] width 289 height 97
type textarea "**********"
click at [352, 752] on button "submit" at bounding box center [349, 755] width 31 height 31
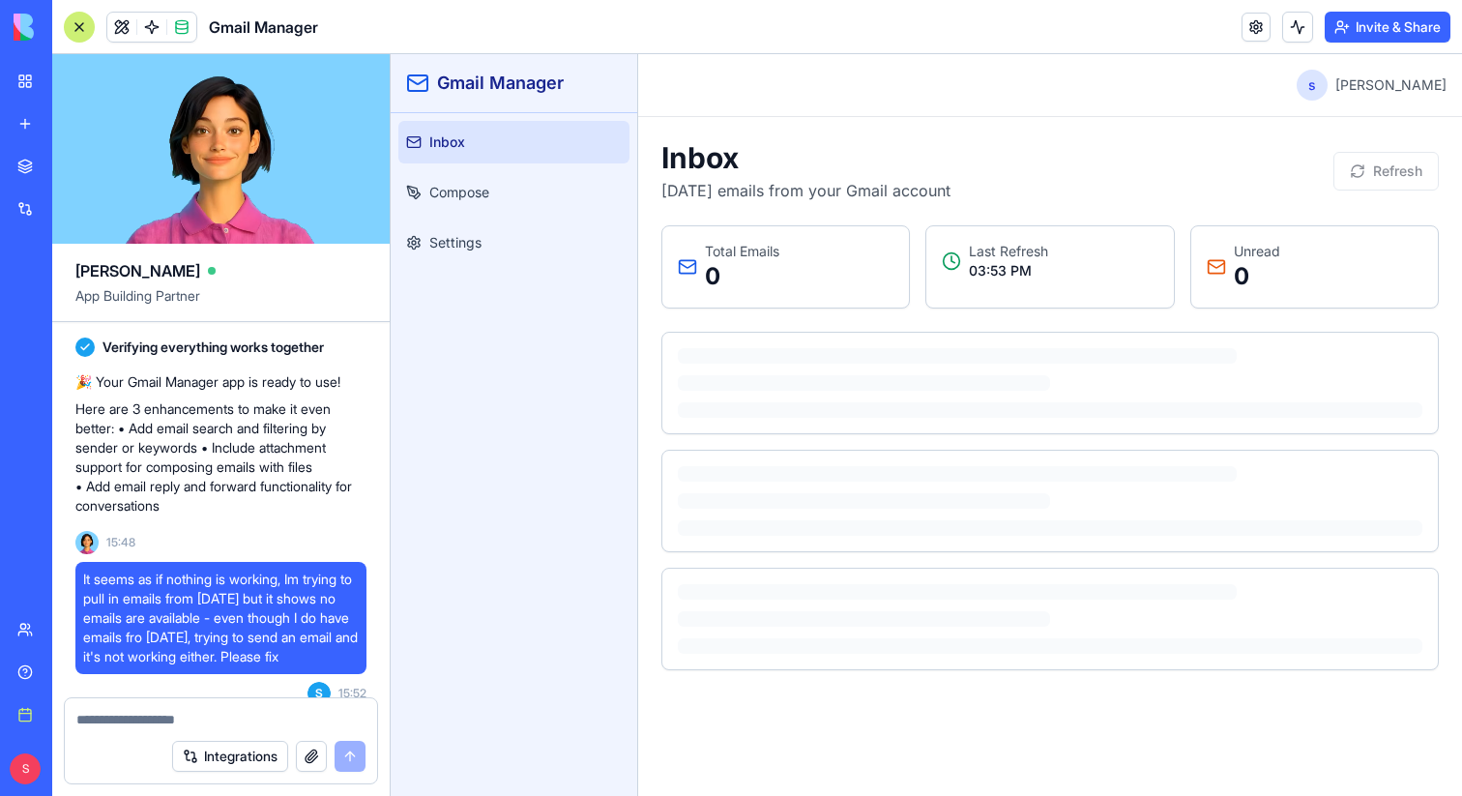
scroll to position [1489, 0]
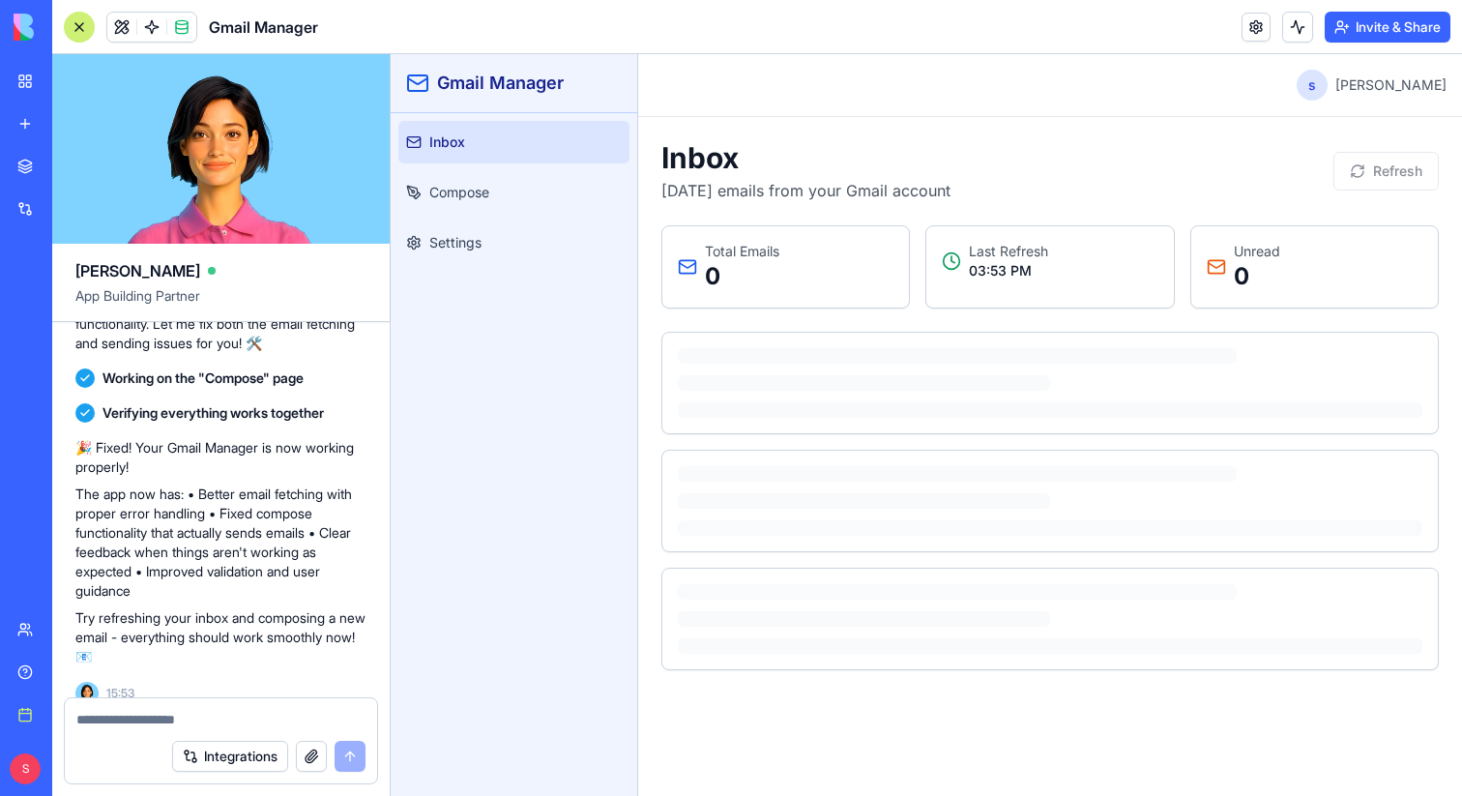
click at [79, 34] on div at bounding box center [79, 27] width 31 height 31
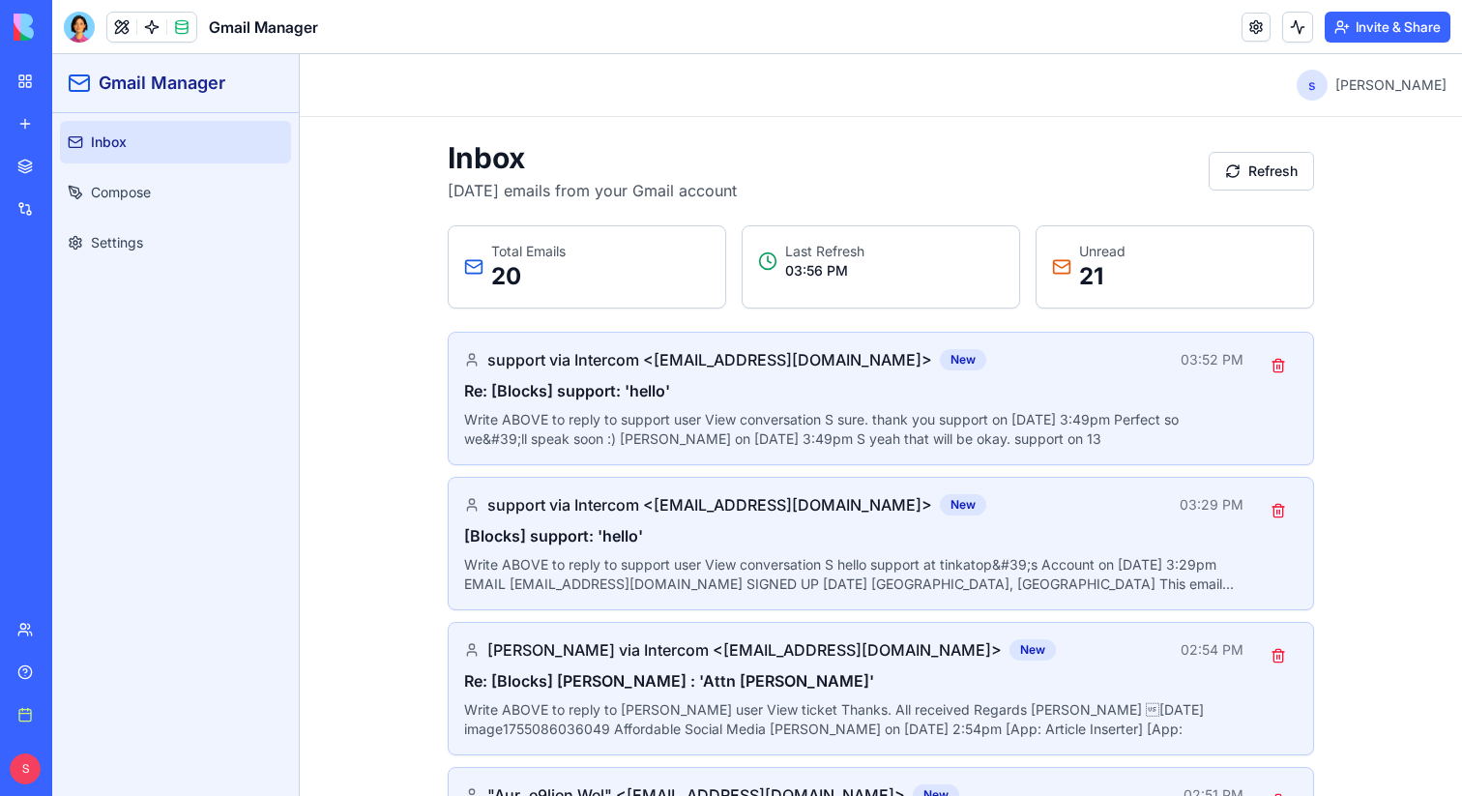
click at [205, 195] on link "Compose" at bounding box center [175, 192] width 231 height 43
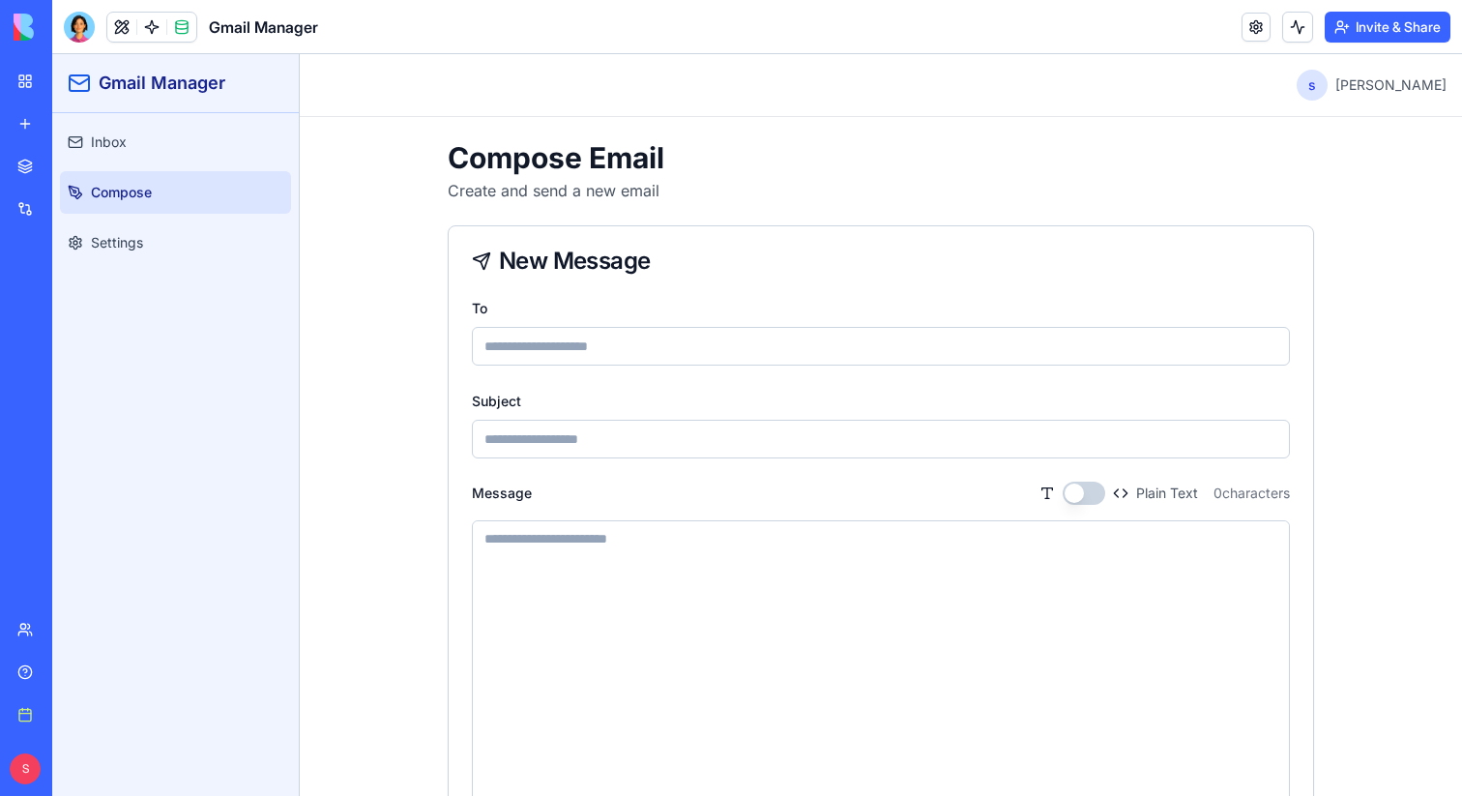
click at [565, 336] on input "To" at bounding box center [881, 346] width 818 height 39
type input "**********"
click at [596, 437] on input "Subject" at bounding box center [881, 439] width 818 height 39
type input "*"
click at [653, 491] on div "Message Plain Text 0 characters" at bounding box center [881, 492] width 818 height 23
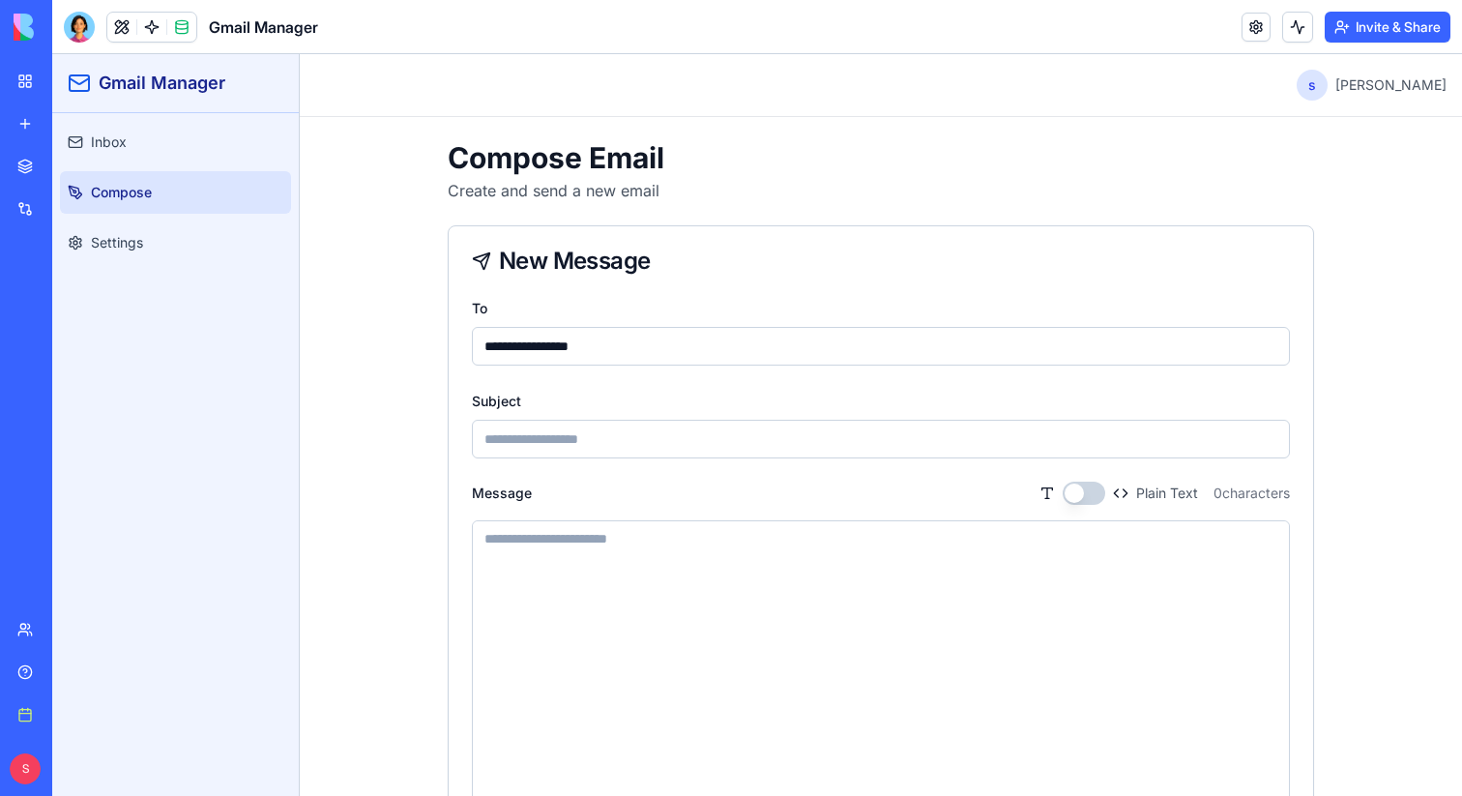
click at [622, 442] on input "Subject" at bounding box center [881, 439] width 818 height 39
type input "**********"
click at [601, 551] on textarea "Message" at bounding box center [881, 666] width 816 height 290
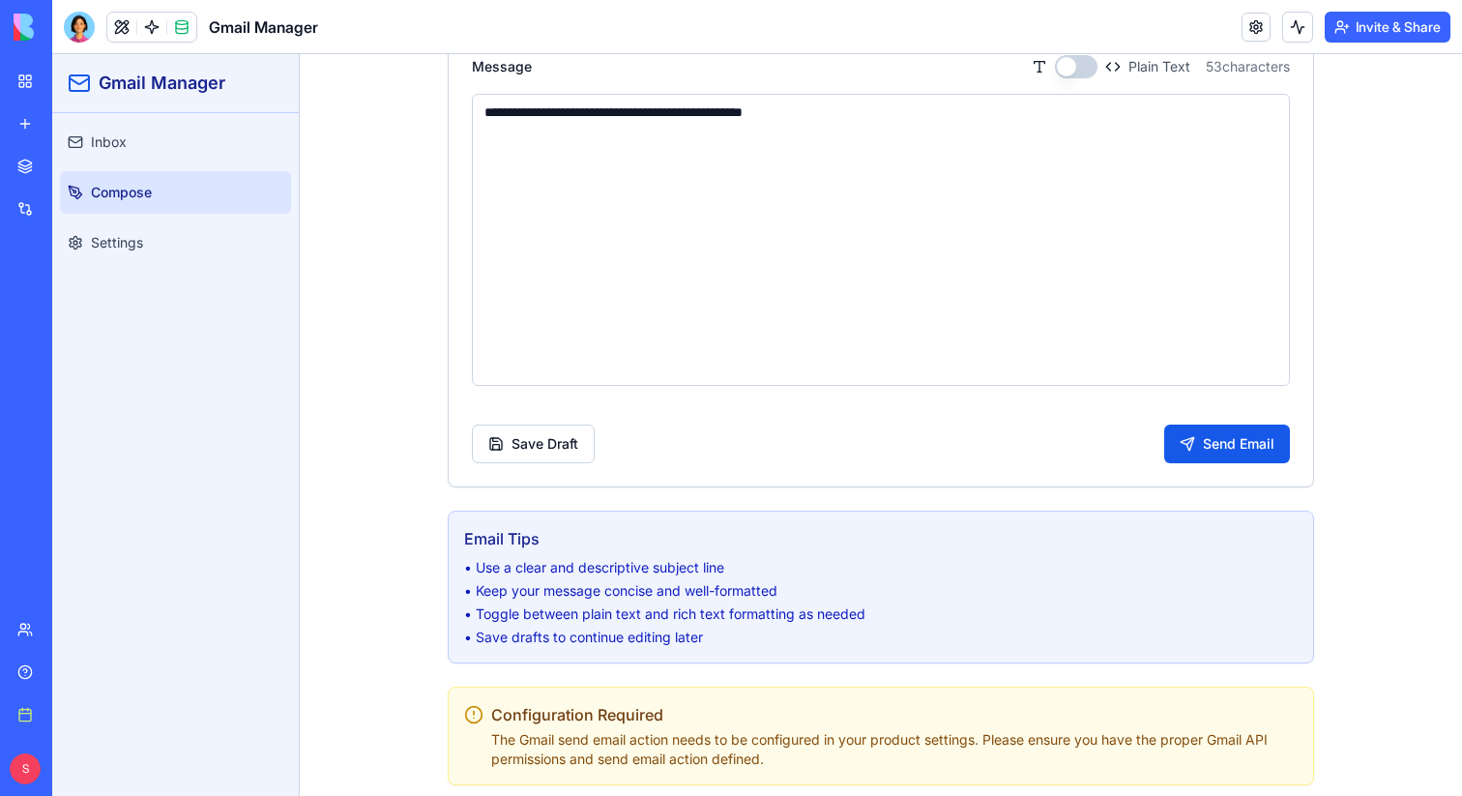
scroll to position [435, 0]
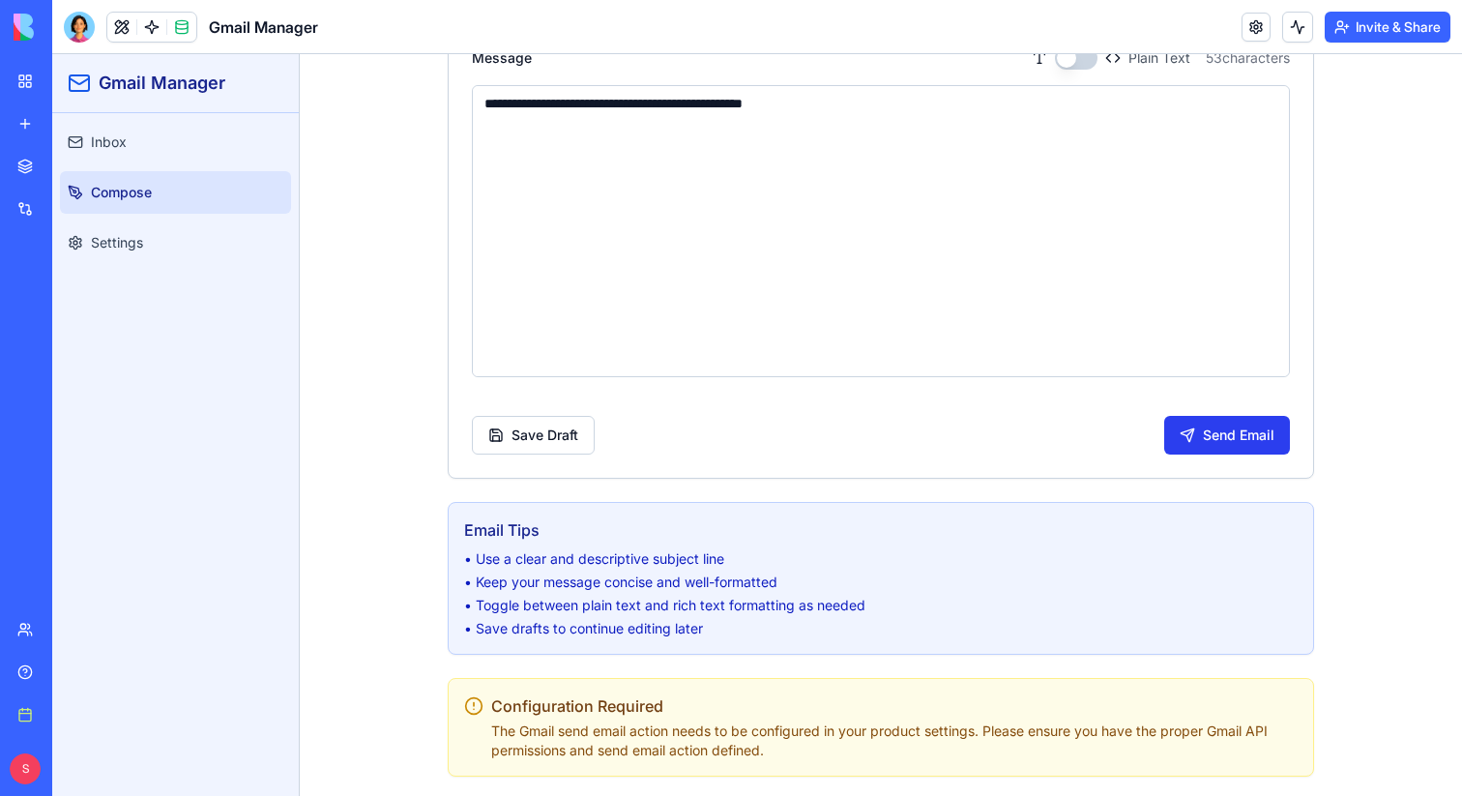
type textarea "**********"
click at [1215, 440] on button "Send Email" at bounding box center [1227, 435] width 126 height 39
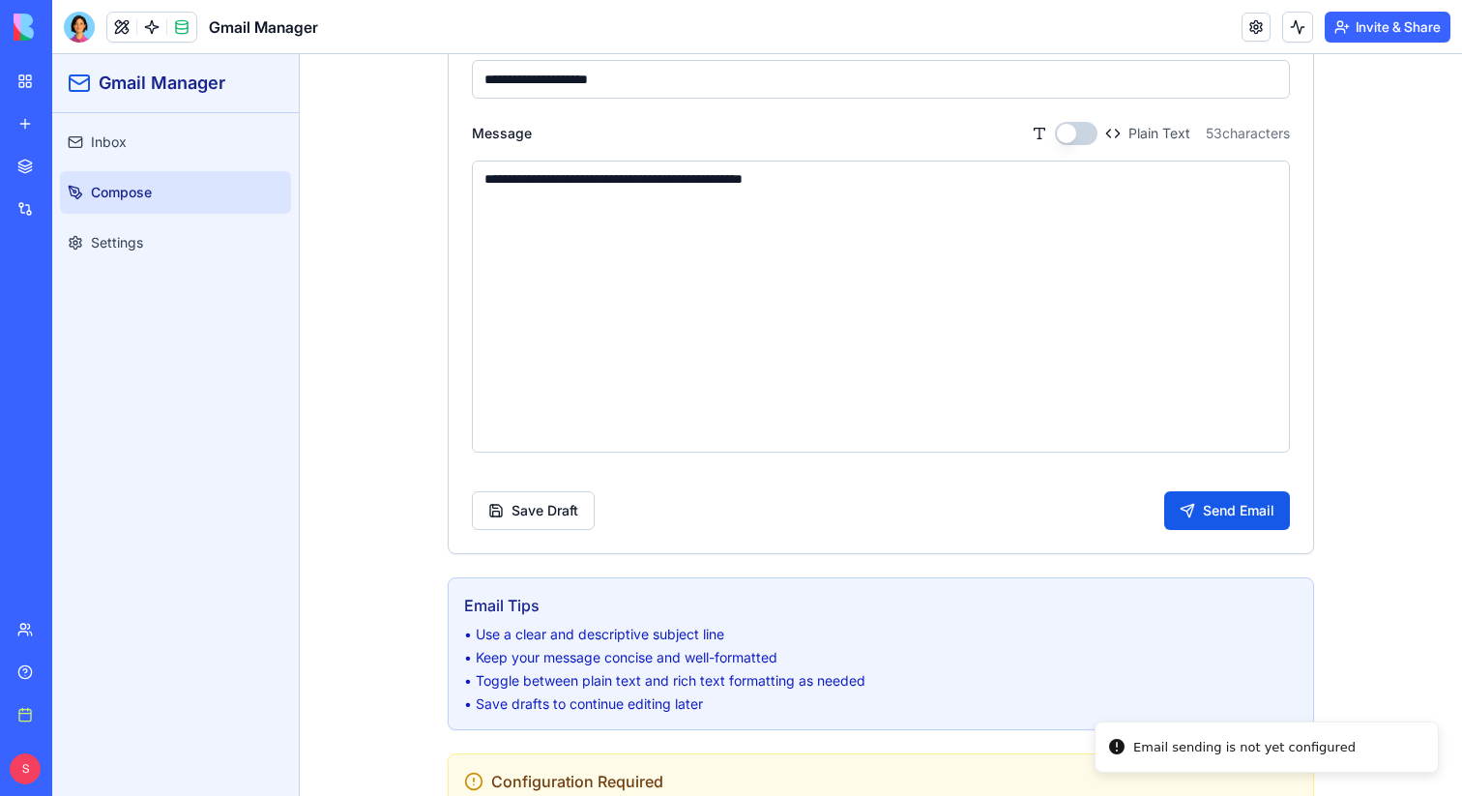
scroll to position [514, 0]
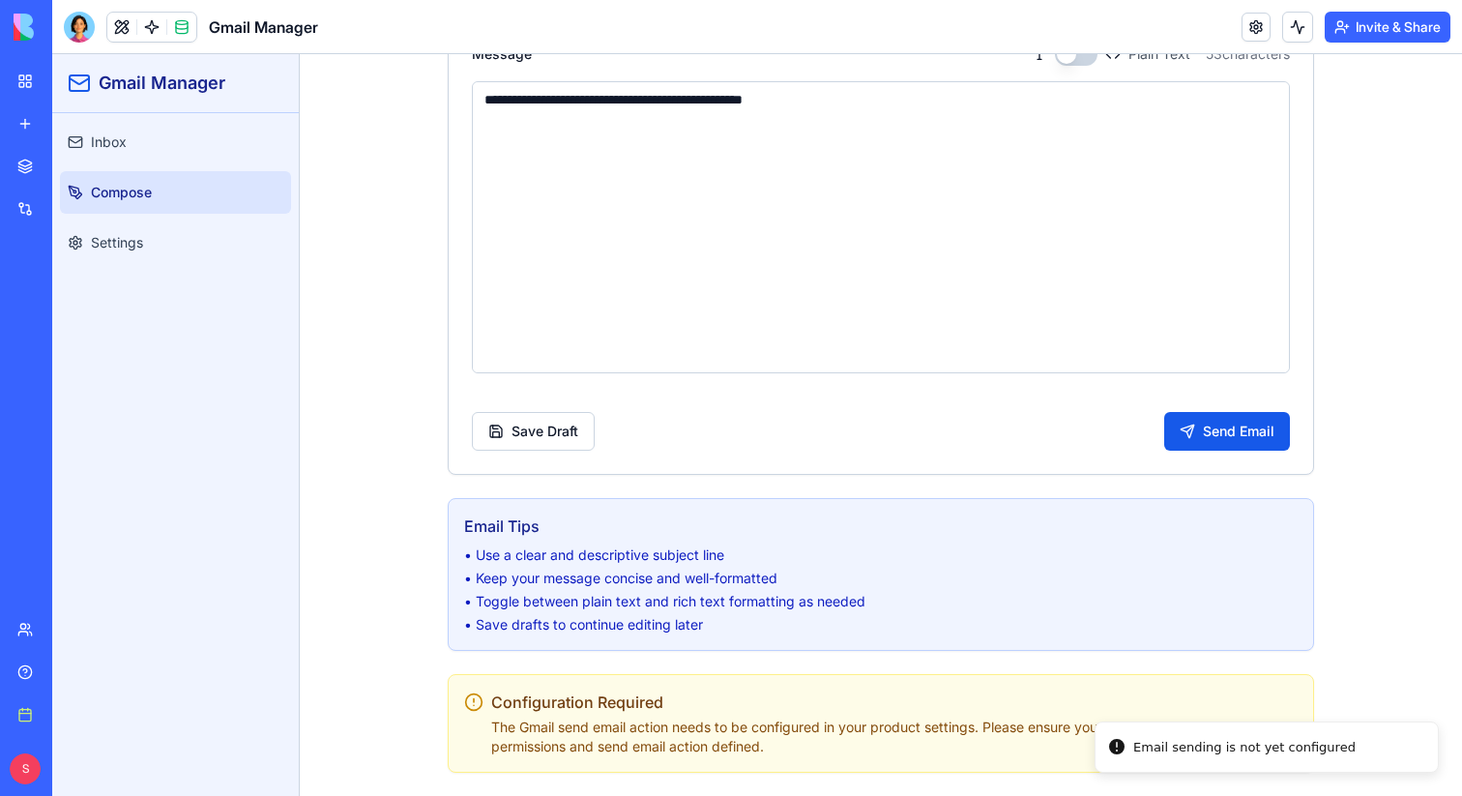
click at [629, 738] on p "The Gmail send email action needs to be configured in your product settings. Pl…" at bounding box center [894, 736] width 806 height 39
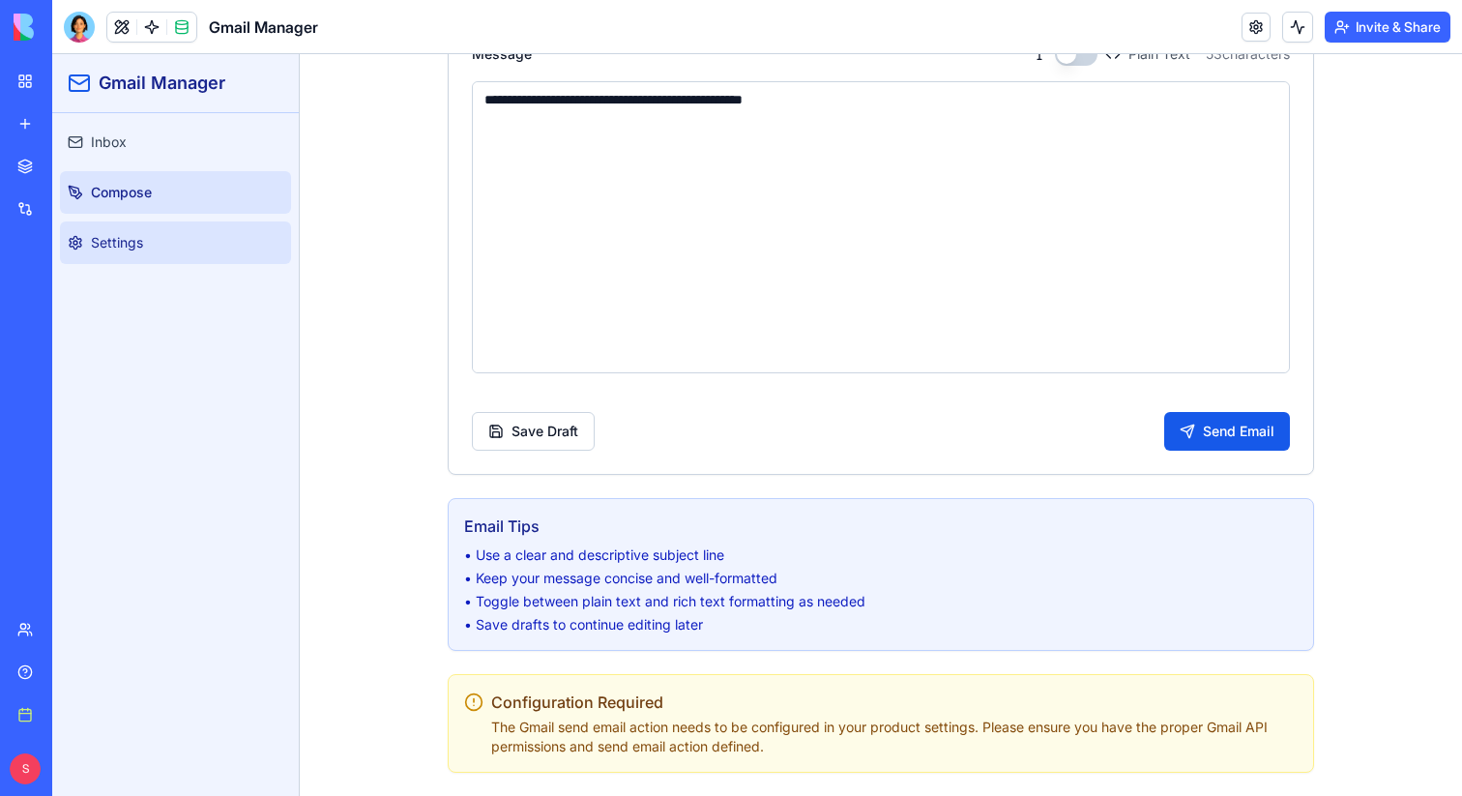
click at [129, 256] on link "Settings" at bounding box center [175, 242] width 231 height 43
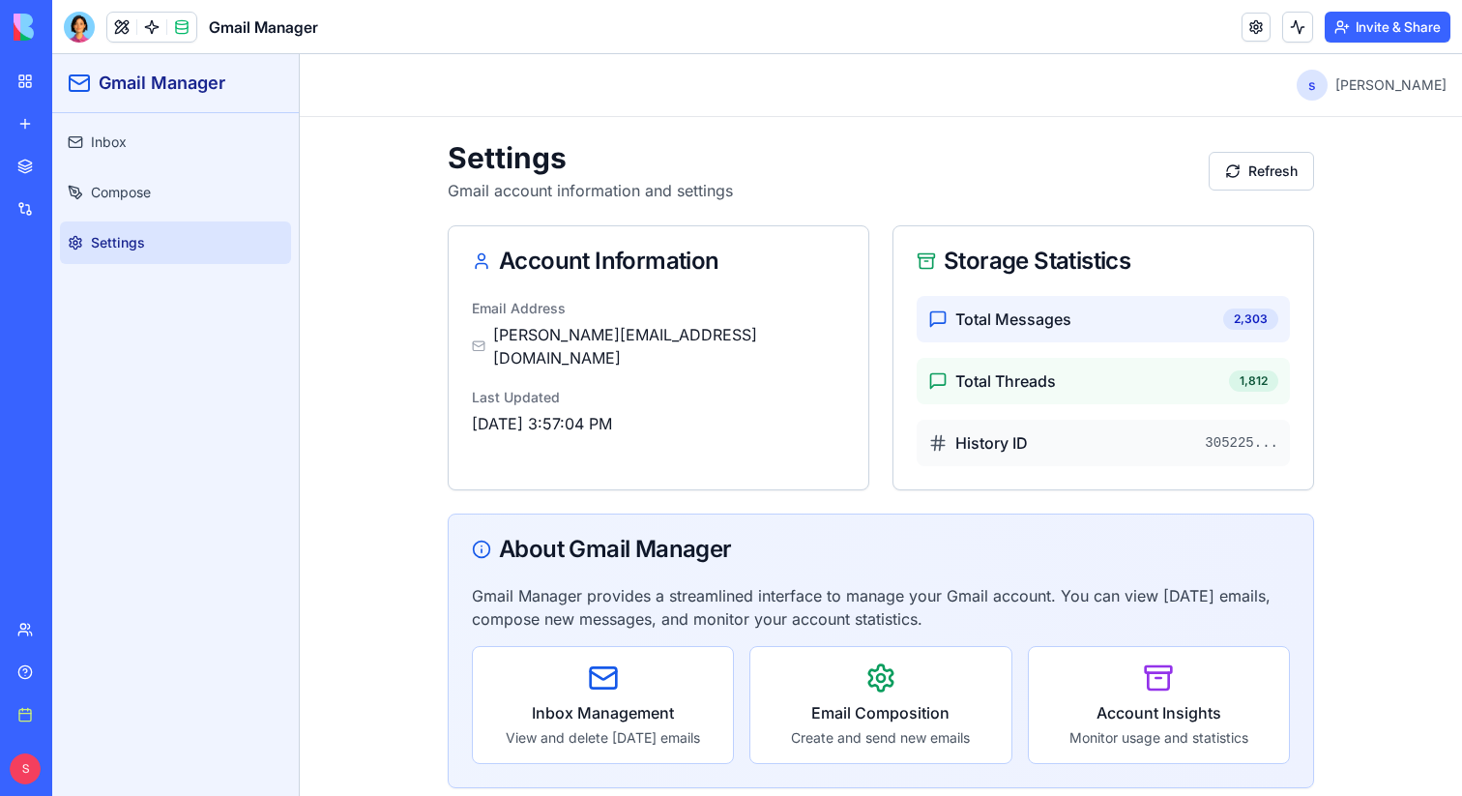
scroll to position [15, 0]
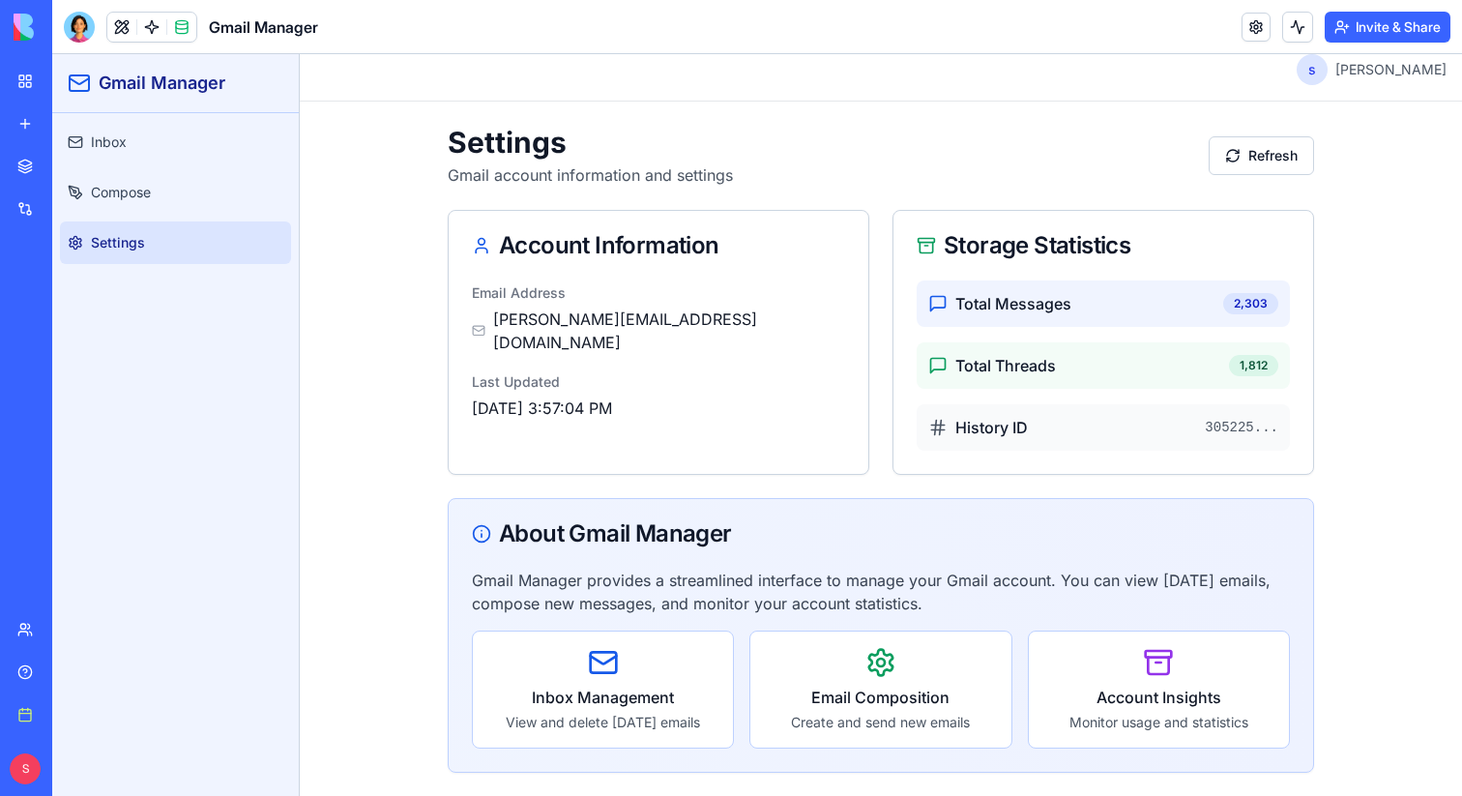
click at [1090, 686] on h3 "Account Insights" at bounding box center [1158, 696] width 229 height 23
click at [732, 402] on div "Email Address shelly@blocks.diy Last Updated 8/13/2025, 3:57:04 PM" at bounding box center [659, 361] width 420 height 162
click at [1055, 305] on span "Total Messages" at bounding box center [1013, 303] width 116 height 23
click at [1054, 364] on span "Total Threads" at bounding box center [1005, 365] width 101 height 23
click at [142, 188] on span "Compose" at bounding box center [121, 192] width 60 height 19
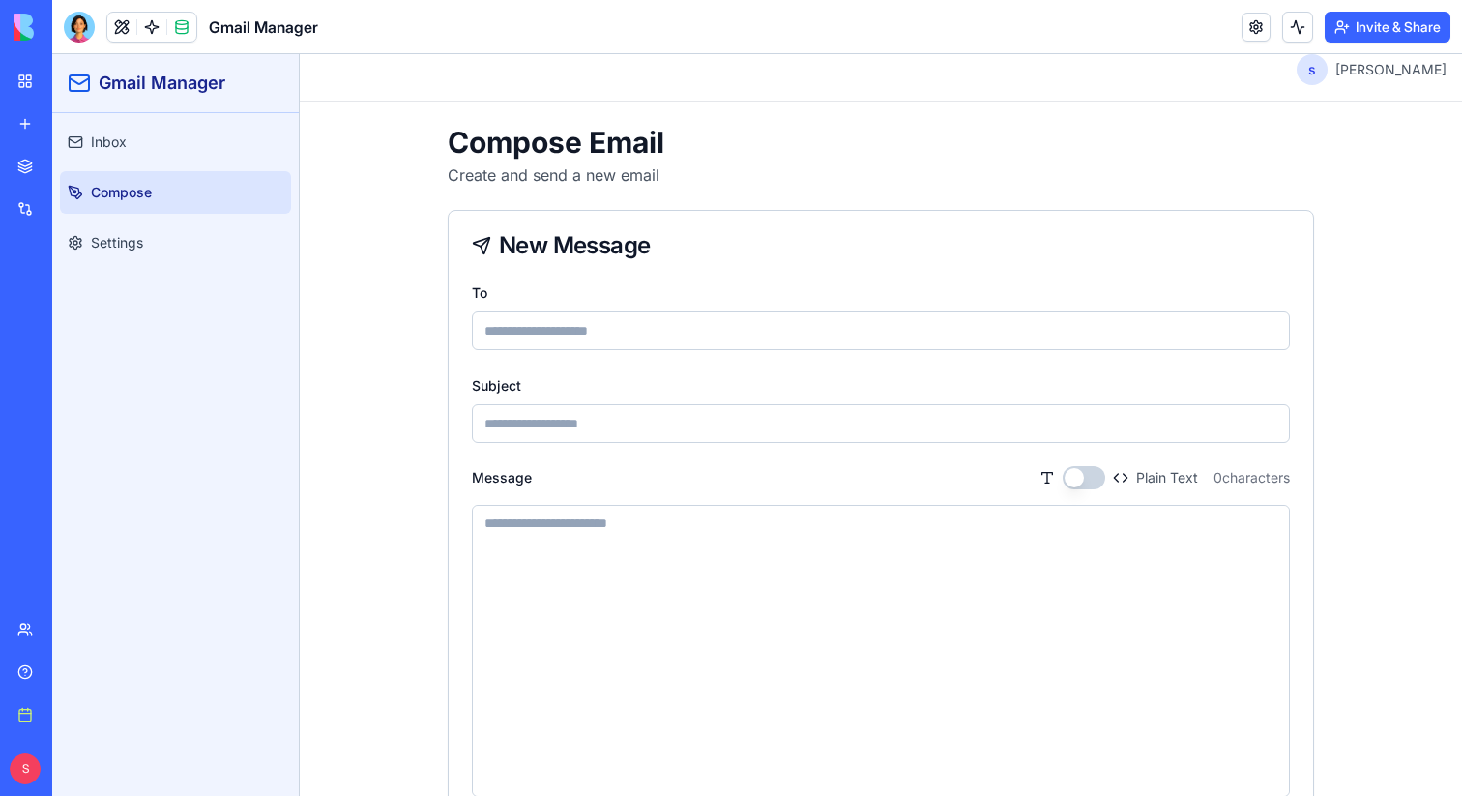
scroll to position [439, 0]
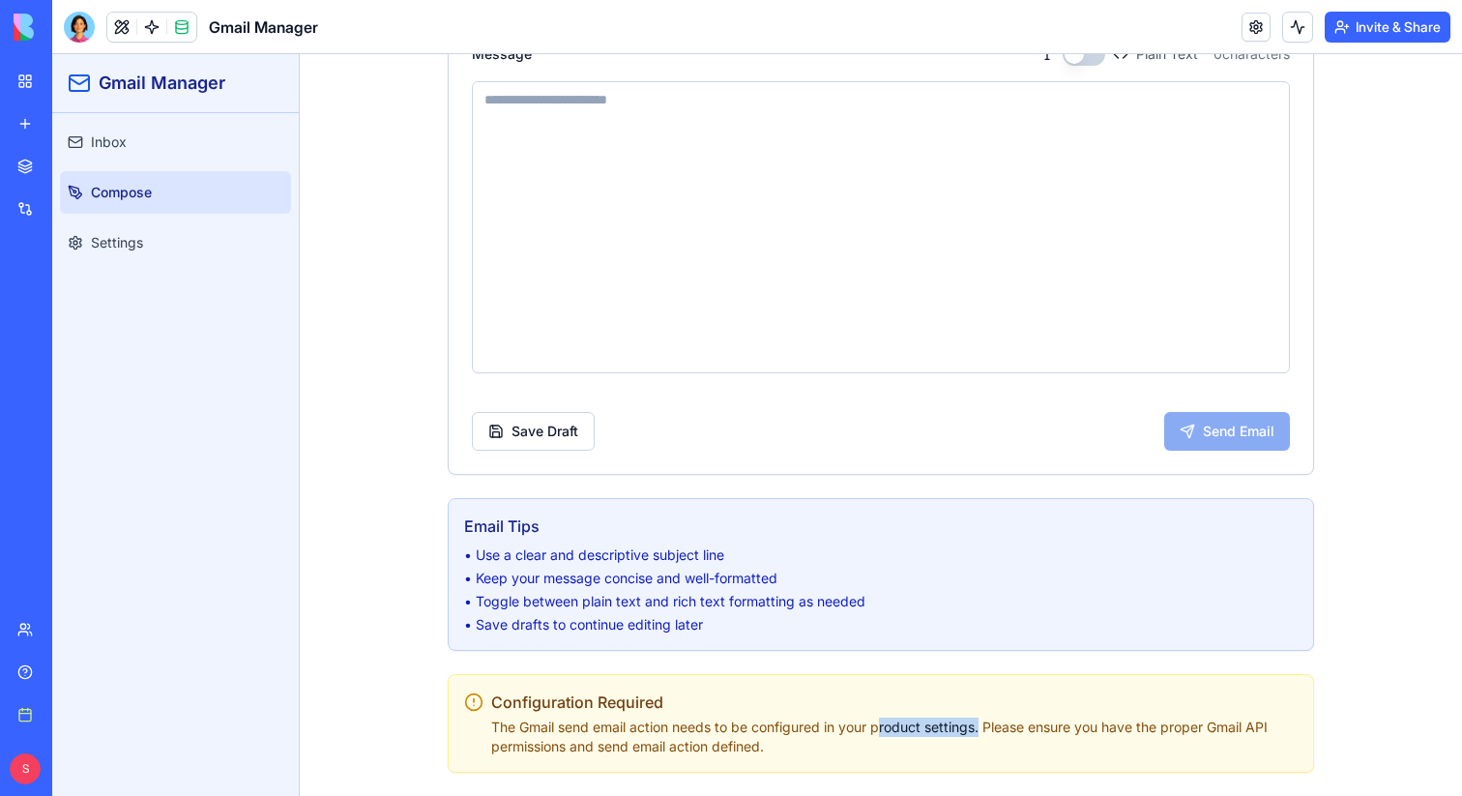
drag, startPoint x: 881, startPoint y: 729, endPoint x: 985, endPoint y: 729, distance: 104.4
click at [985, 729] on p "The Gmail send email action needs to be configured in your product settings. Pl…" at bounding box center [894, 736] width 806 height 39
drag, startPoint x: 985, startPoint y: 729, endPoint x: 1117, endPoint y: 729, distance: 132.4
click at [1117, 729] on p "The Gmail send email action needs to be configured in your product settings. Pl…" at bounding box center [894, 736] width 806 height 39
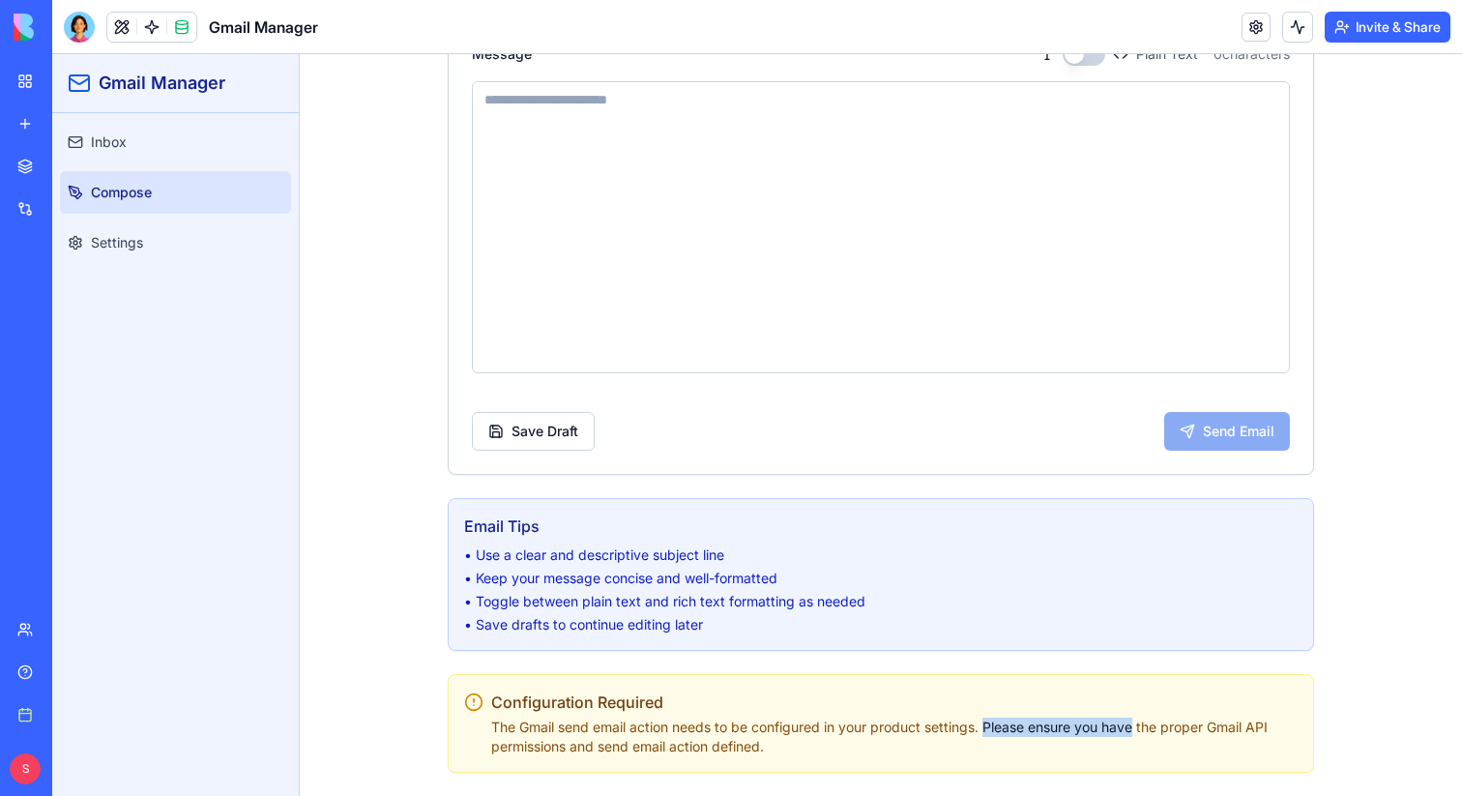
click at [1117, 729] on p "The Gmail send email action needs to be configured in your product settings. Pl…" at bounding box center [894, 736] width 806 height 39
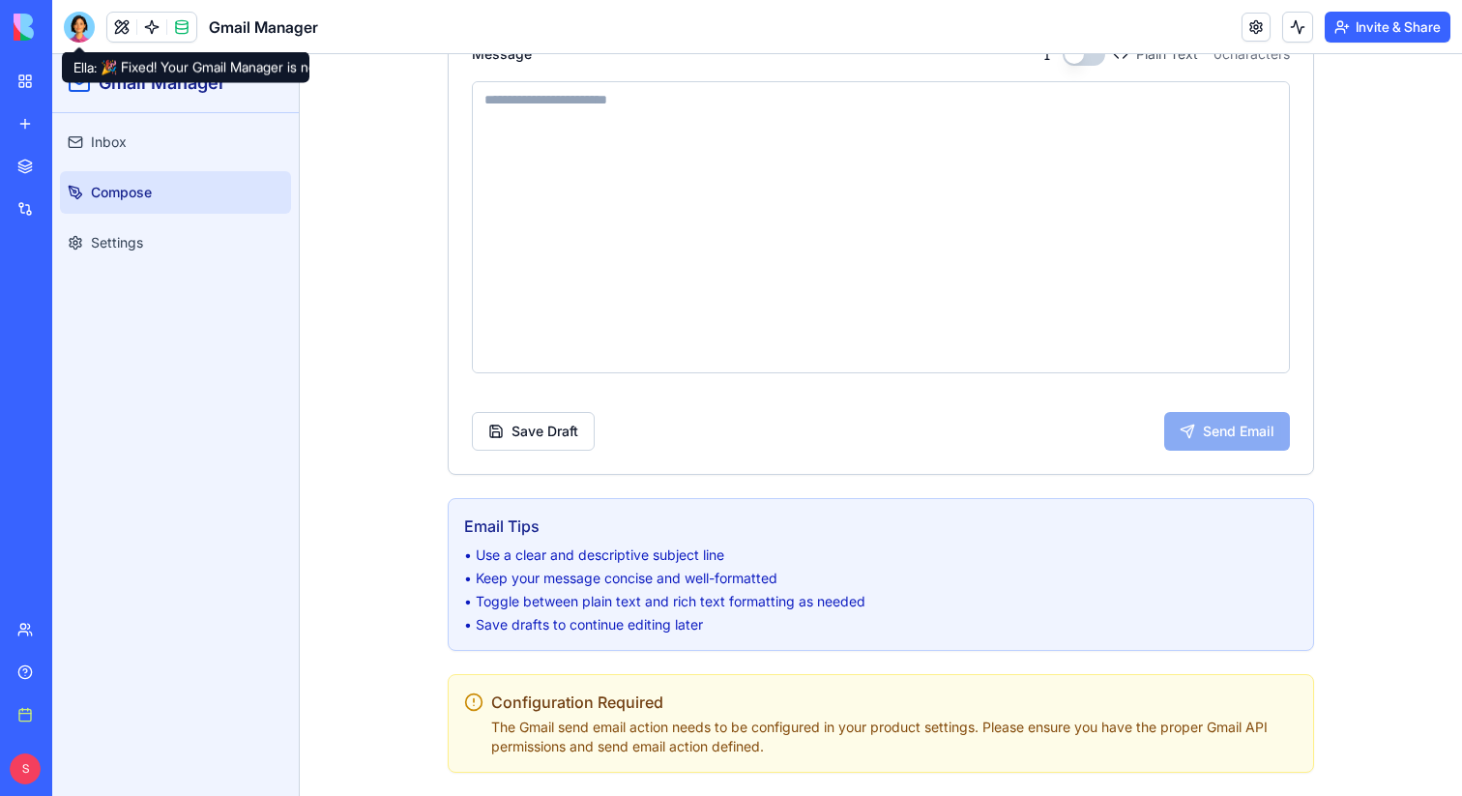
click at [67, 19] on div at bounding box center [79, 27] width 31 height 31
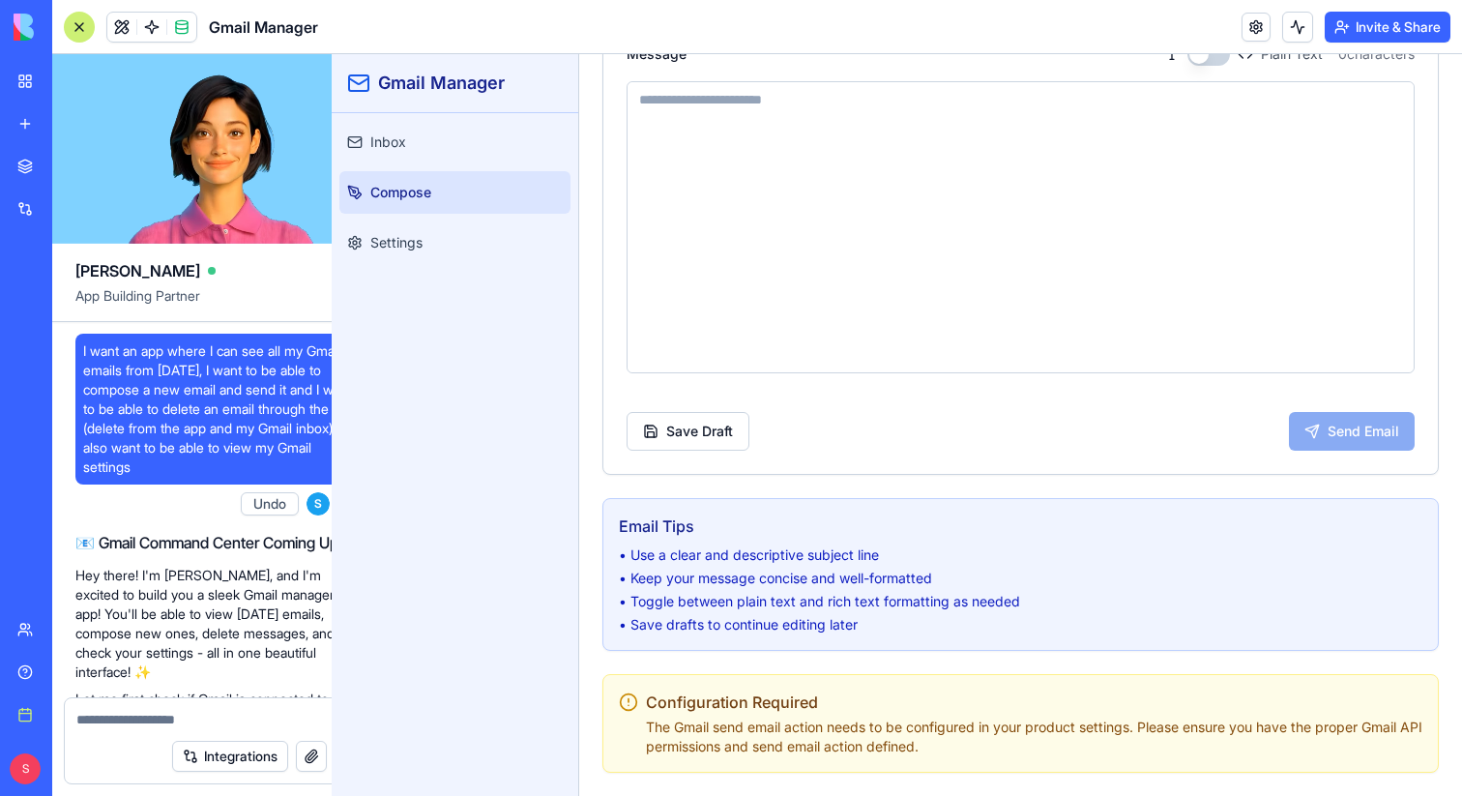
scroll to position [1489, 0]
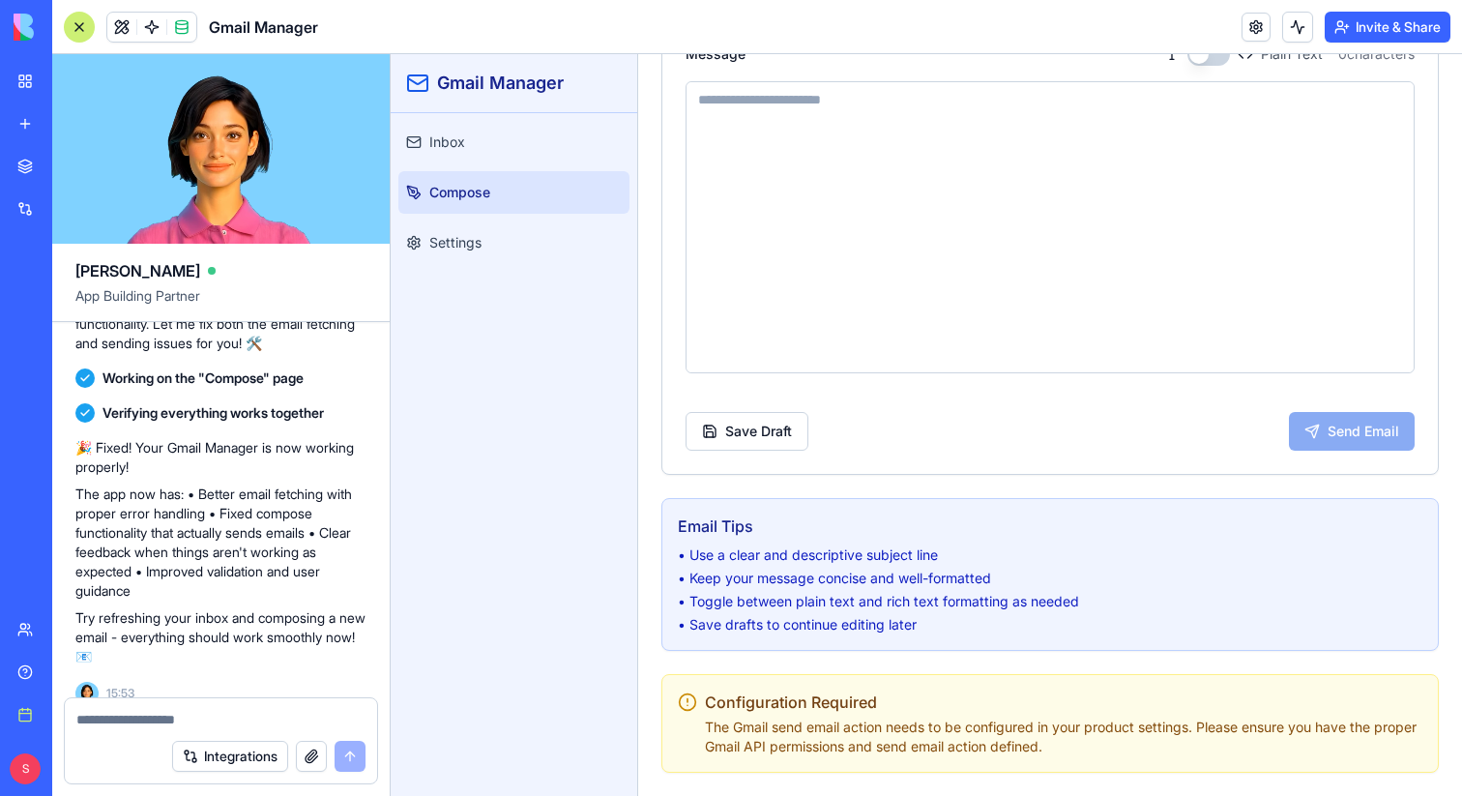
click at [271, 716] on textarea at bounding box center [220, 719] width 289 height 19
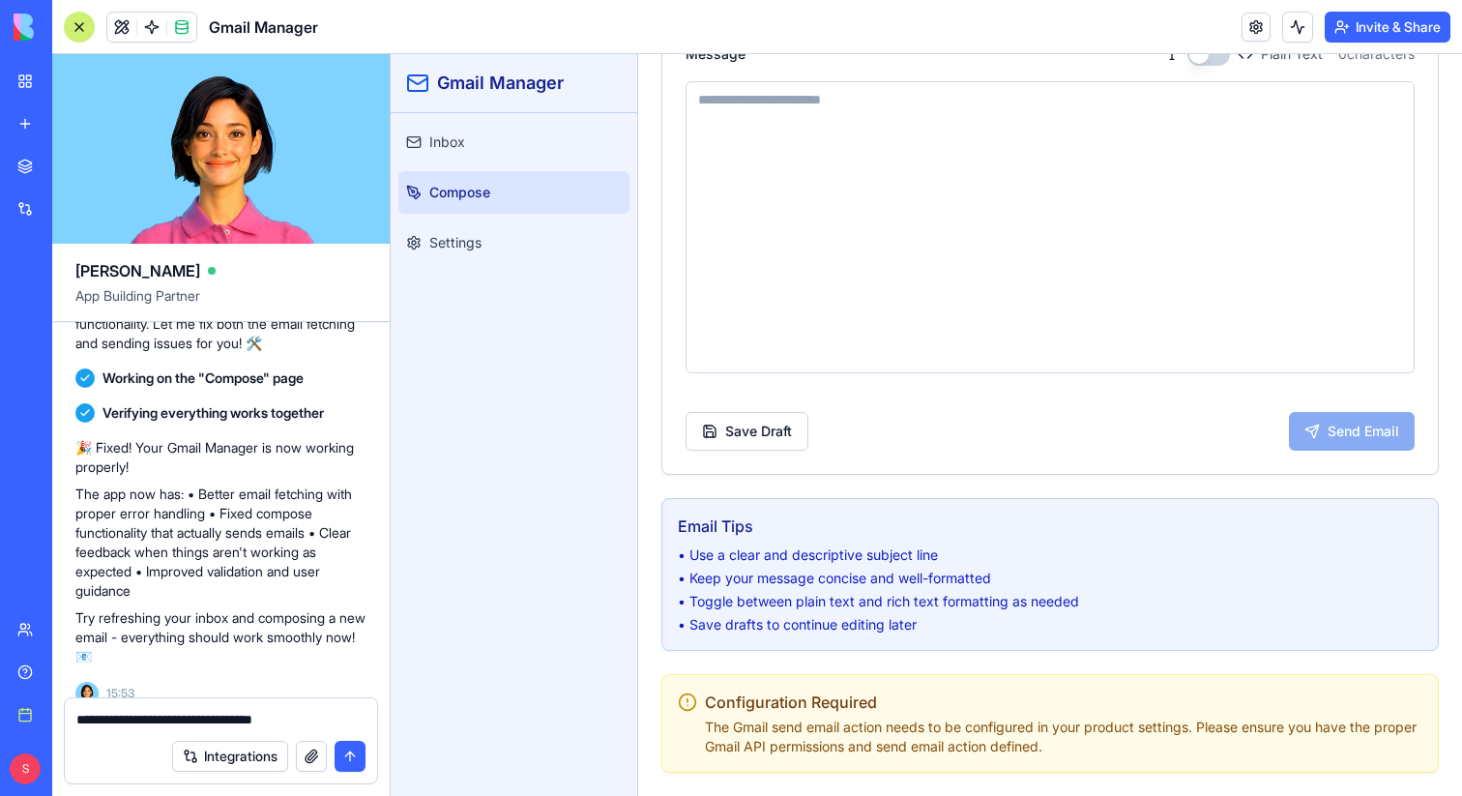
paste textarea
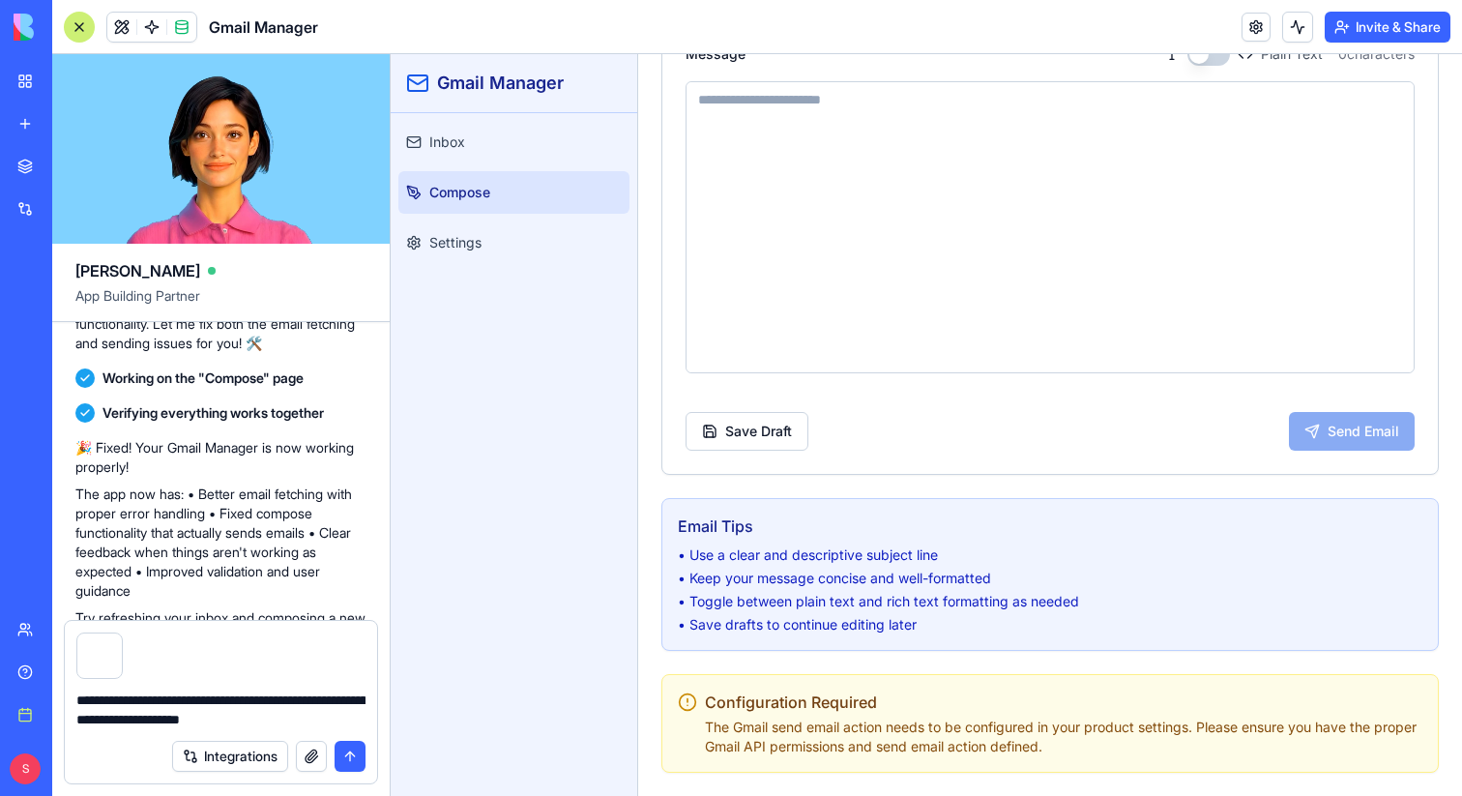
type textarea "**********"
click at [353, 754] on button "submit" at bounding box center [349, 755] width 31 height 31
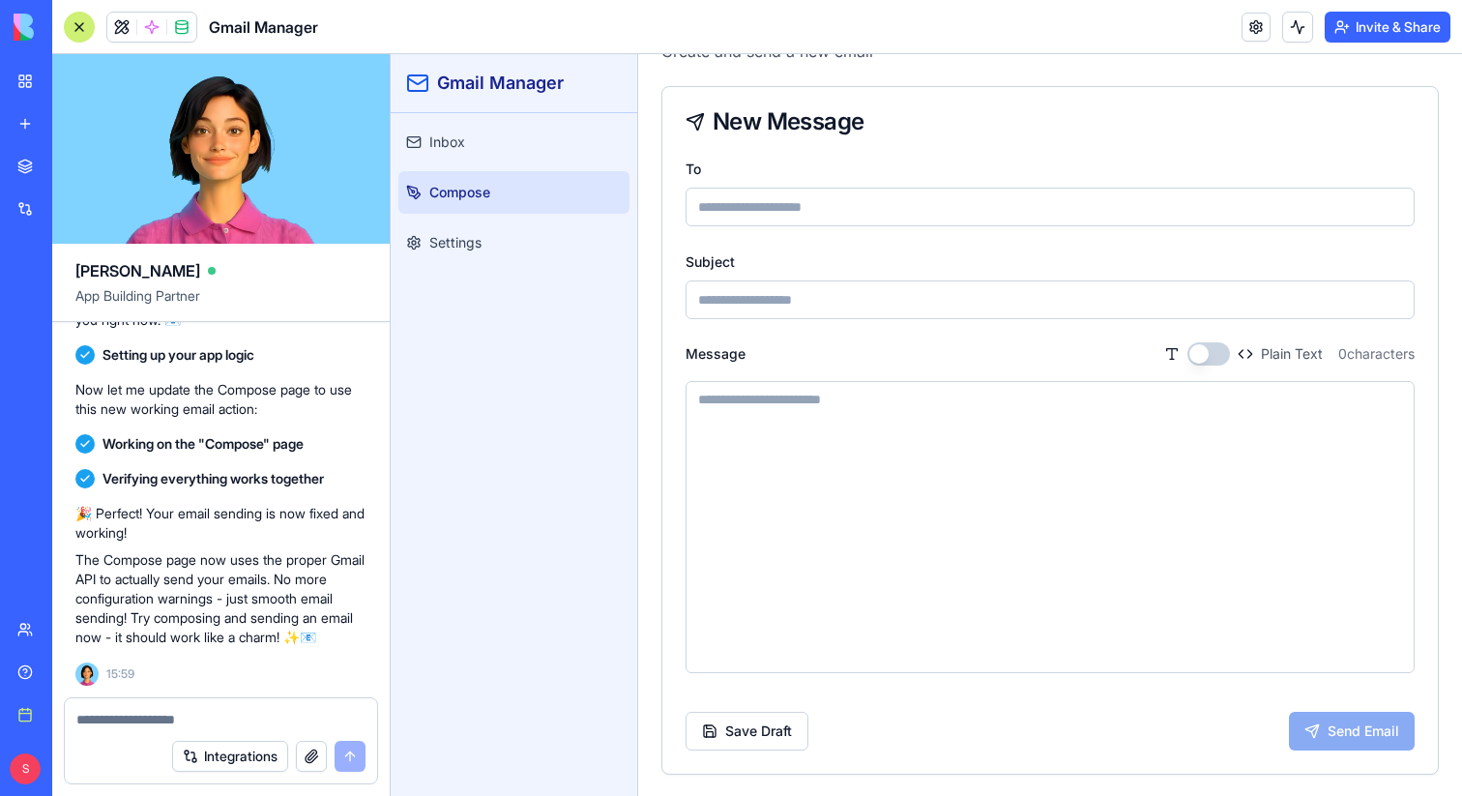
scroll to position [0, 0]
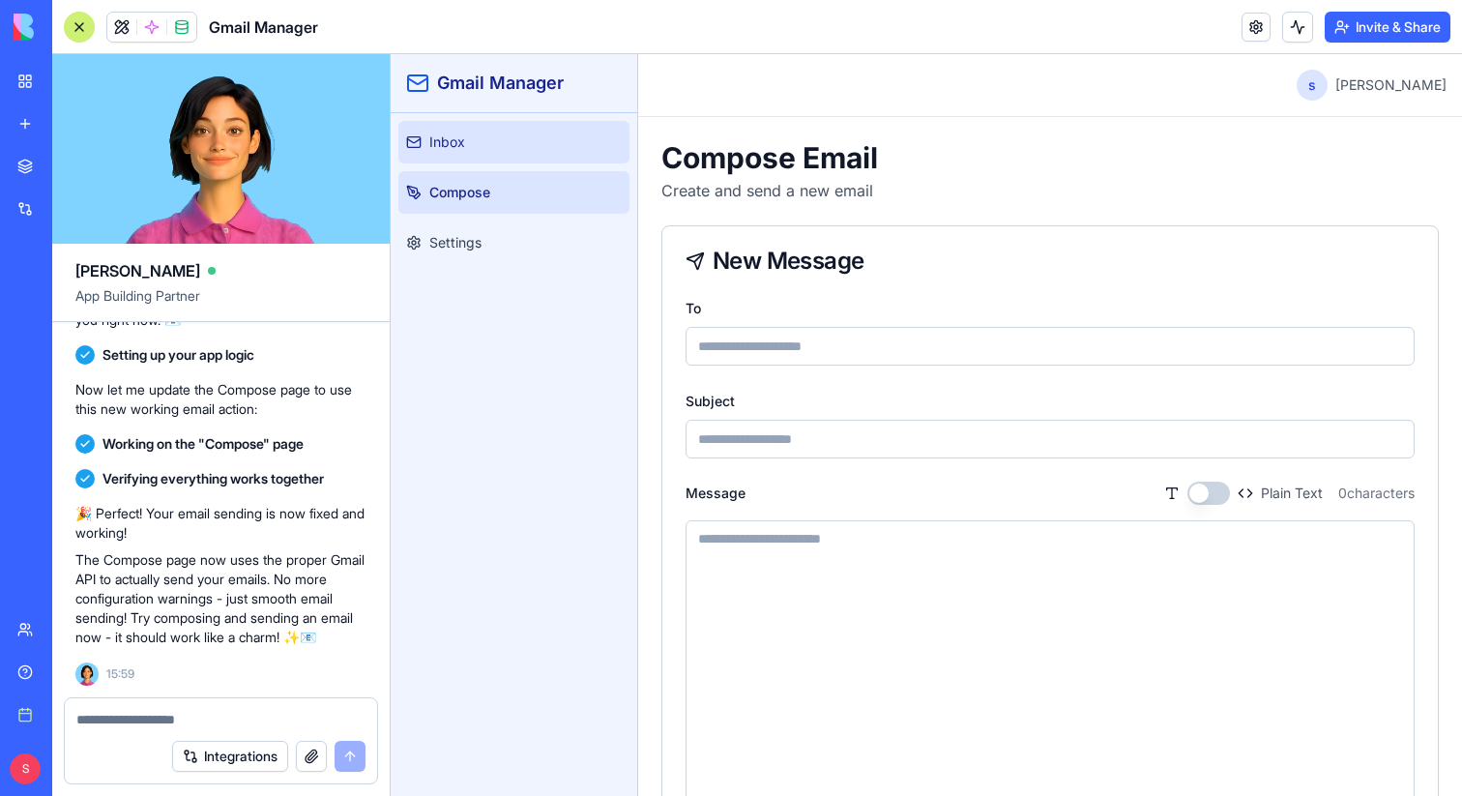
click at [541, 159] on link "Inbox" at bounding box center [513, 142] width 231 height 43
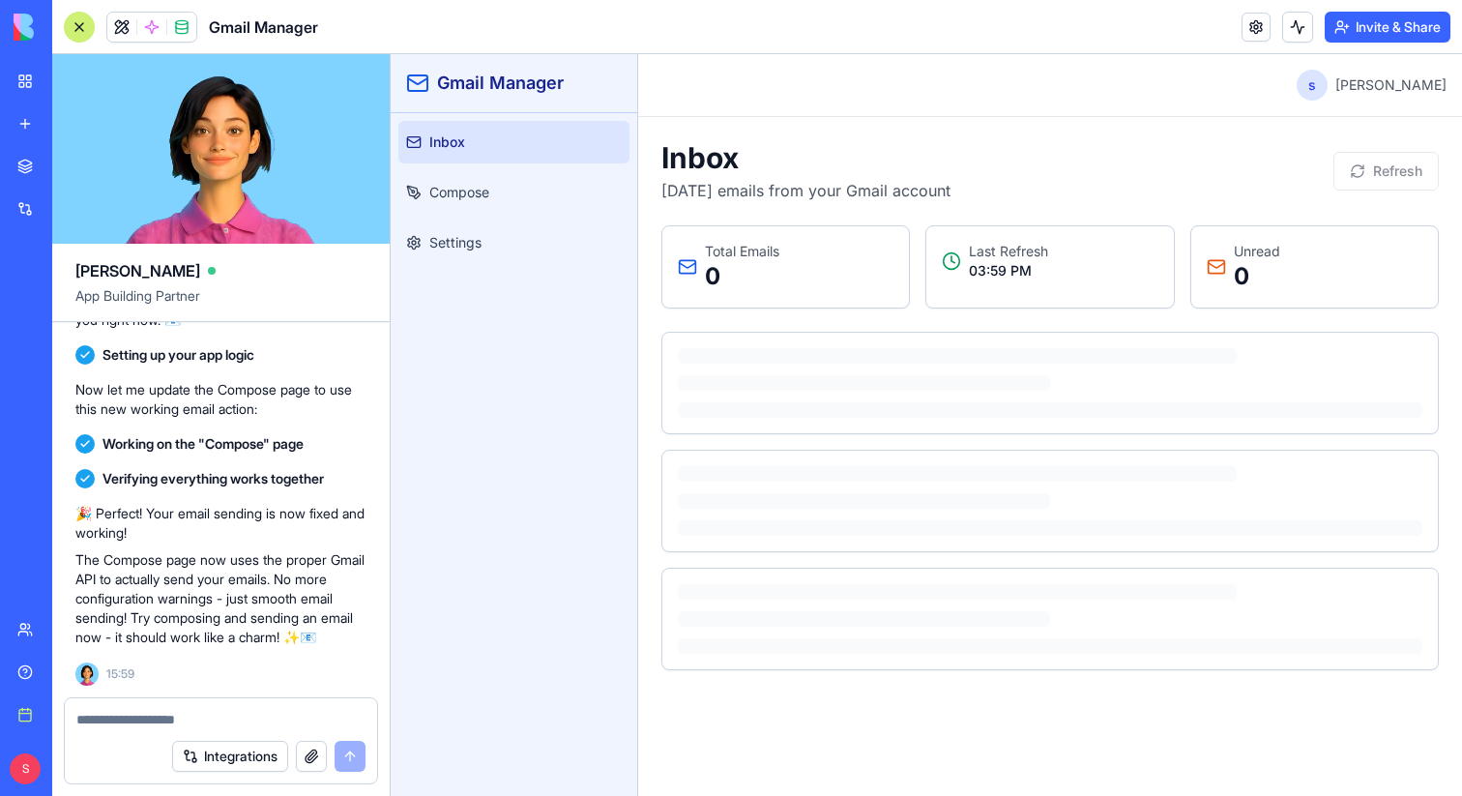
click at [79, 25] on div at bounding box center [79, 27] width 31 height 31
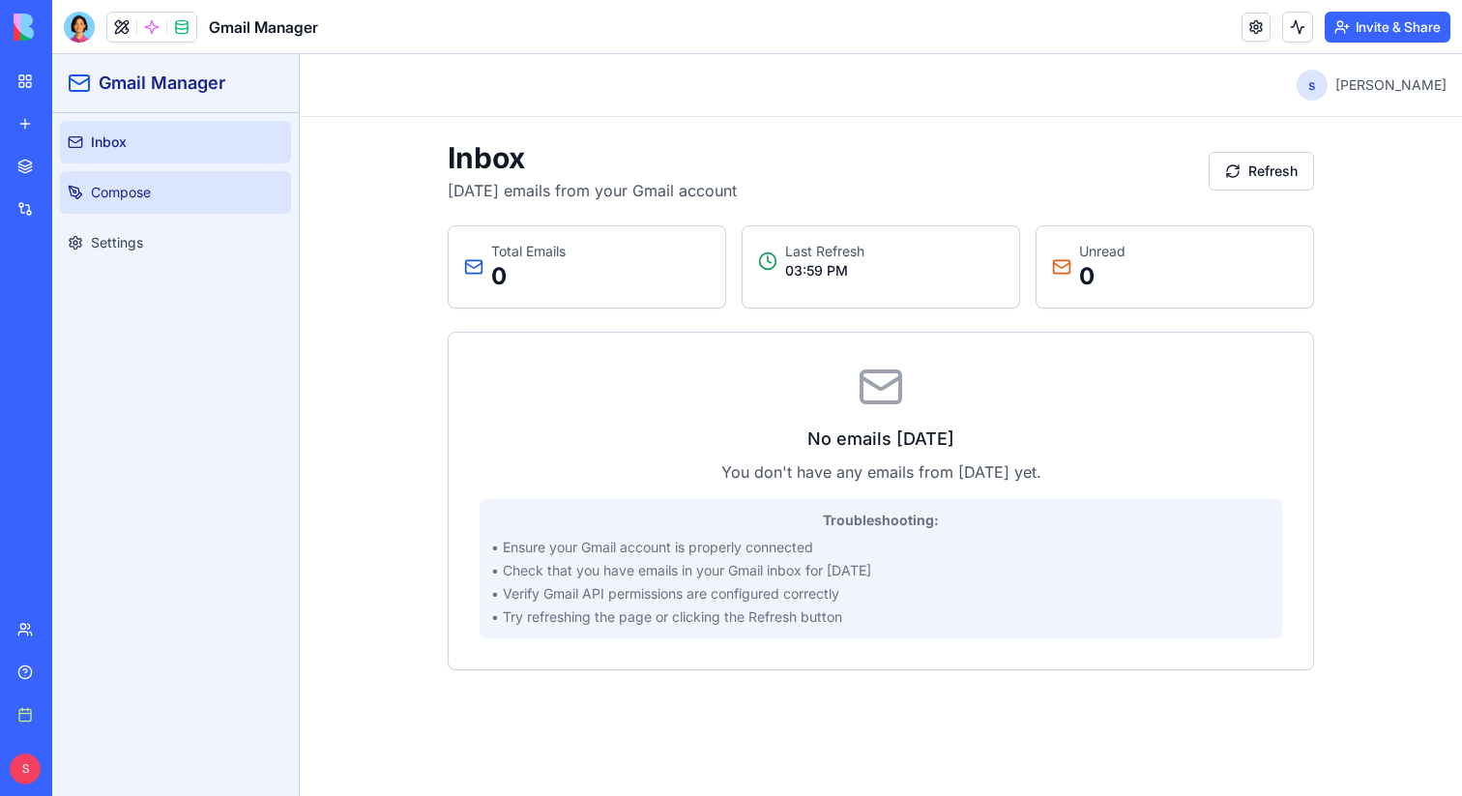
click at [178, 195] on link "Compose" at bounding box center [175, 192] width 231 height 43
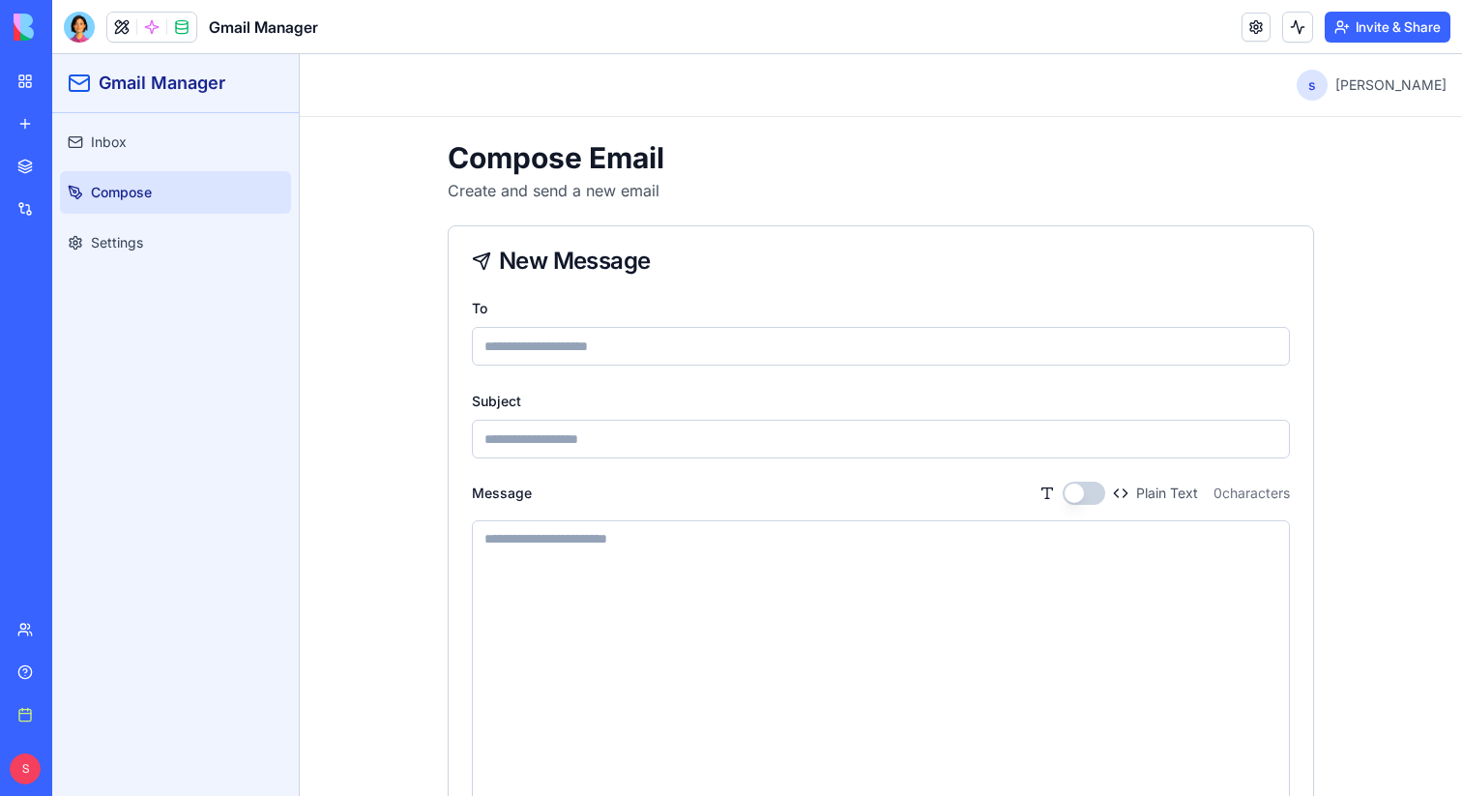
click at [599, 348] on input "To" at bounding box center [881, 346] width 818 height 39
type input "**********"
click at [611, 453] on input "Subject" at bounding box center [881, 439] width 818 height 39
type input "**********"
click at [603, 561] on textarea "Message" at bounding box center [881, 666] width 816 height 290
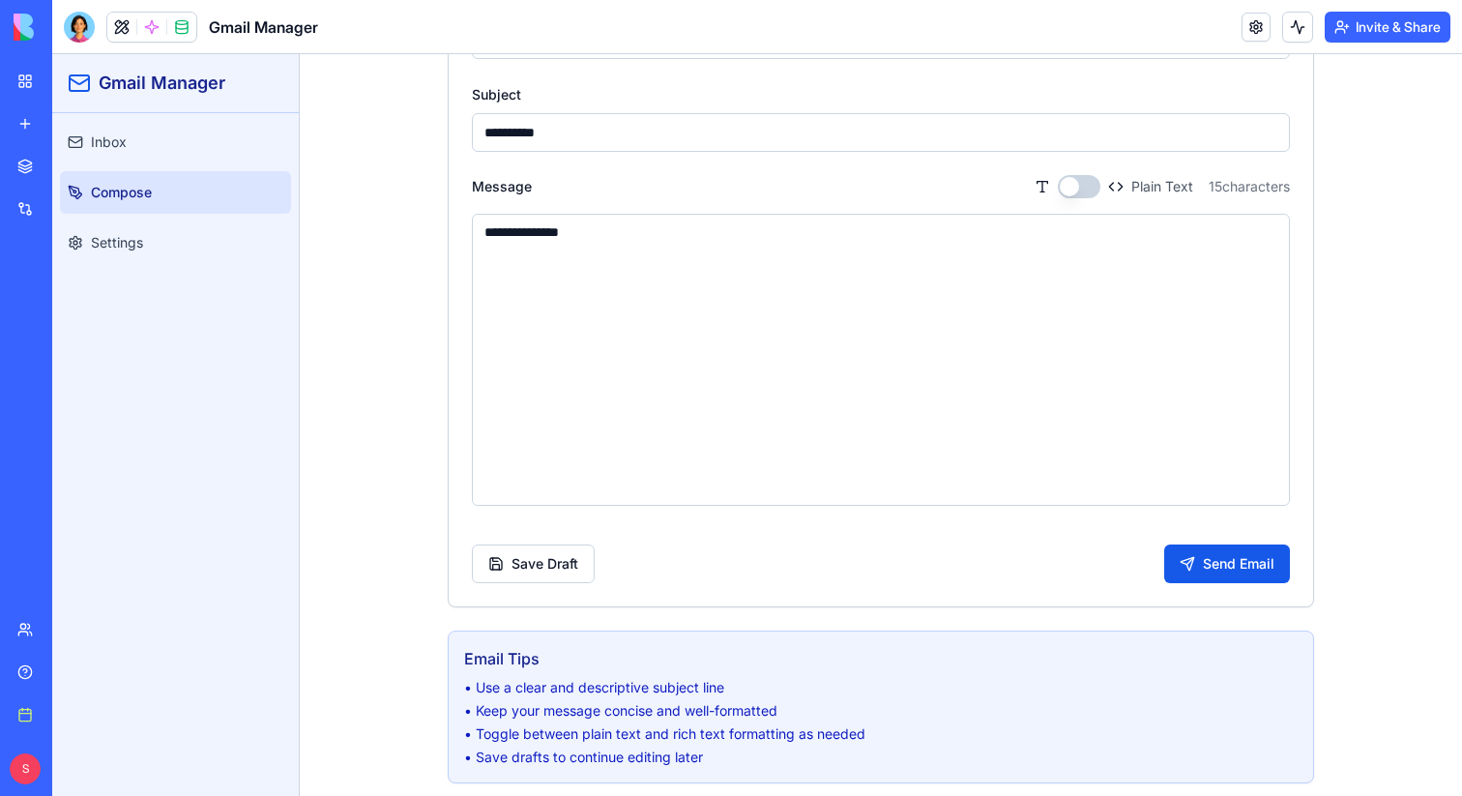
scroll to position [317, 0]
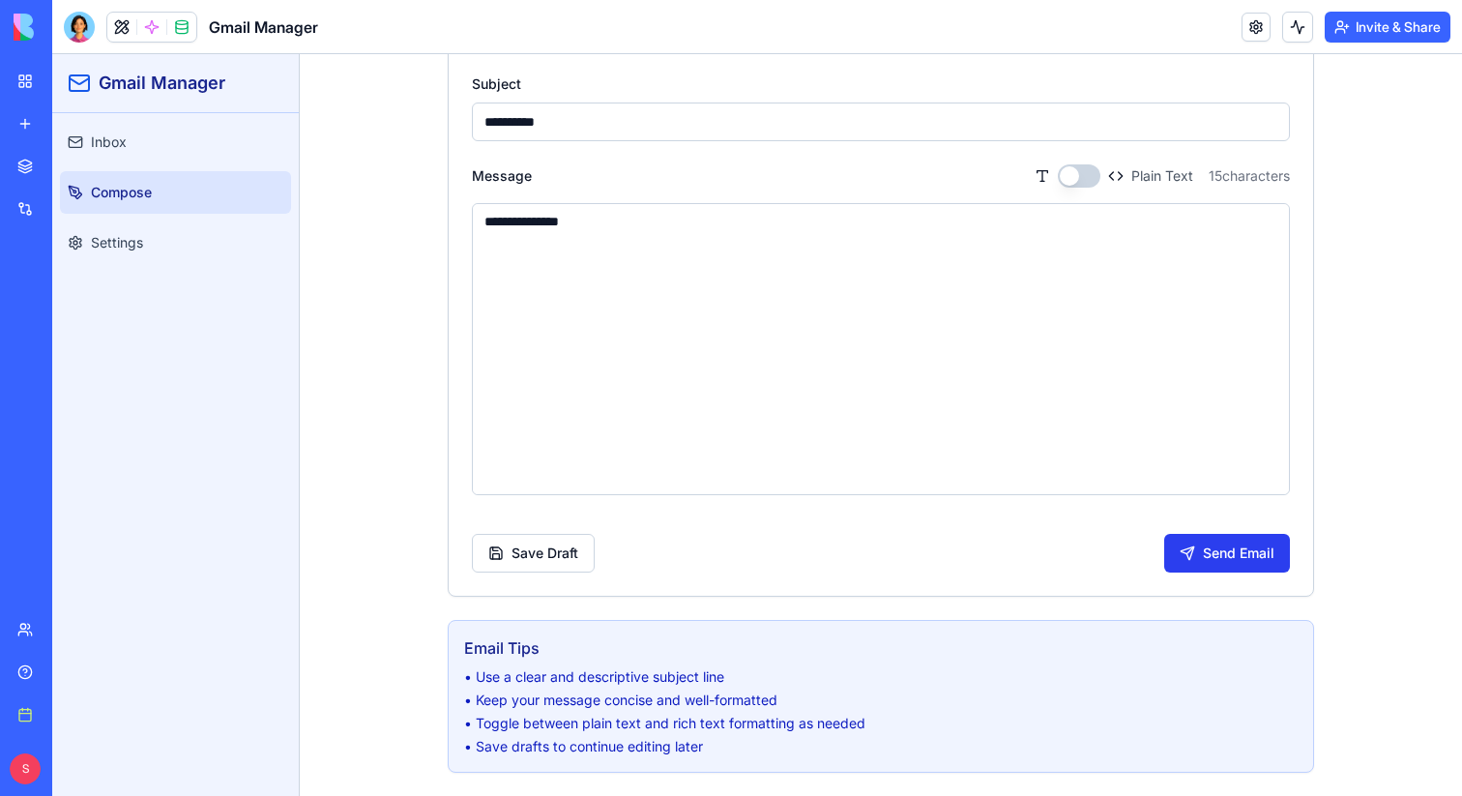
type textarea "**********"
click at [1211, 565] on button "Send Email" at bounding box center [1227, 553] width 126 height 39
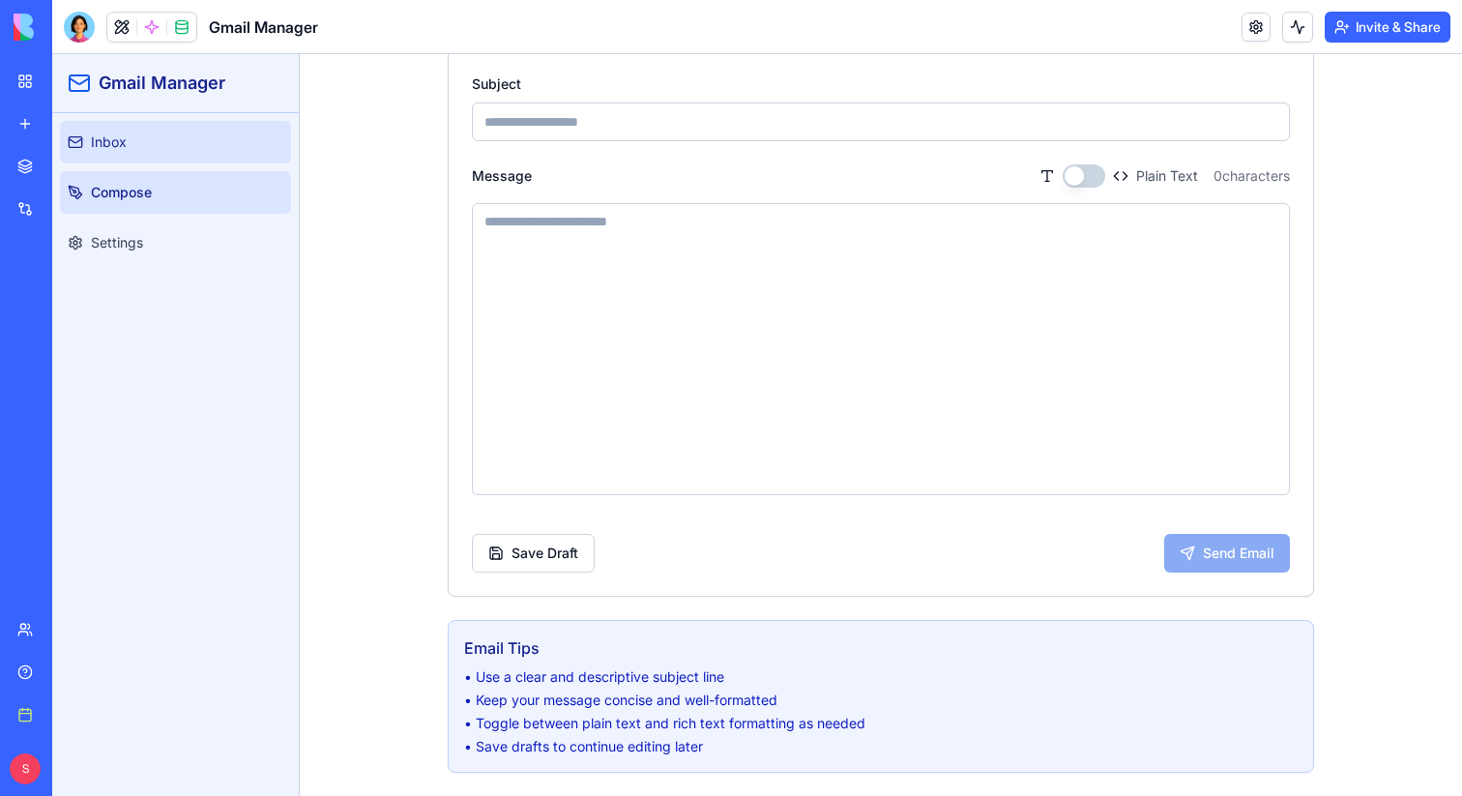
click at [185, 132] on link "Inbox" at bounding box center [175, 142] width 231 height 43
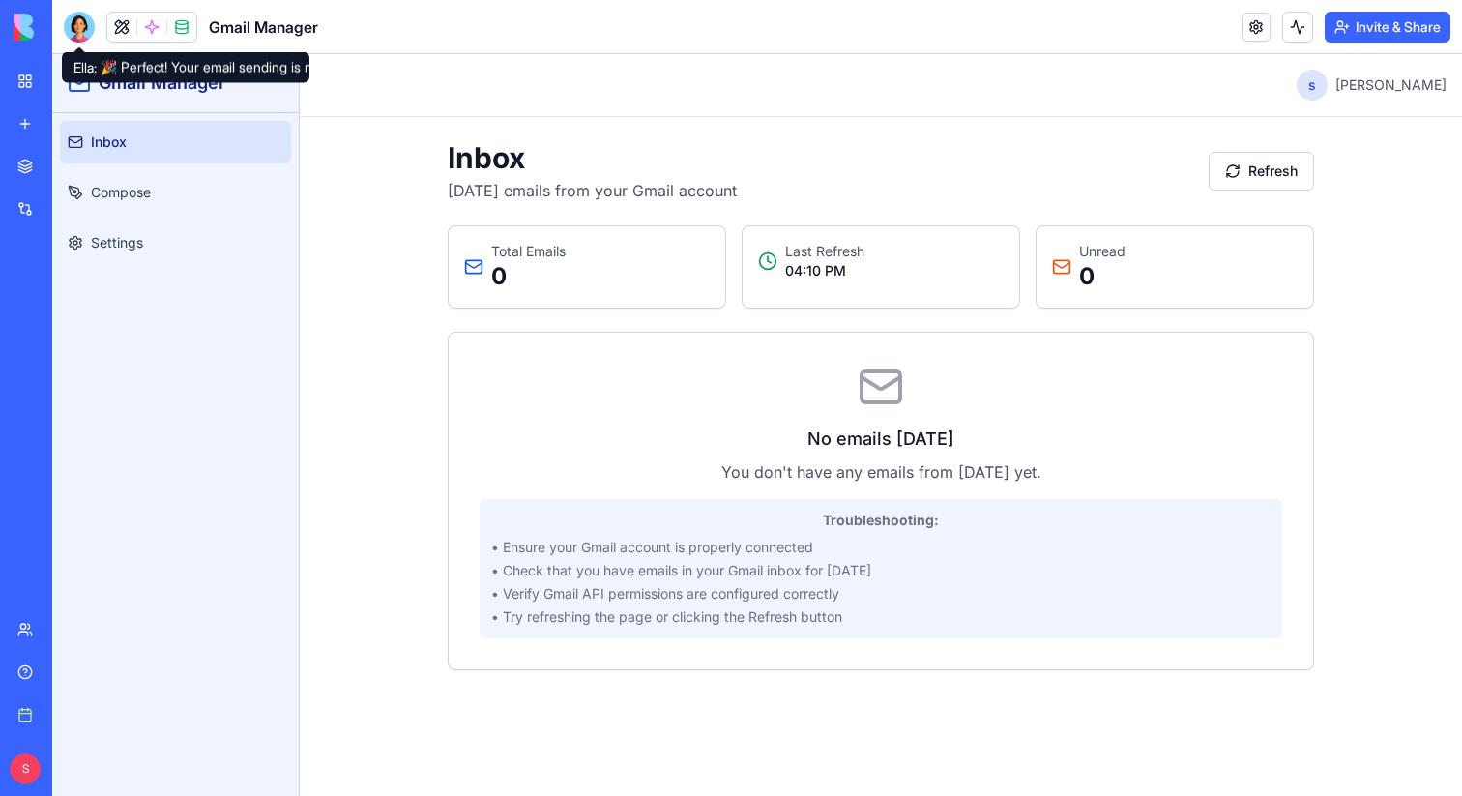
click at [77, 27] on div at bounding box center [79, 27] width 31 height 31
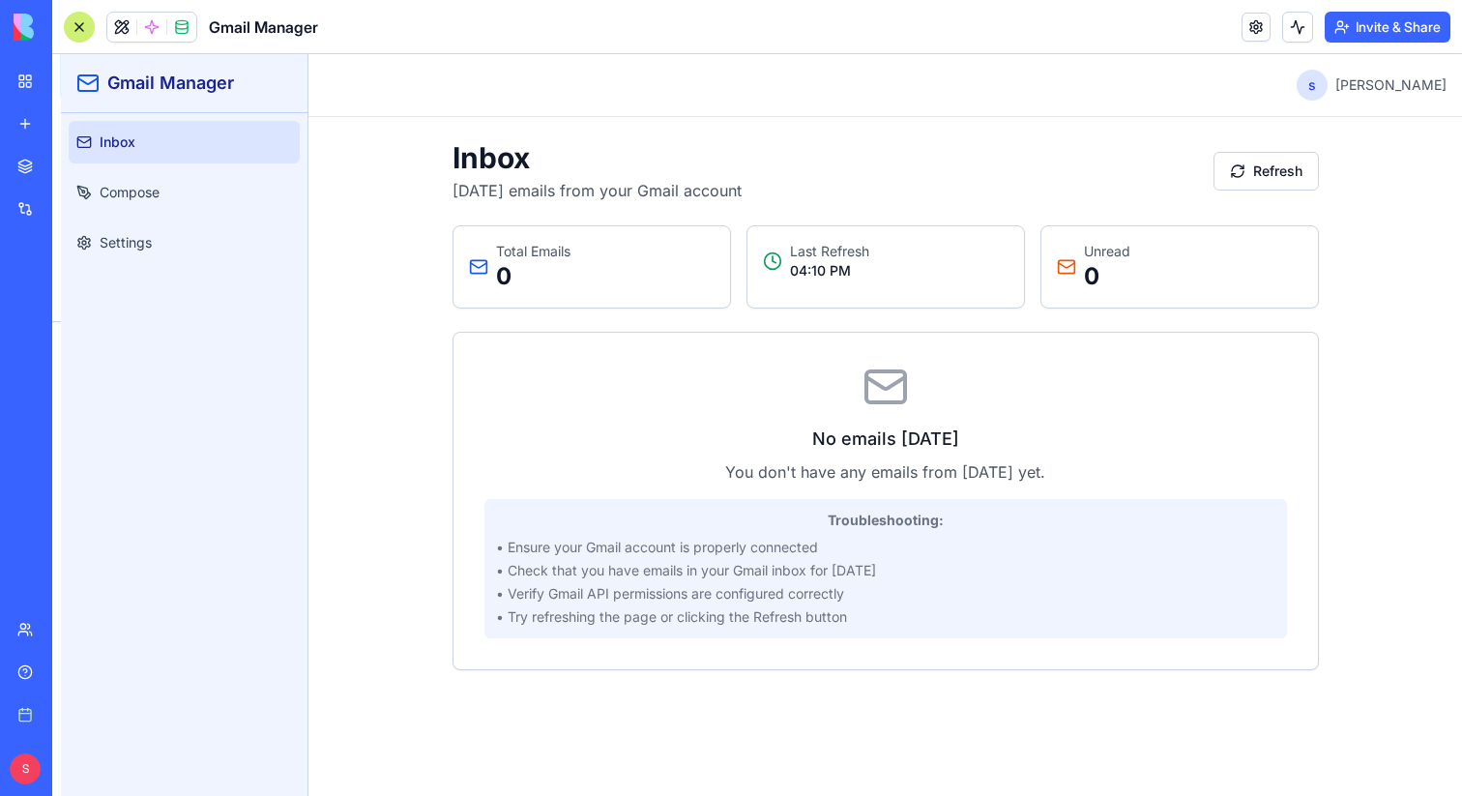
scroll to position [2138, 0]
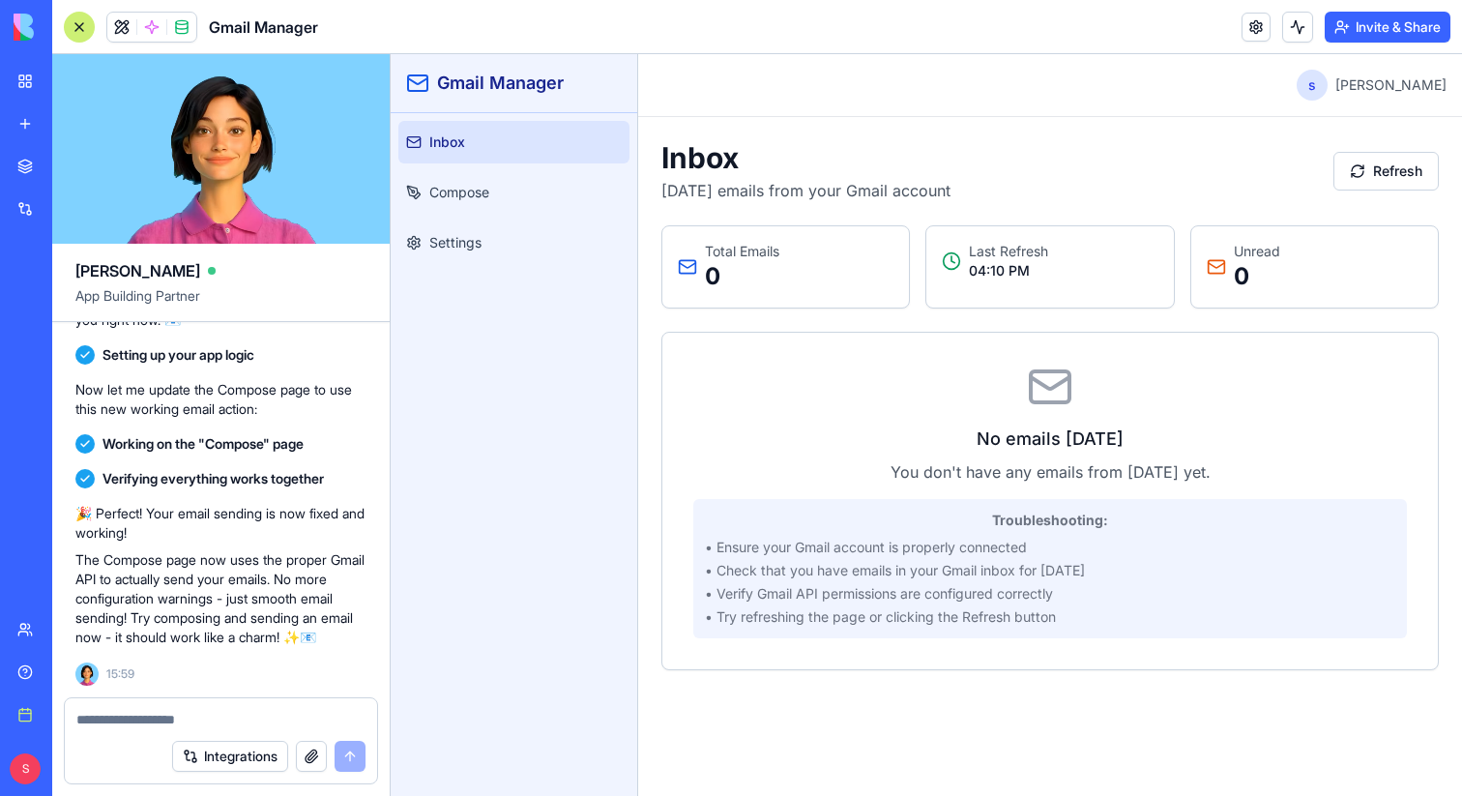
click at [219, 710] on textarea at bounding box center [220, 719] width 289 height 19
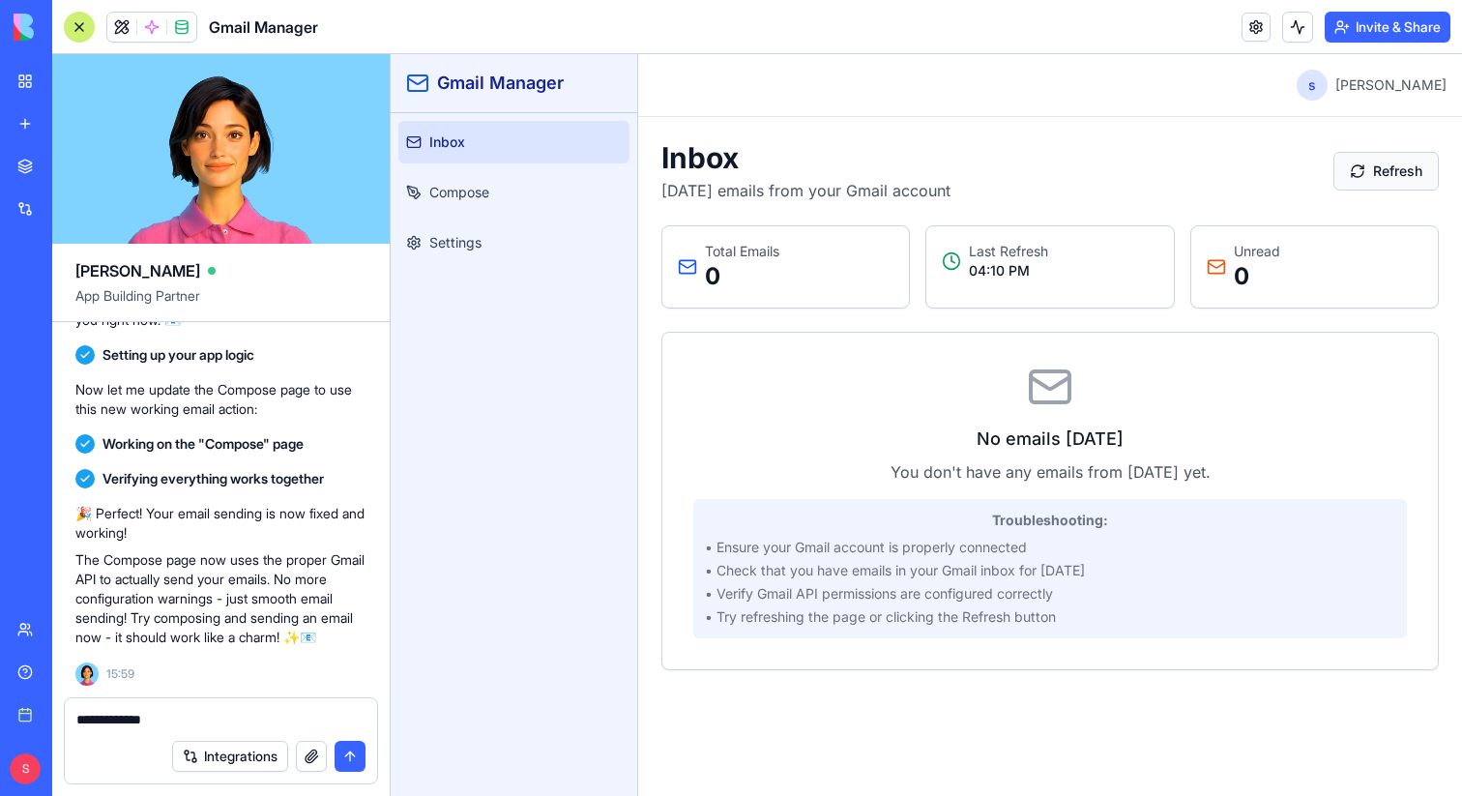
click at [1355, 167] on button "Refresh" at bounding box center [1385, 171] width 105 height 39
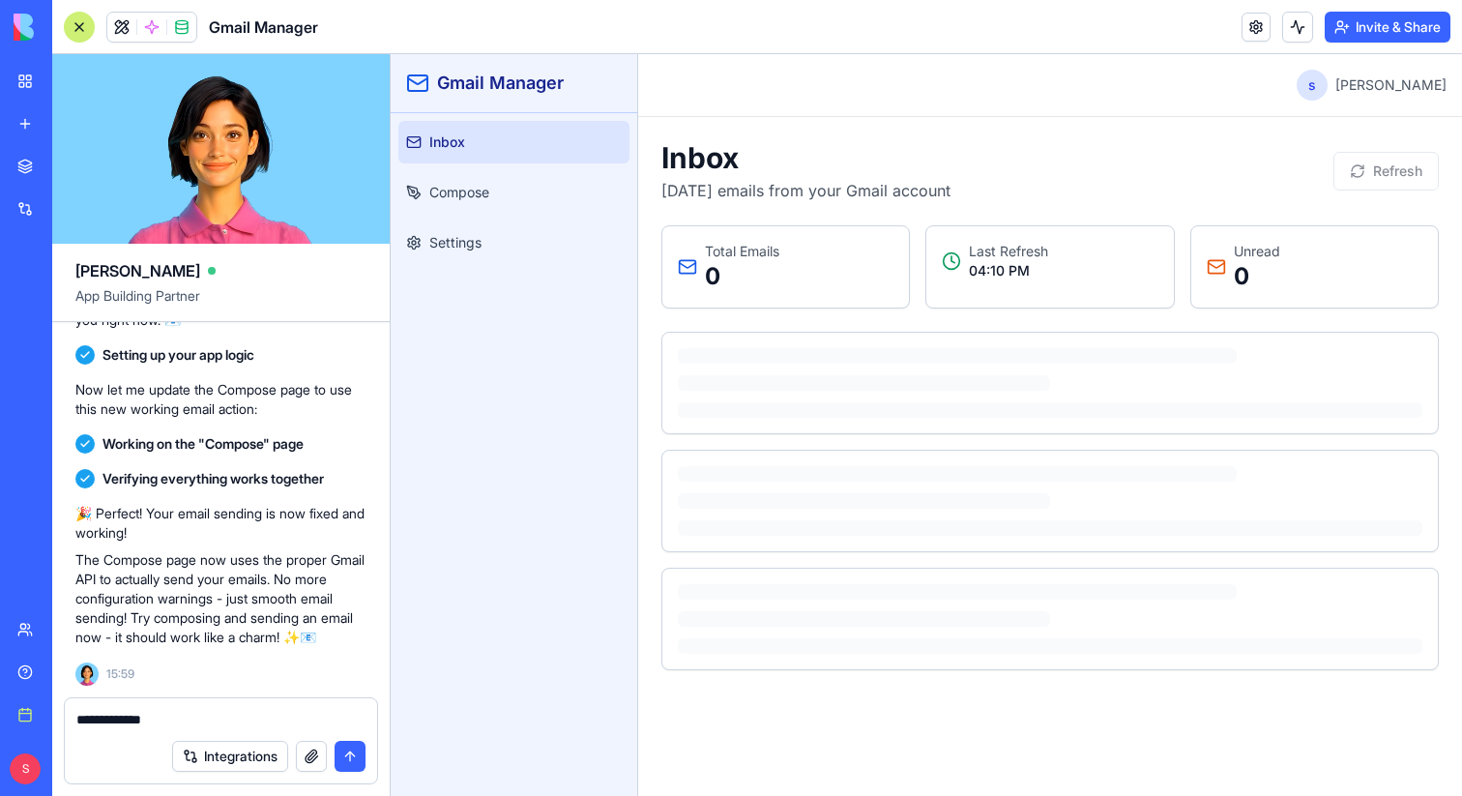
click at [184, 718] on textarea "**********" at bounding box center [220, 719] width 289 height 19
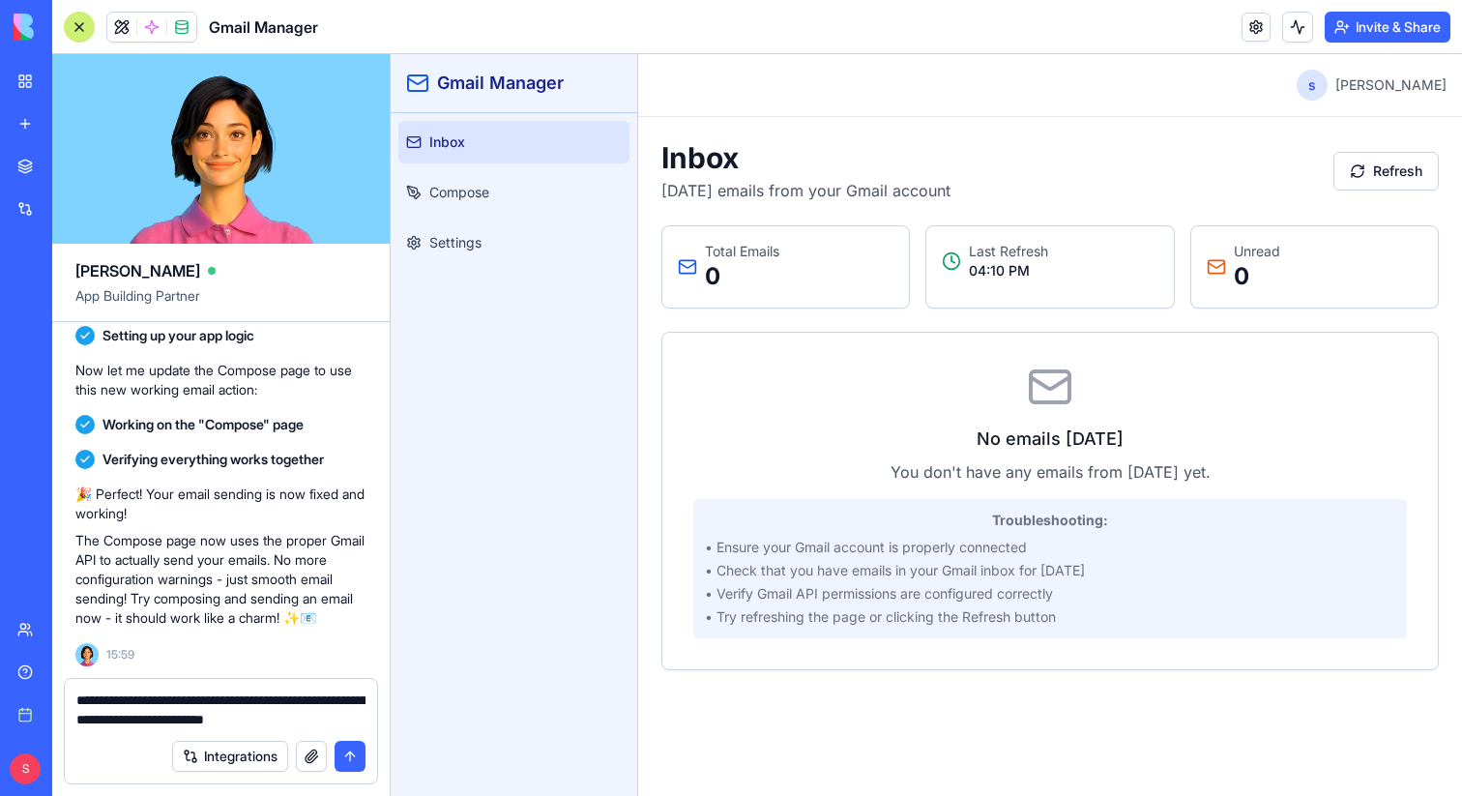
paste textarea
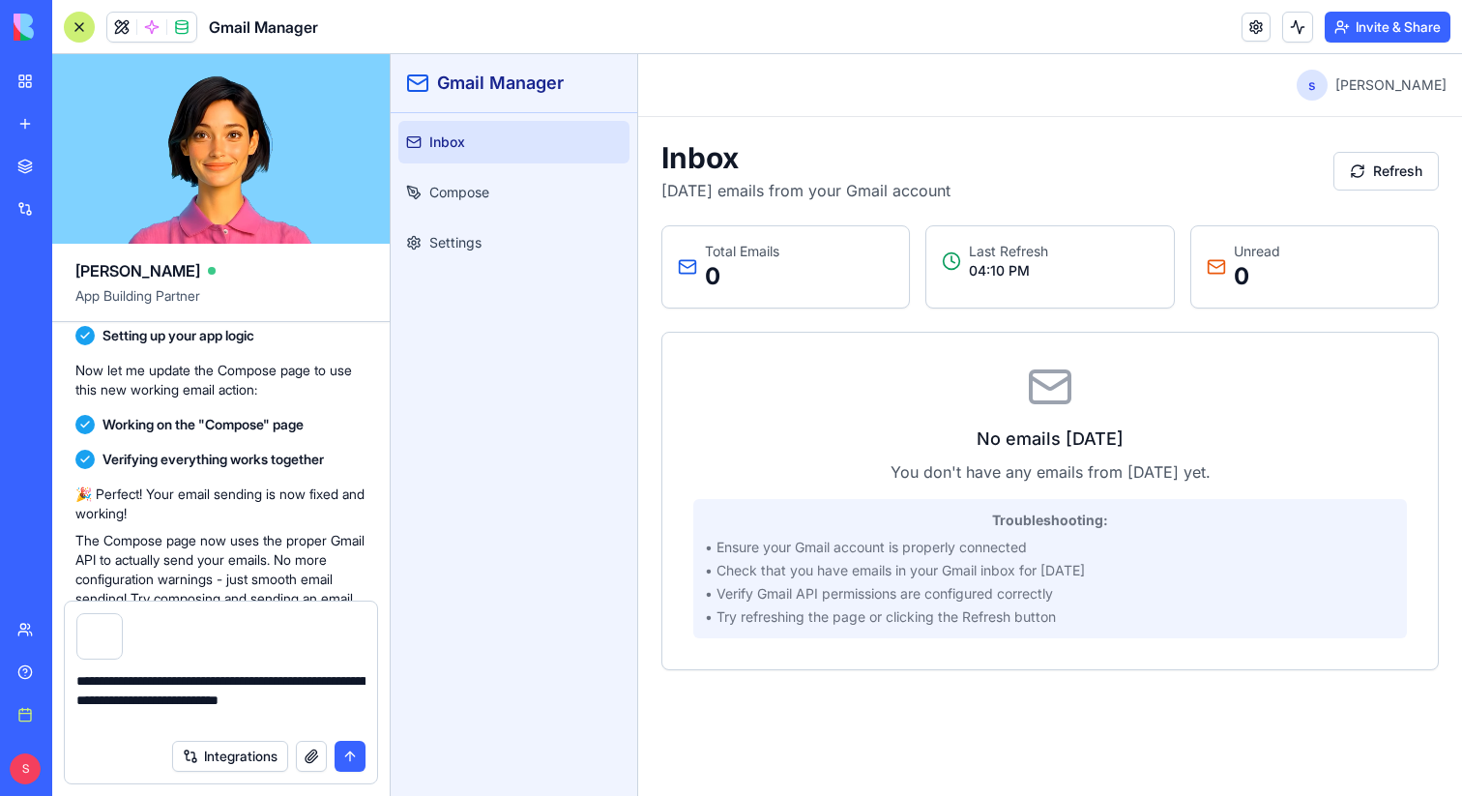
type textarea "**********"
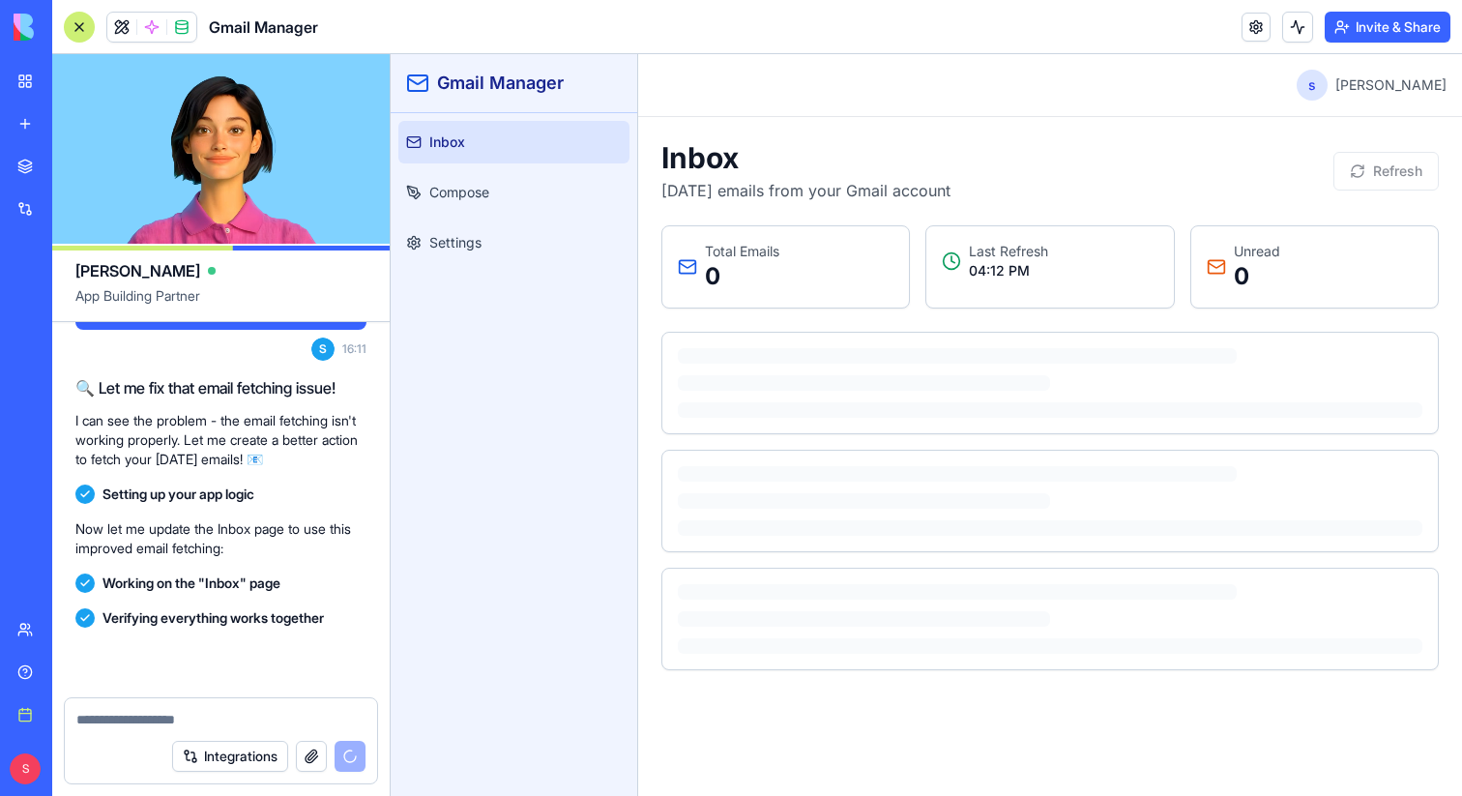
scroll to position [2892, 0]
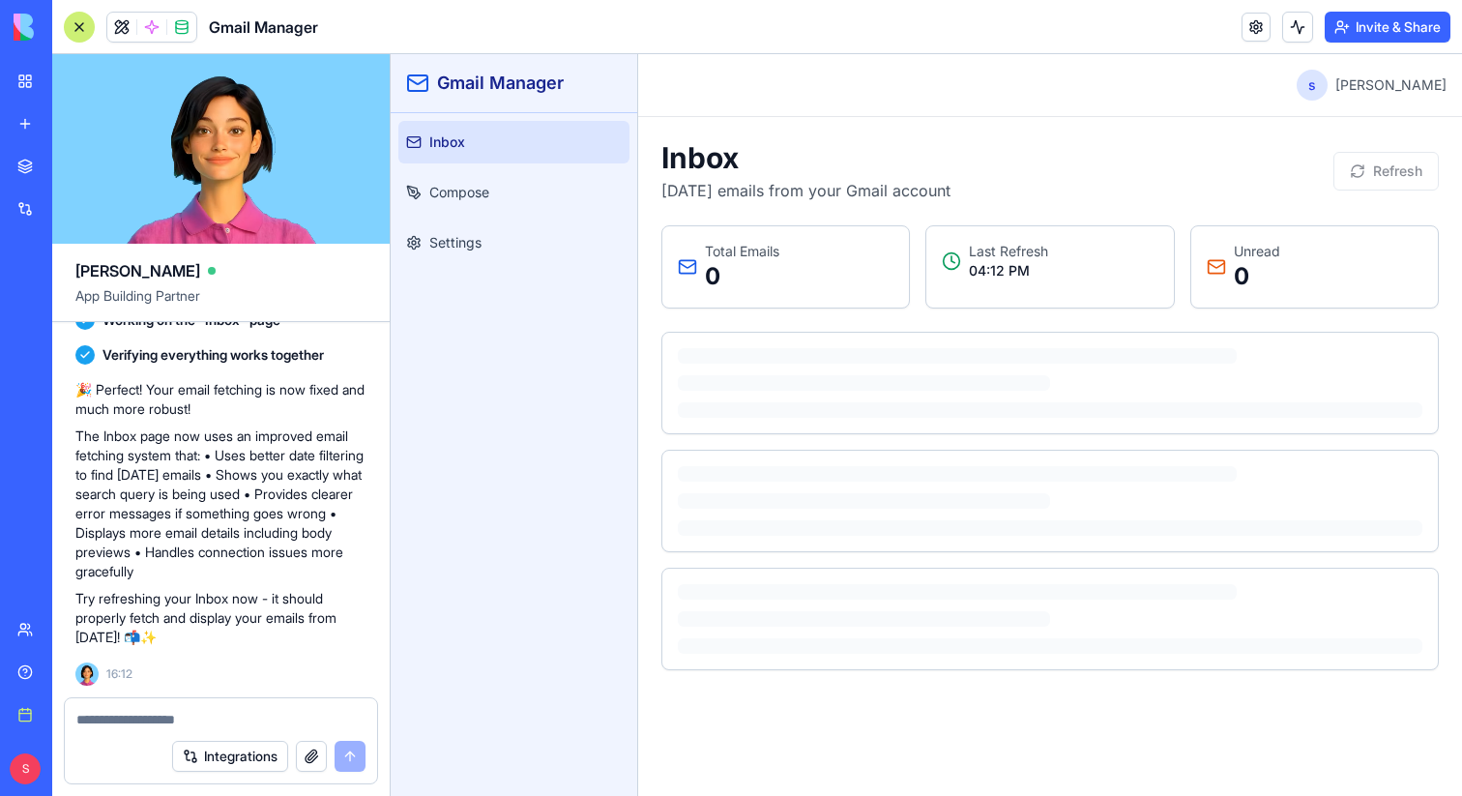
click at [72, 32] on div at bounding box center [79, 27] width 31 height 31
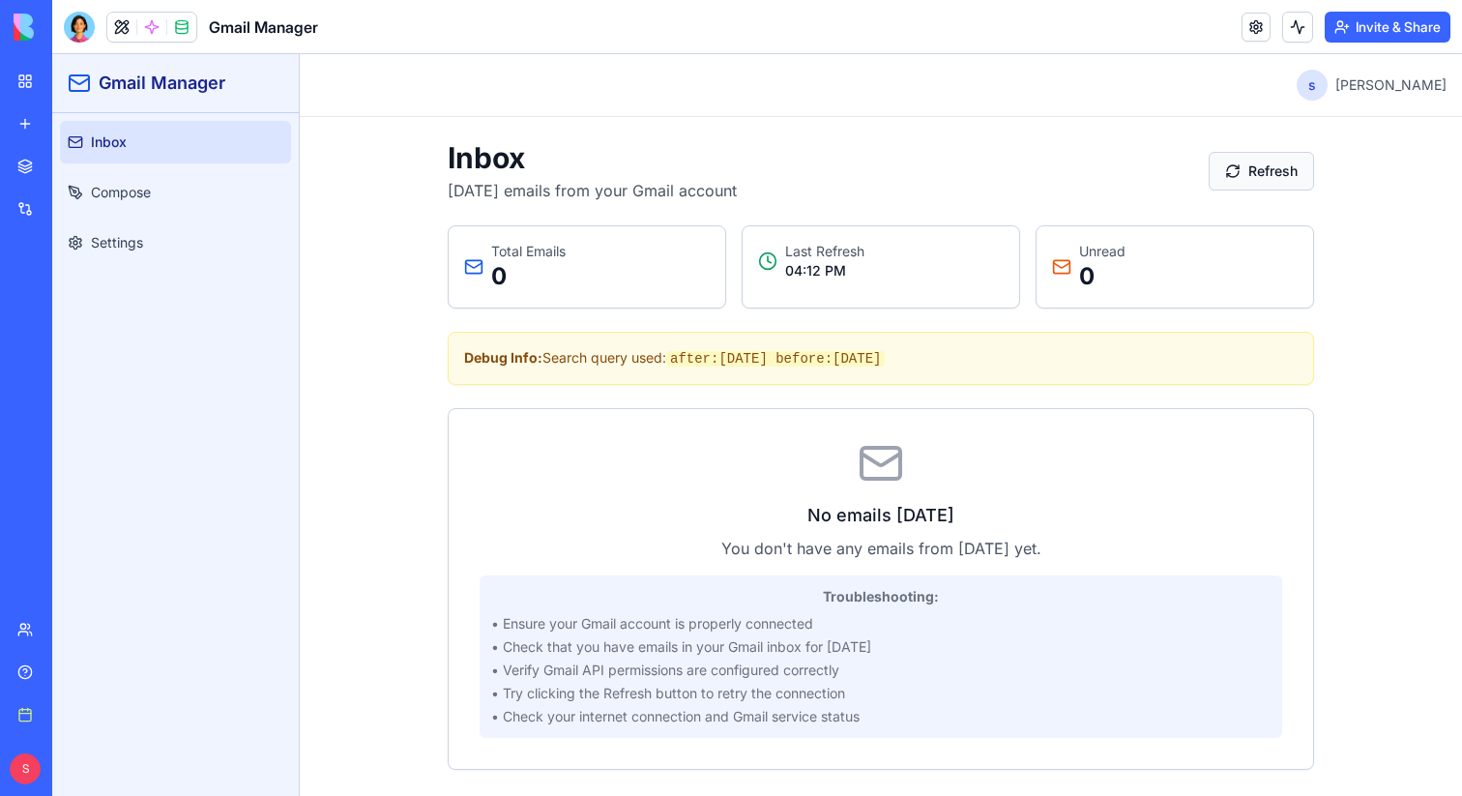
click at [1269, 178] on button "Refresh" at bounding box center [1260, 171] width 105 height 39
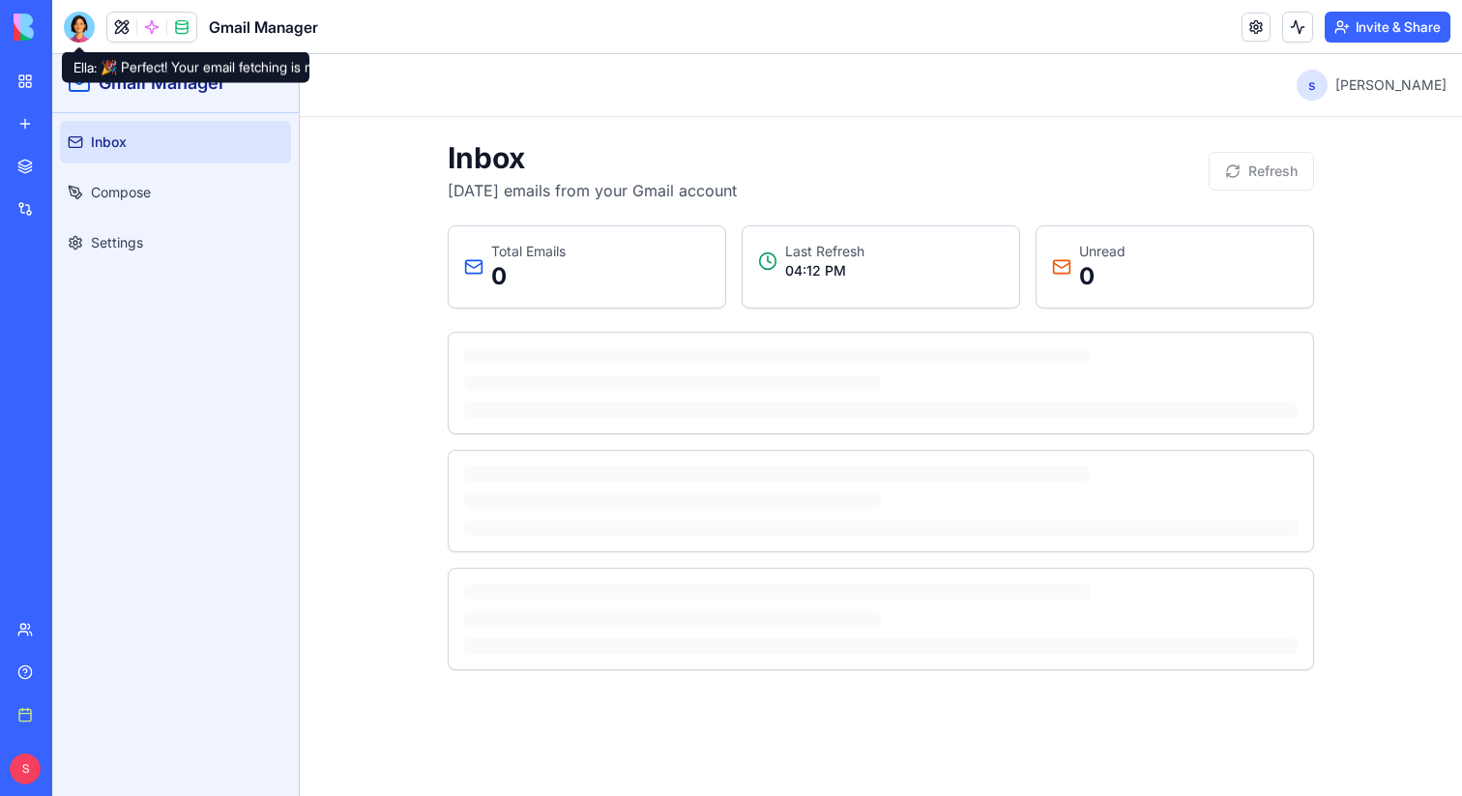
click at [77, 33] on div at bounding box center [79, 27] width 31 height 31
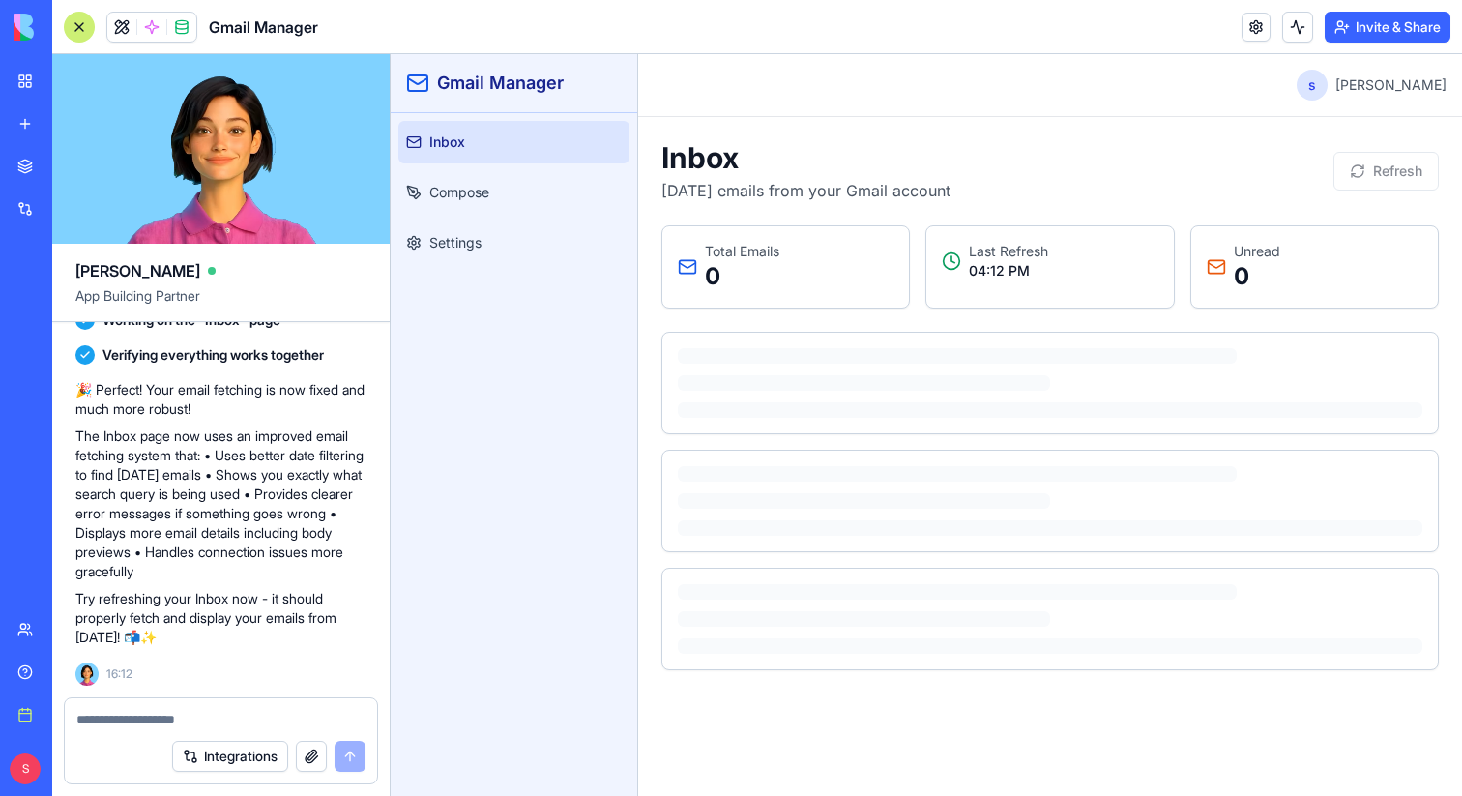
click at [170, 726] on textarea at bounding box center [220, 719] width 289 height 19
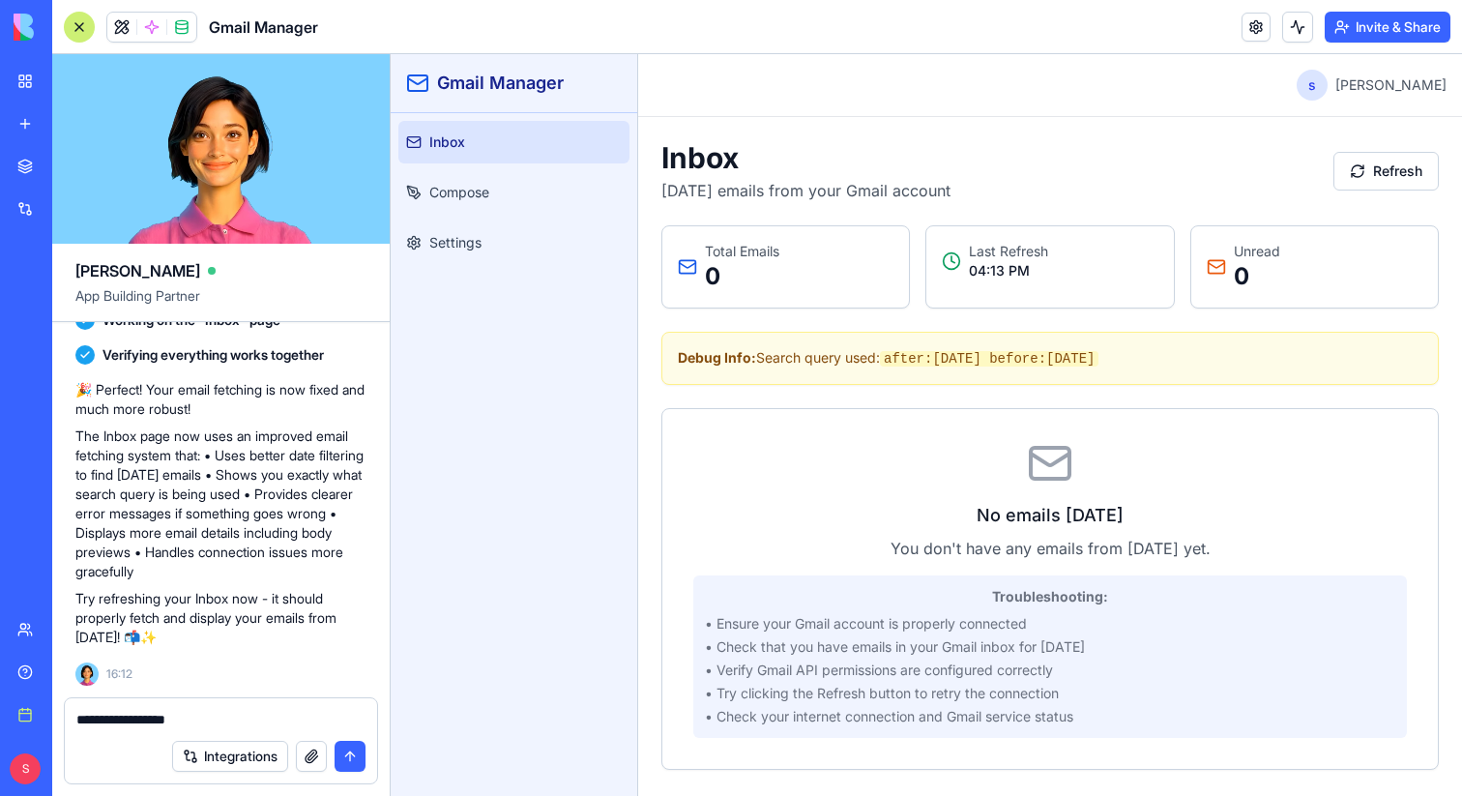
type textarea "**********"
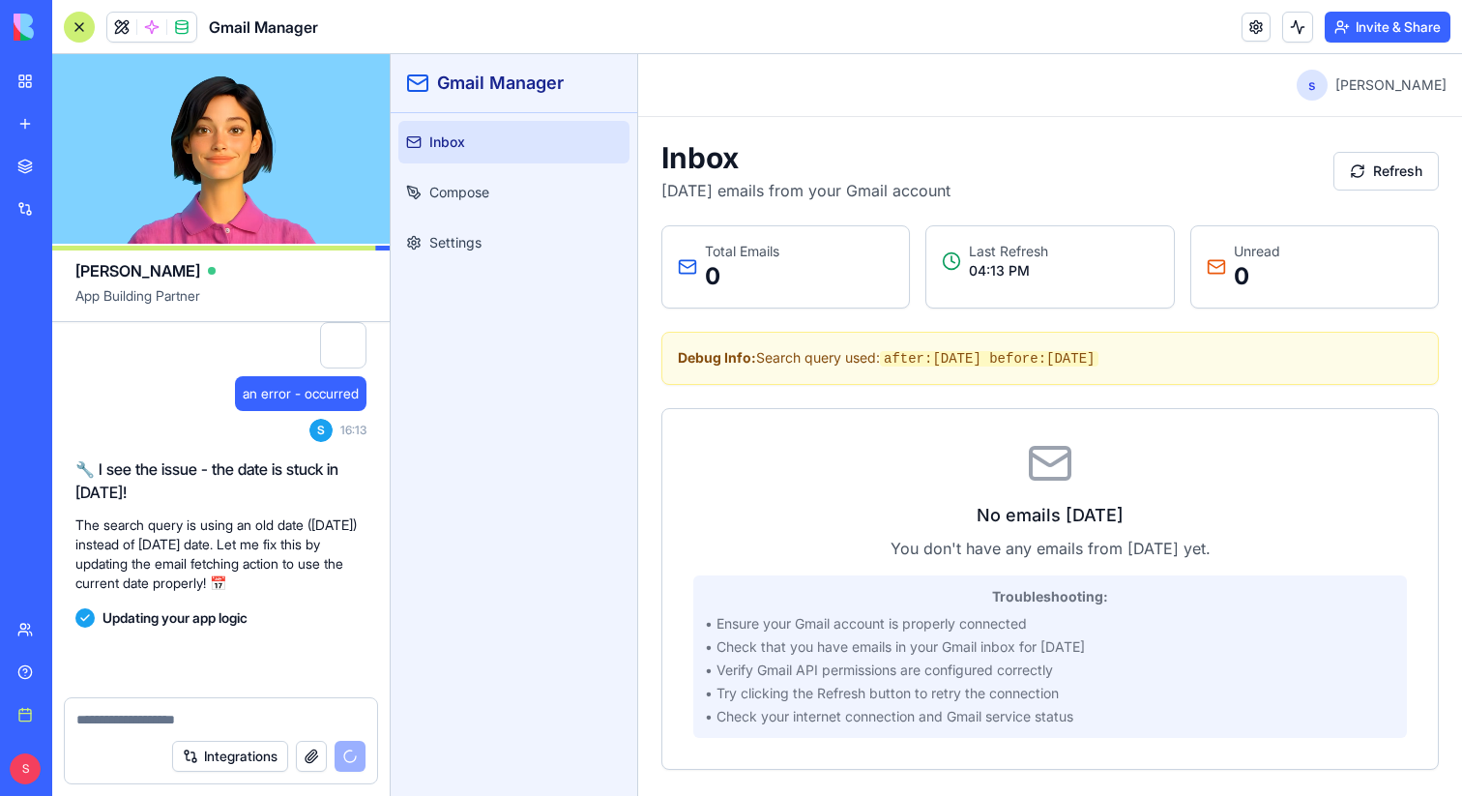
scroll to position [3592, 0]
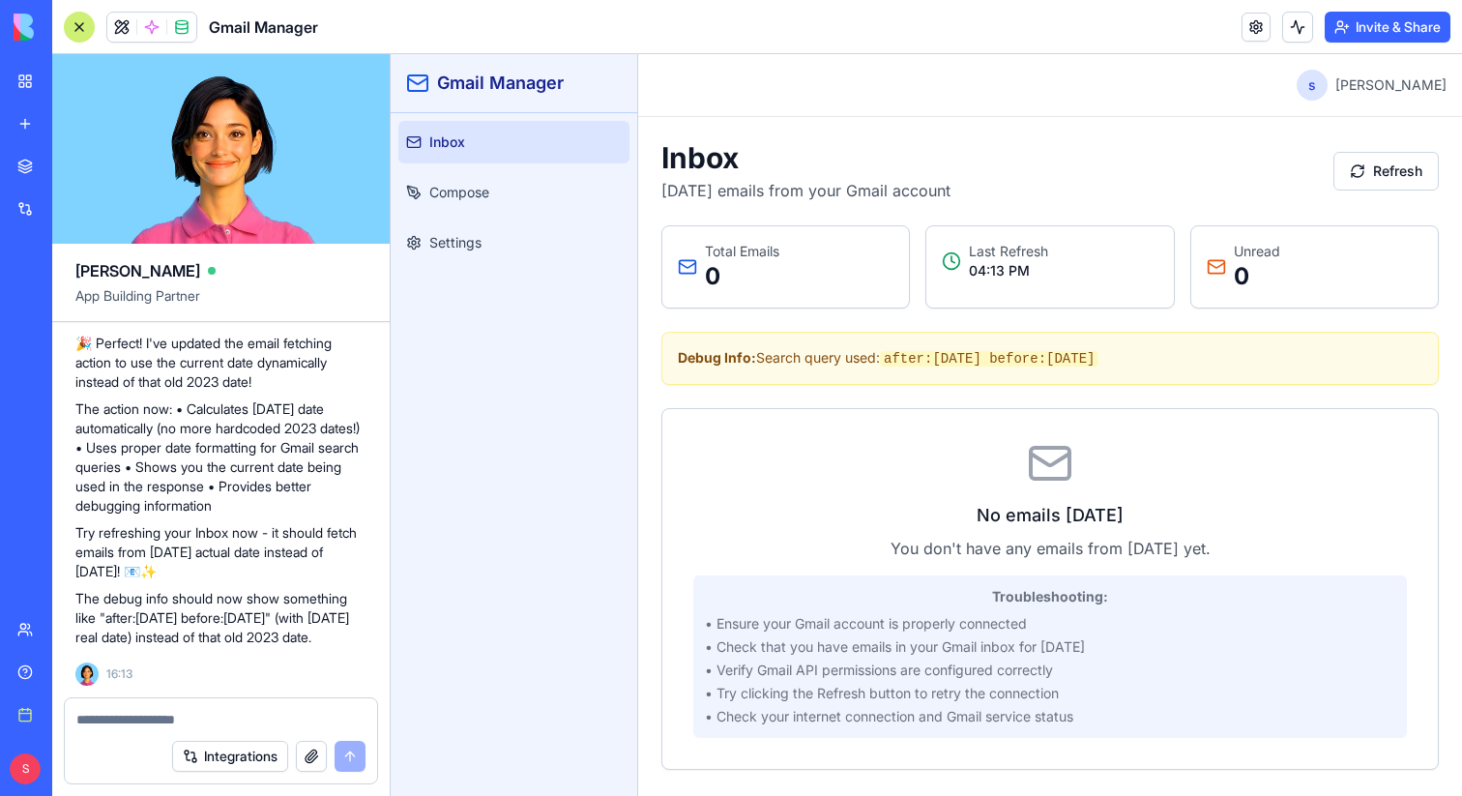
click at [78, 20] on div at bounding box center [79, 27] width 31 height 31
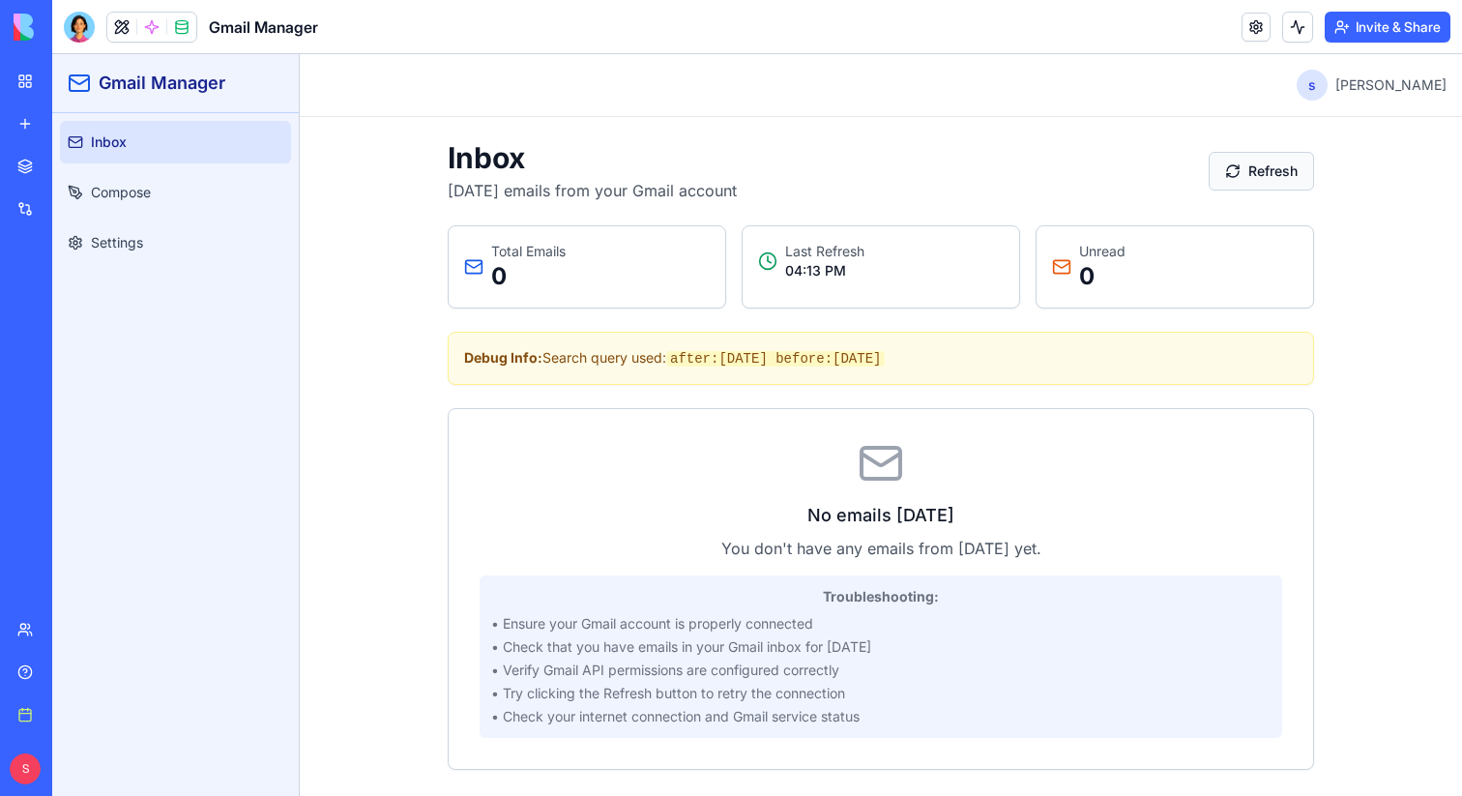
click at [1276, 172] on button "Refresh" at bounding box center [1260, 171] width 105 height 39
click at [80, 25] on div at bounding box center [79, 27] width 31 height 31
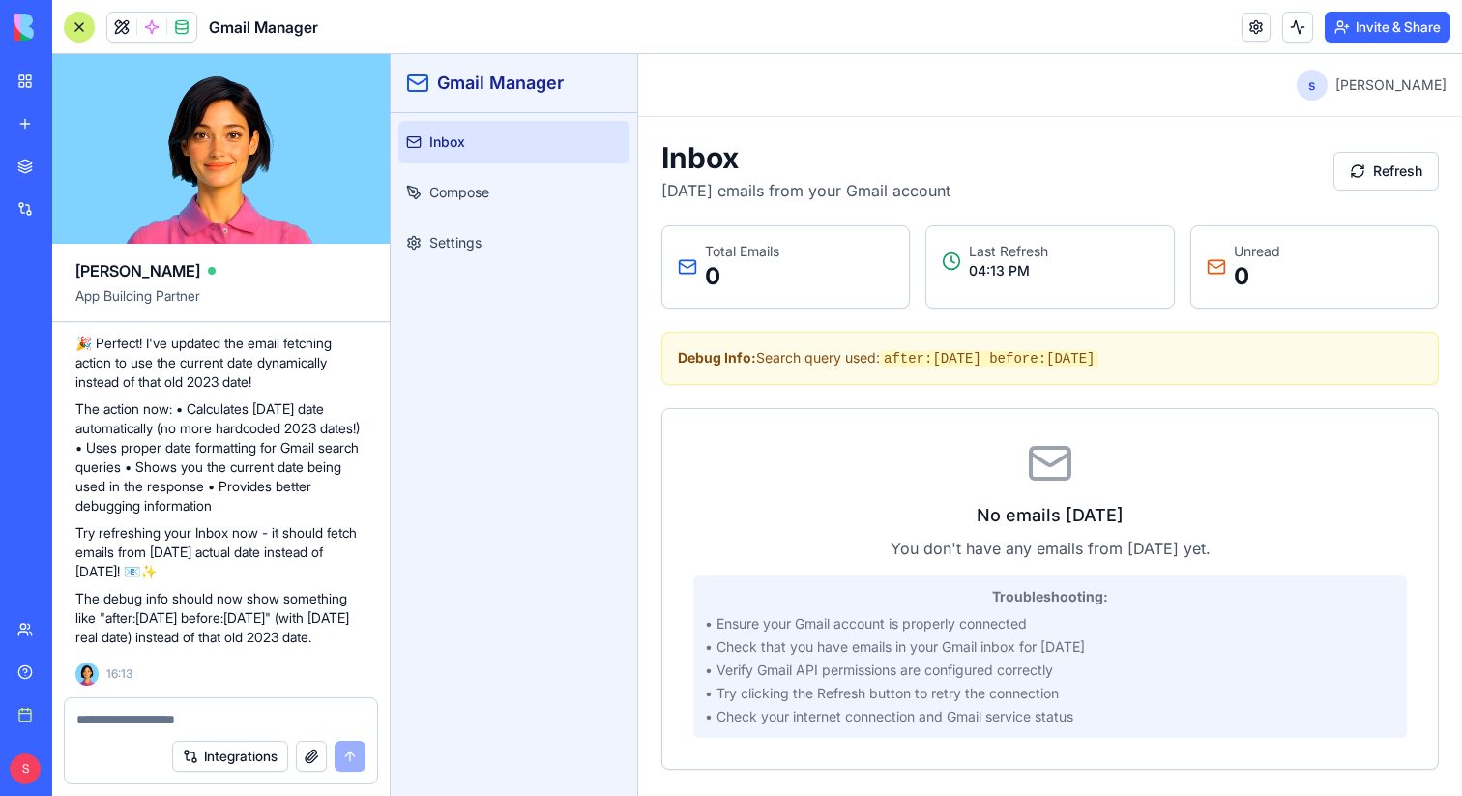
click at [246, 722] on textarea at bounding box center [220, 719] width 289 height 19
type textarea "**********"
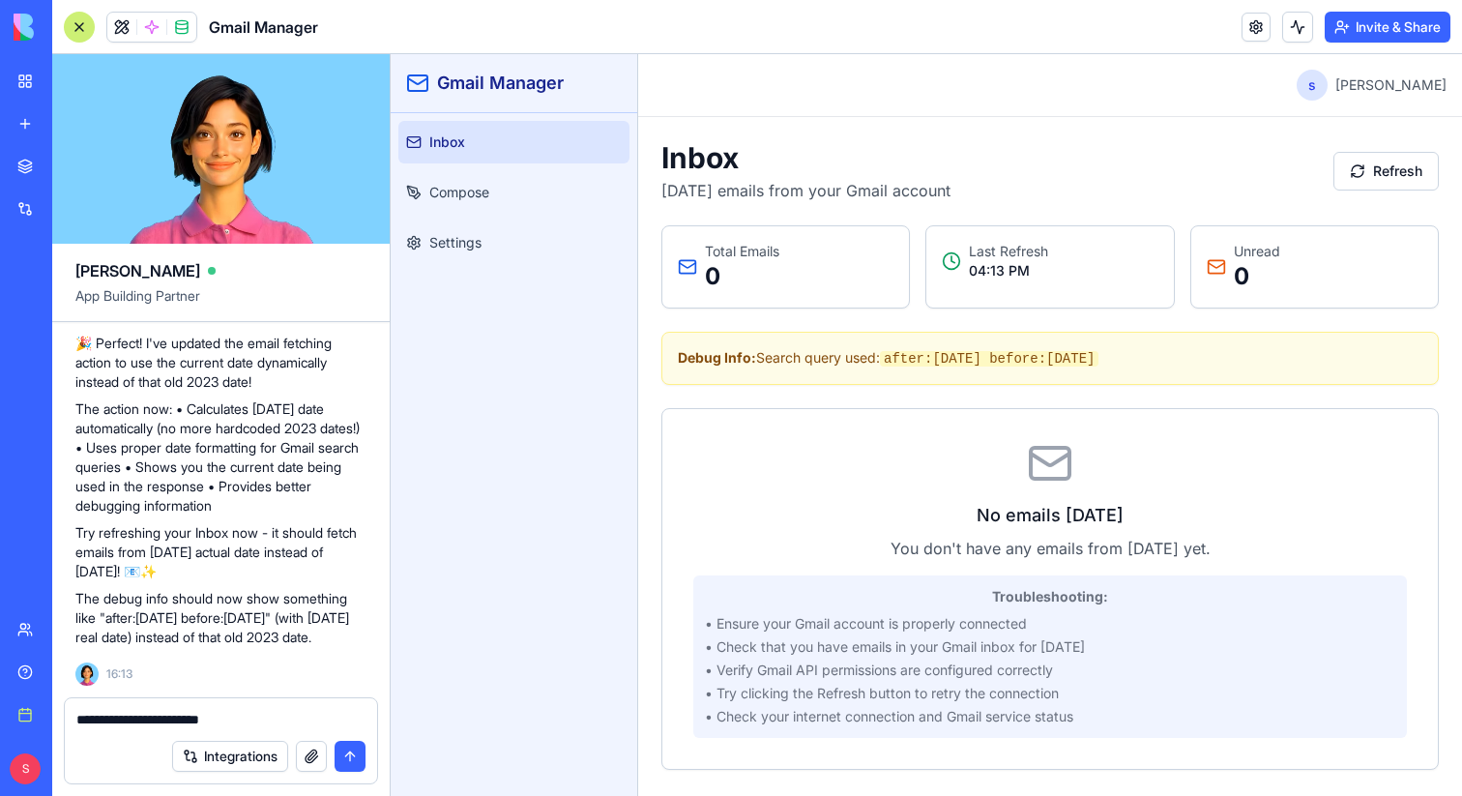
paste textarea
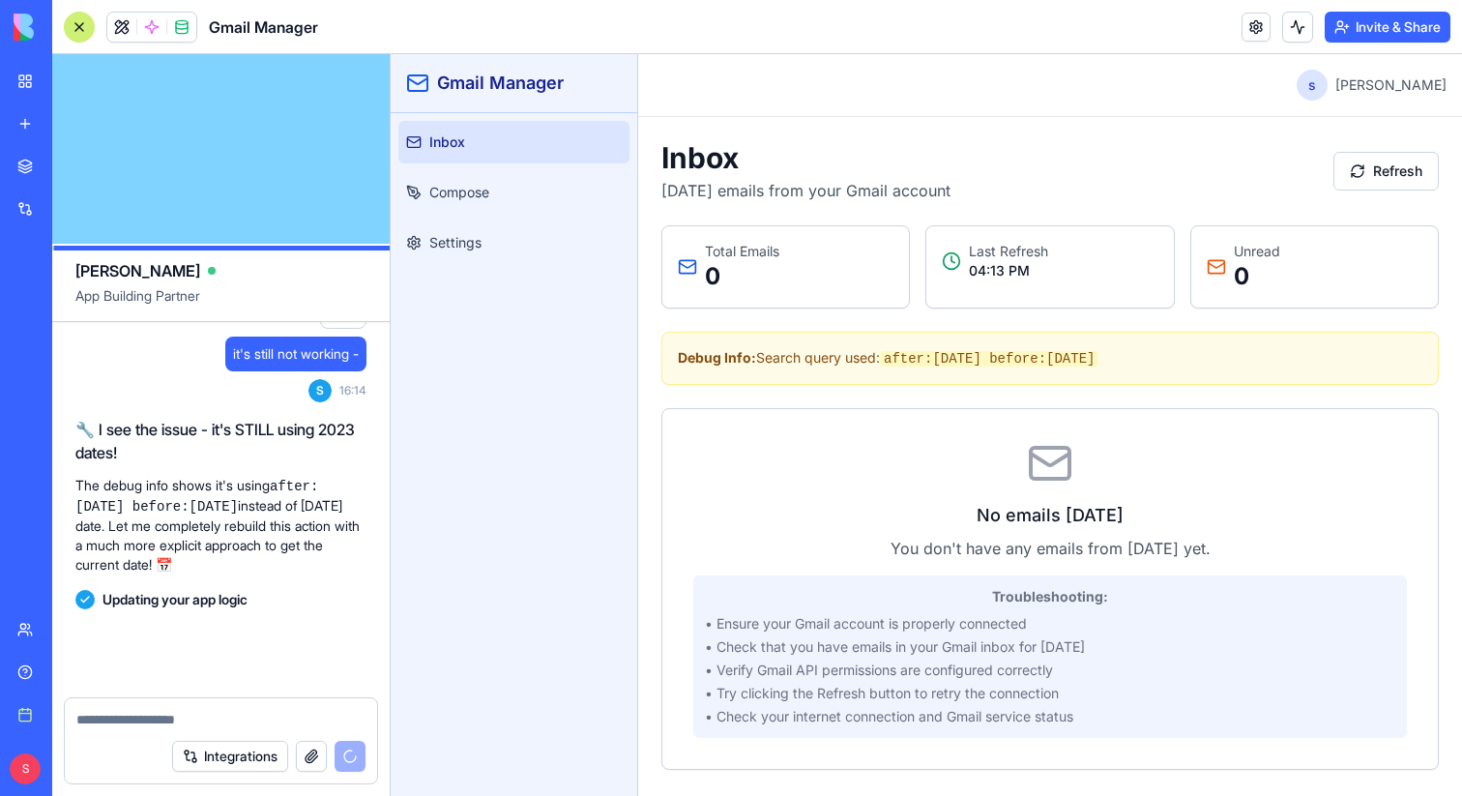
scroll to position [4370, 0]
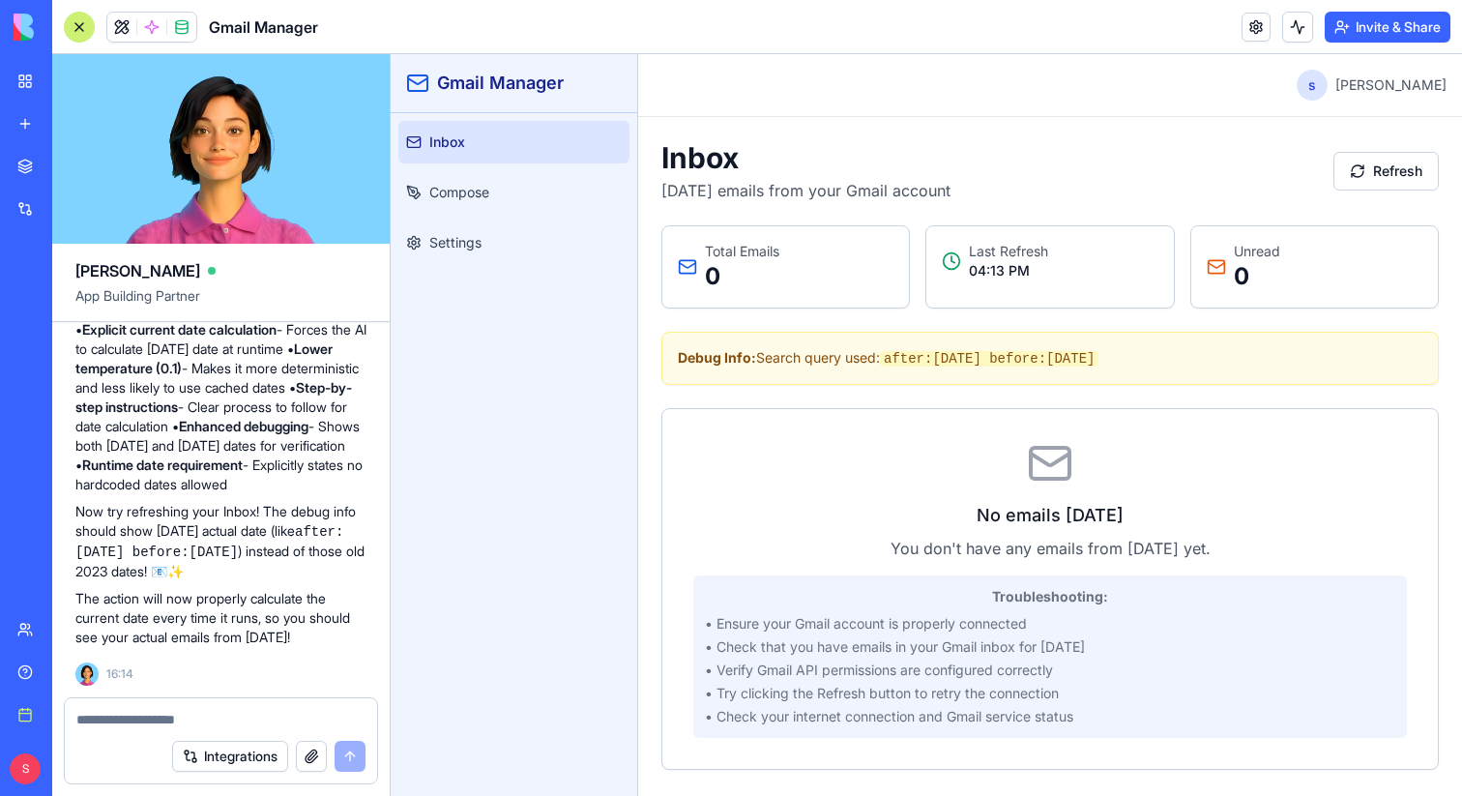
click at [83, 23] on div at bounding box center [79, 27] width 31 height 31
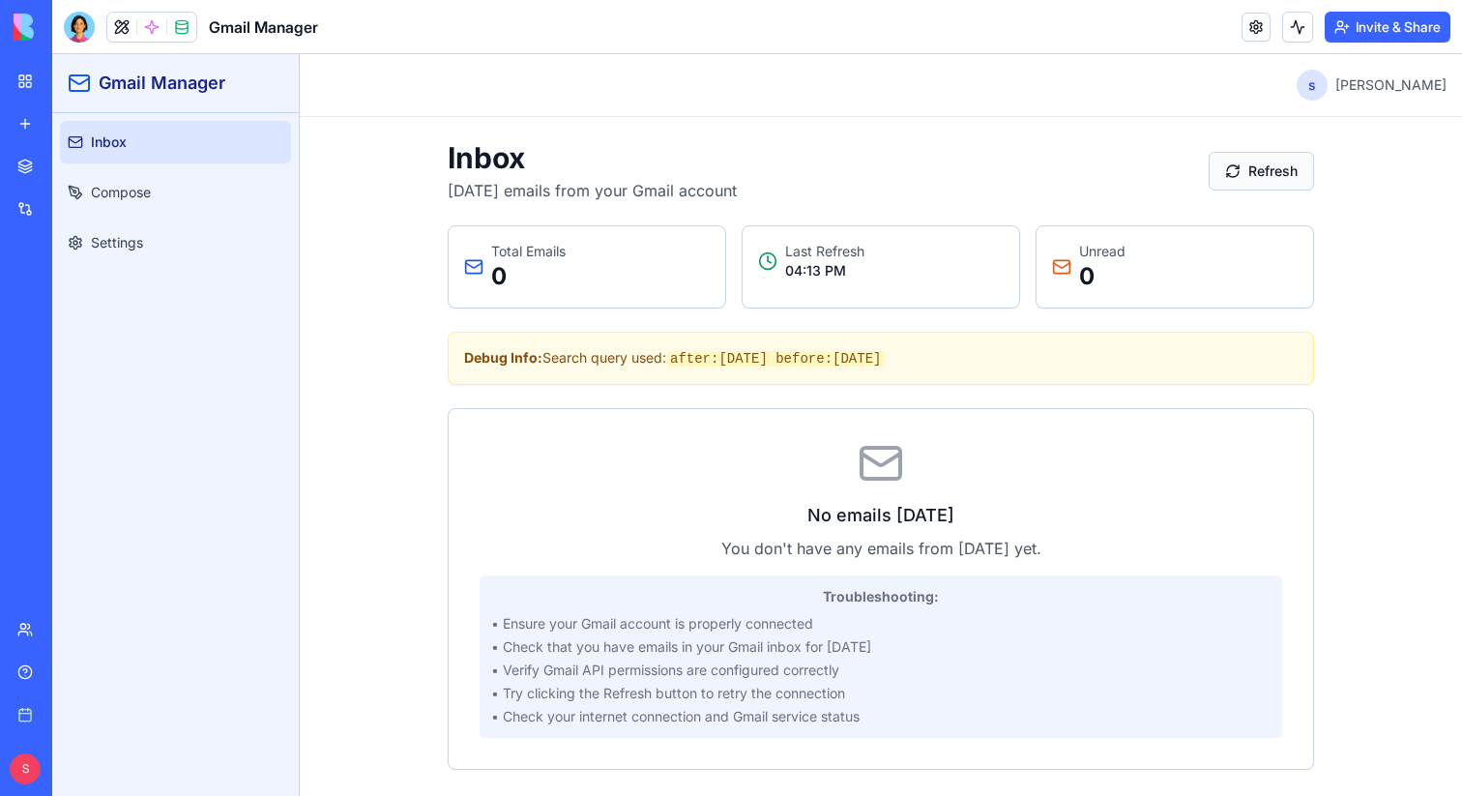
click at [1271, 181] on button "Refresh" at bounding box center [1260, 171] width 105 height 39
click at [32, 122] on link "New app" at bounding box center [44, 123] width 77 height 39
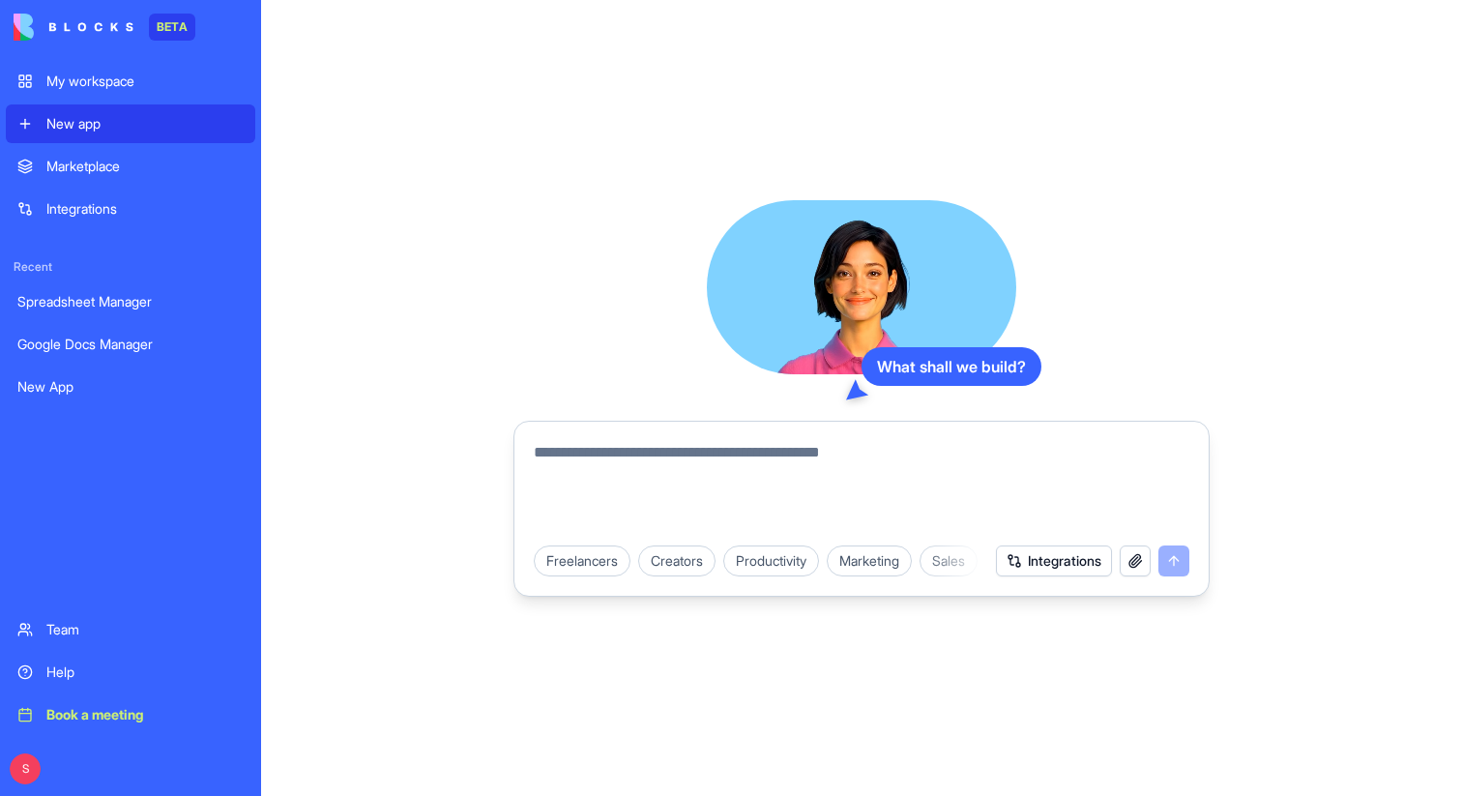
click at [666, 451] on textarea at bounding box center [861, 487] width 655 height 93
paste textarea "**********"
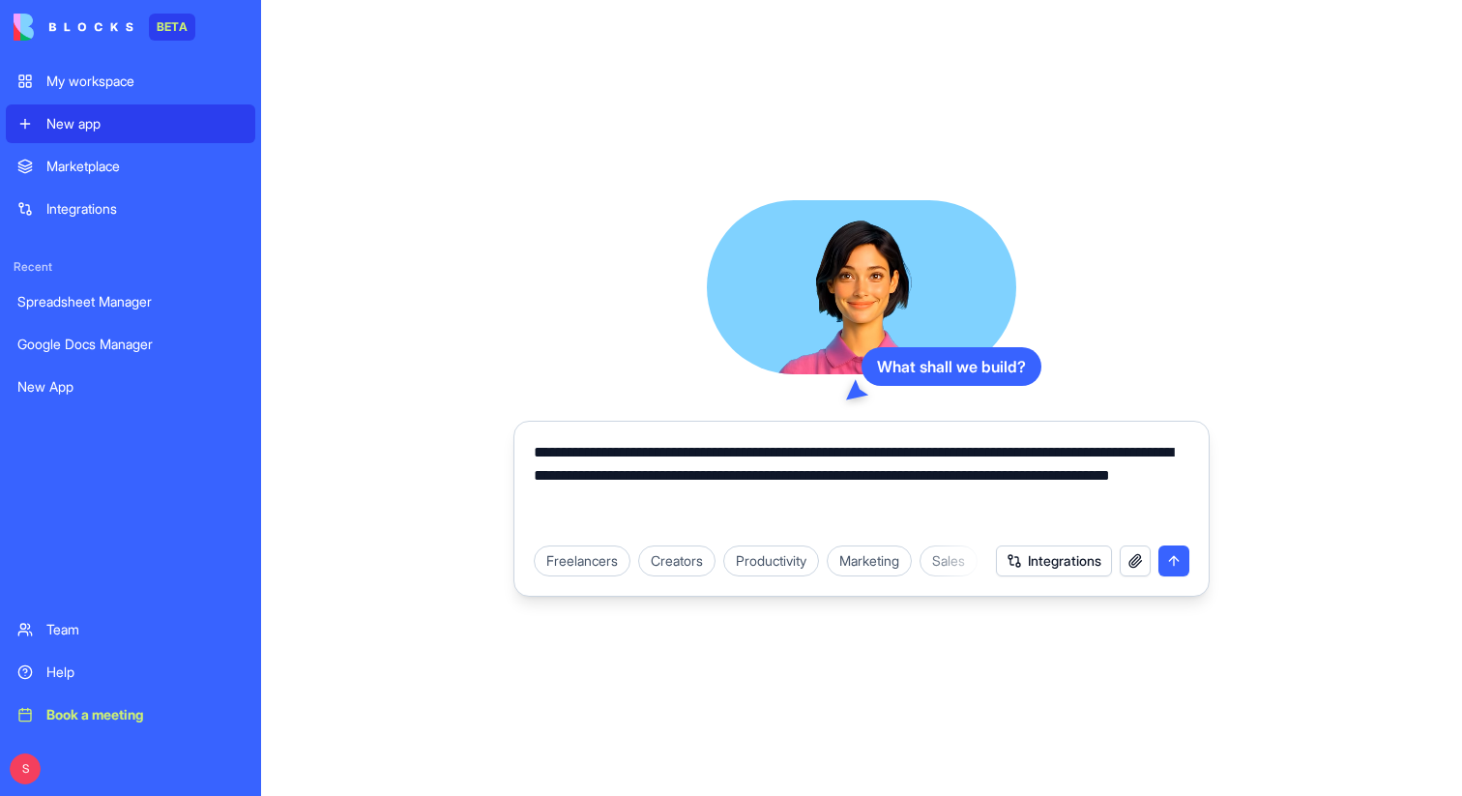
type textarea "**********"
click at [1173, 563] on button "submit" at bounding box center [1173, 560] width 31 height 31
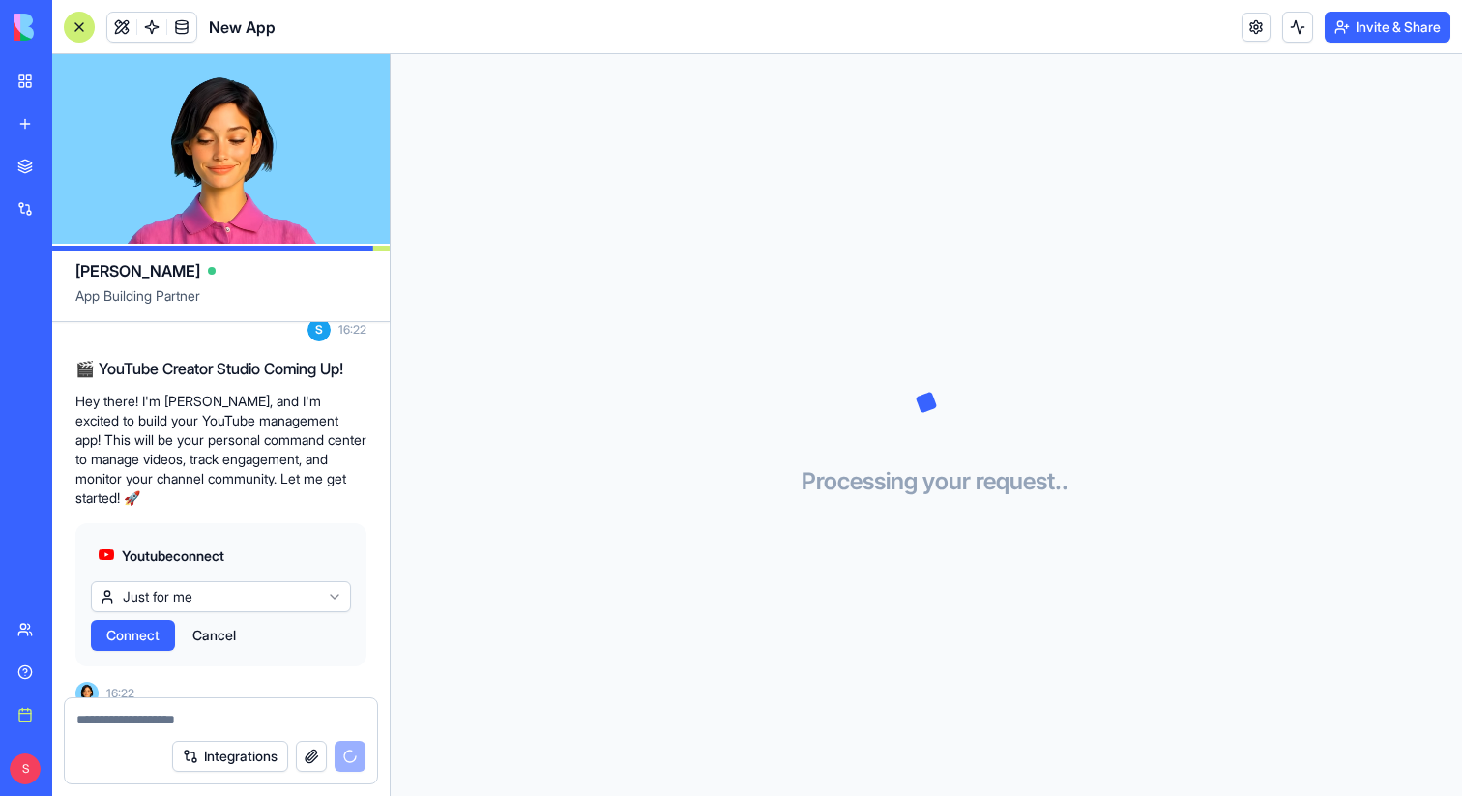
scroll to position [391, 0]
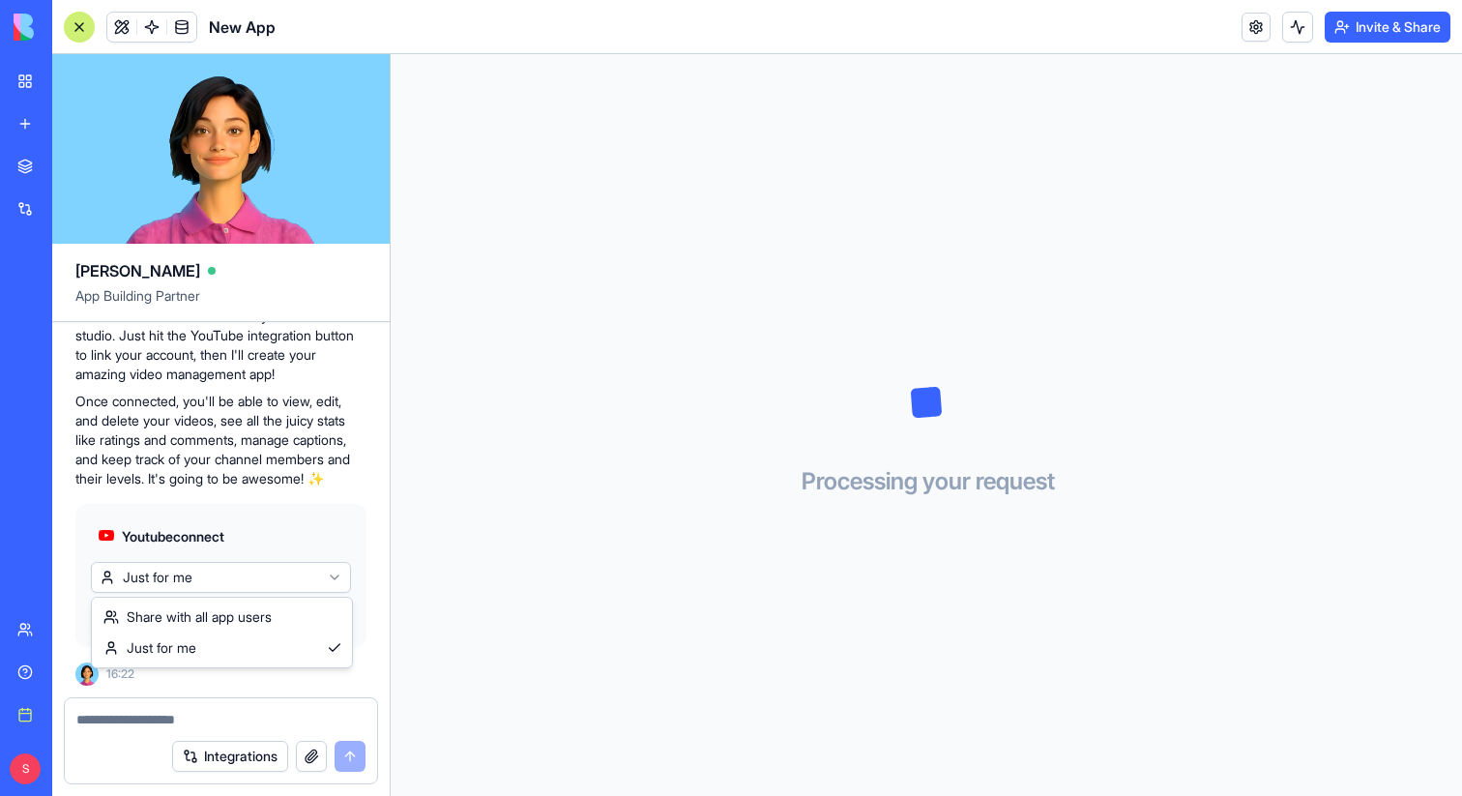
click at [326, 569] on html "BETA My workspace New app Marketplace Integrations Recent Google Docs Manager G…" at bounding box center [731, 398] width 1462 height 796
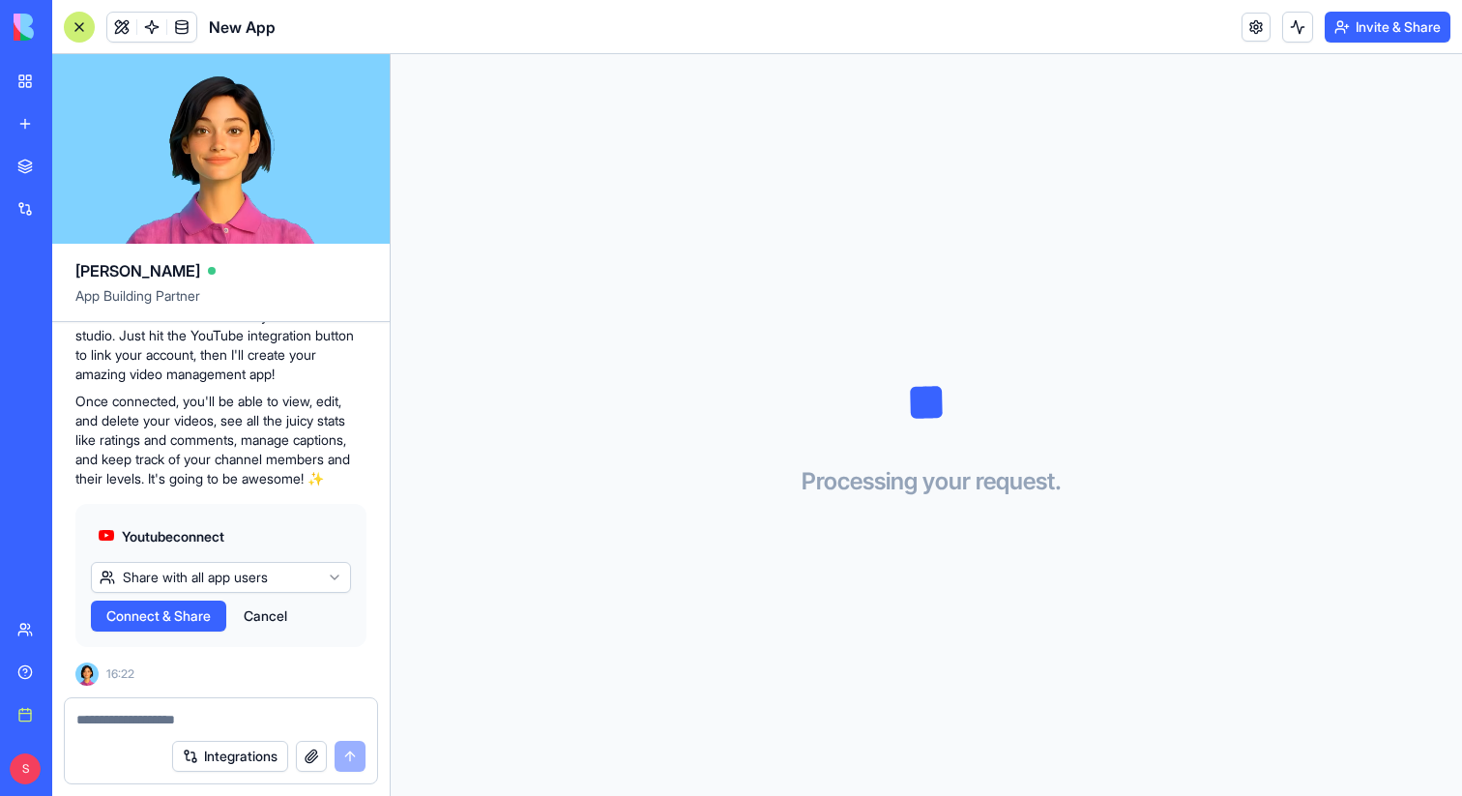
click at [134, 613] on span "Connect & Share" at bounding box center [158, 615] width 104 height 19
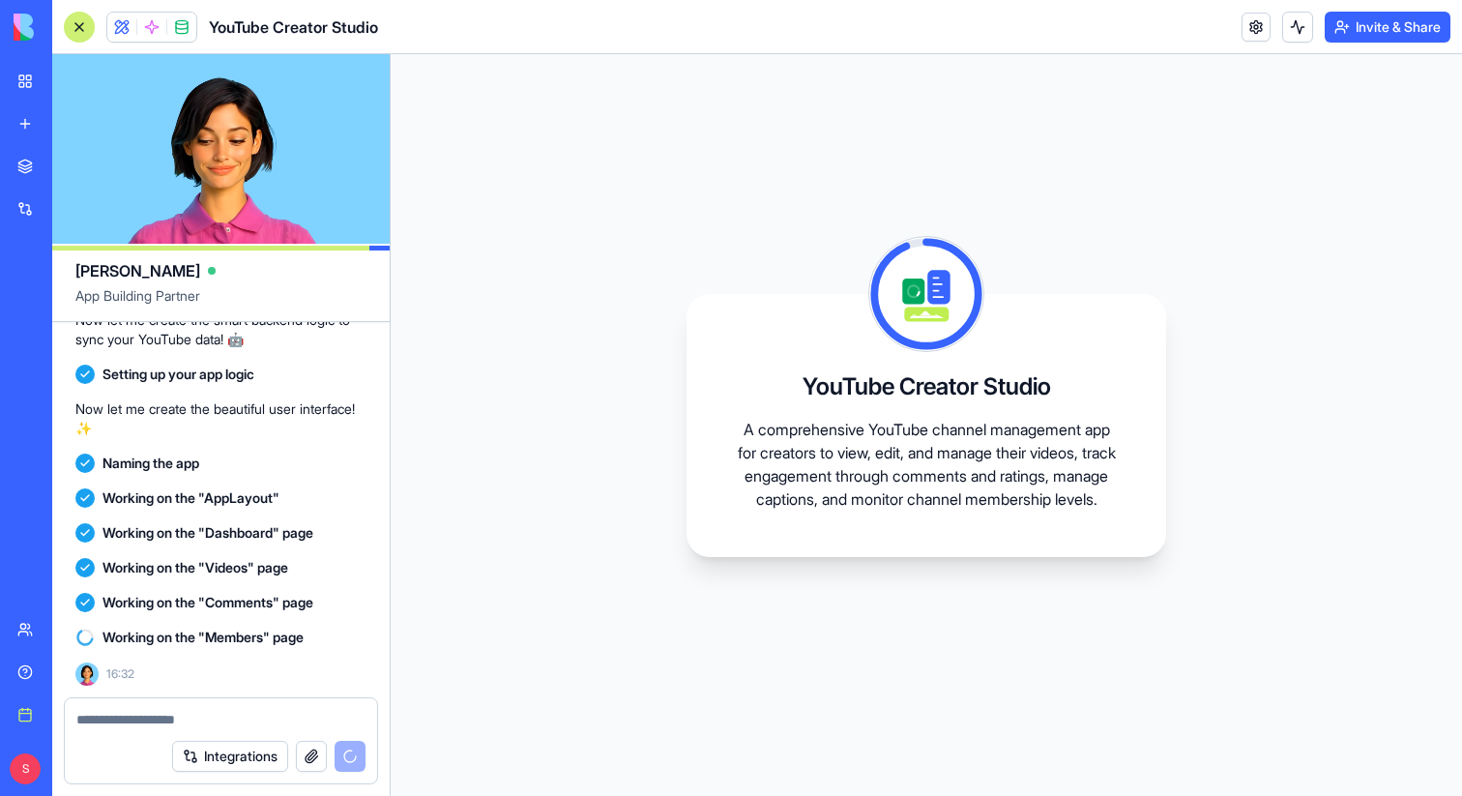
scroll to position [940, 0]
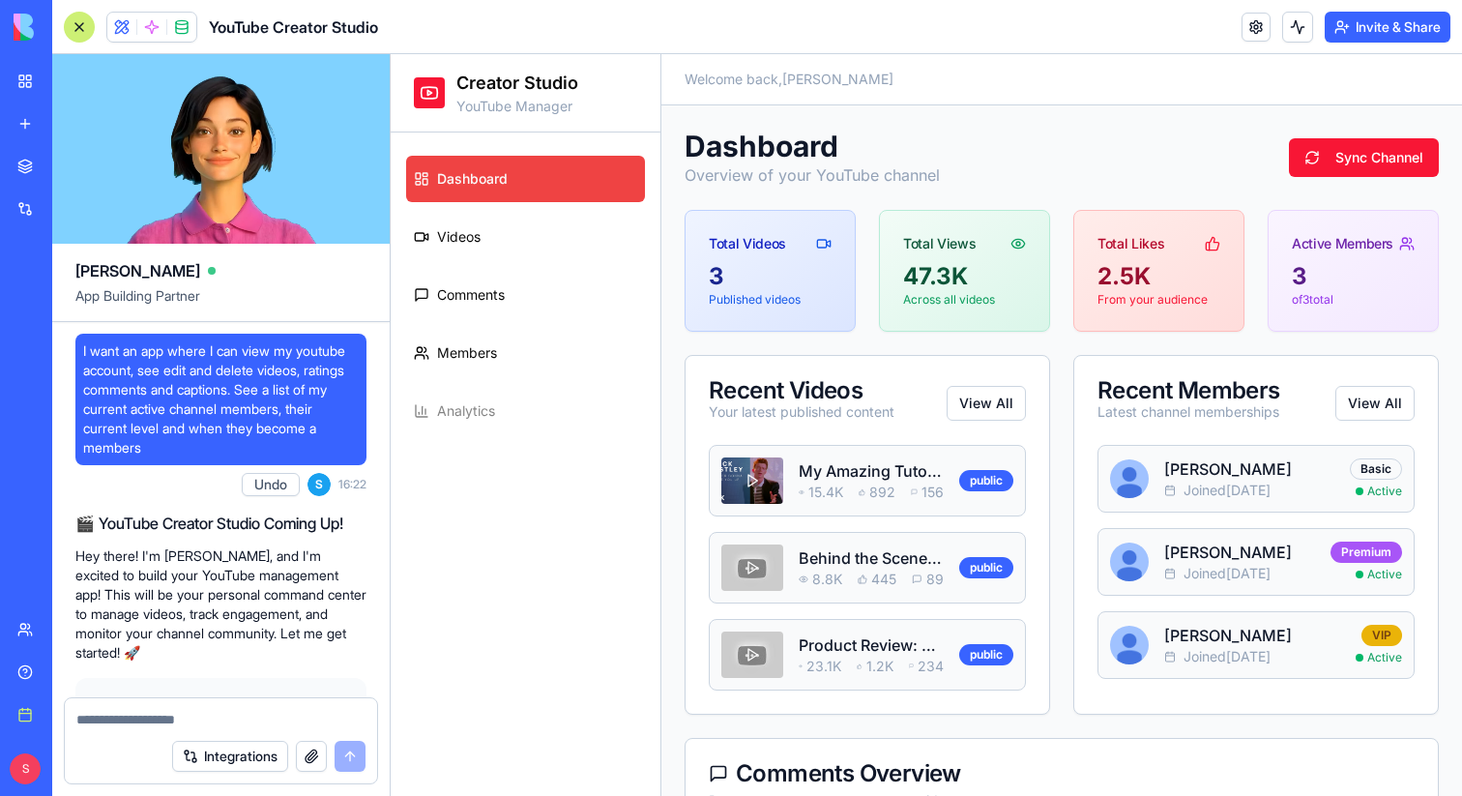
click at [74, 28] on div at bounding box center [79, 27] width 31 height 31
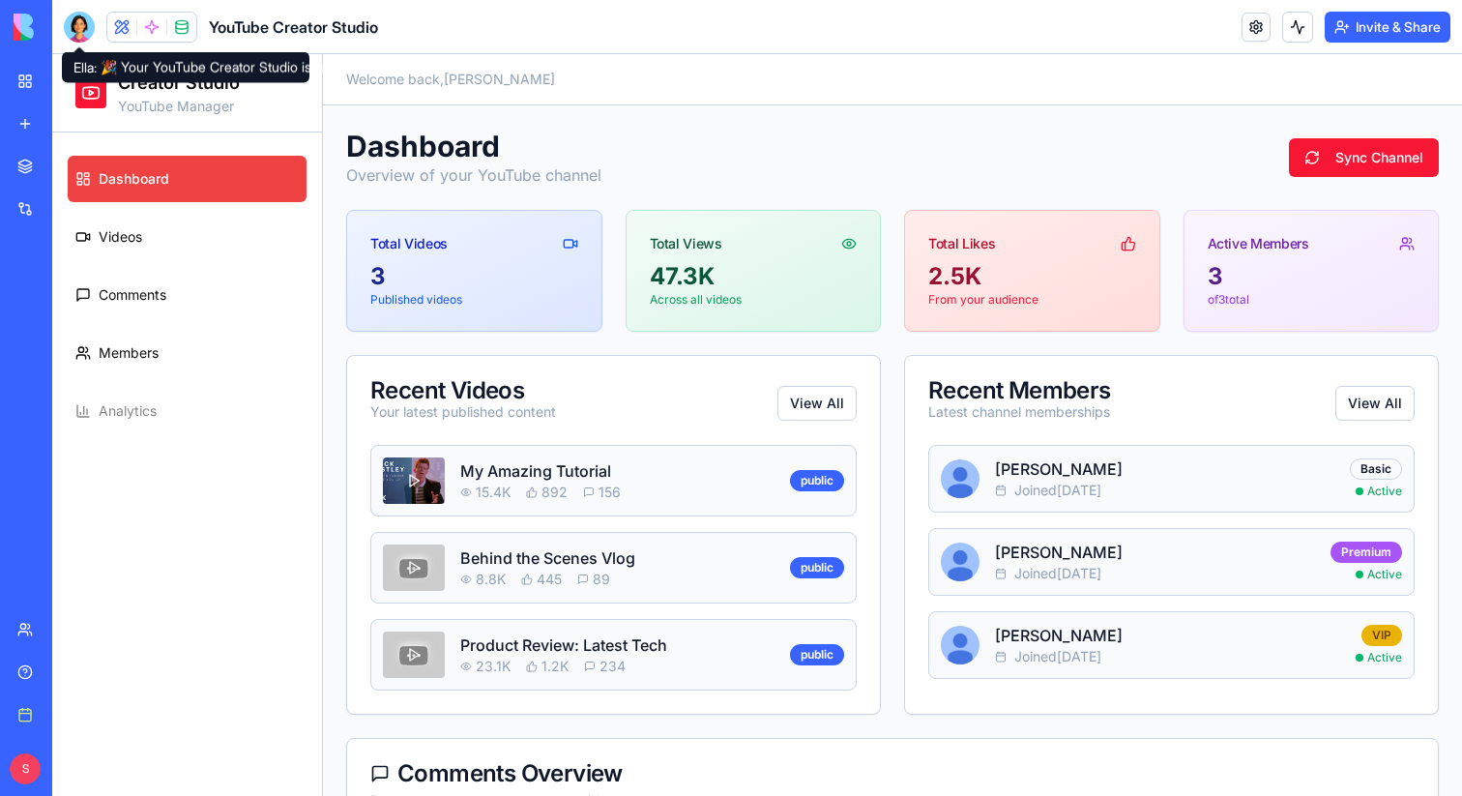
click at [76, 32] on div at bounding box center [79, 27] width 31 height 31
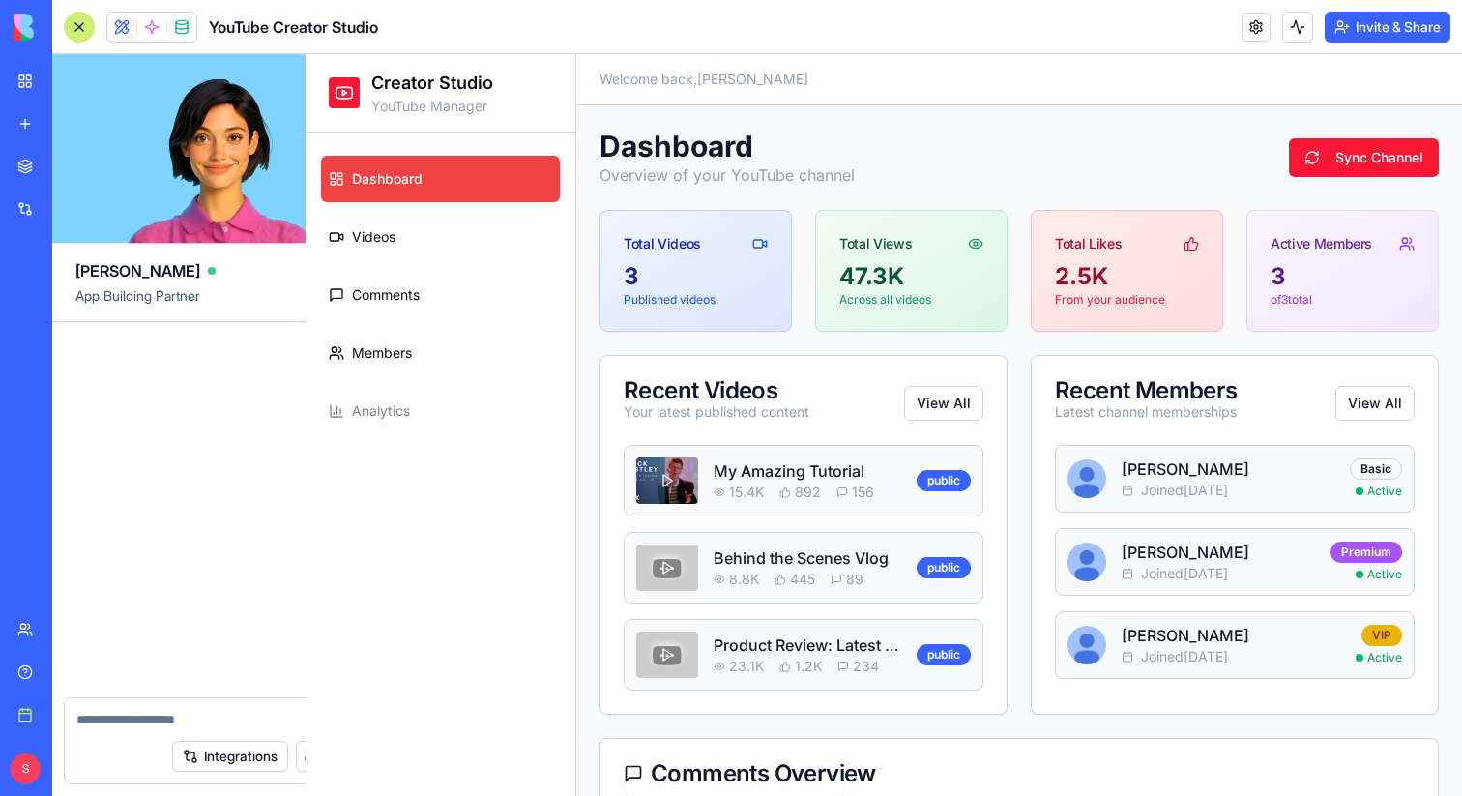
scroll to position [1307, 0]
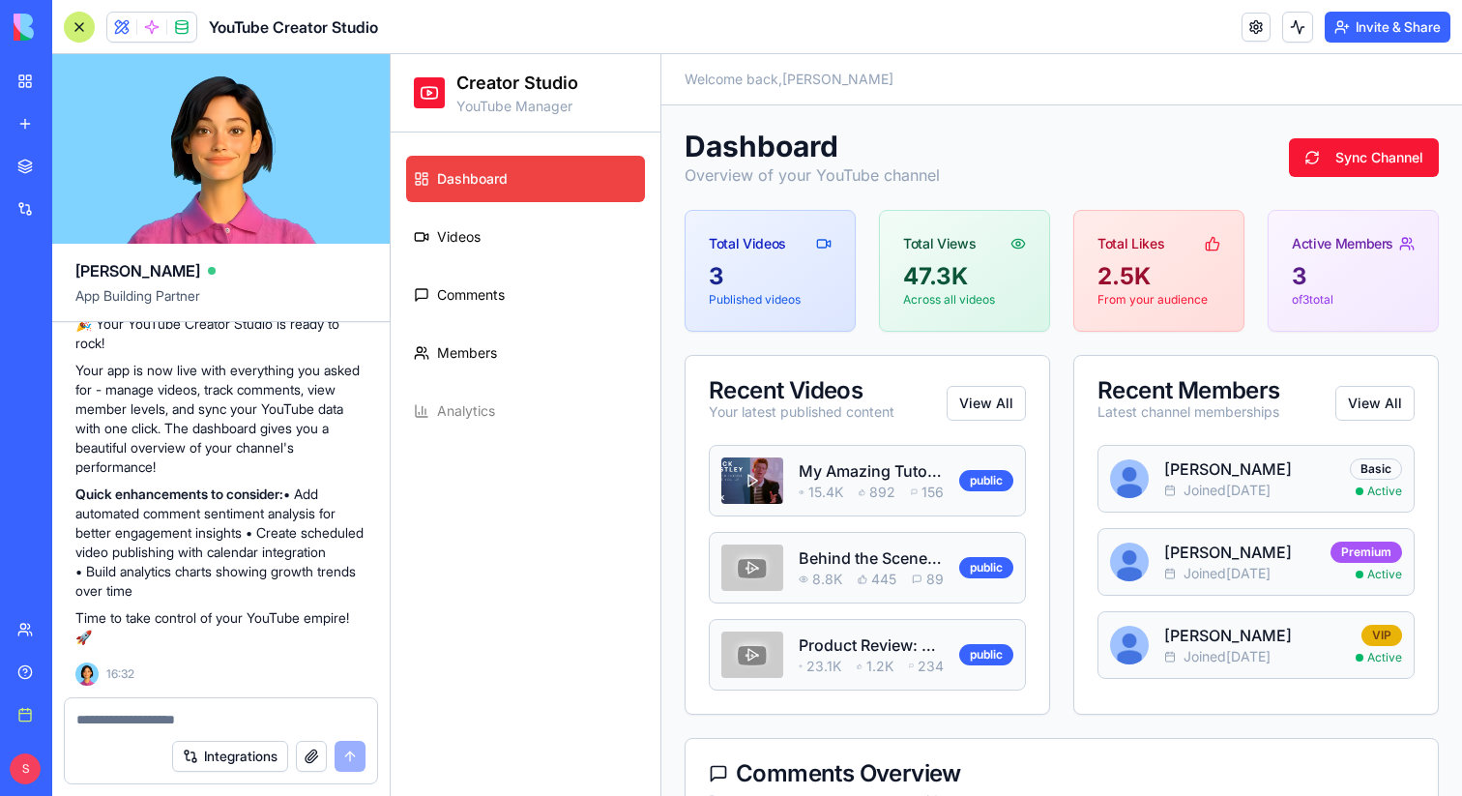
click at [161, 721] on textarea at bounding box center [220, 719] width 289 height 19
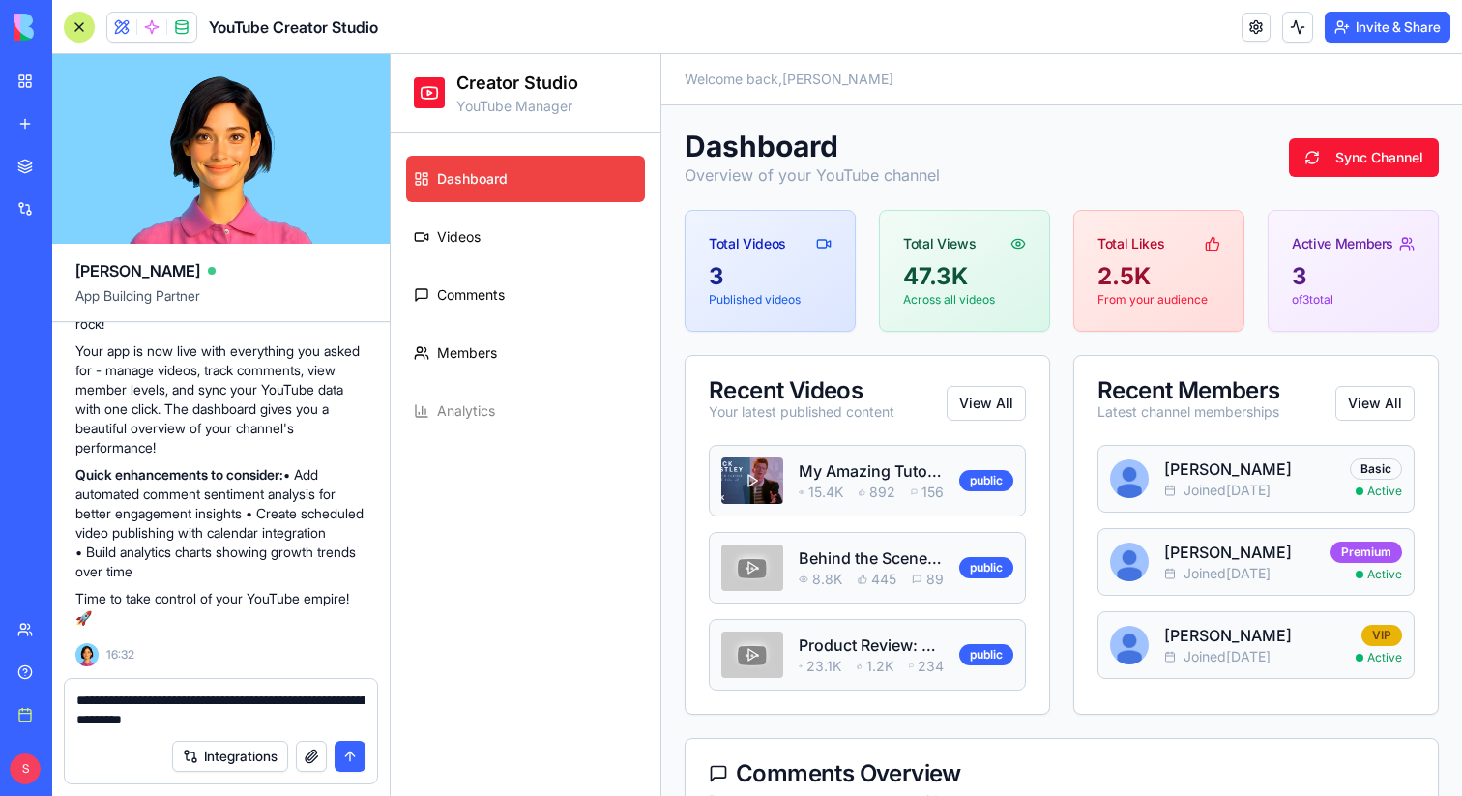
type textarea "**********"
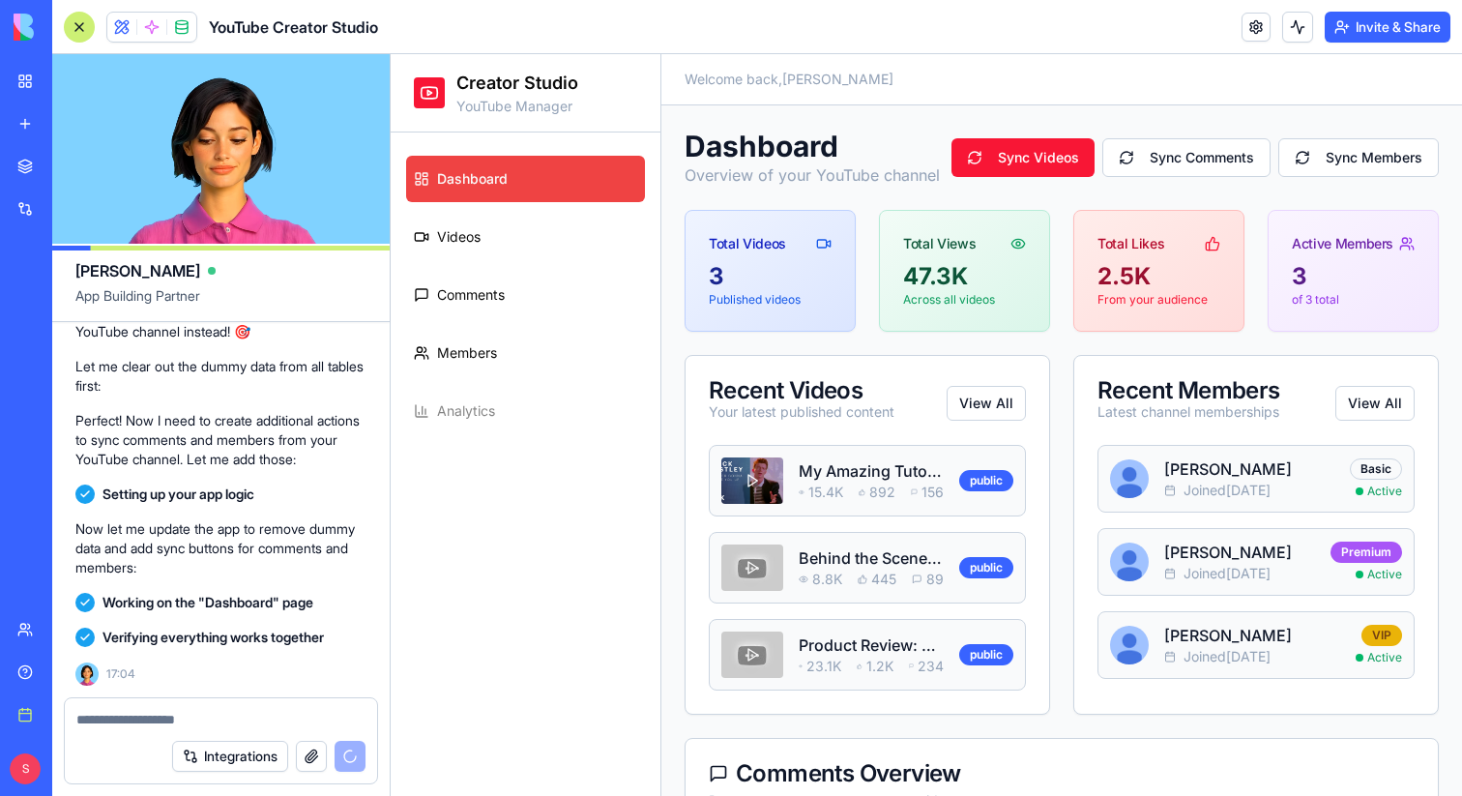
scroll to position [2405, 0]
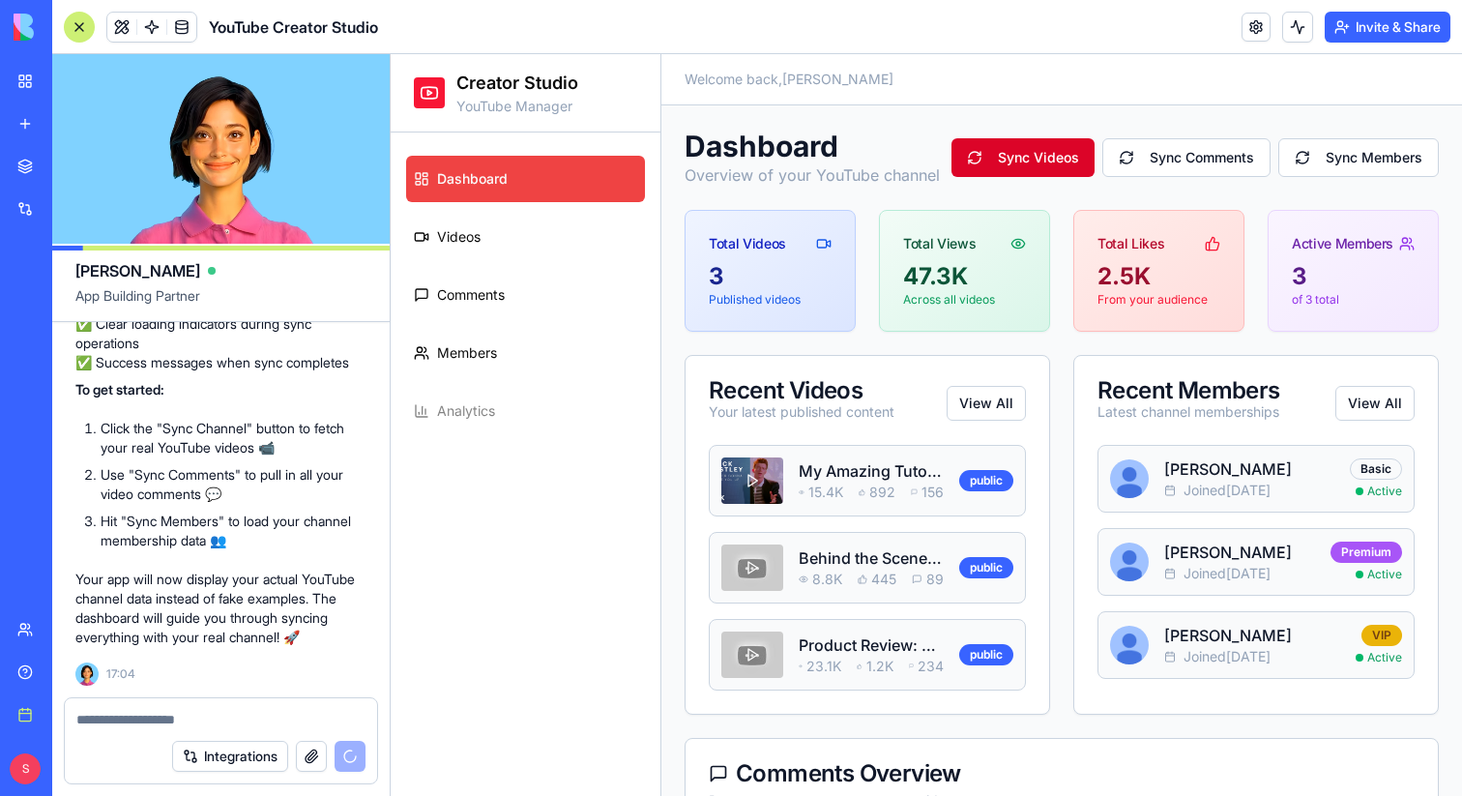
click at [1014, 158] on button "Sync Videos" at bounding box center [1022, 157] width 143 height 39
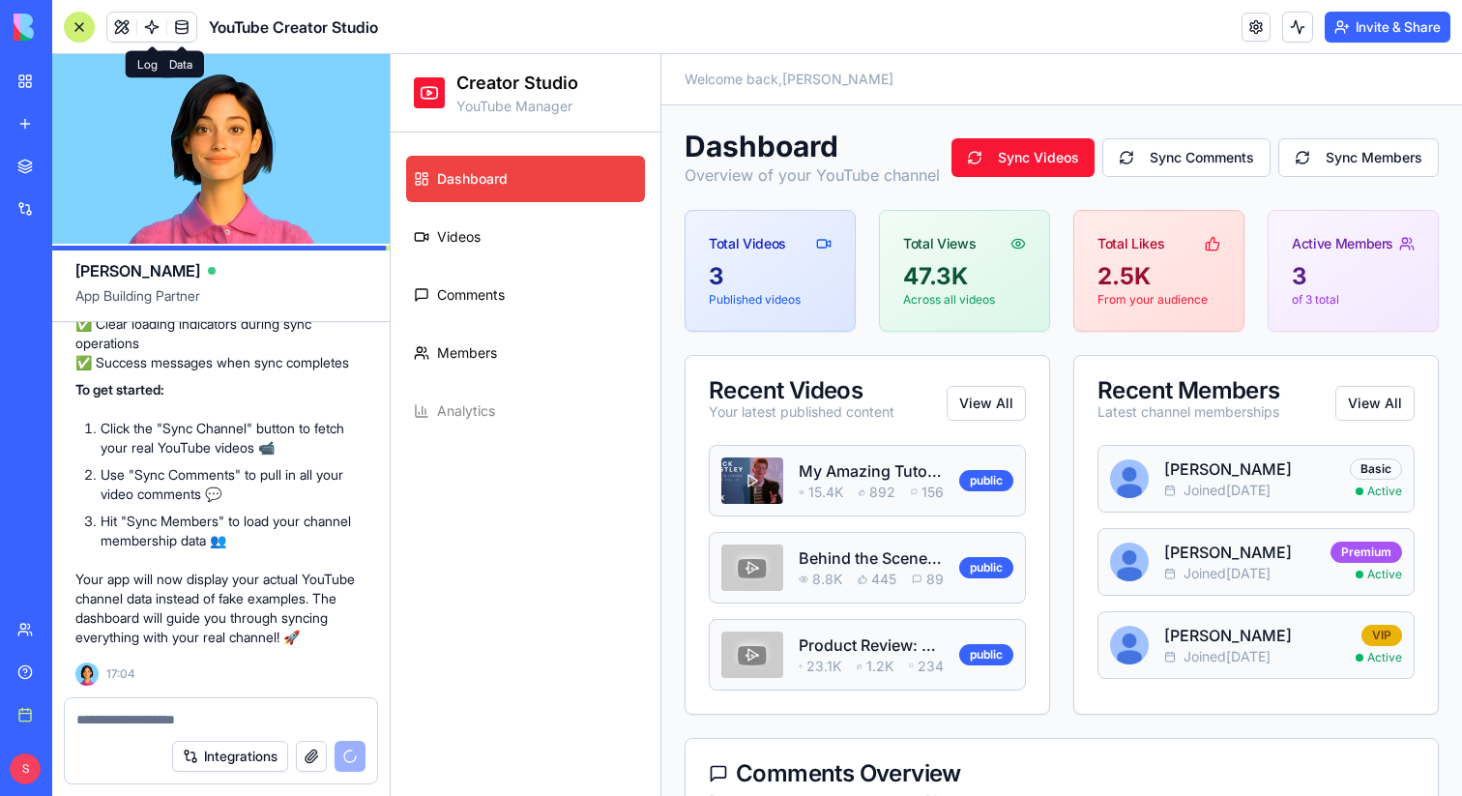
click at [181, 28] on link at bounding box center [181, 27] width 29 height 29
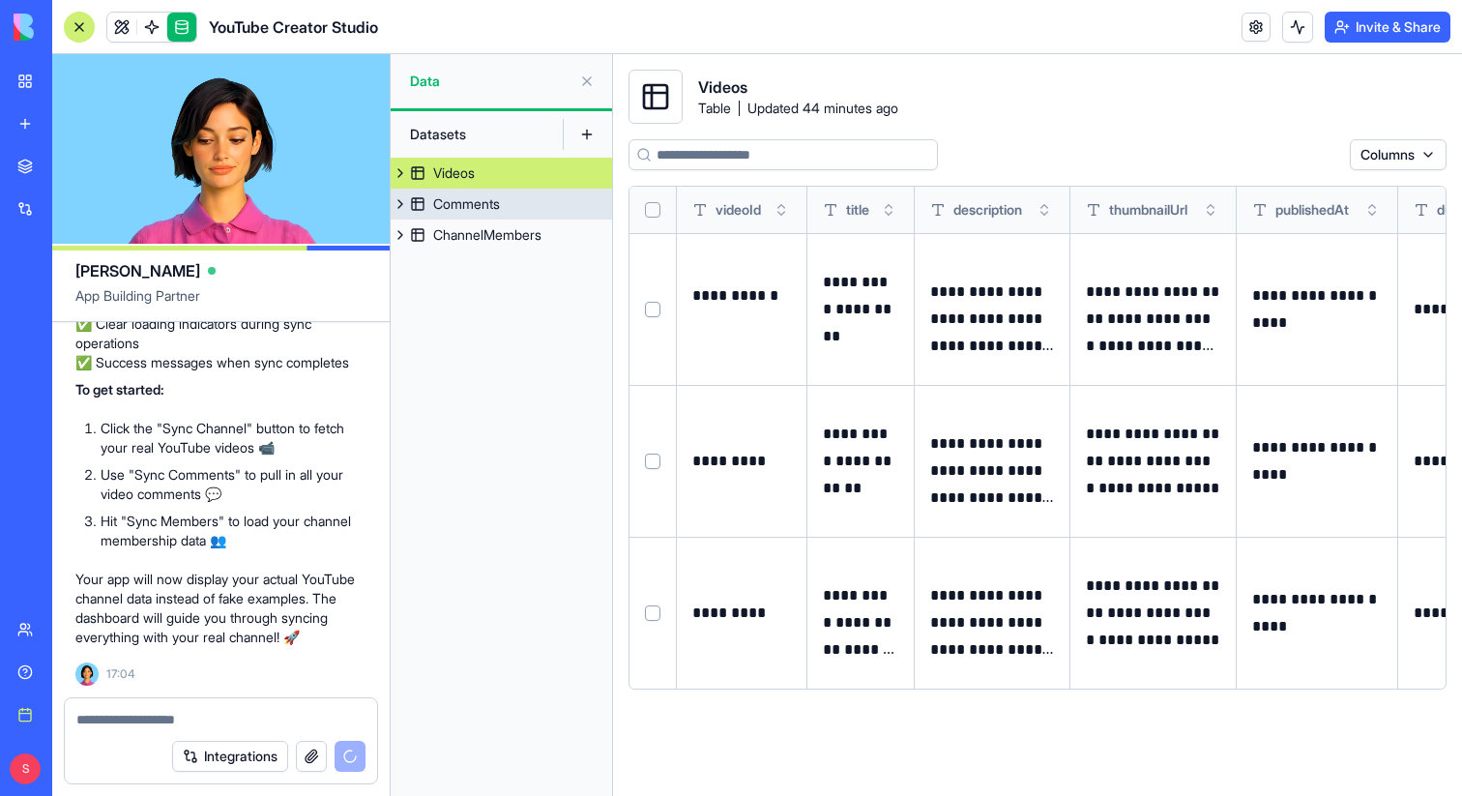
click at [496, 207] on div "Comments" at bounding box center [466, 203] width 67 height 19
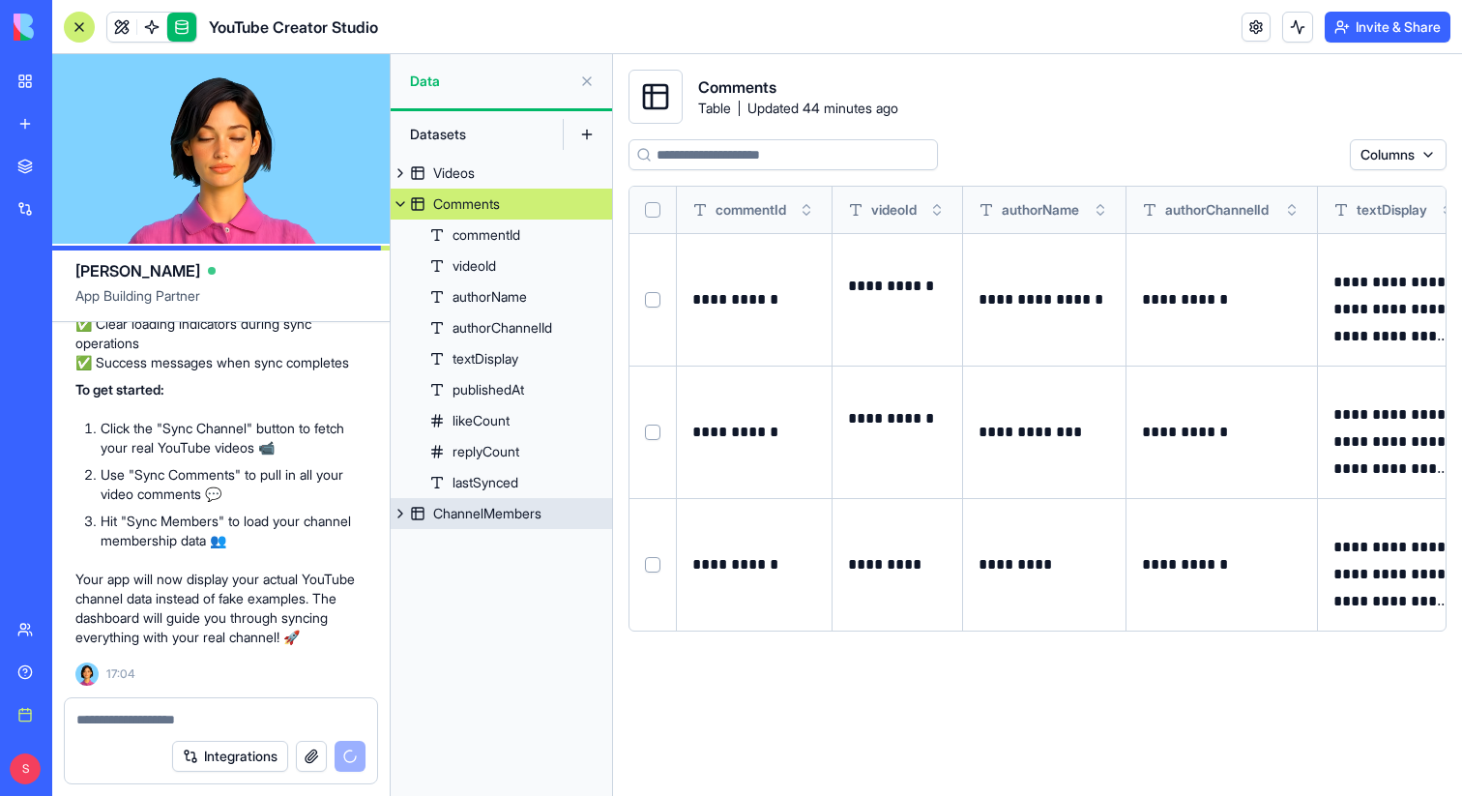
click at [477, 508] on div "ChannelMembers" at bounding box center [487, 513] width 108 height 19
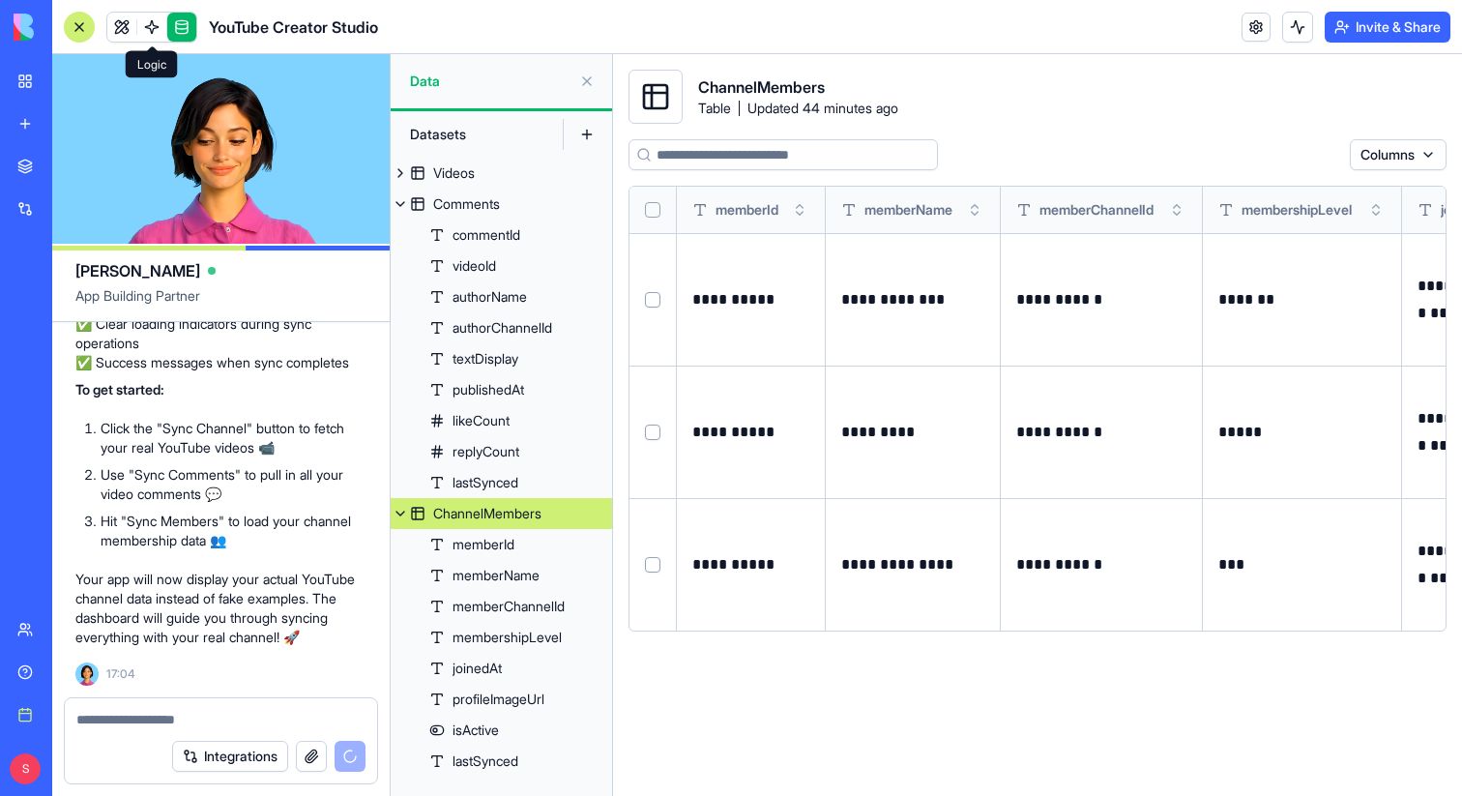
click at [150, 31] on link at bounding box center [151, 27] width 29 height 29
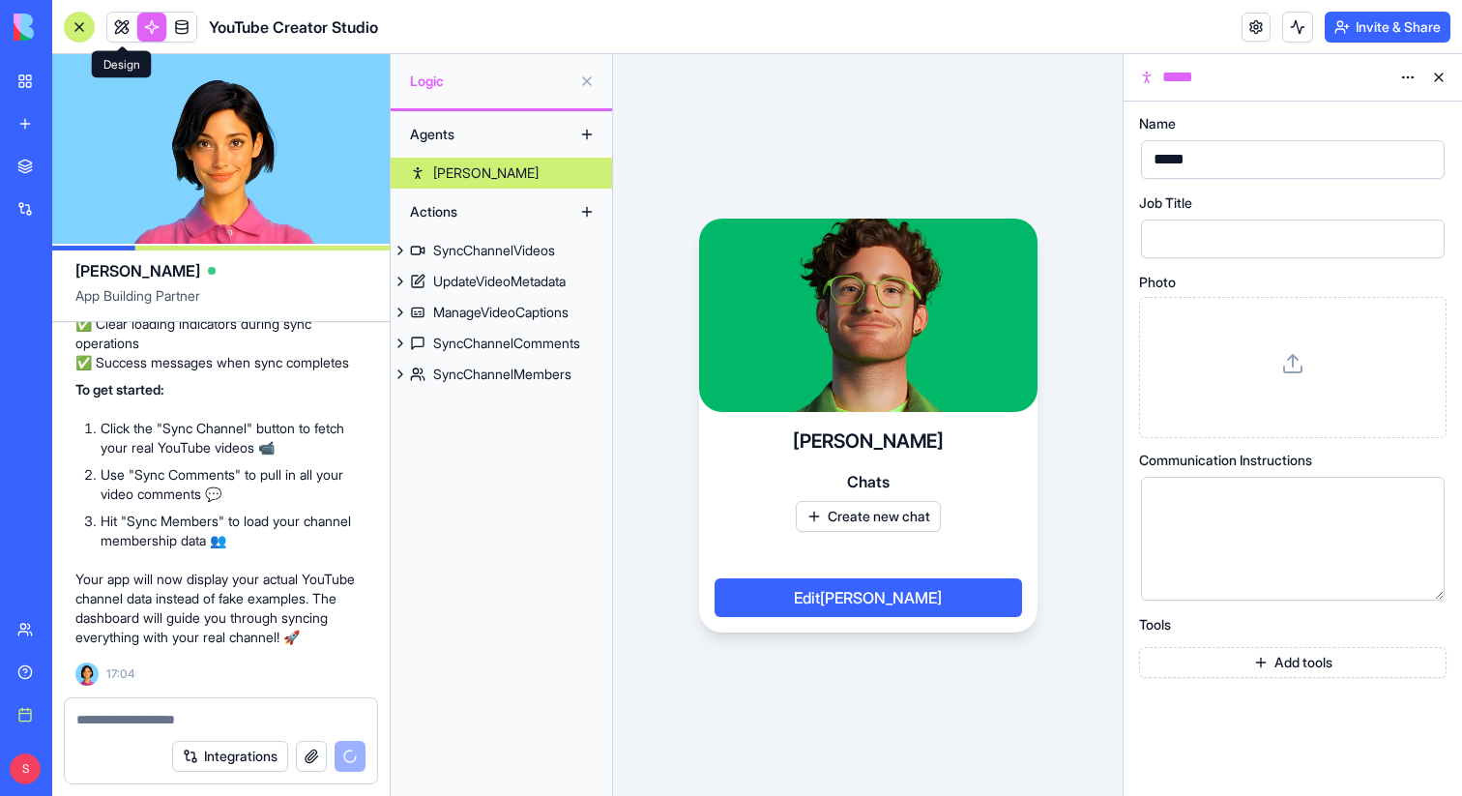
click at [130, 34] on link at bounding box center [121, 27] width 29 height 29
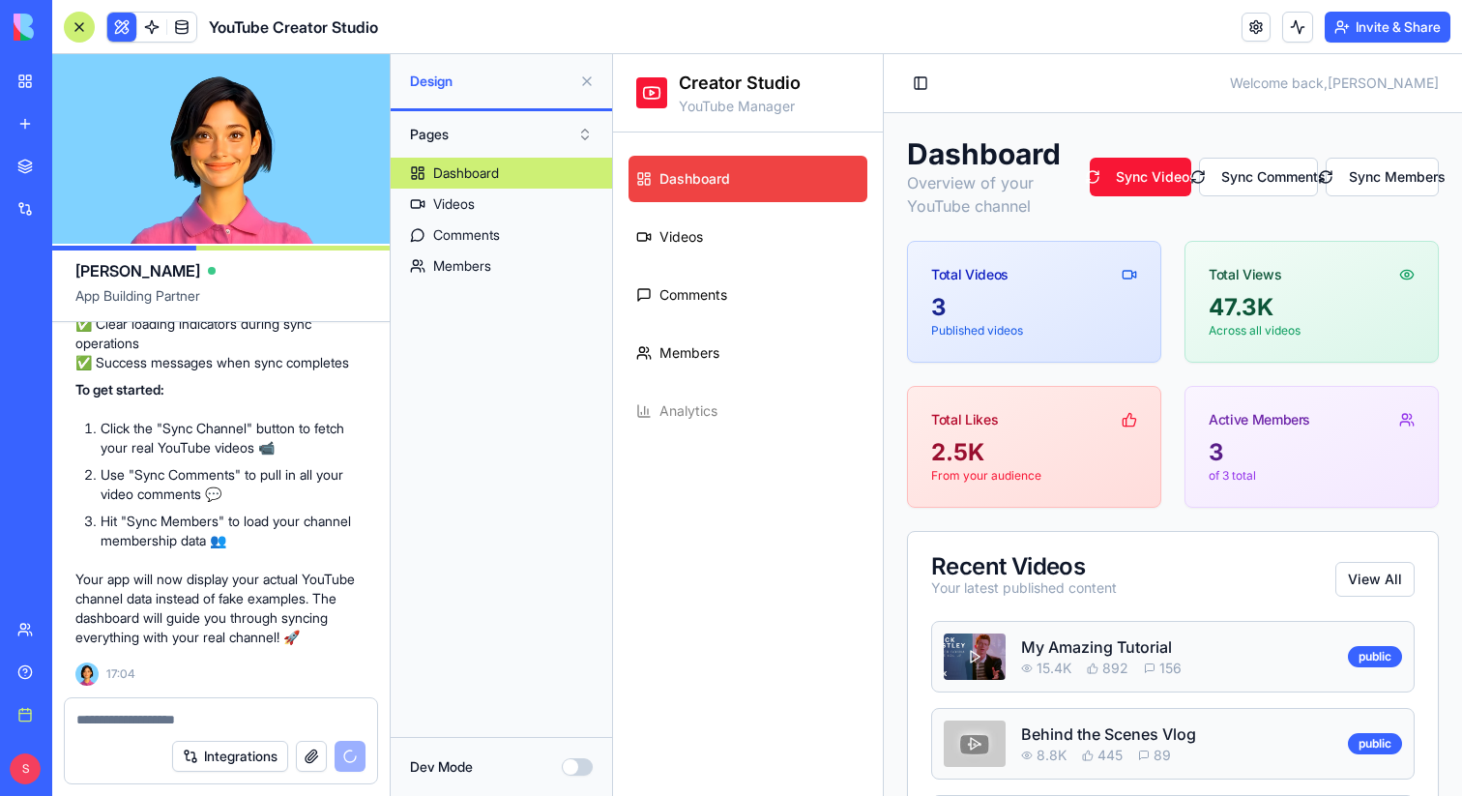
click at [584, 82] on button at bounding box center [586, 81] width 31 height 31
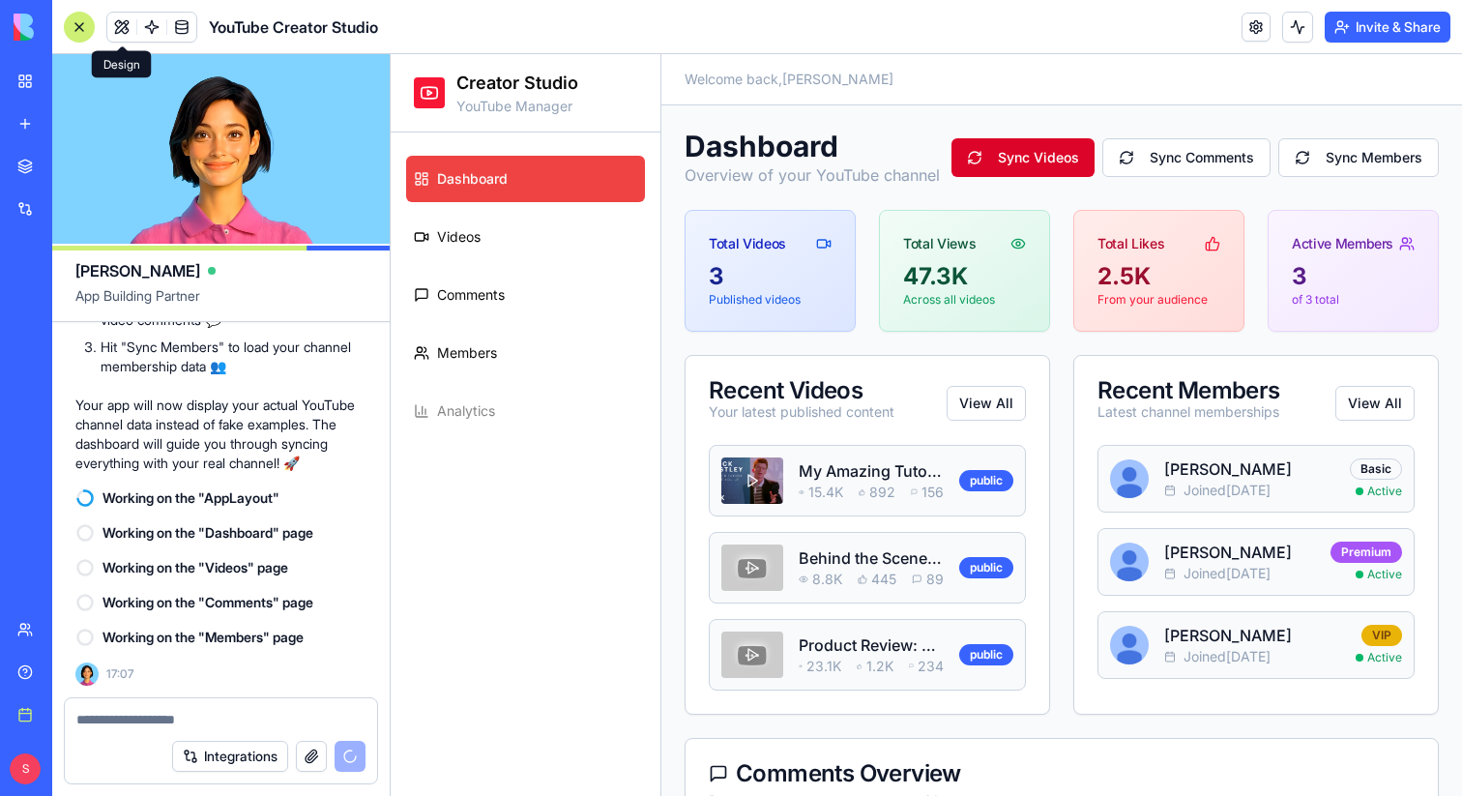
click at [1025, 163] on button "Sync Videos" at bounding box center [1022, 157] width 143 height 39
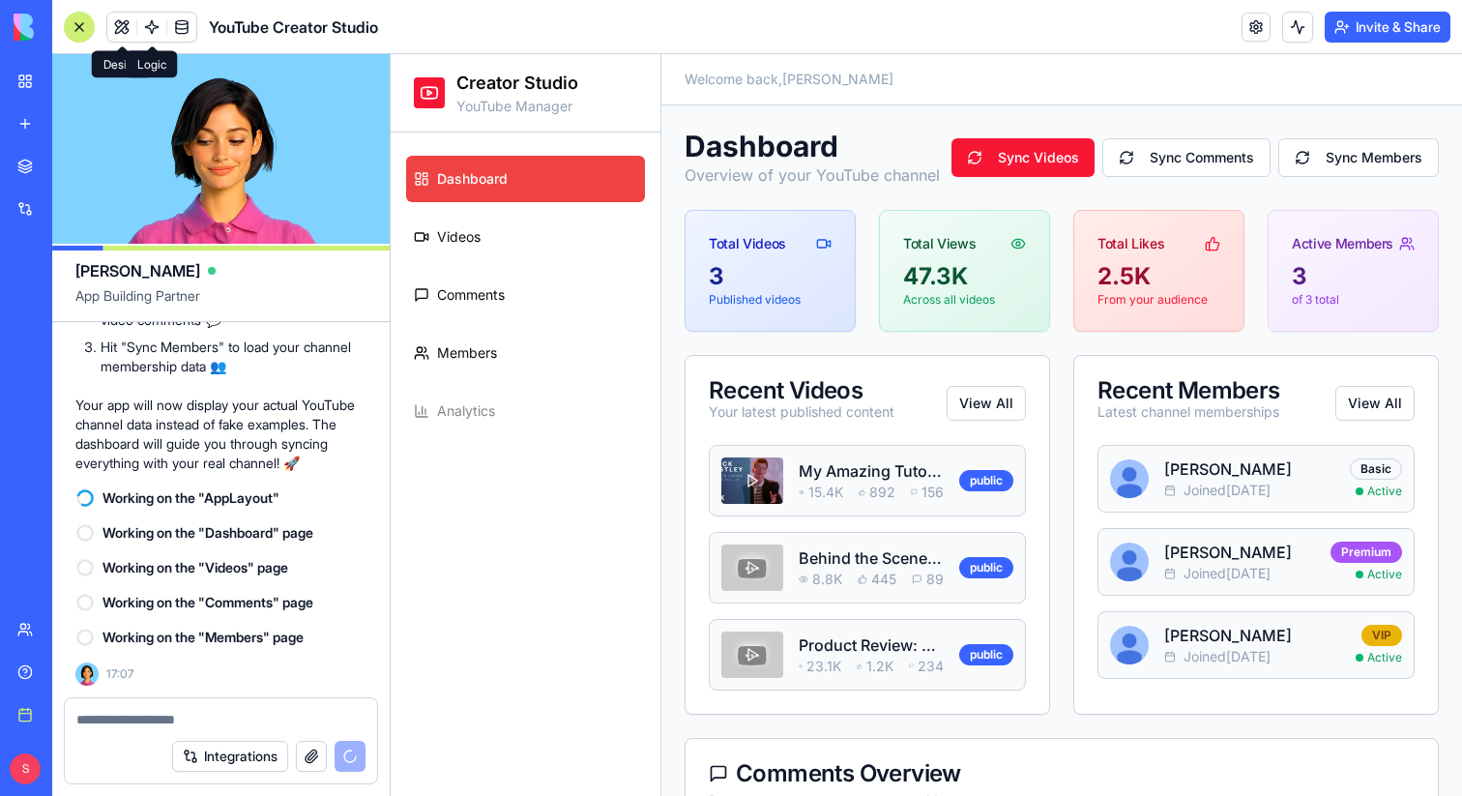
click at [154, 33] on link at bounding box center [151, 27] width 29 height 29
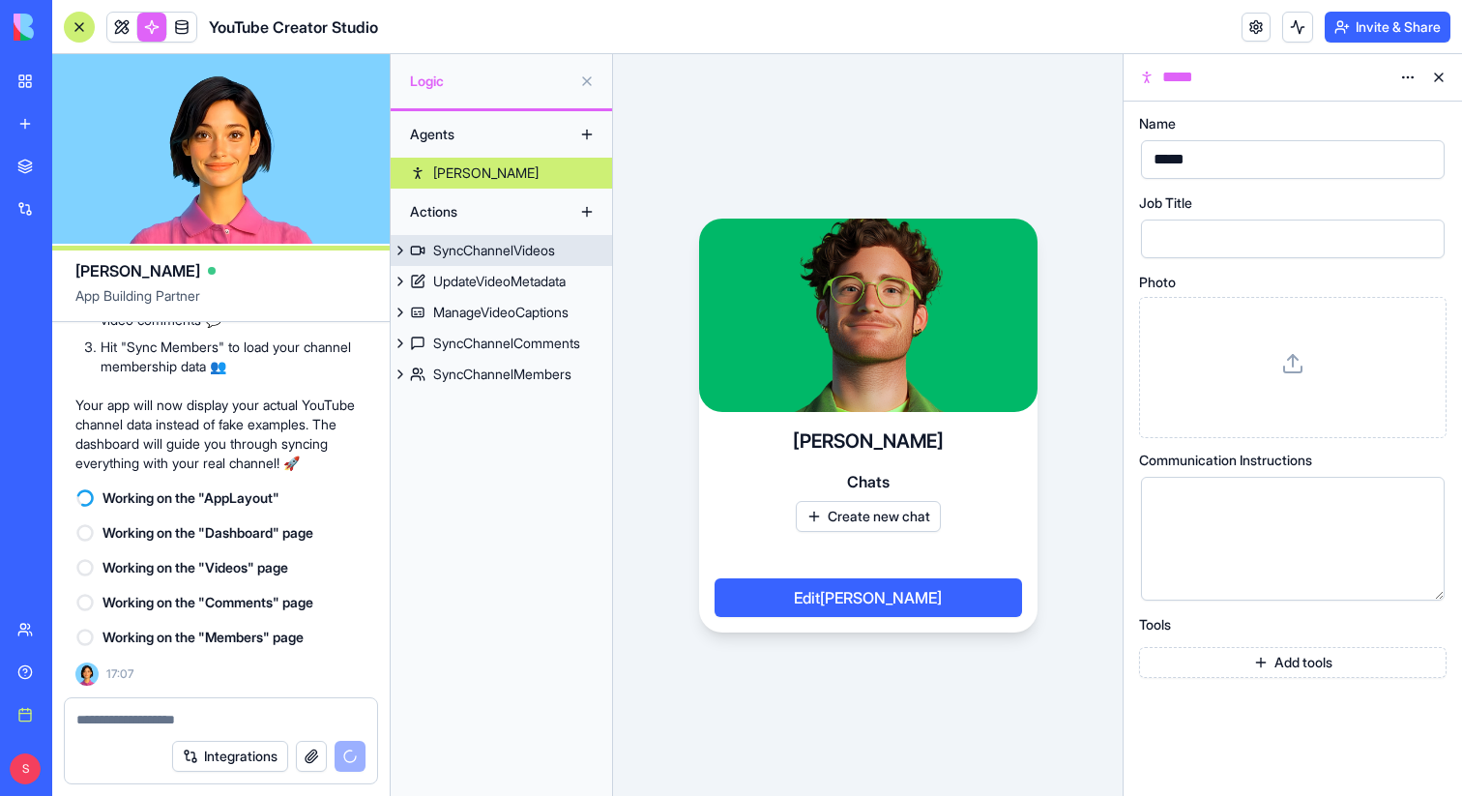
click at [488, 261] on link "SyncChannelVideos" at bounding box center [501, 250] width 221 height 31
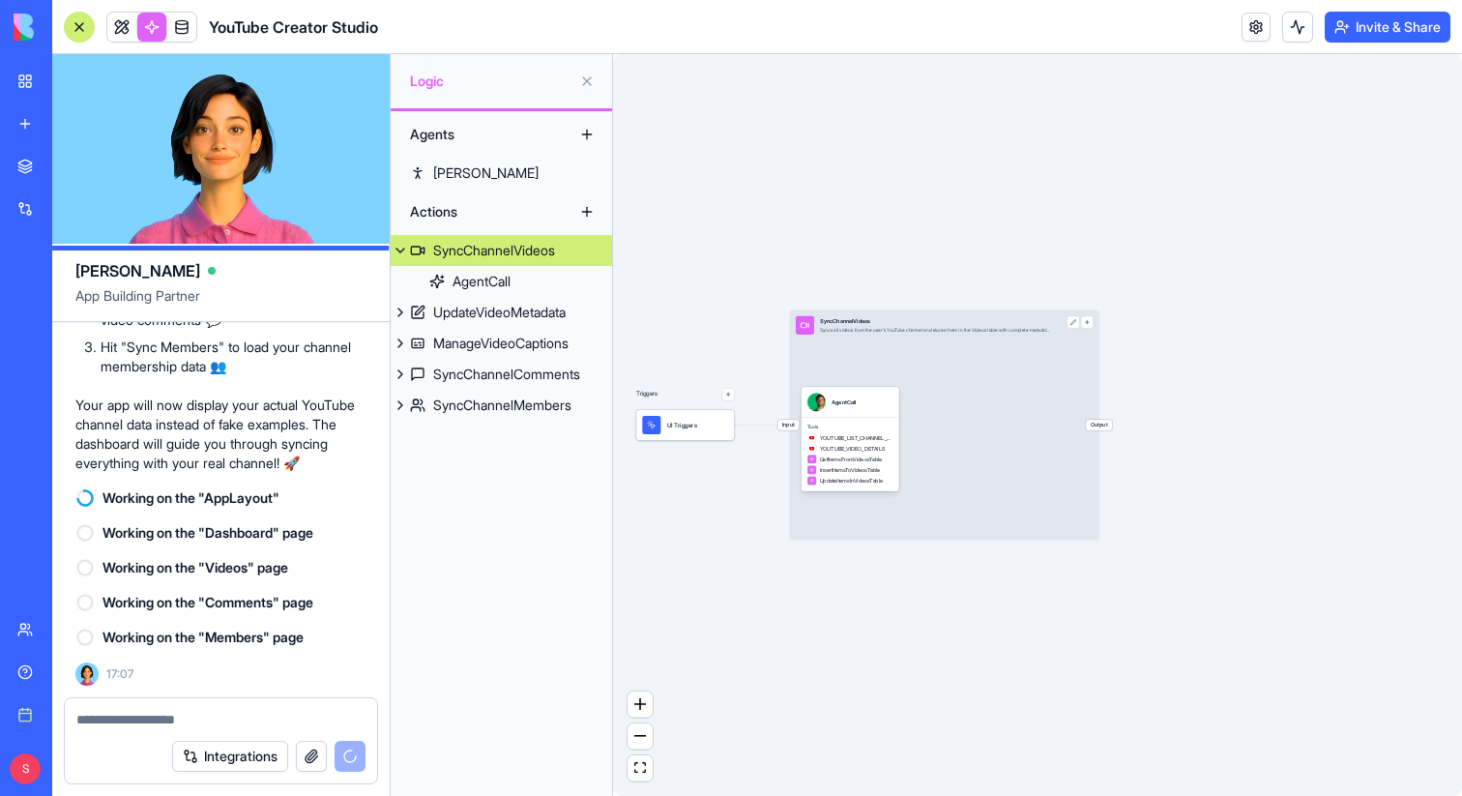
click at [130, 33] on link at bounding box center [121, 27] width 29 height 29
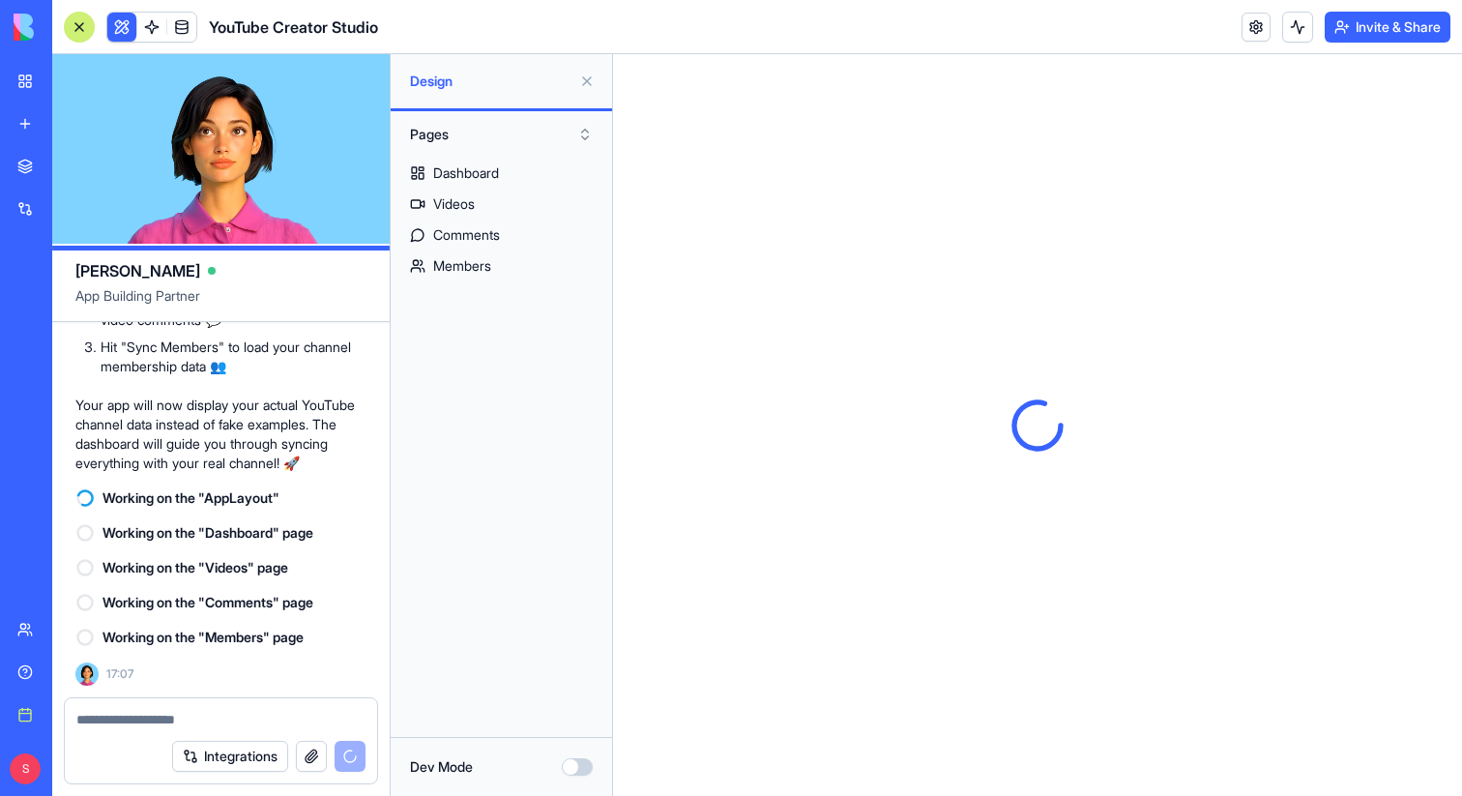
click at [201, 717] on textarea at bounding box center [220, 719] width 289 height 19
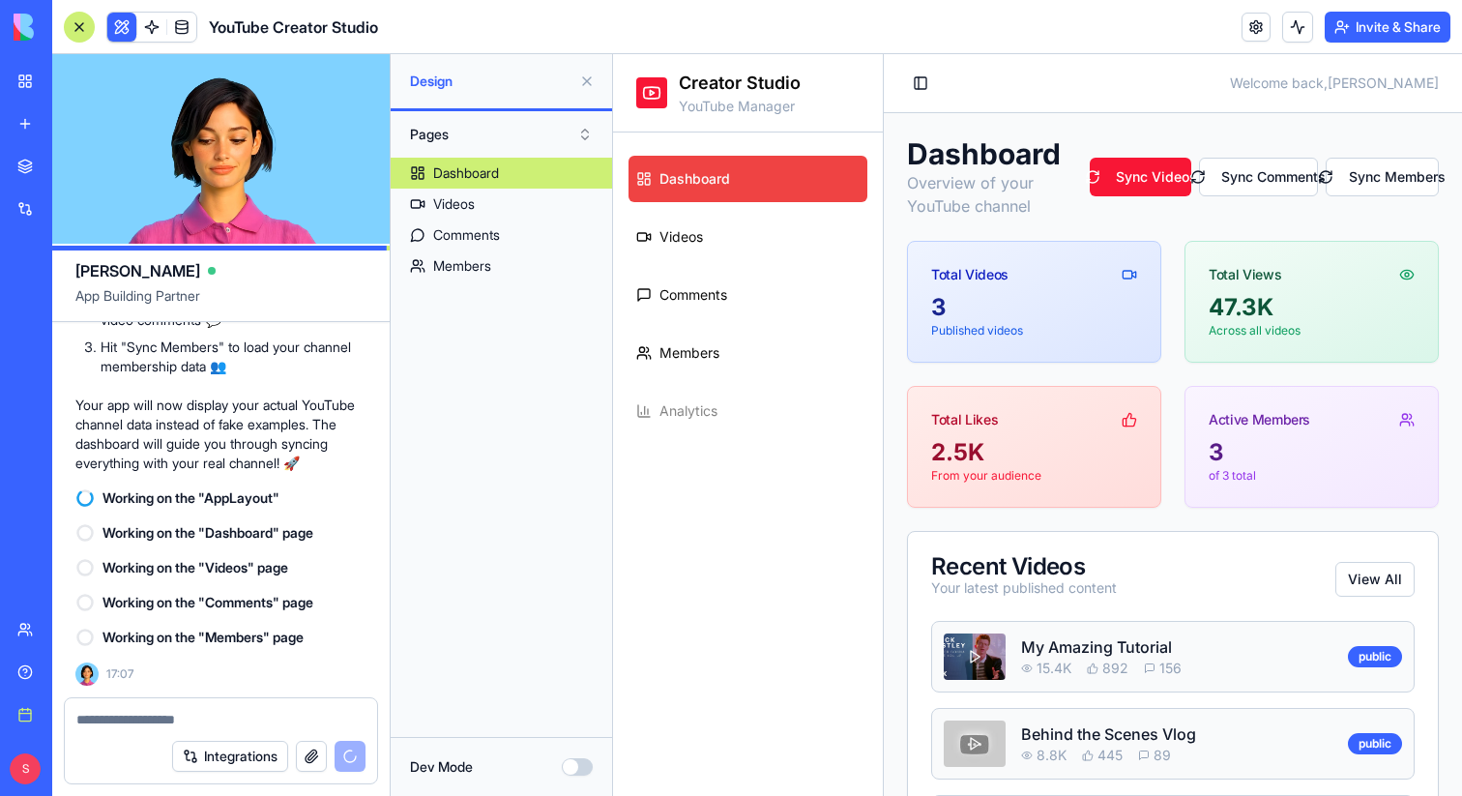
click at [586, 84] on button at bounding box center [586, 81] width 31 height 31
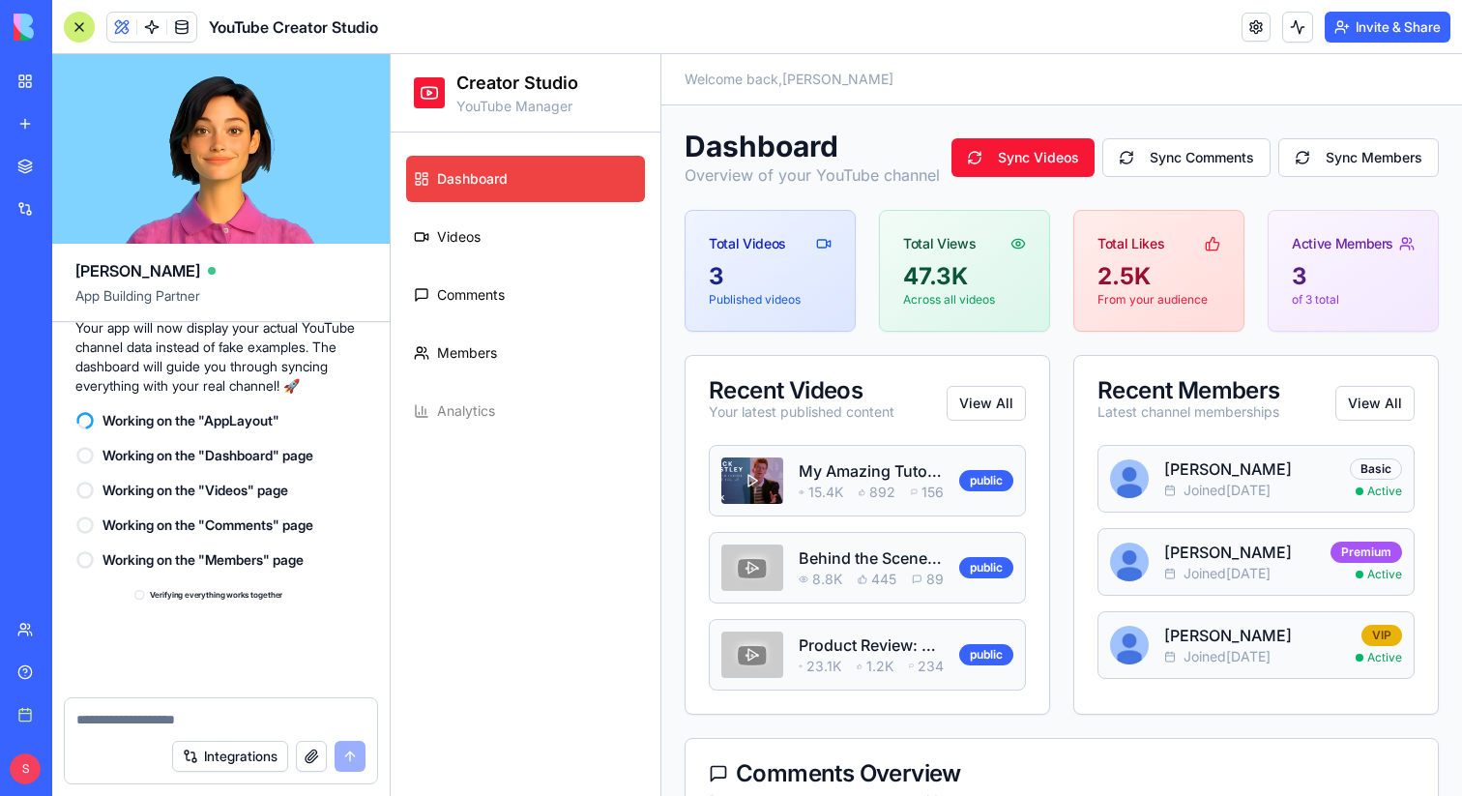
scroll to position [3321, 0]
